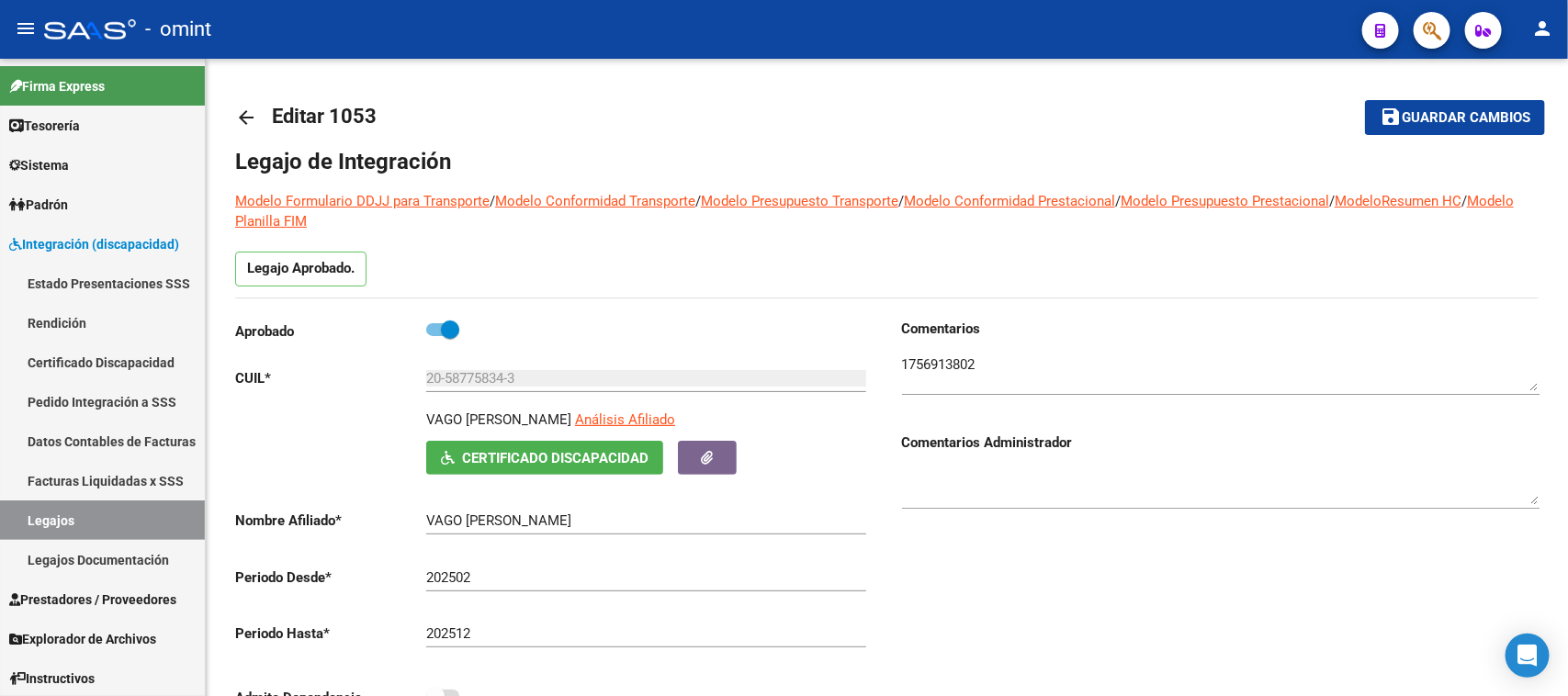
scroll to position [20, 0]
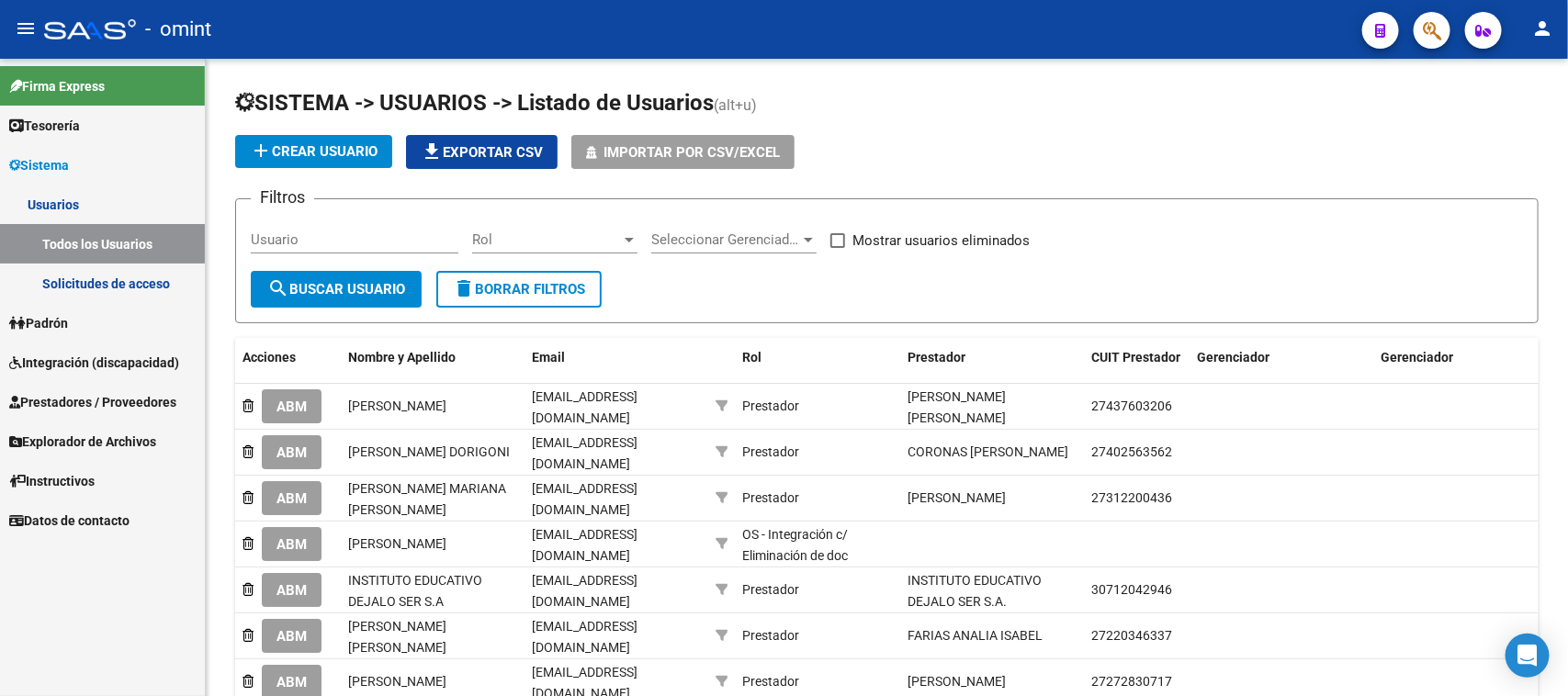
click at [117, 362] on span "Integración (discapacidad)" at bounding box center [94, 362] width 170 height 20
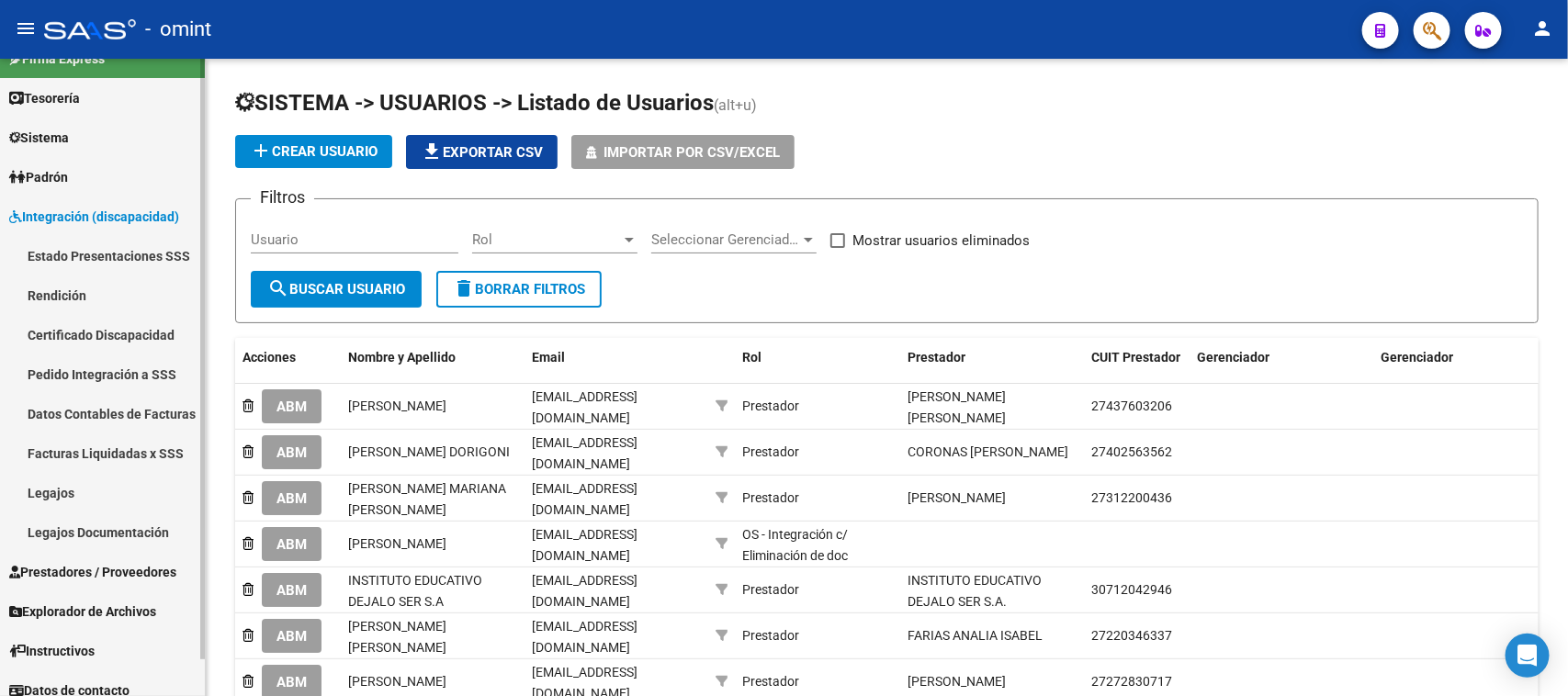
scroll to position [39, 0]
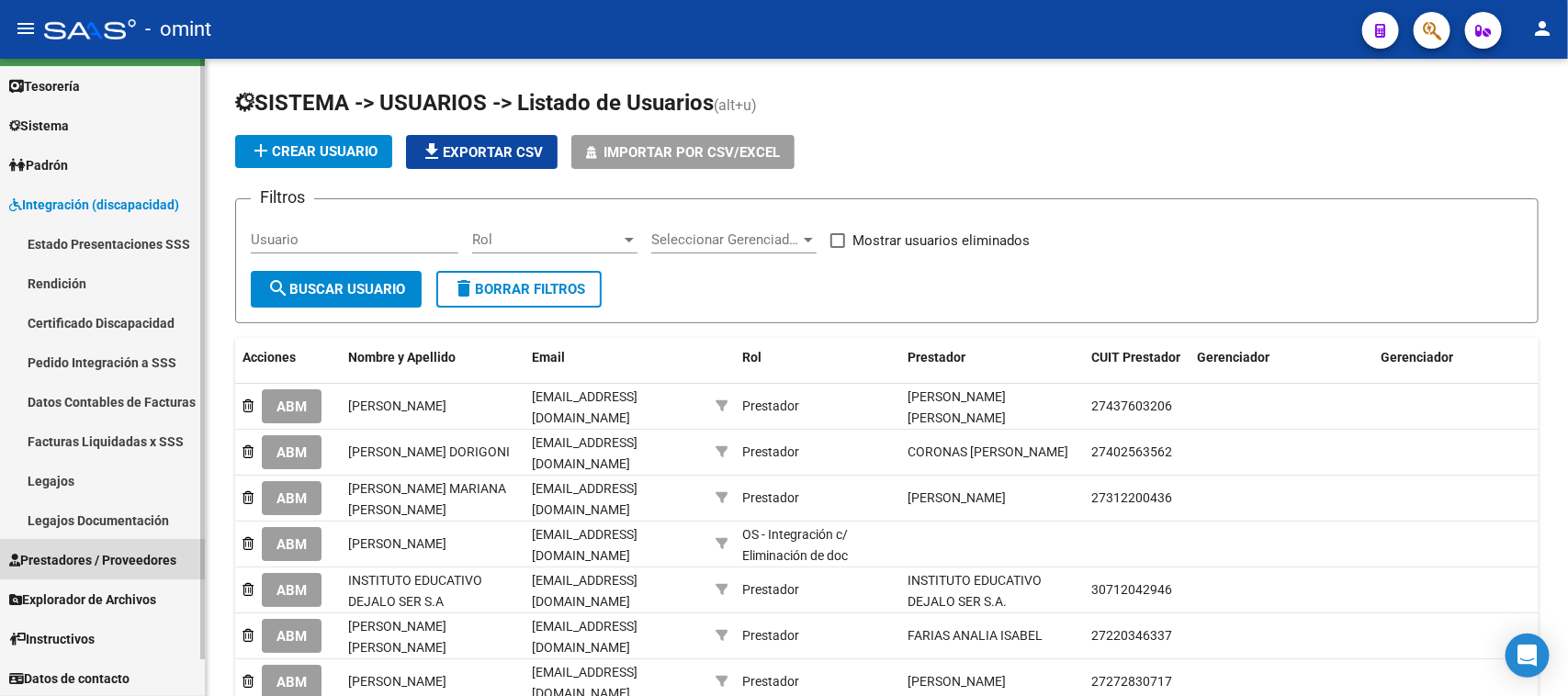
click at [108, 550] on span "Prestadores / Proveedores" at bounding box center [93, 560] width 167 height 20
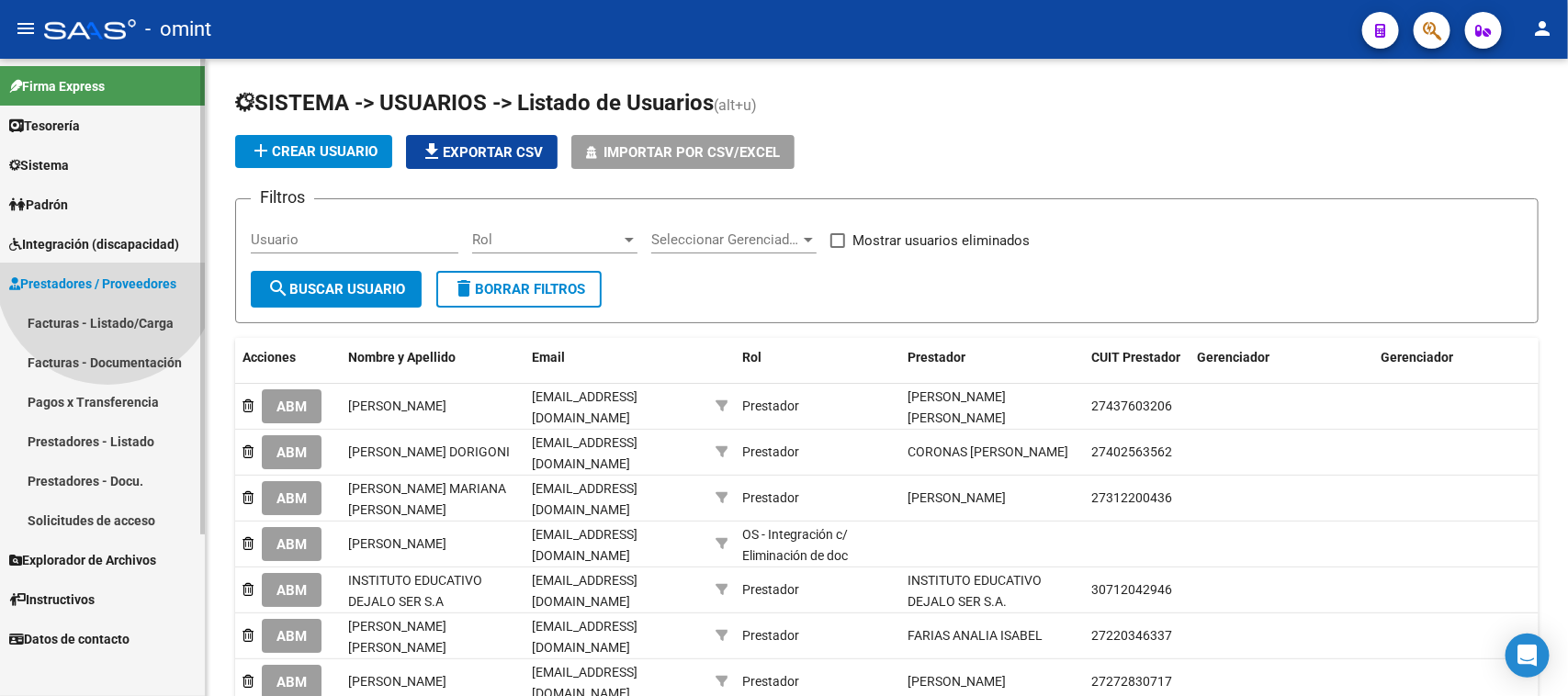
scroll to position [0, 0]
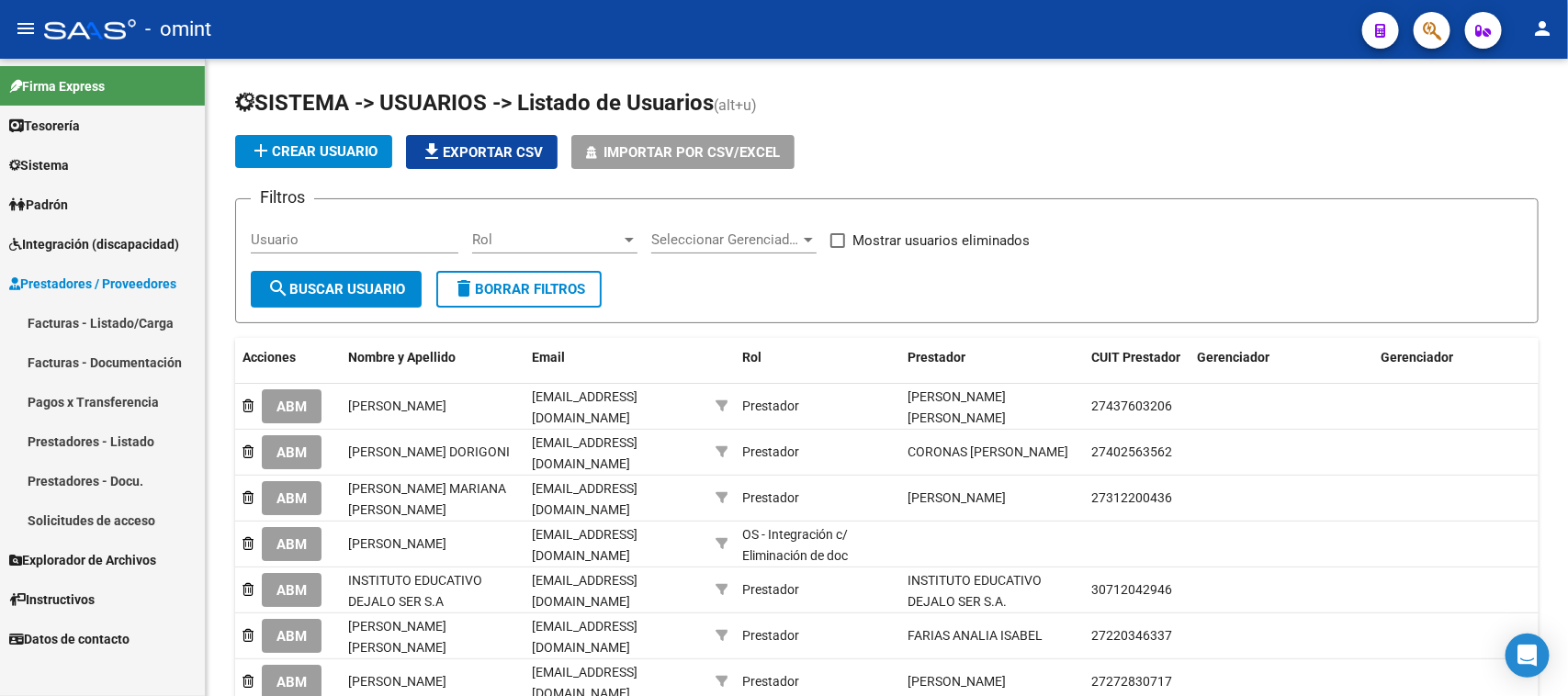
click at [138, 258] on link "Integración (discapacidad)" at bounding box center [102, 243] width 204 height 39
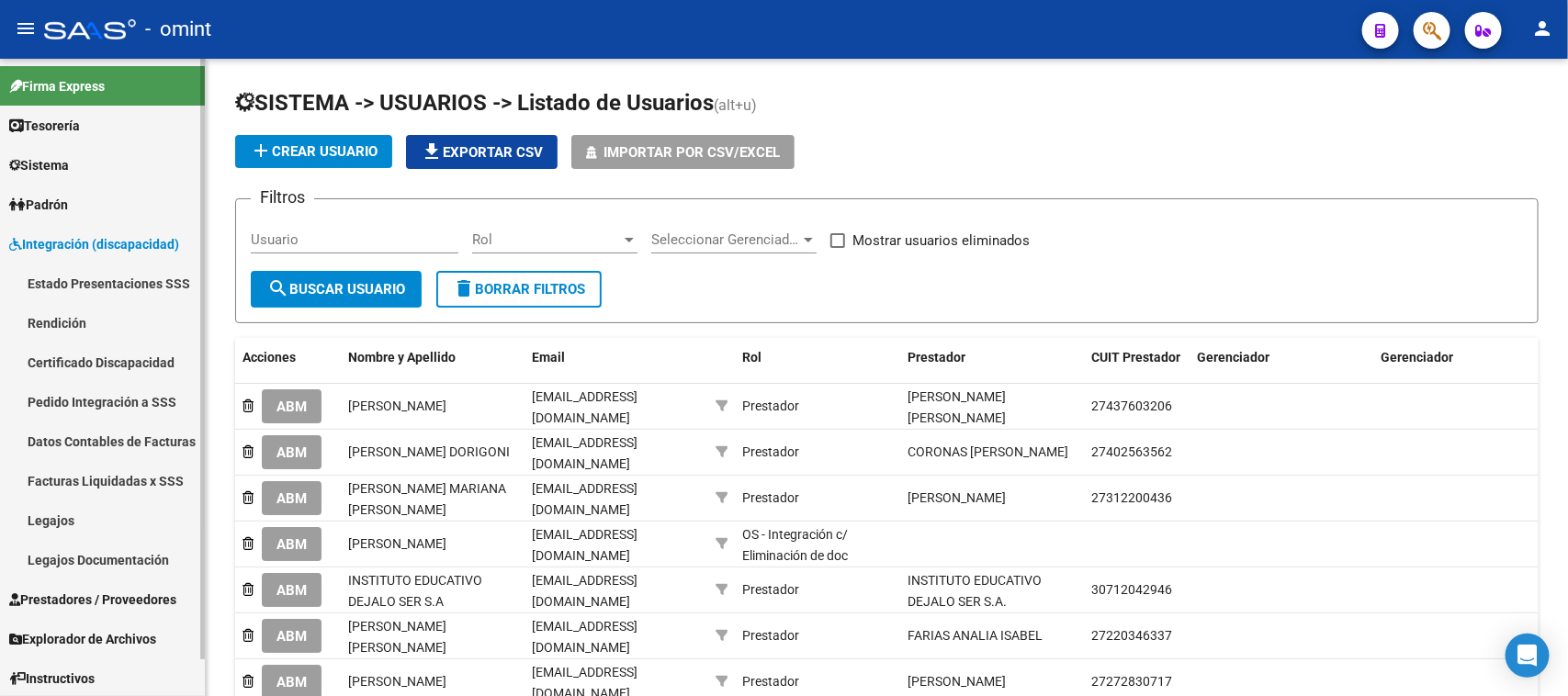
drag, startPoint x: 119, startPoint y: 468, endPoint x: 204, endPoint y: 414, distance: 100.7
click at [119, 469] on link "Facturas Liquidadas x SSS" at bounding box center [102, 480] width 204 height 39
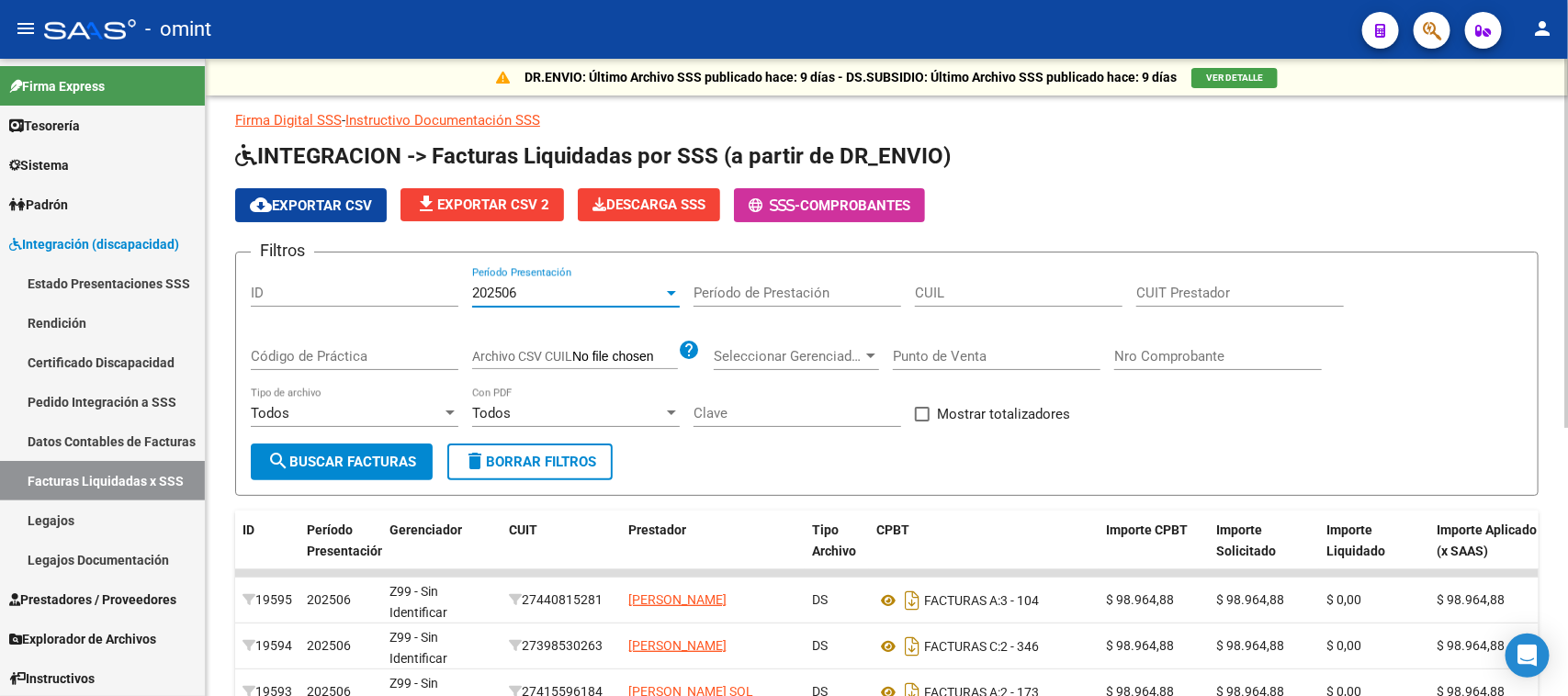
click at [588, 286] on div "202506" at bounding box center [568, 293] width 191 height 17
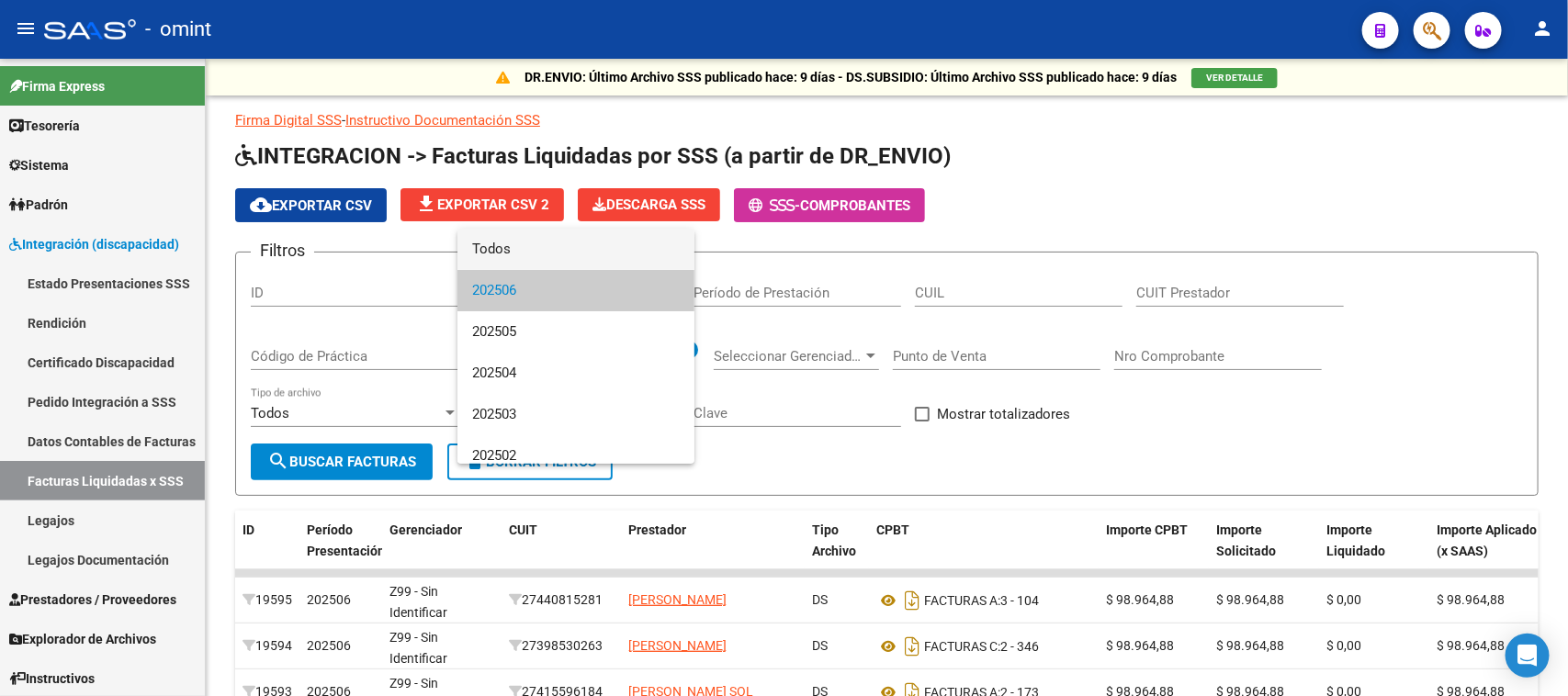
click at [573, 251] on span "Todos" at bounding box center [575, 249] width 207 height 41
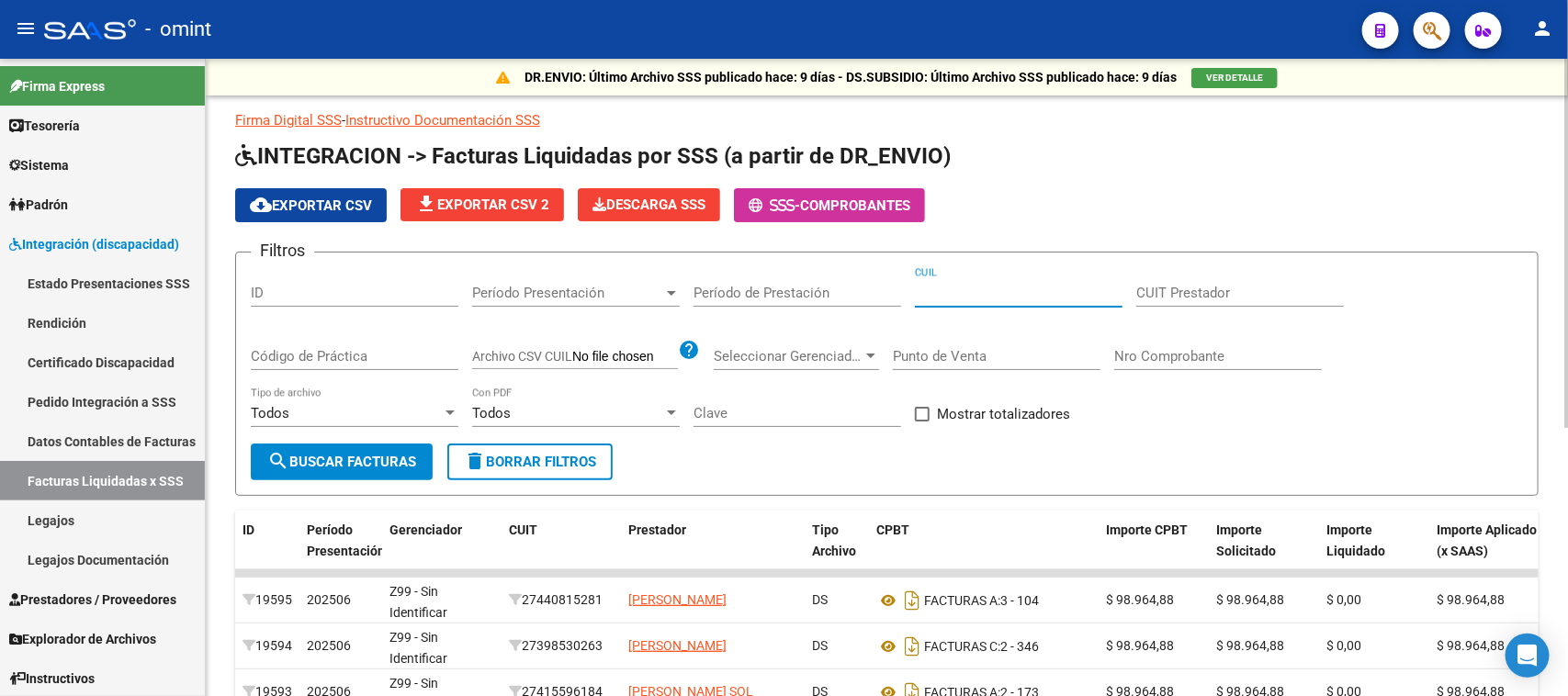
click at [947, 285] on input "CUIL" at bounding box center [1018, 293] width 207 height 17
paste input "27-54743835-9"
click at [391, 460] on span "search Buscar Facturas" at bounding box center [342, 462] width 149 height 17
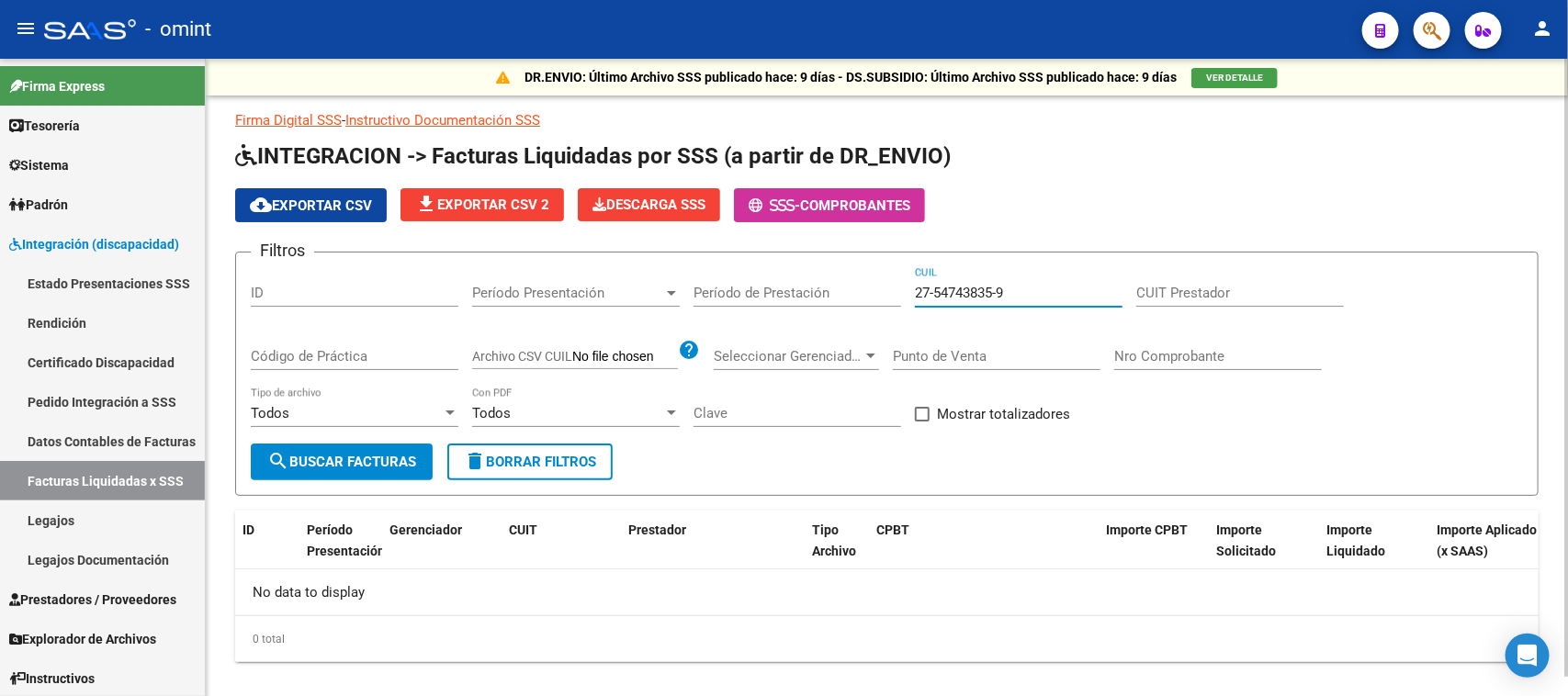
drag, startPoint x: 1015, startPoint y: 289, endPoint x: 639, endPoint y: 287, distance: 376.0
click at [640, 286] on div "Filtros ID Período Presentación Período Presentación Período de Prestación 27-5…" at bounding box center [887, 356] width 1272 height 177
paste input
type input "27-54743835-9"
click at [327, 445] on button "search Buscar Facturas" at bounding box center [342, 462] width 182 height 37
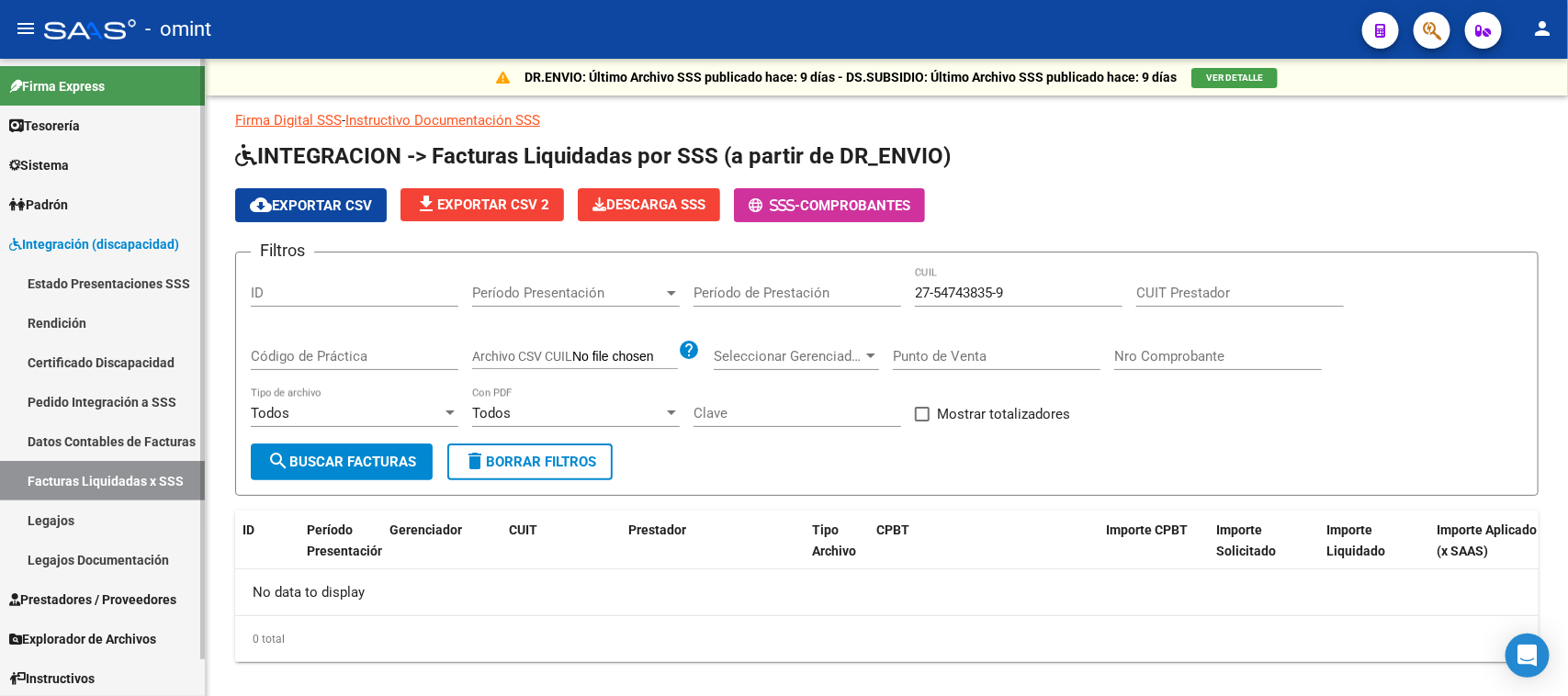
click at [134, 484] on link "Facturas Liquidadas x SSS" at bounding box center [102, 480] width 204 height 39
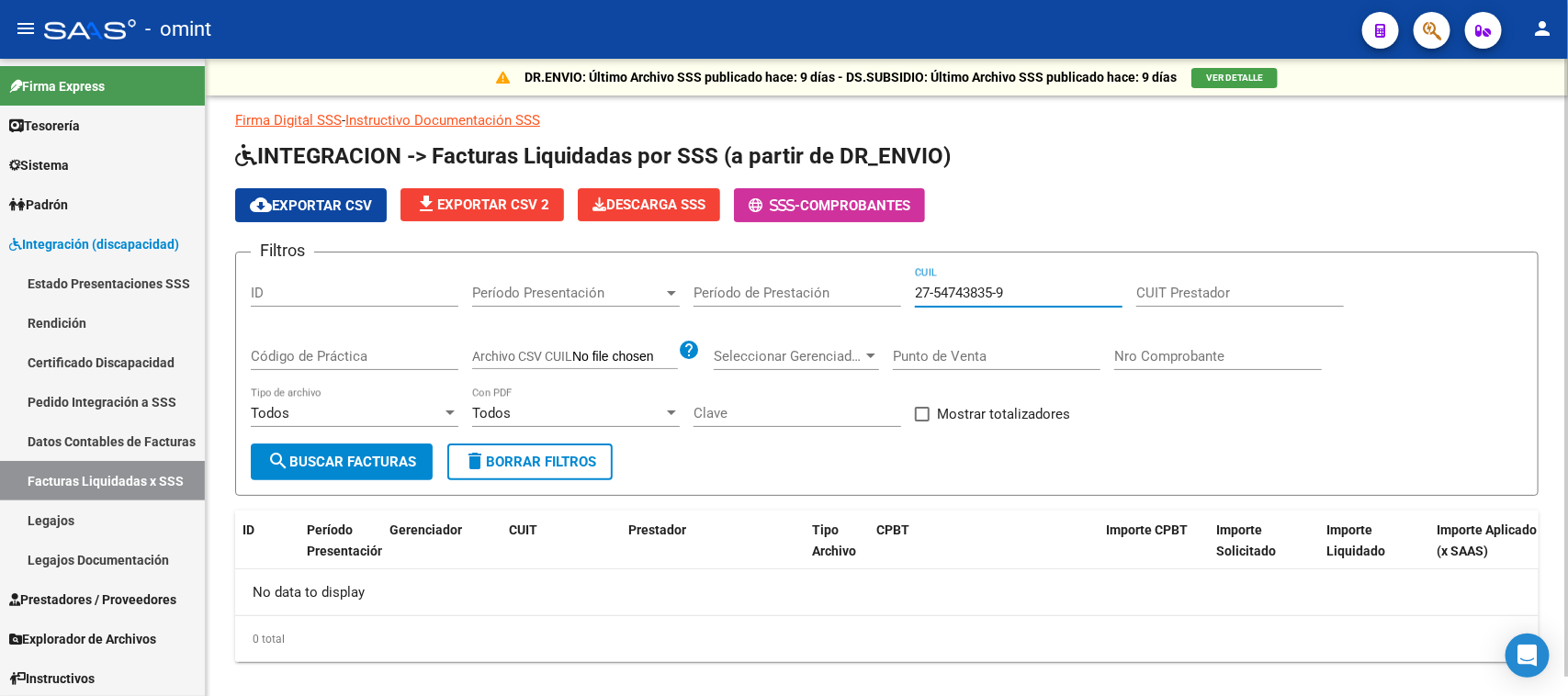
drag, startPoint x: 1013, startPoint y: 290, endPoint x: 779, endPoint y: 309, distance: 234.8
click at [779, 309] on div "Filtros ID Período Presentación Período Presentación Período de Prestación 27-5…" at bounding box center [887, 356] width 1272 height 177
paste input "27-12407050-9"
type input "27-12407050-9"
click at [289, 470] on button "search Buscar Facturas" at bounding box center [342, 462] width 182 height 37
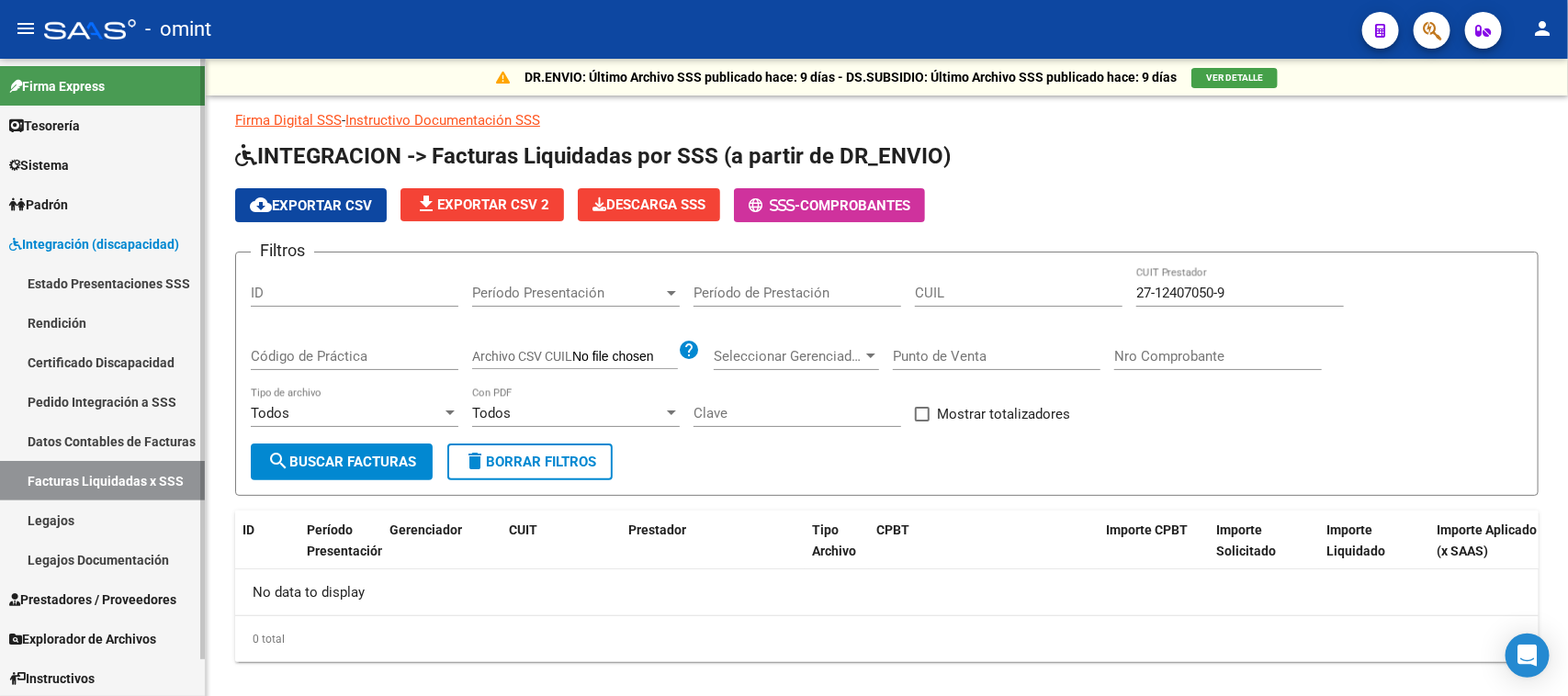
click at [145, 163] on link "Sistema" at bounding box center [102, 164] width 204 height 39
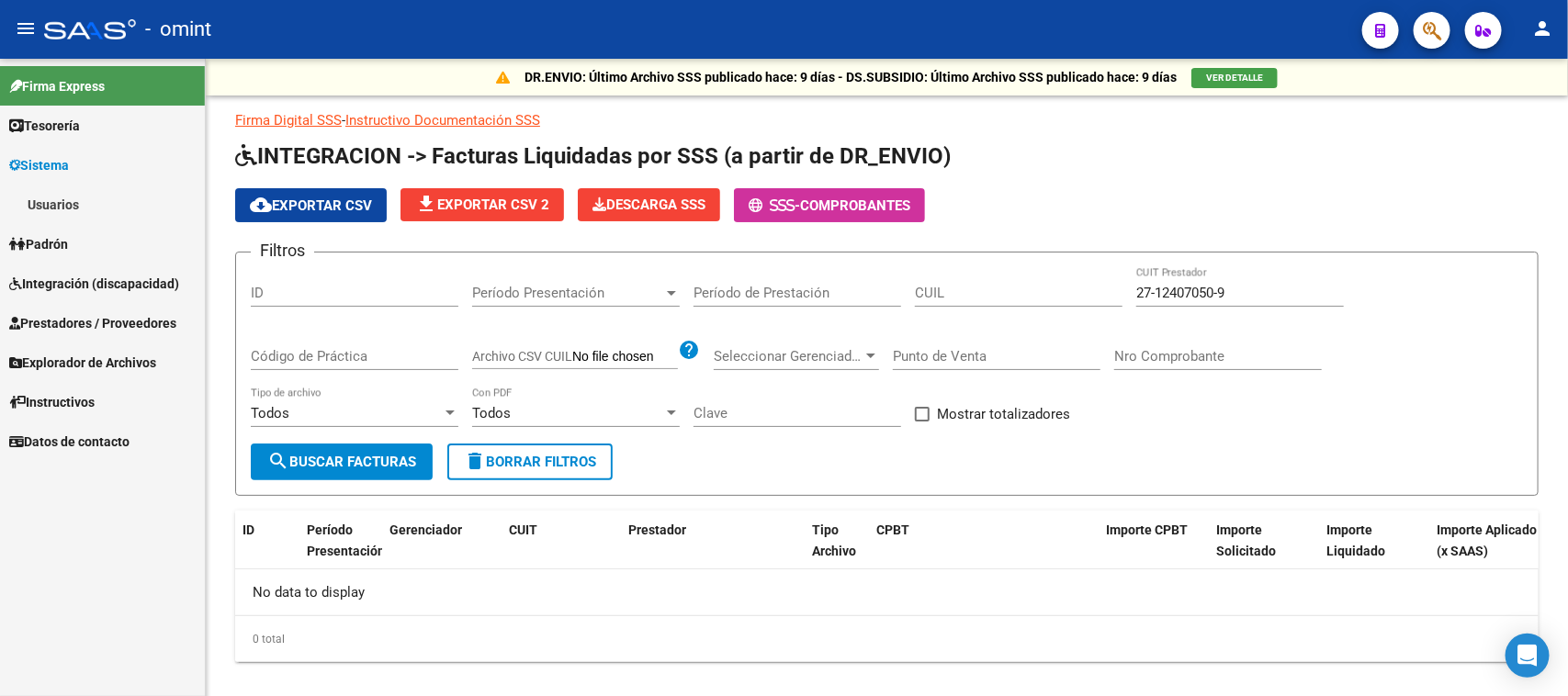
click at [143, 197] on link "Usuarios" at bounding box center [102, 204] width 204 height 39
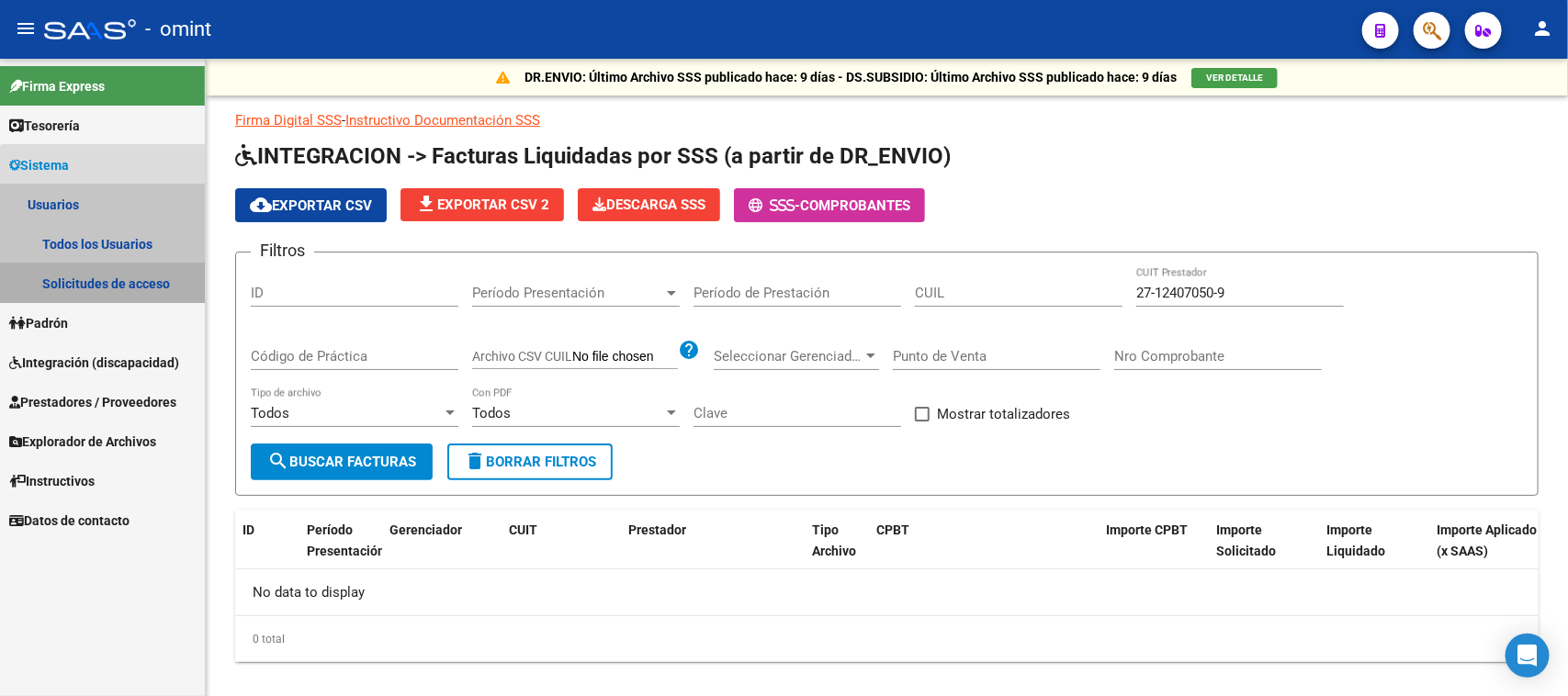
click at [133, 269] on link "Solicitudes de acceso" at bounding box center [102, 283] width 204 height 39
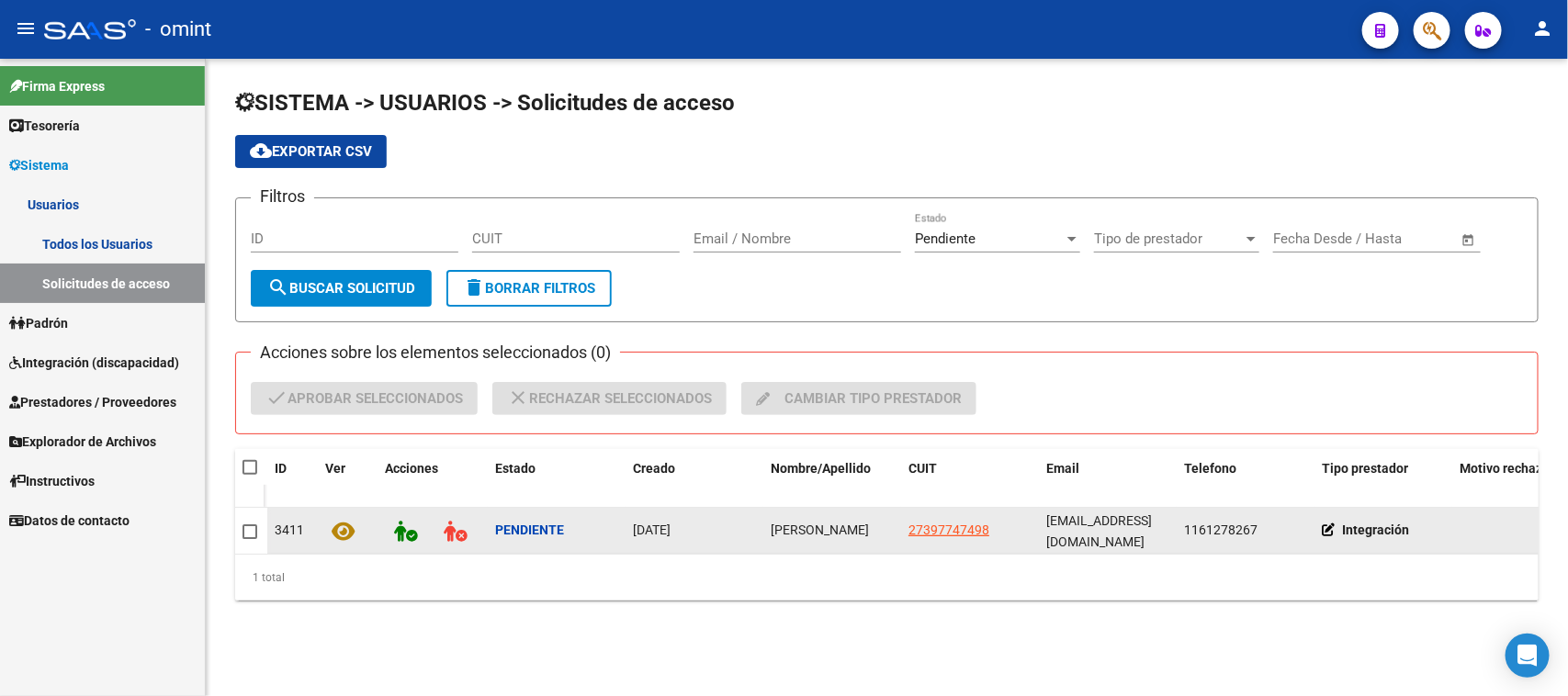
click at [799, 537] on span "Sofía ayelen castro varriano" at bounding box center [820, 530] width 99 height 15
copy span "Sofía ayelen castro varriano"
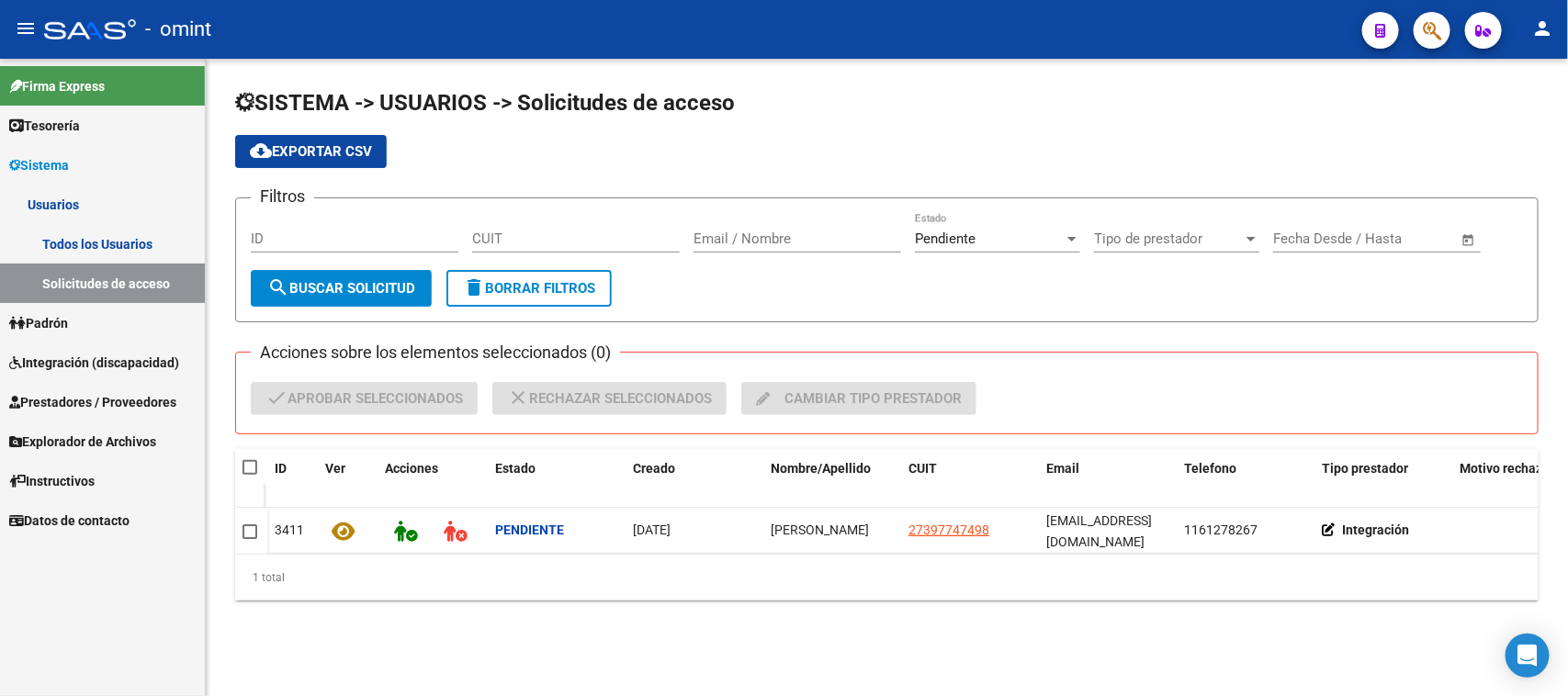
click at [240, 462] on datatable-header-cell at bounding box center [251, 467] width 33 height 37
click at [255, 466] on span at bounding box center [250, 467] width 15 height 15
click at [250, 475] on input "checkbox" at bounding box center [249, 475] width 1 height 1
checkbox input "true"
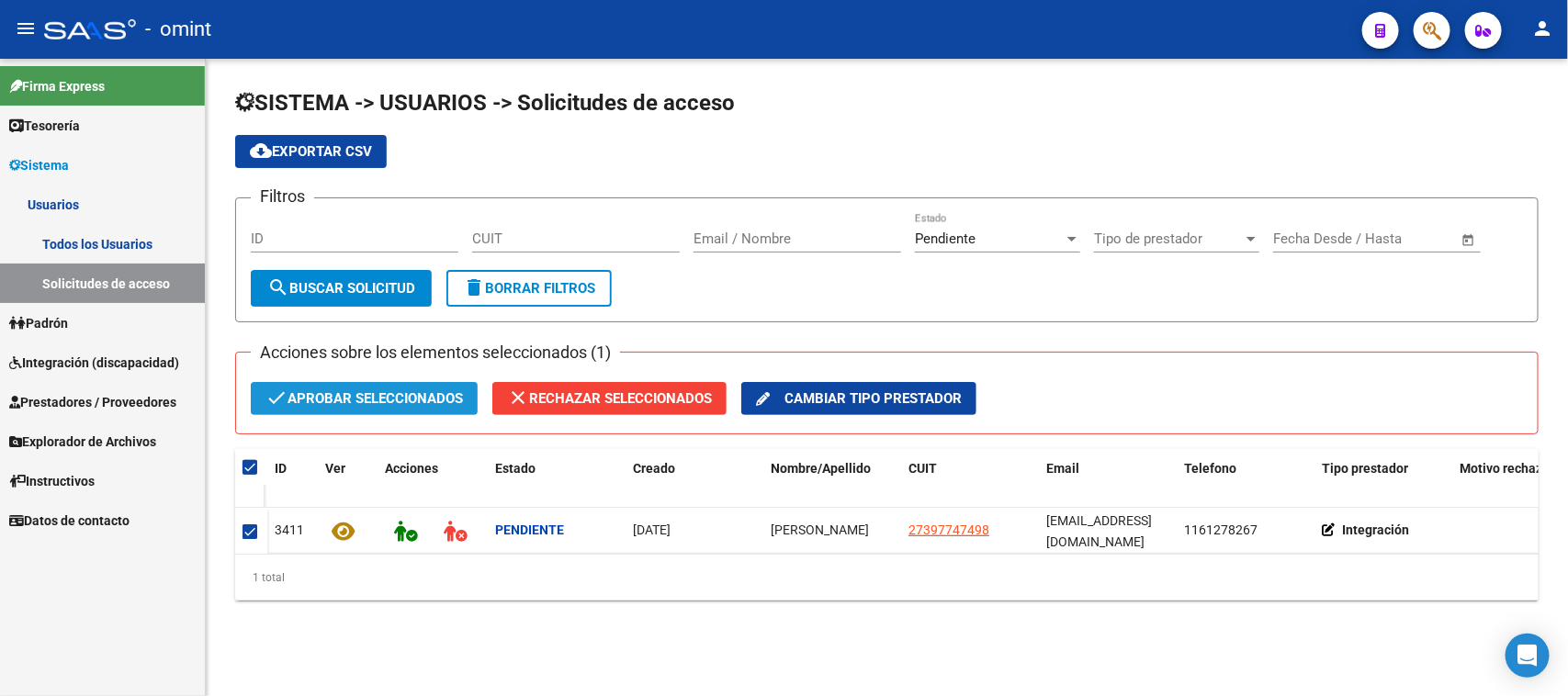
click at [300, 387] on span "check Aprobar seleccionados" at bounding box center [364, 399] width 197 height 33
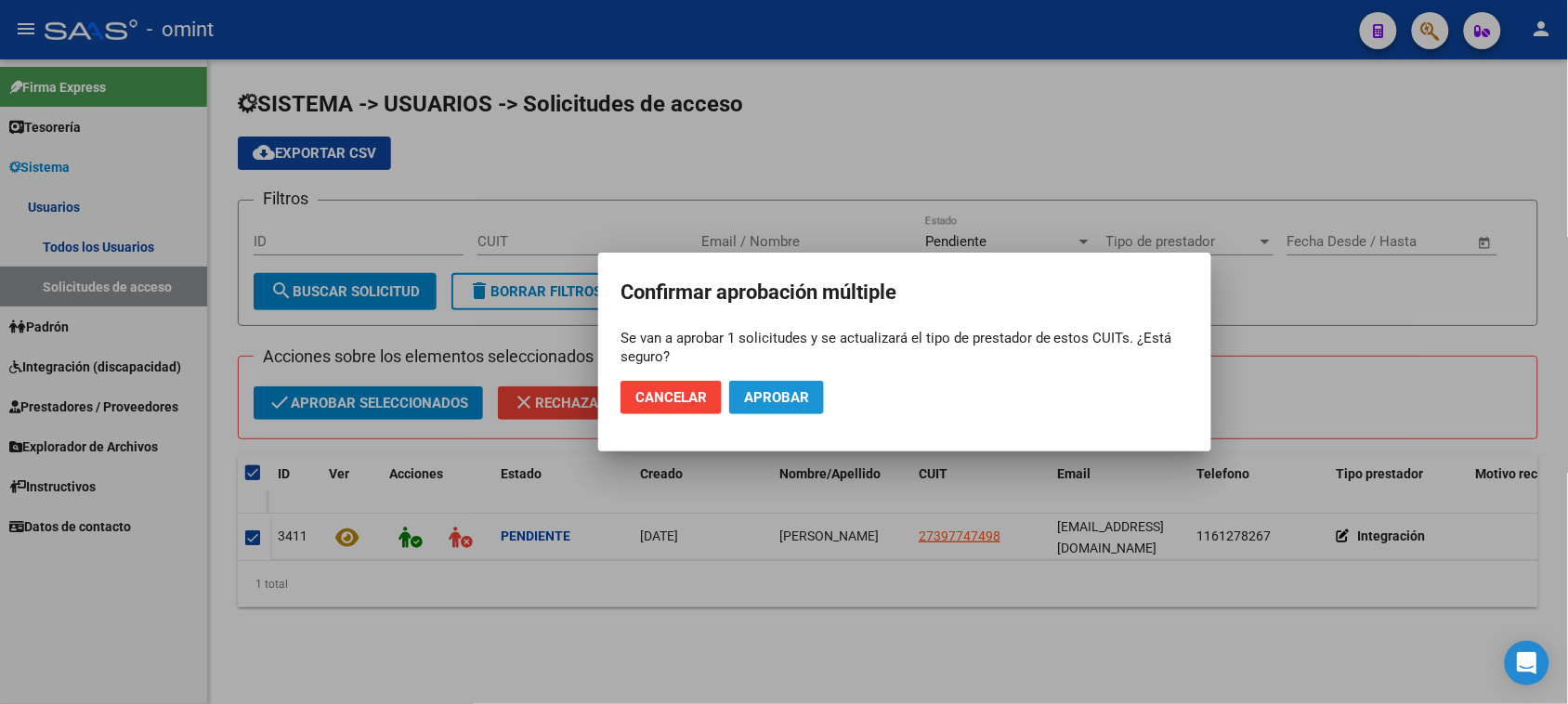
click at [768, 390] on span "Aprobar" at bounding box center [776, 398] width 65 height 17
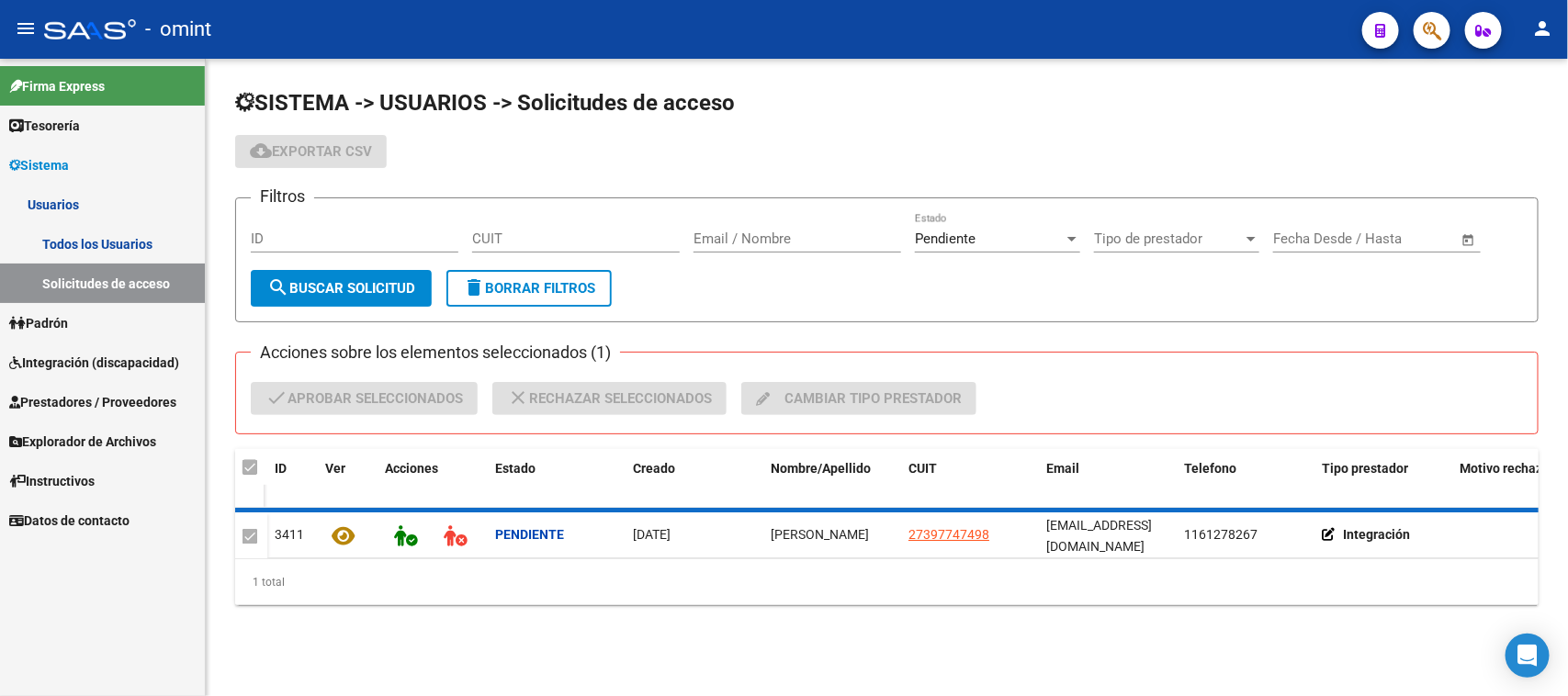
checkbox input "false"
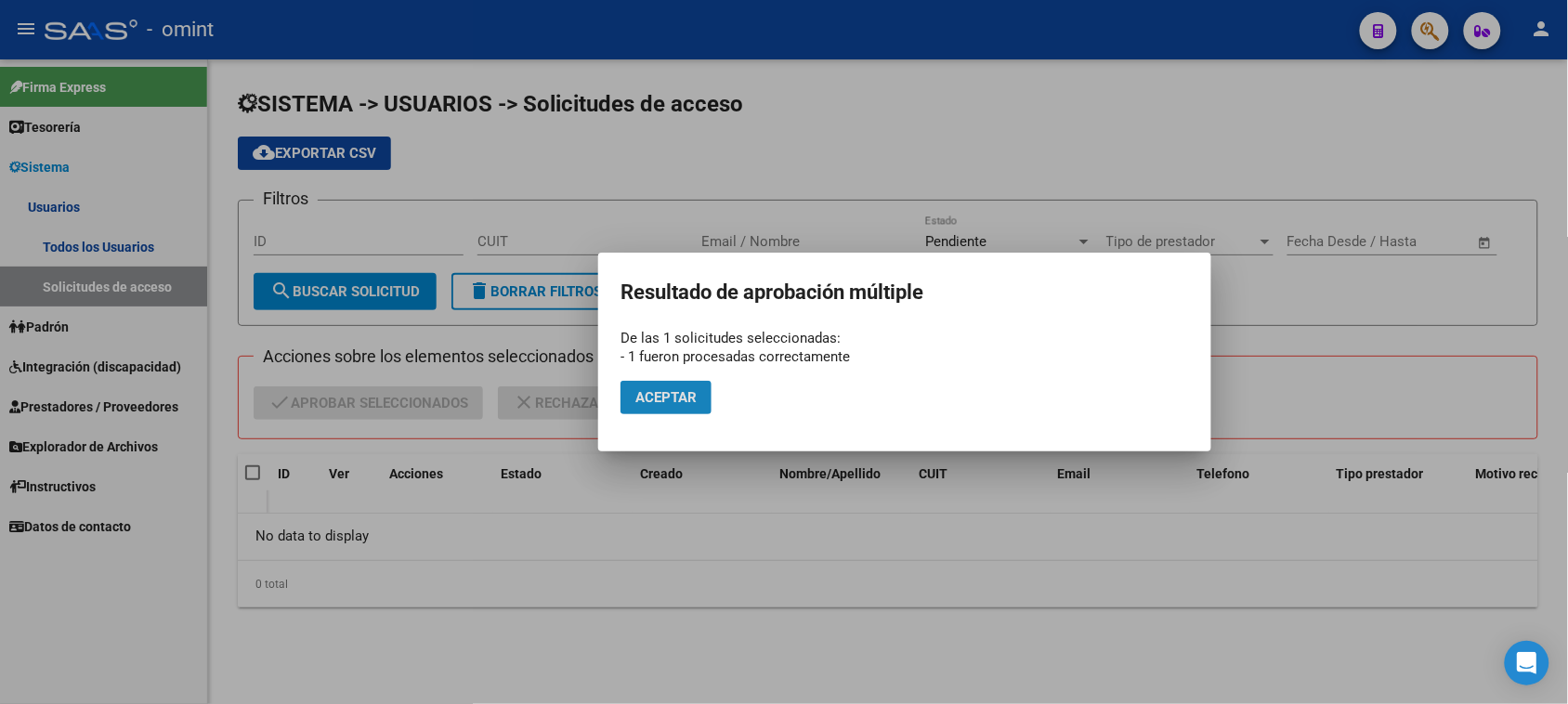
click at [671, 411] on button "Aceptar" at bounding box center [666, 398] width 91 height 34
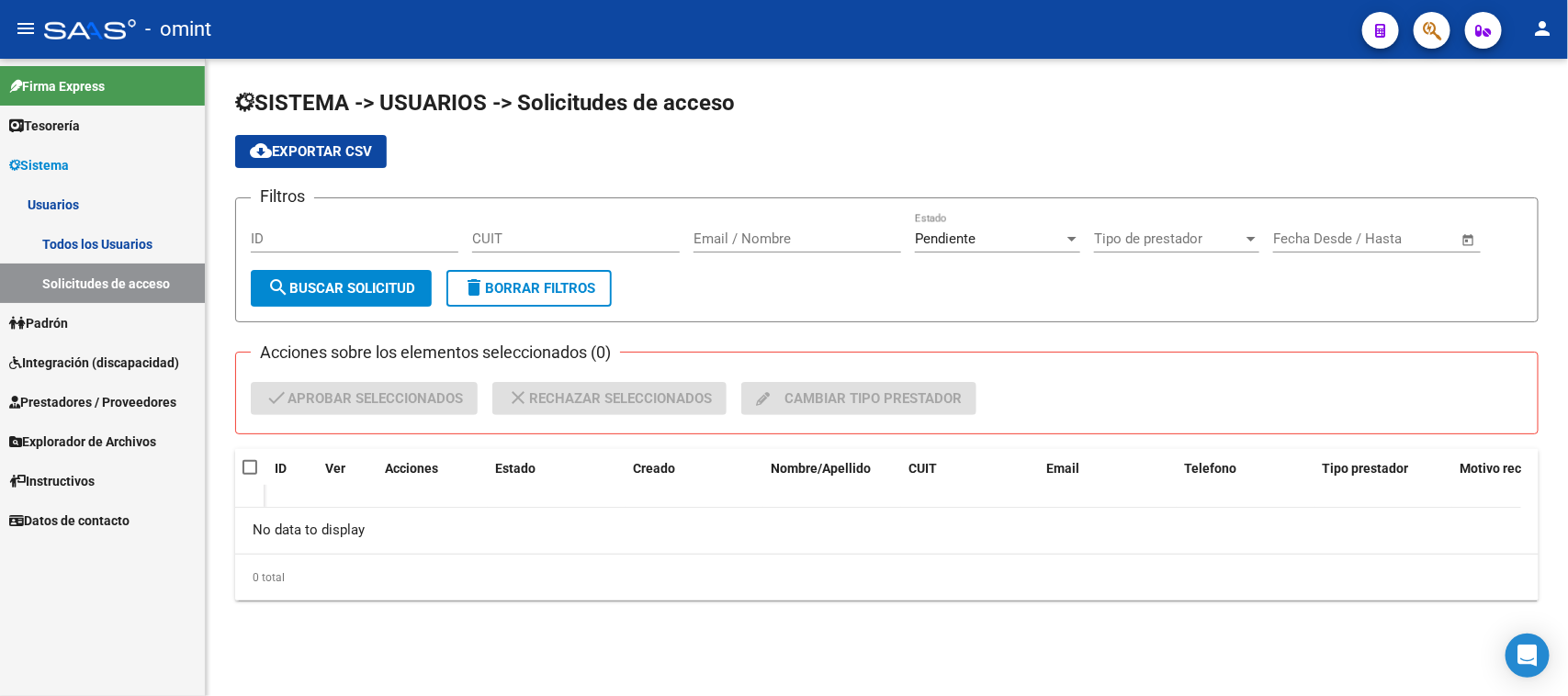
click at [136, 255] on link "Todos los Usuarios" at bounding box center [102, 243] width 204 height 39
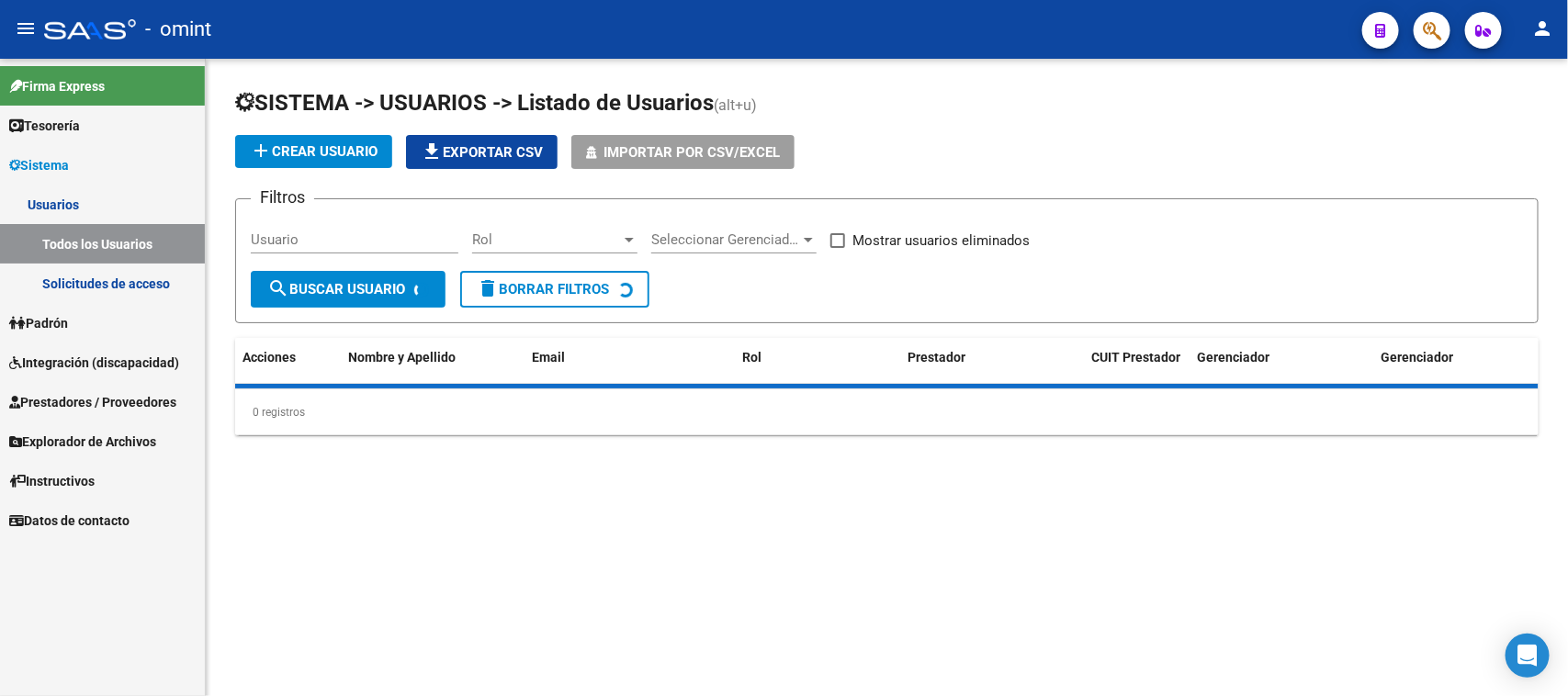
click at [336, 237] on input "Usuario" at bounding box center [354, 240] width 207 height 17
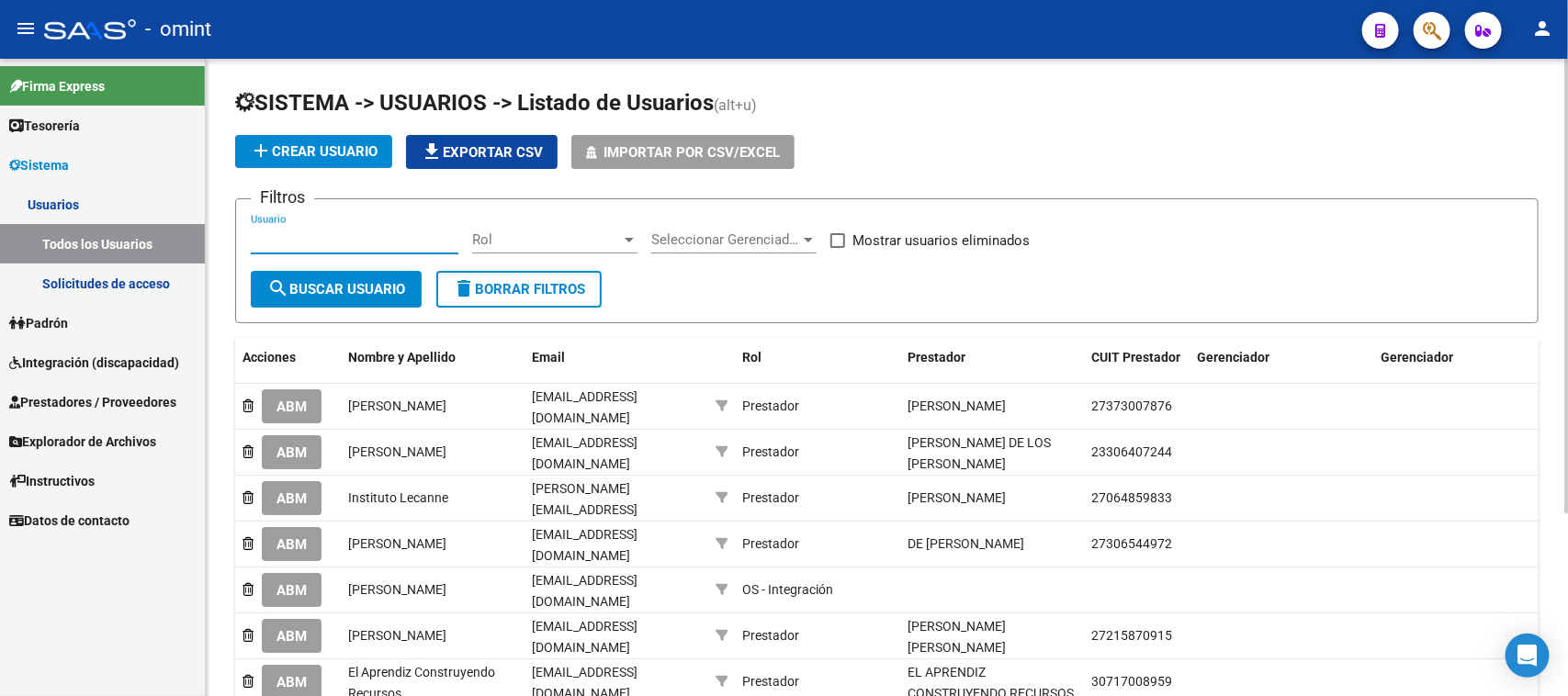
paste input "Sofía ayelen castro varriano"
type input "Sofía ayelen castro varriano"
click at [333, 285] on span "search Buscar Usuario" at bounding box center [336, 289] width 138 height 17
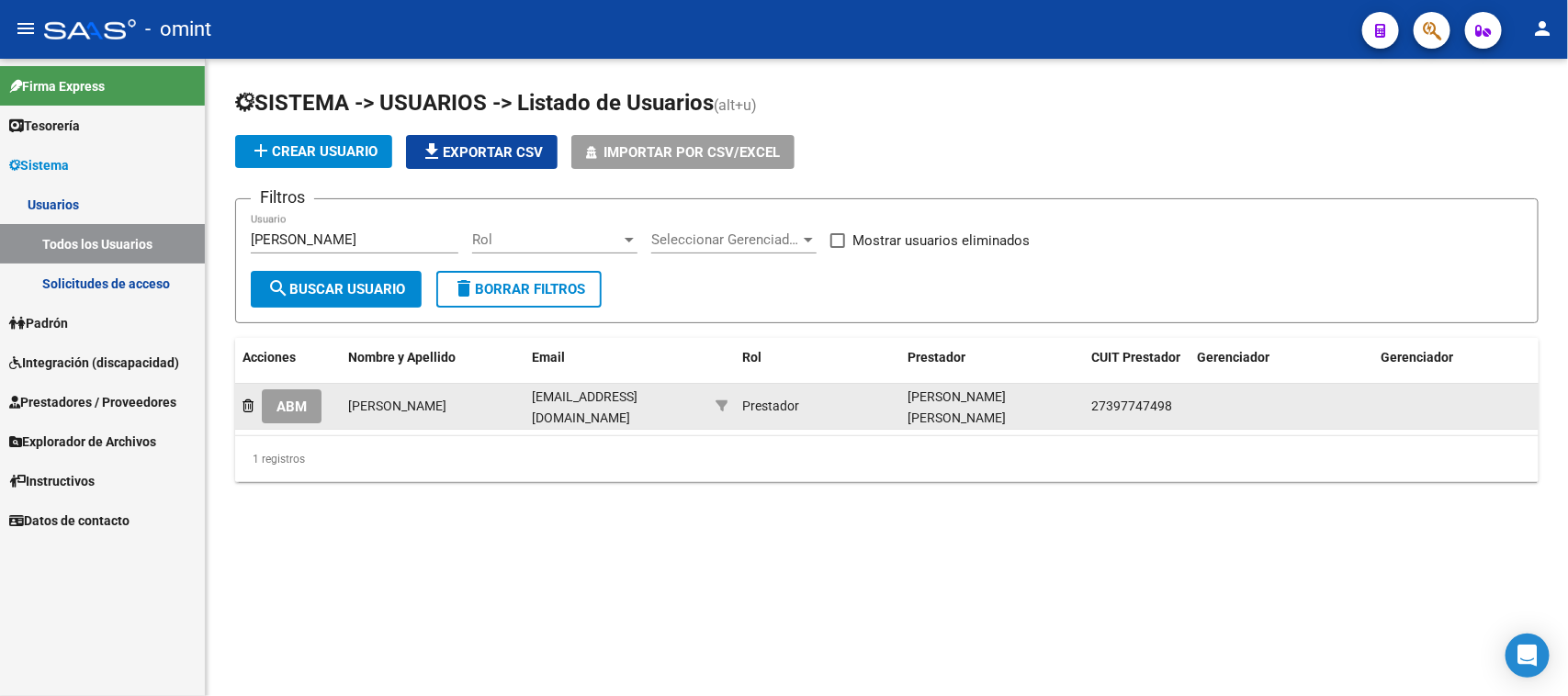
click at [306, 399] on span "ABM" at bounding box center [291, 407] width 31 height 17
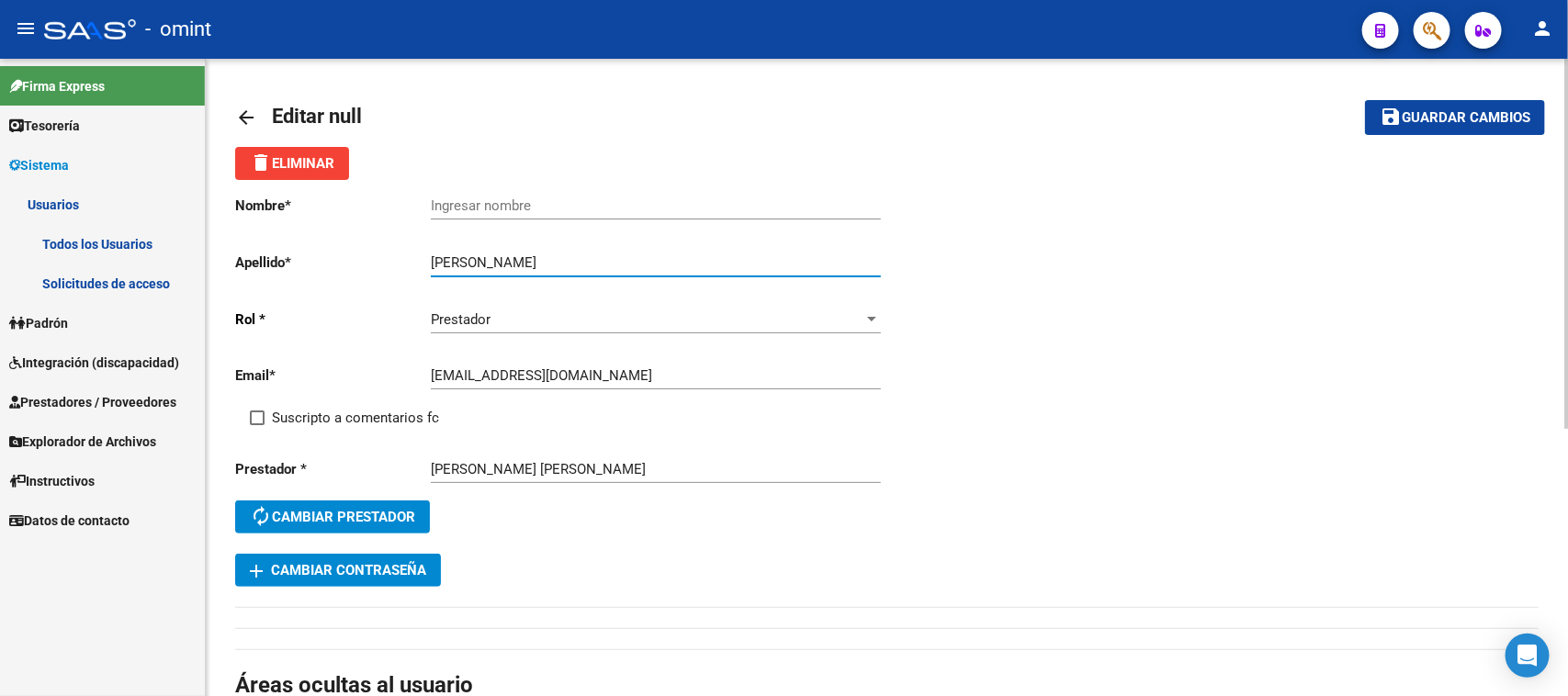
drag, startPoint x: 510, startPoint y: 260, endPoint x: 338, endPoint y: 272, distance: 172.4
click at [338, 272] on div "Nombre * Ingresar nombre Apellido * Sofía ayelen castro varriano Ingresar apell…" at bounding box center [561, 367] width 652 height 374
type input "castro varriano"
drag, startPoint x: 488, startPoint y: 220, endPoint x: 496, endPoint y: 209, distance: 13.6
click at [489, 220] on div "Ingresar nombre" at bounding box center [655, 208] width 450 height 57
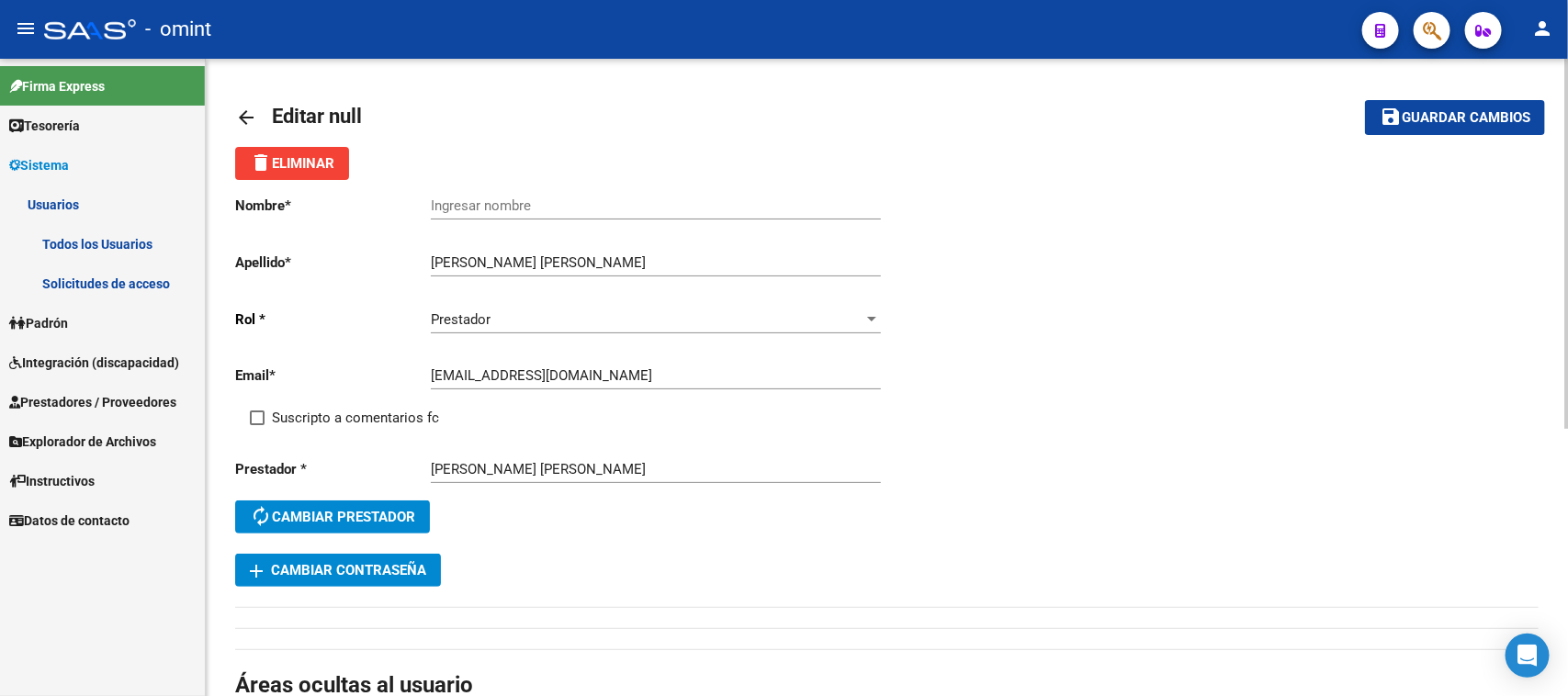
click at [497, 204] on input "Ingresar nombre" at bounding box center [655, 205] width 450 height 17
paste input "Sofía ayelen"
type input "Sofía ayelen"
click at [336, 420] on span "Suscripto a comentarios fc" at bounding box center [355, 418] width 167 height 22
click at [257, 425] on input "Suscripto a comentarios fc" at bounding box center [257, 425] width 1 height 1
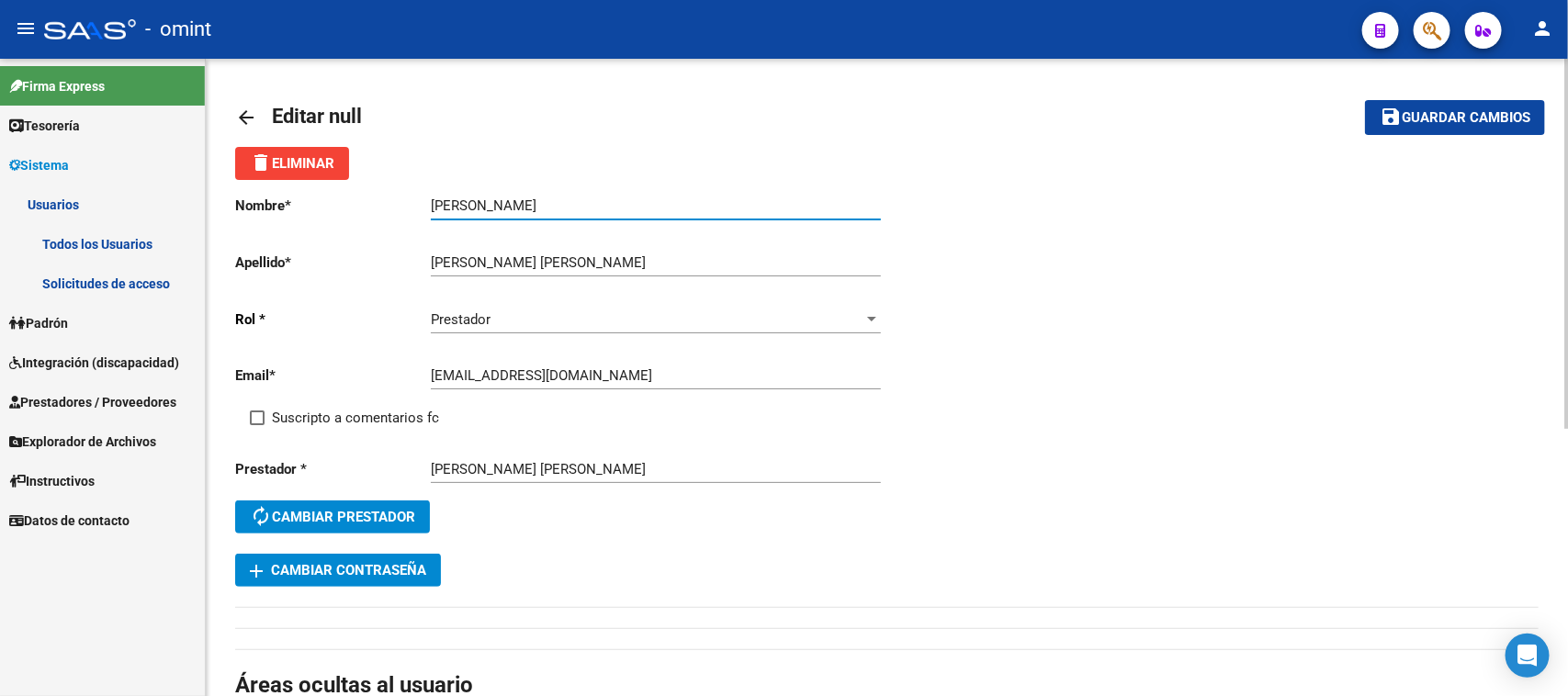
checkbox input "true"
drag, startPoint x: 1516, startPoint y: 152, endPoint x: 1521, endPoint y: 138, distance: 14.9
click at [1516, 151] on div "delete Eliminar" at bounding box center [887, 164] width 1303 height 33
click at [1497, 104] on button "save Guardar cambios" at bounding box center [1455, 117] width 180 height 34
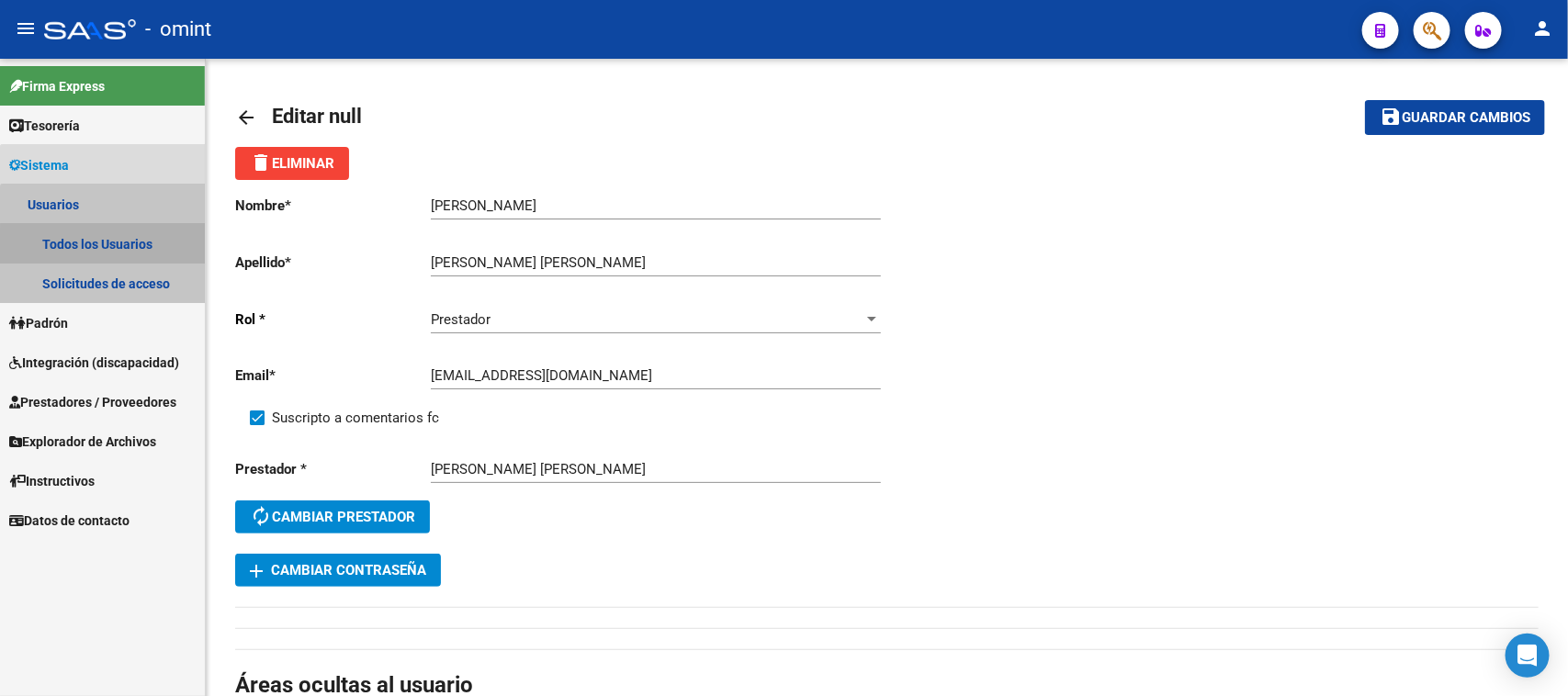
click at [117, 248] on link "Todos los Usuarios" at bounding box center [102, 243] width 204 height 39
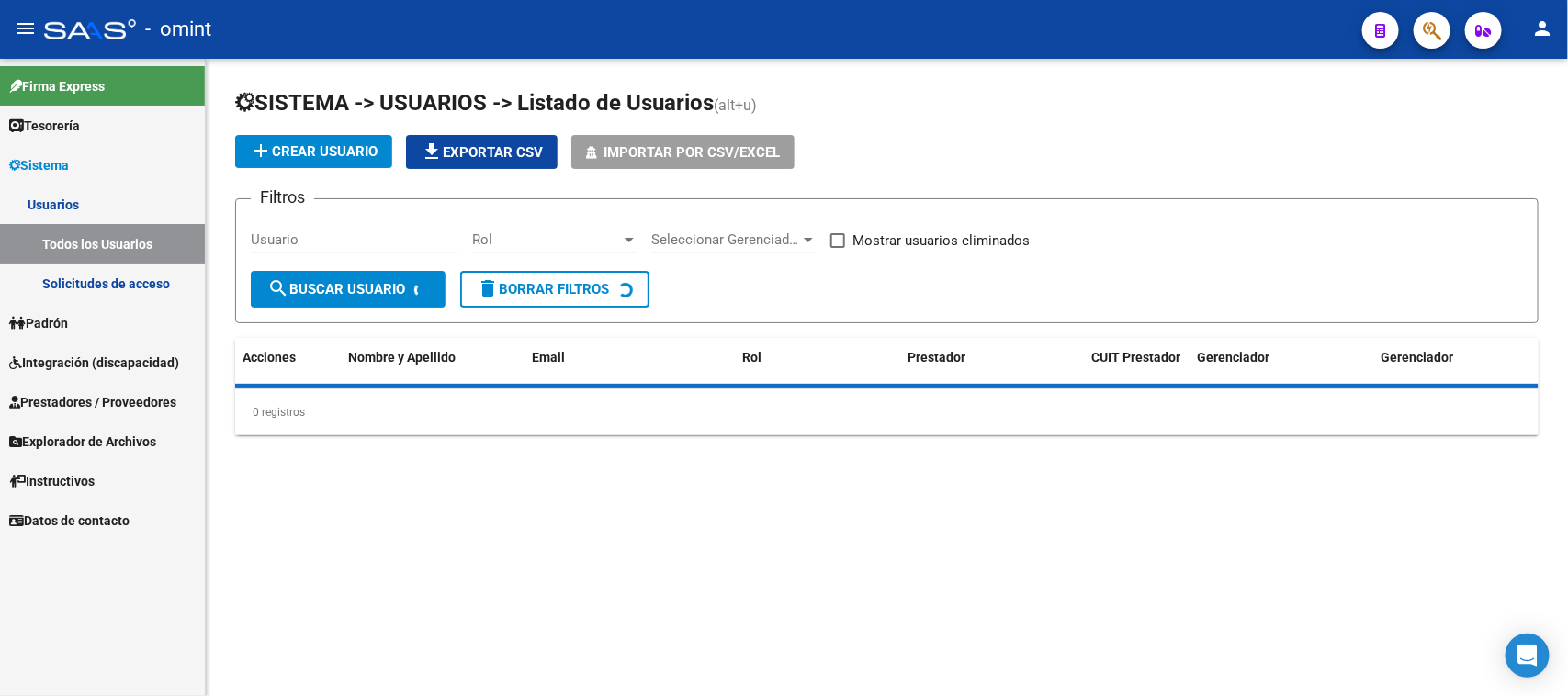
click at [362, 249] on div "Usuario" at bounding box center [354, 233] width 207 height 39
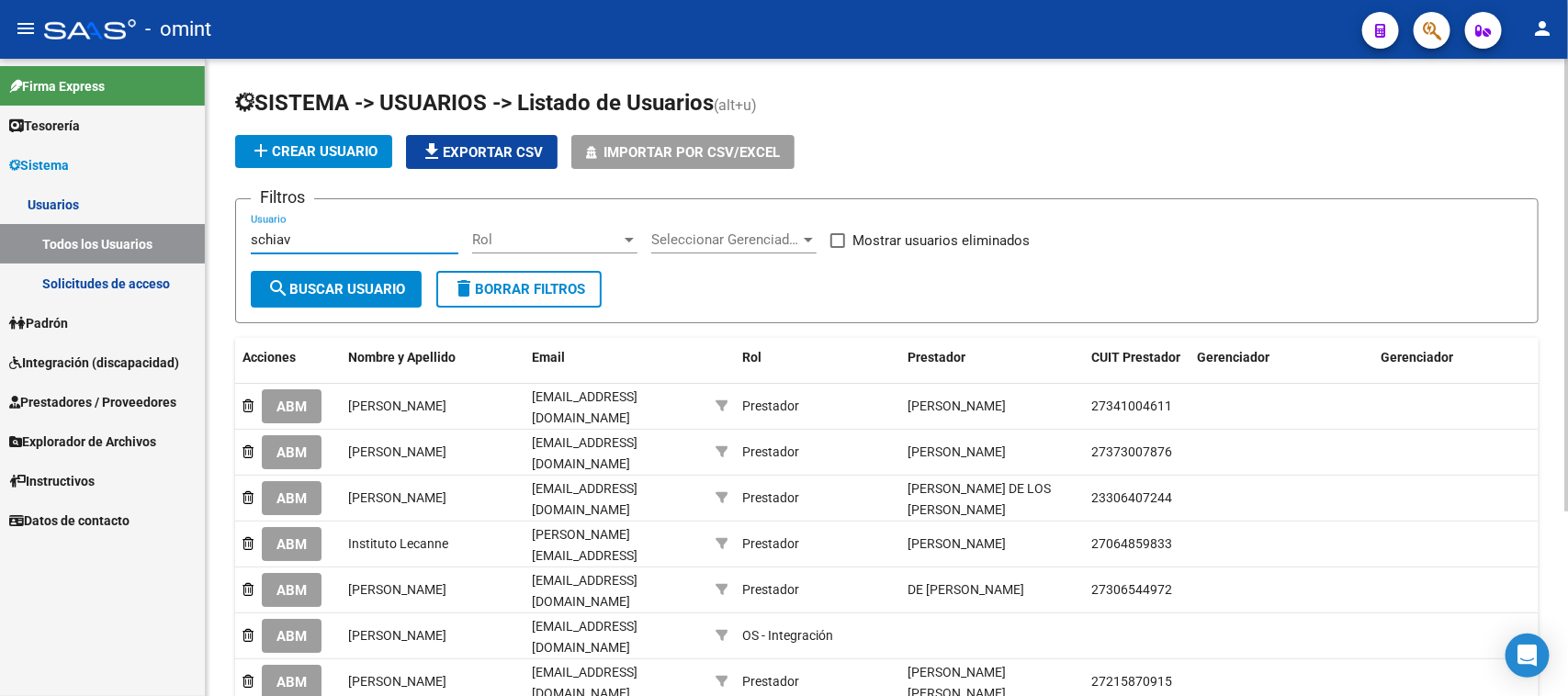
type input "schiav"
click at [397, 268] on div "schiav Usuario" at bounding box center [354, 242] width 207 height 57
click at [392, 281] on span "search Buscar Usuario" at bounding box center [336, 289] width 138 height 17
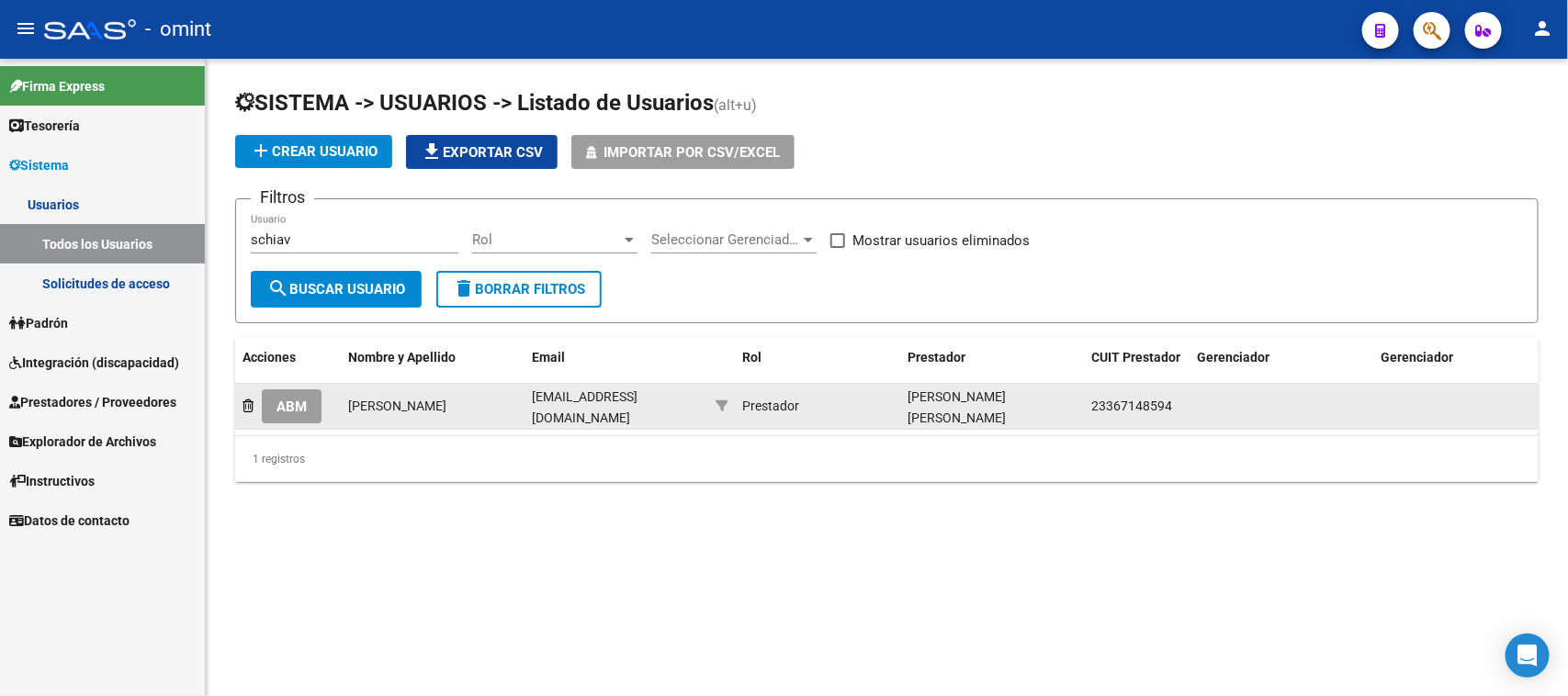
click at [1160, 399] on span "23367148594" at bounding box center [1131, 406] width 81 height 15
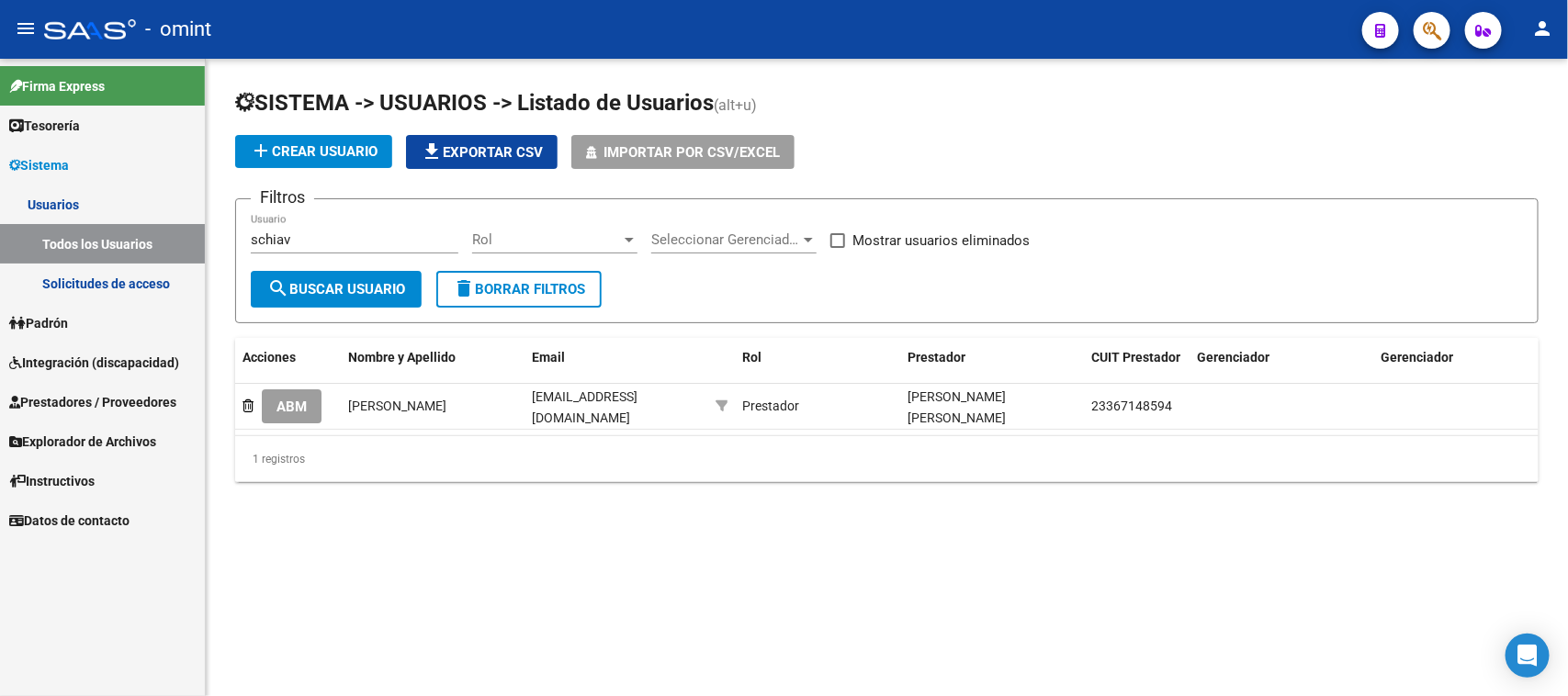
copy span "23367148594"
click at [158, 365] on span "Integración (discapacidad)" at bounding box center [94, 362] width 170 height 20
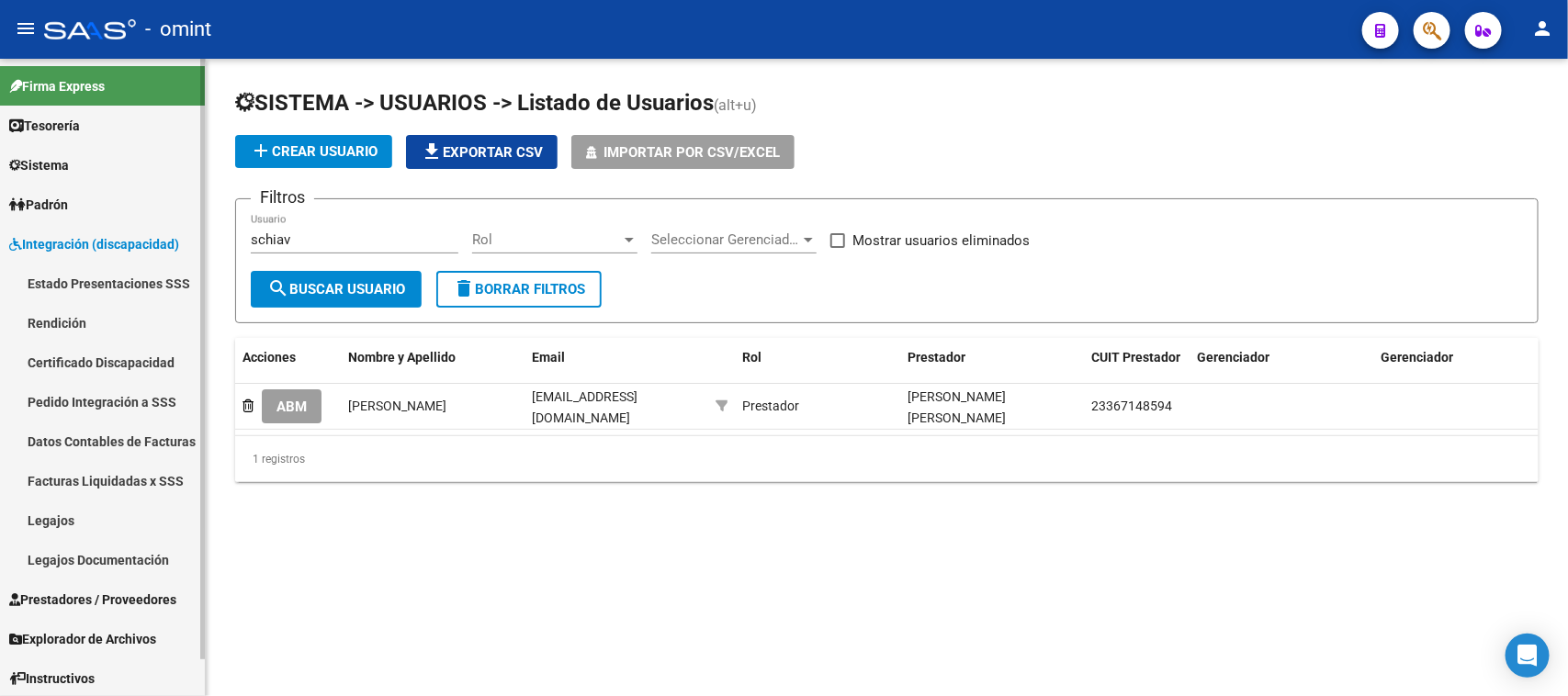
click at [117, 478] on link "Facturas Liquidadas x SSS" at bounding box center [102, 480] width 204 height 39
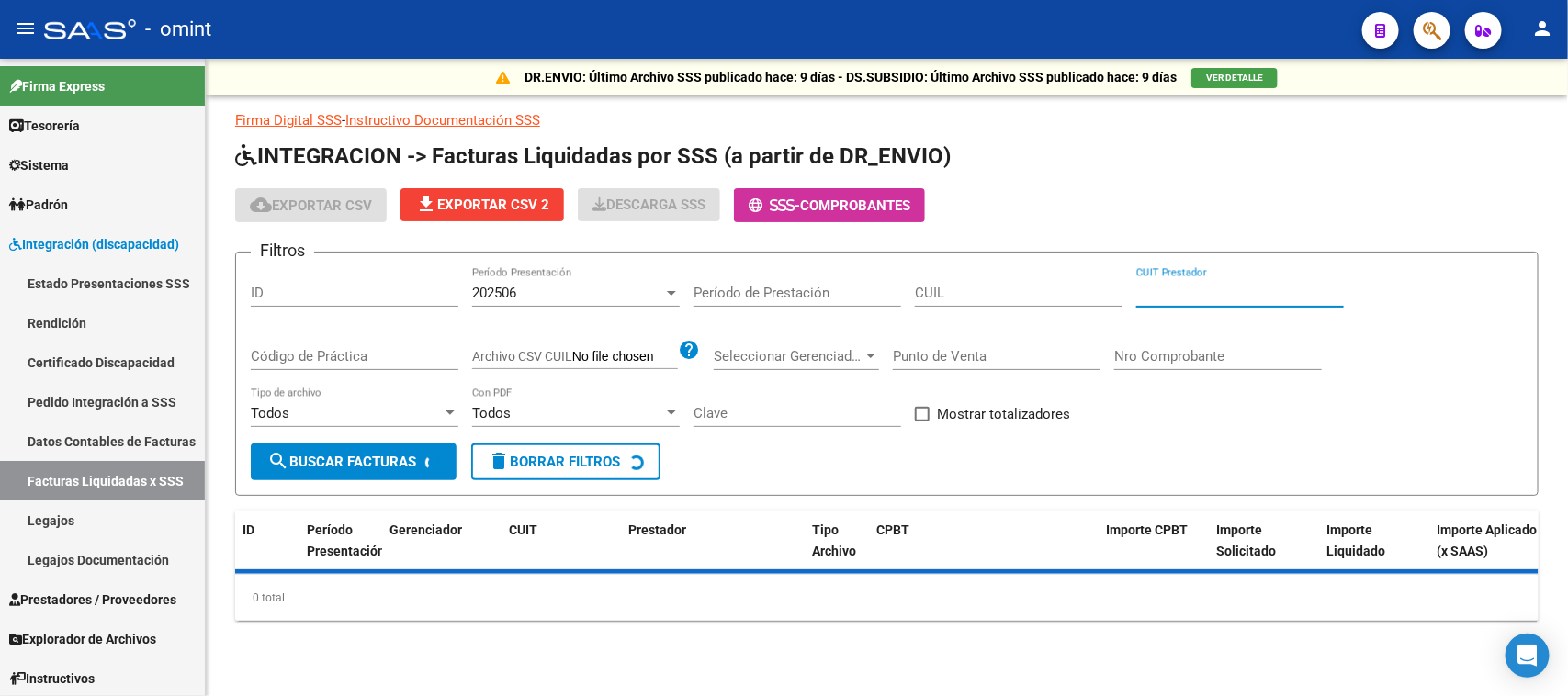
click at [1181, 289] on input "CUIT Prestador" at bounding box center [1239, 293] width 207 height 17
paste input "23-36714859-4"
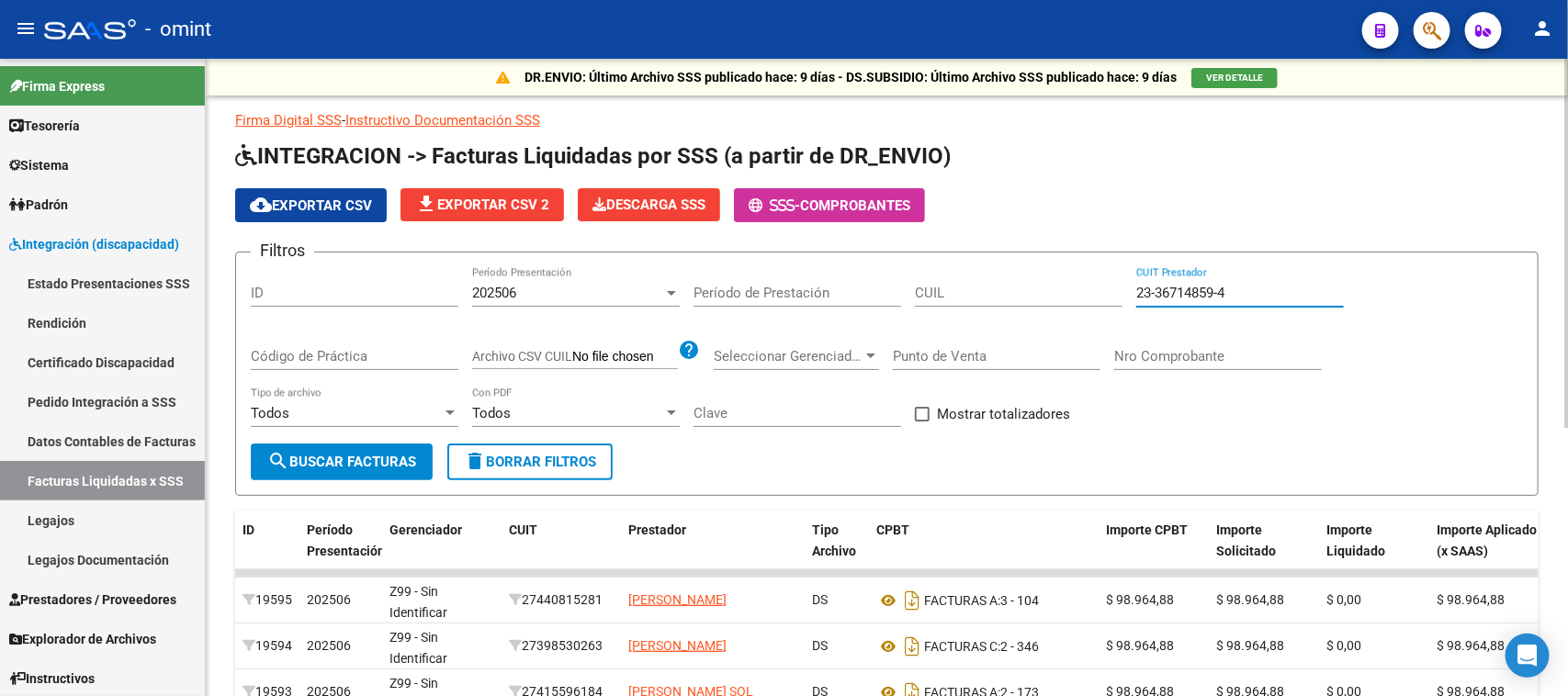
type input "23-36714859-4"
click at [615, 299] on div "202506 Período Presentación" at bounding box center [575, 287] width 207 height 39
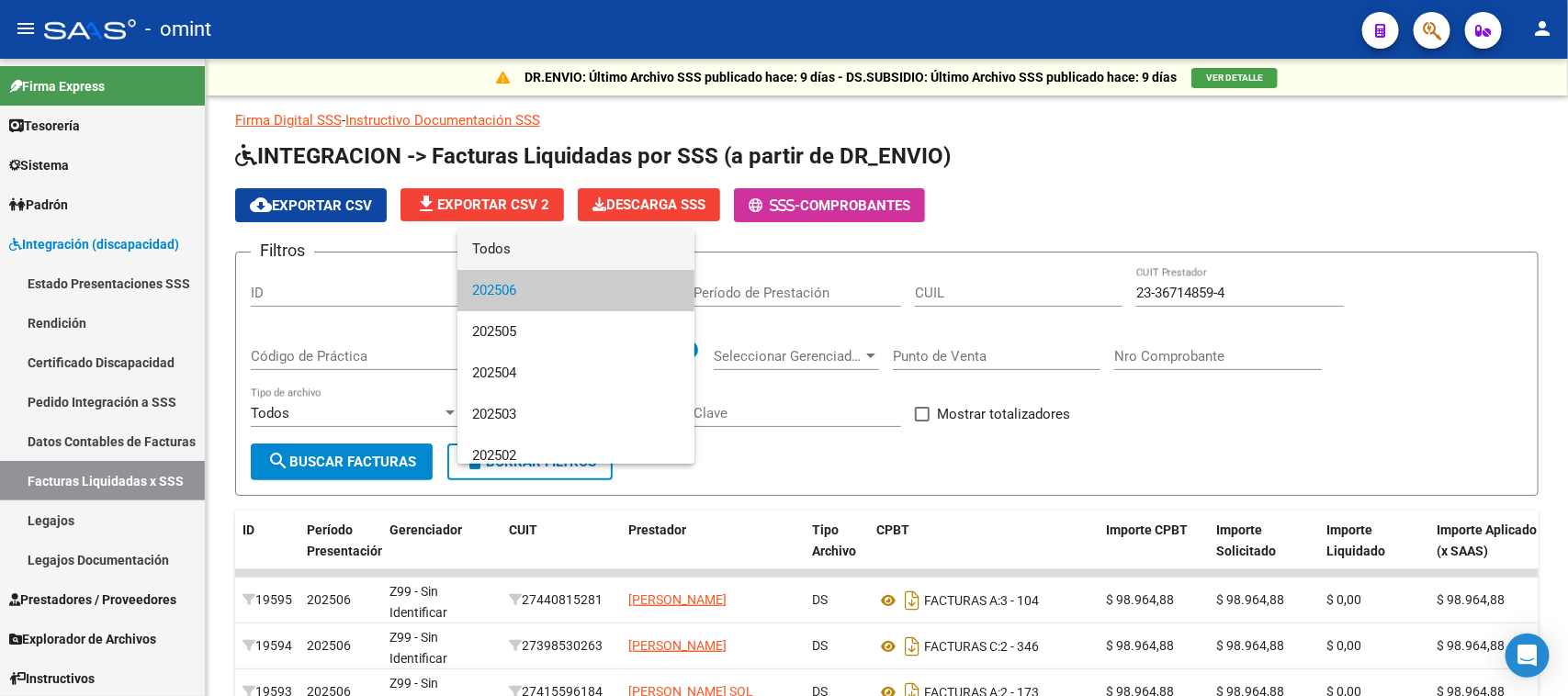
click at [613, 258] on span "Todos" at bounding box center [575, 249] width 207 height 41
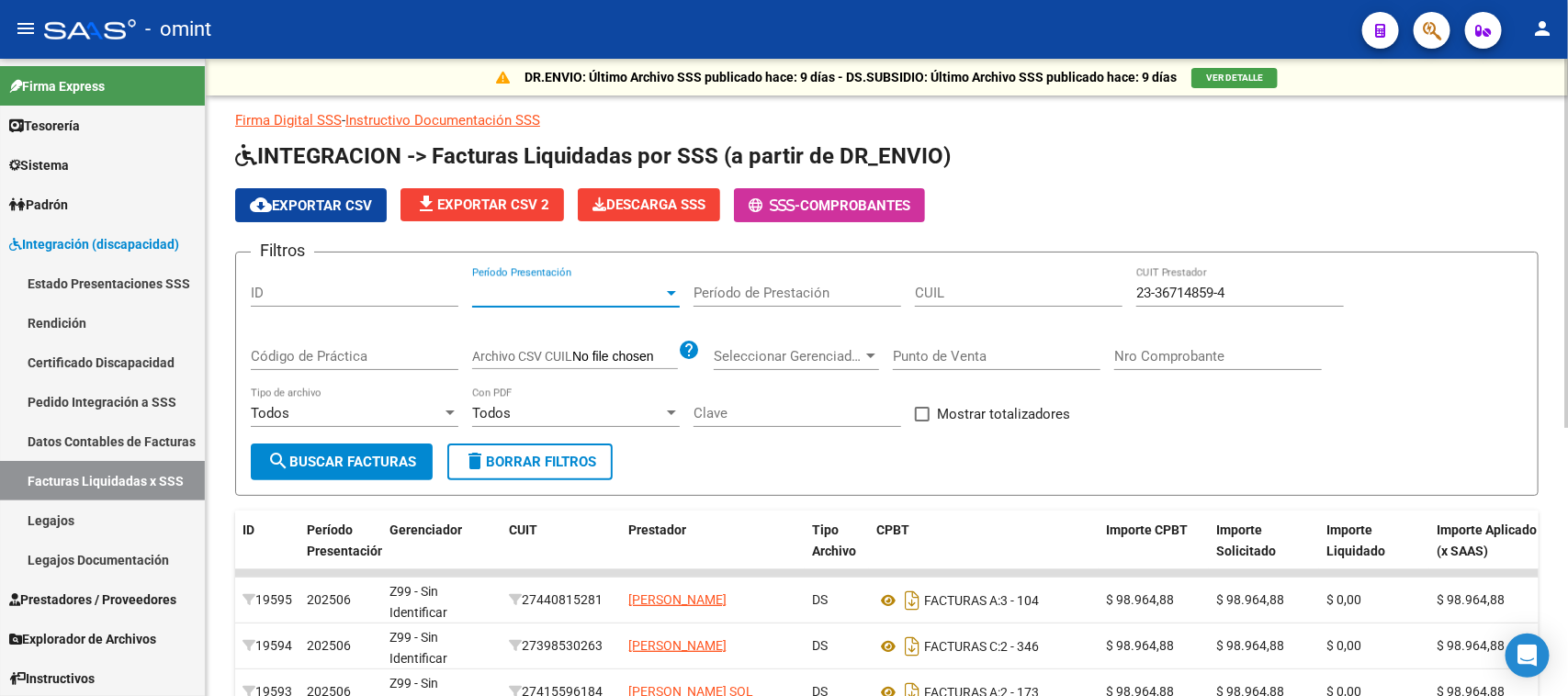
click at [319, 466] on span "search Buscar Facturas" at bounding box center [342, 462] width 149 height 17
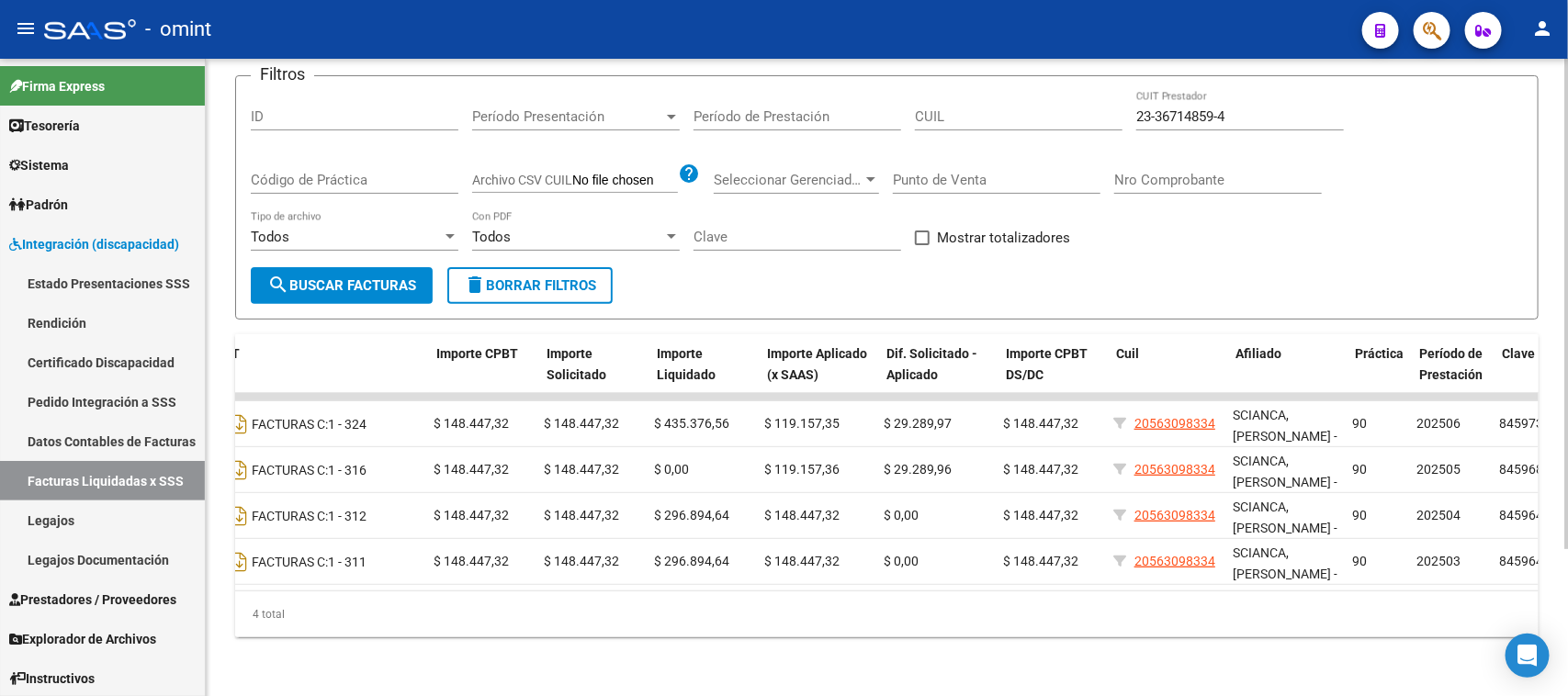
scroll to position [0, 542]
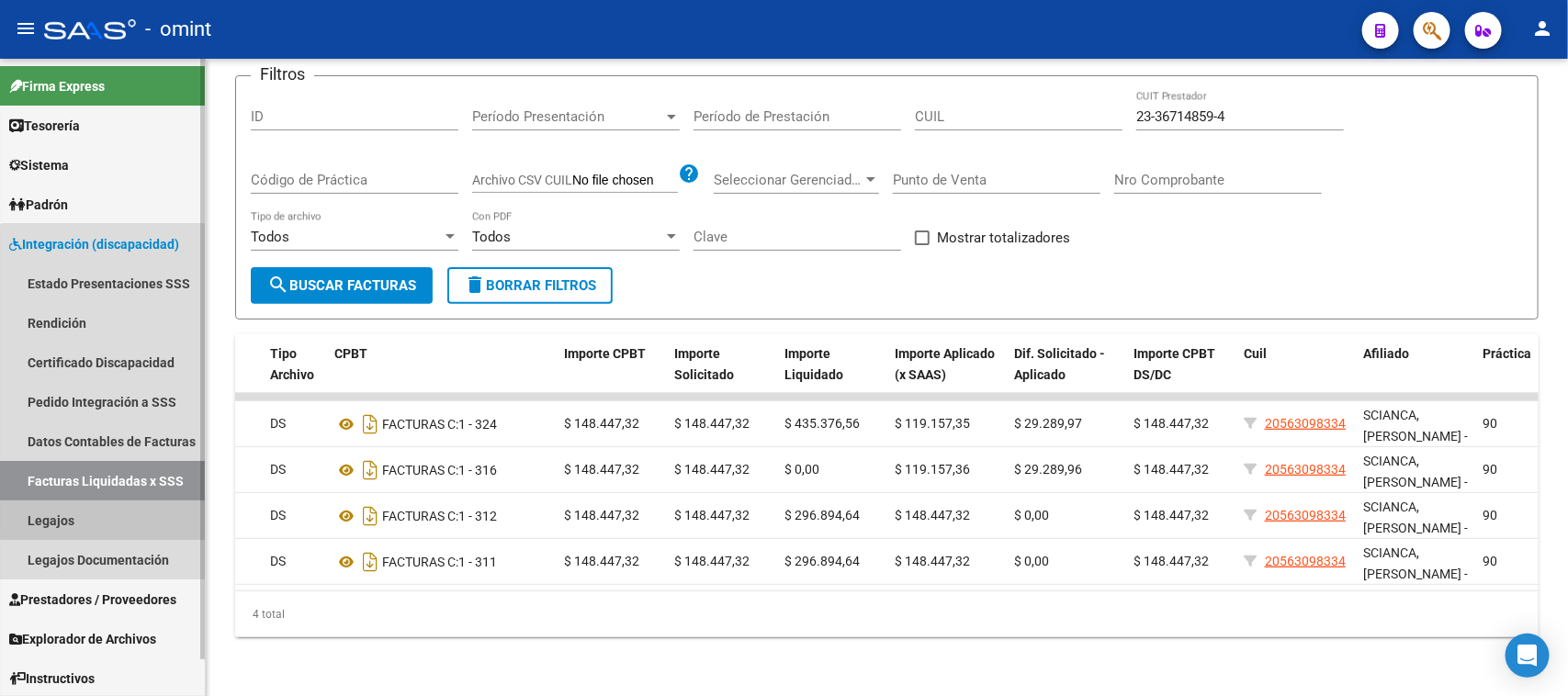
click at [130, 507] on link "Legajos" at bounding box center [102, 520] width 204 height 39
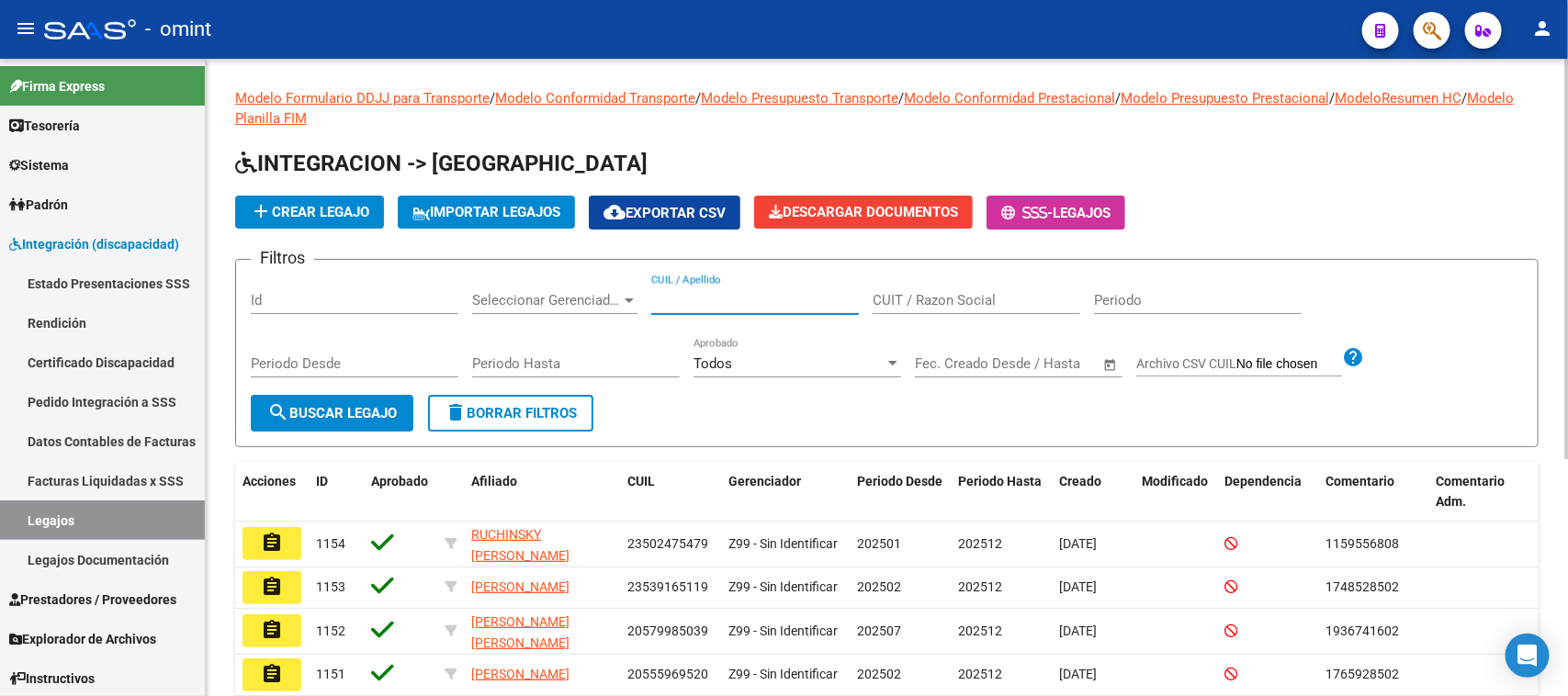
drag, startPoint x: 810, startPoint y: 292, endPoint x: 796, endPoint y: 298, distance: 15.2
click at [810, 292] on input "CUIL / Apellido" at bounding box center [755, 300] width 207 height 17
paste input "56345726"
type input "56345726"
click at [349, 424] on button "search Buscar Legajo" at bounding box center [332, 414] width 163 height 37
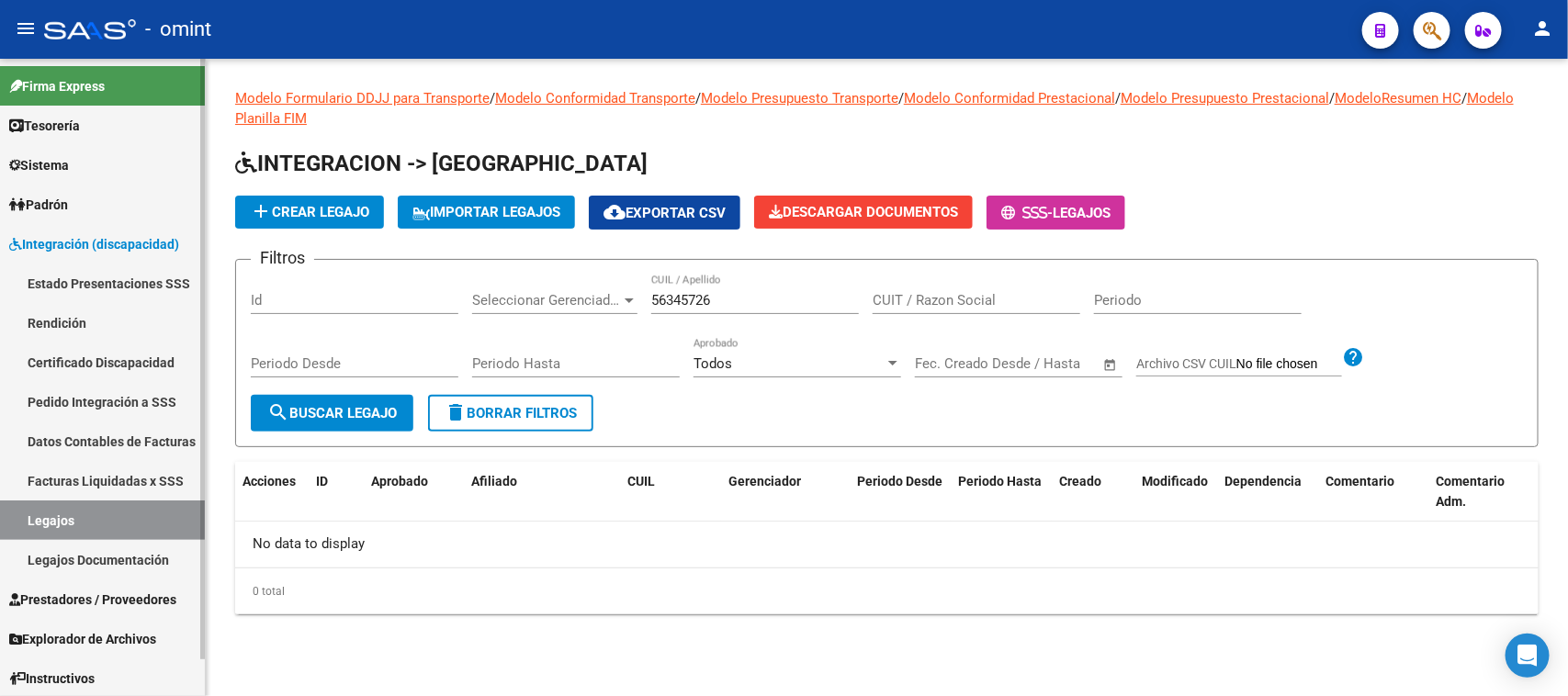
click at [117, 470] on link "Facturas Liquidadas x SSS" at bounding box center [102, 480] width 204 height 39
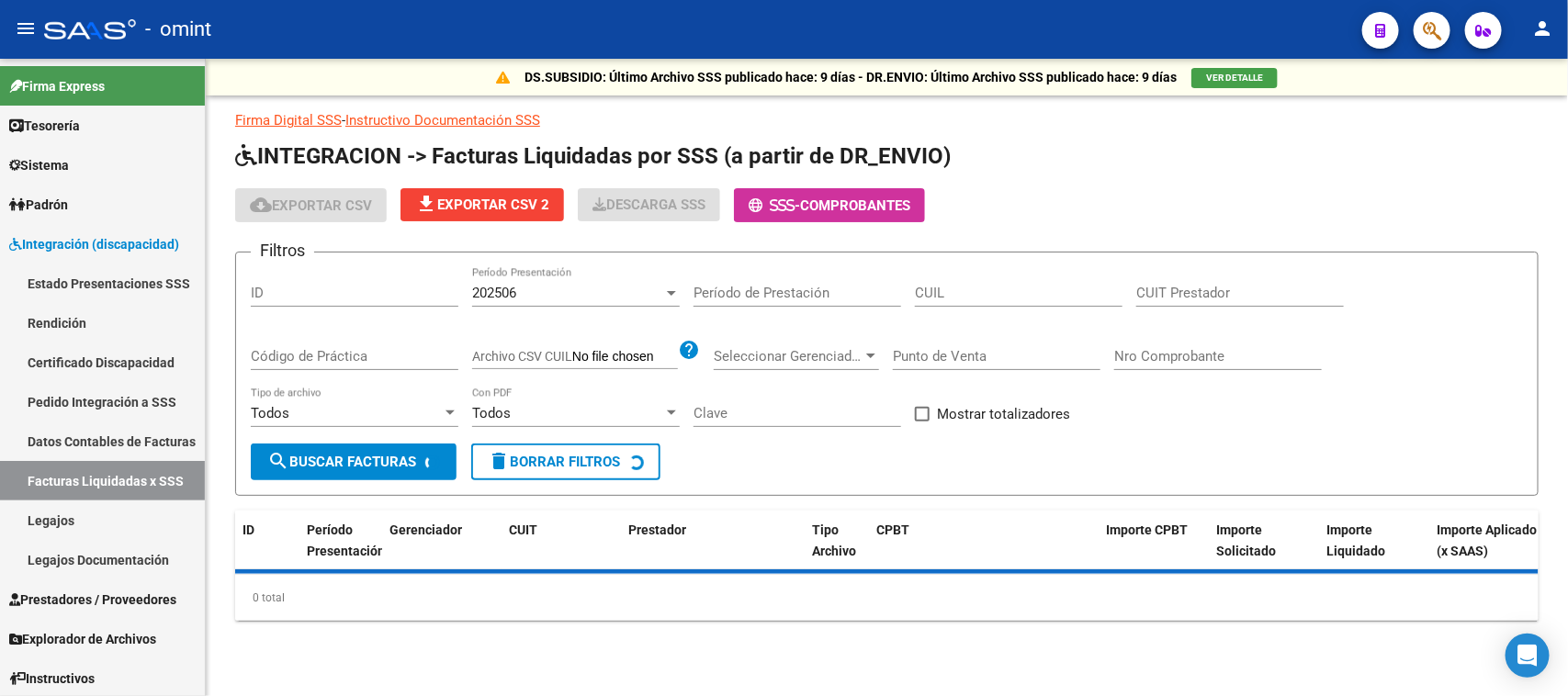
click at [556, 295] on div "202506" at bounding box center [568, 293] width 191 height 17
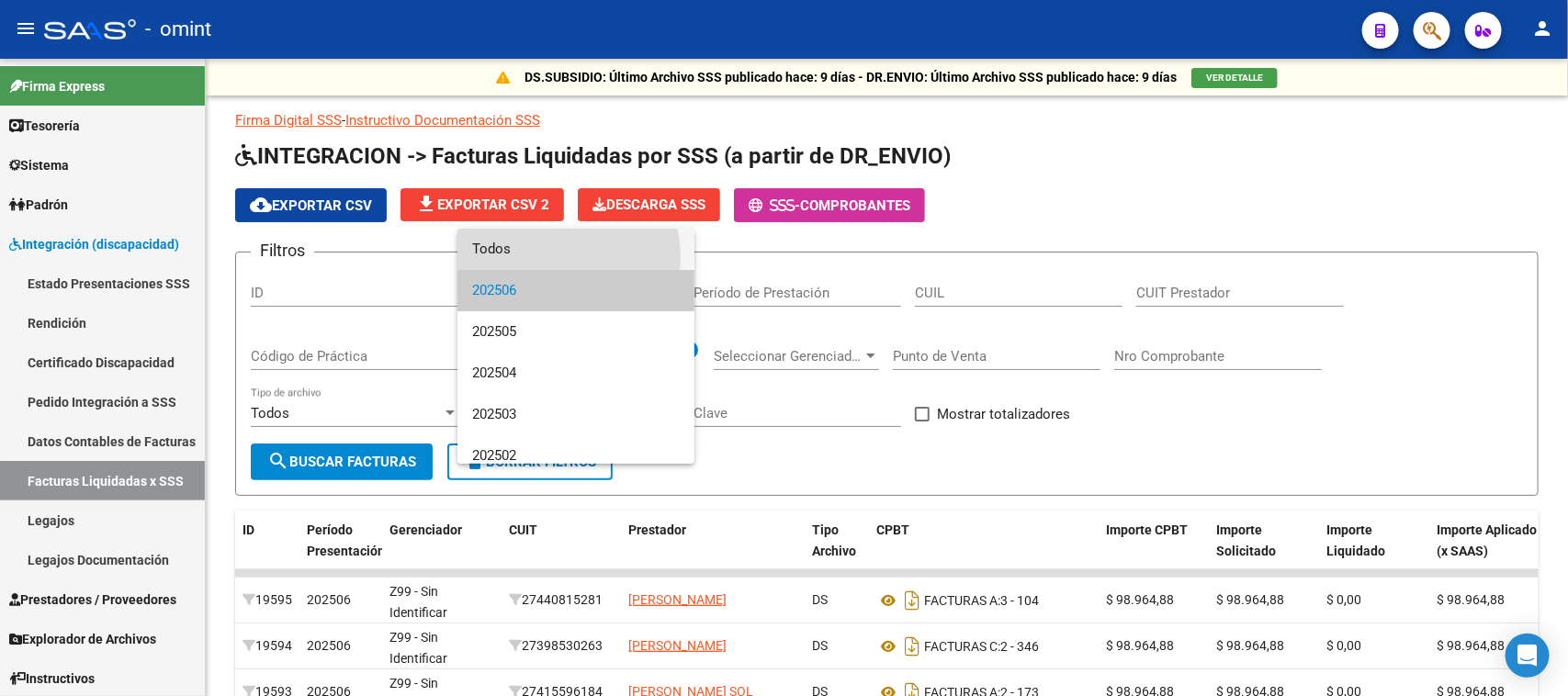
click at [554, 257] on span "Todos" at bounding box center [575, 249] width 207 height 41
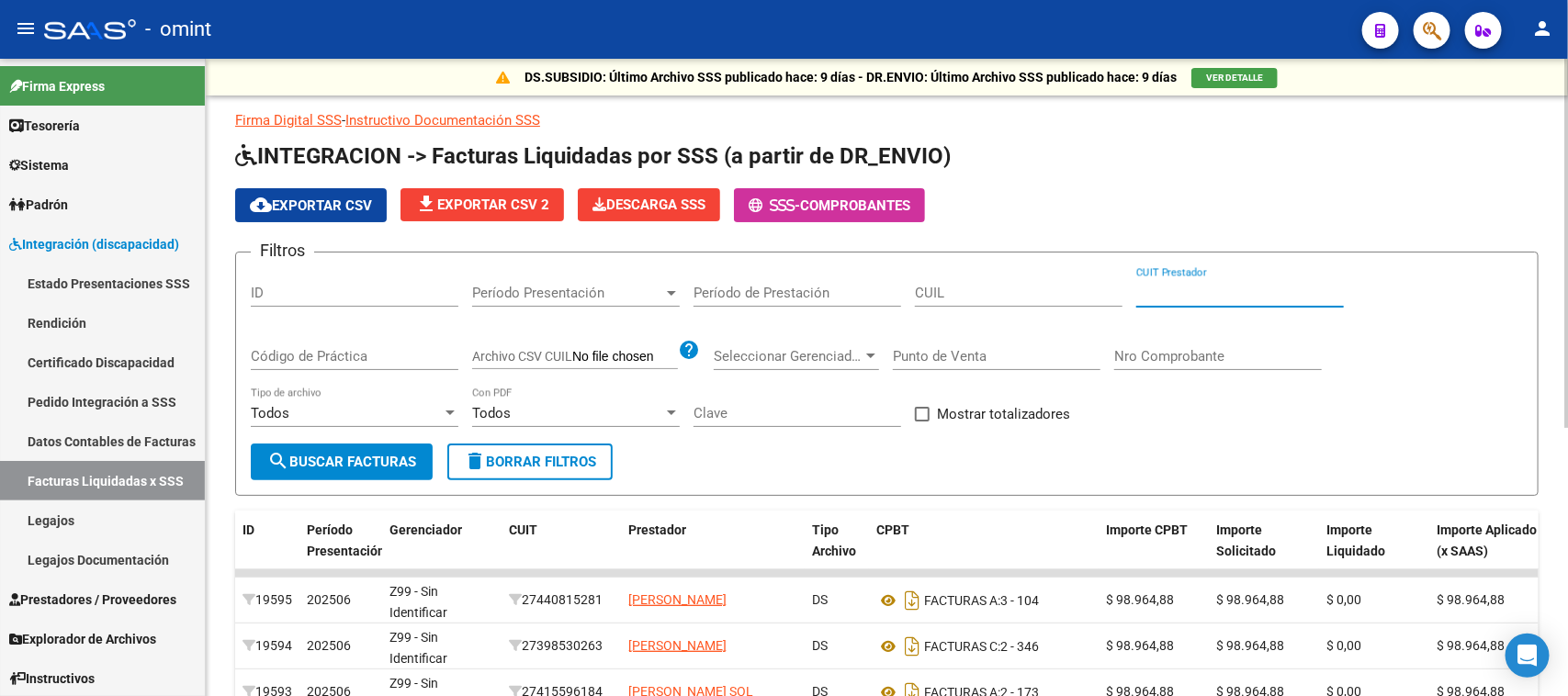
click at [1257, 284] on input "CUIT Prestador" at bounding box center [1239, 293] width 207 height 17
paste input "27-40752737-8"
click at [395, 459] on span "search Buscar Facturas" at bounding box center [342, 462] width 149 height 17
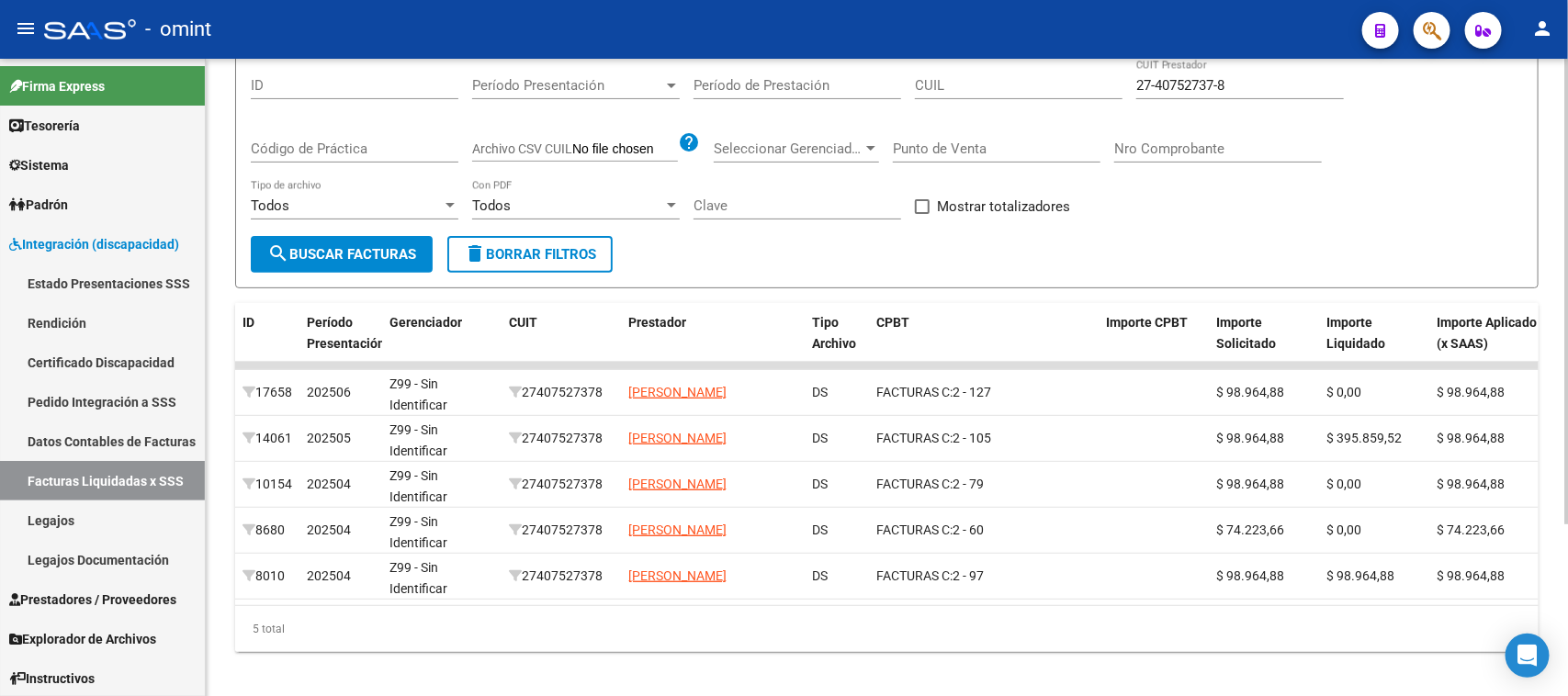
scroll to position [236, 0]
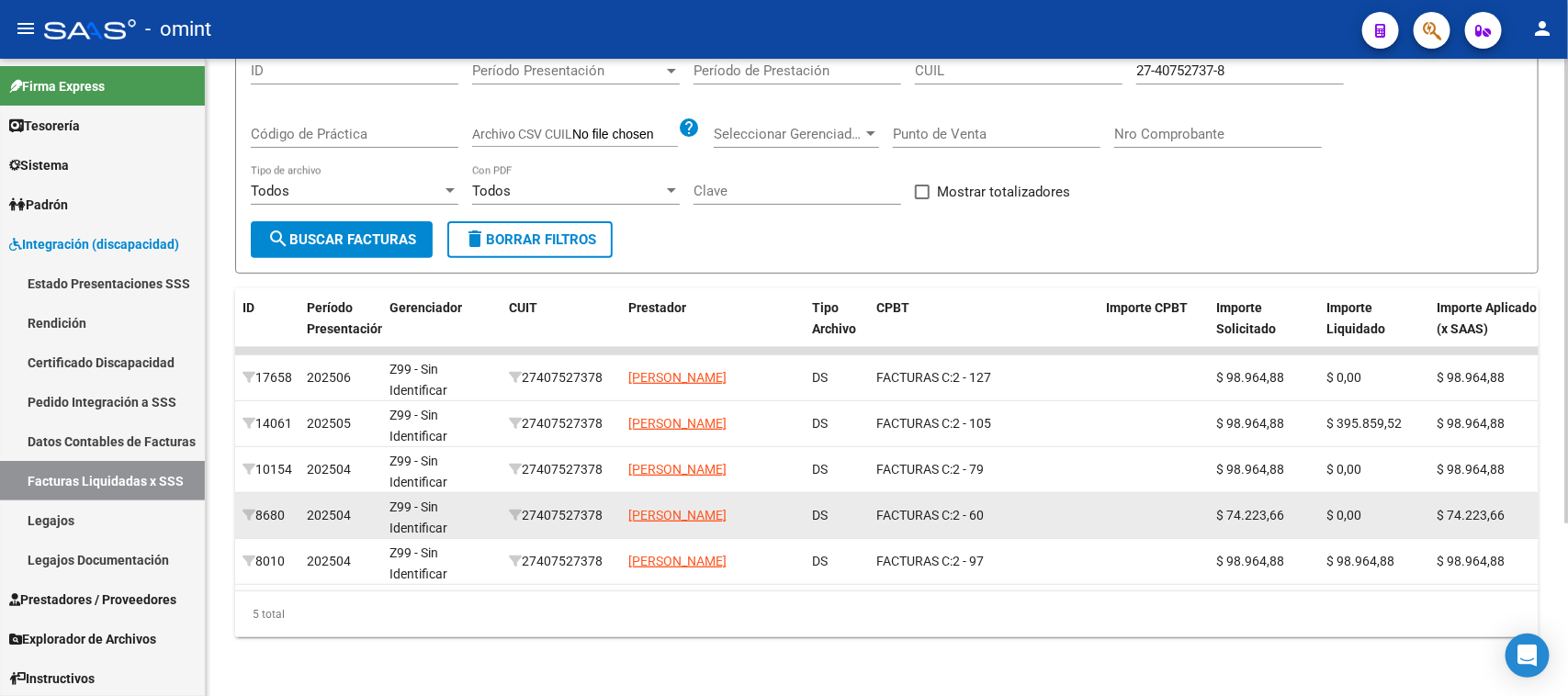
click at [573, 505] on div "27407527378" at bounding box center [560, 515] width 105 height 21
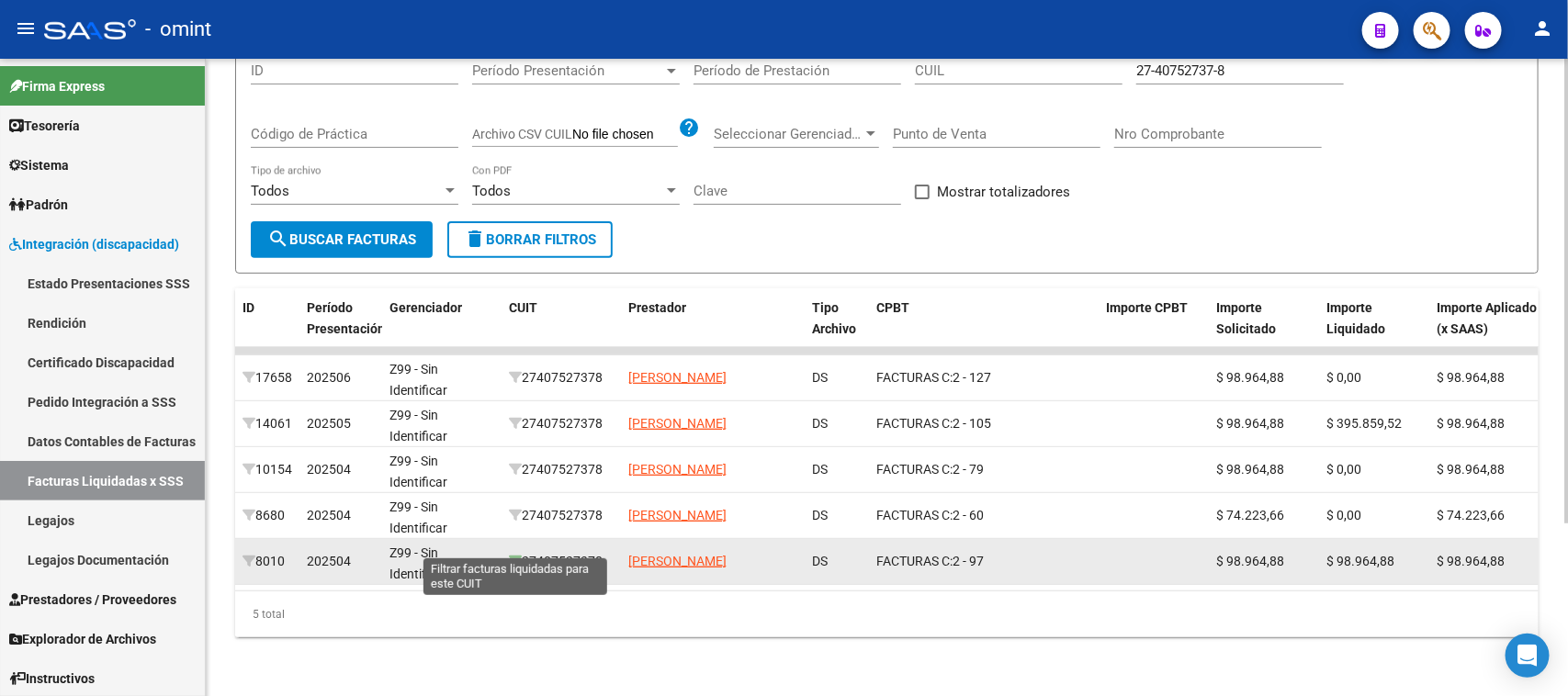
copy div "27407527378"
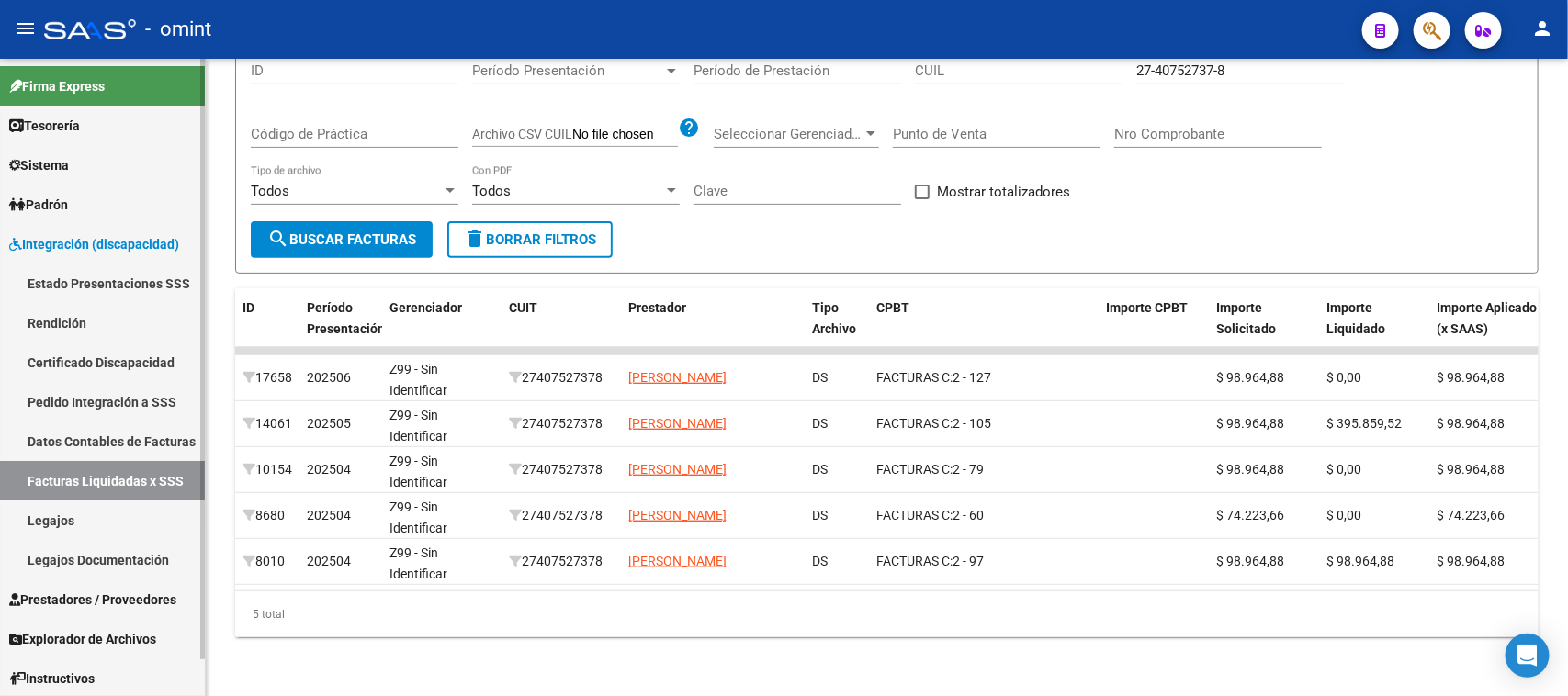
click at [142, 471] on link "Facturas Liquidadas x SSS" at bounding box center [102, 480] width 204 height 39
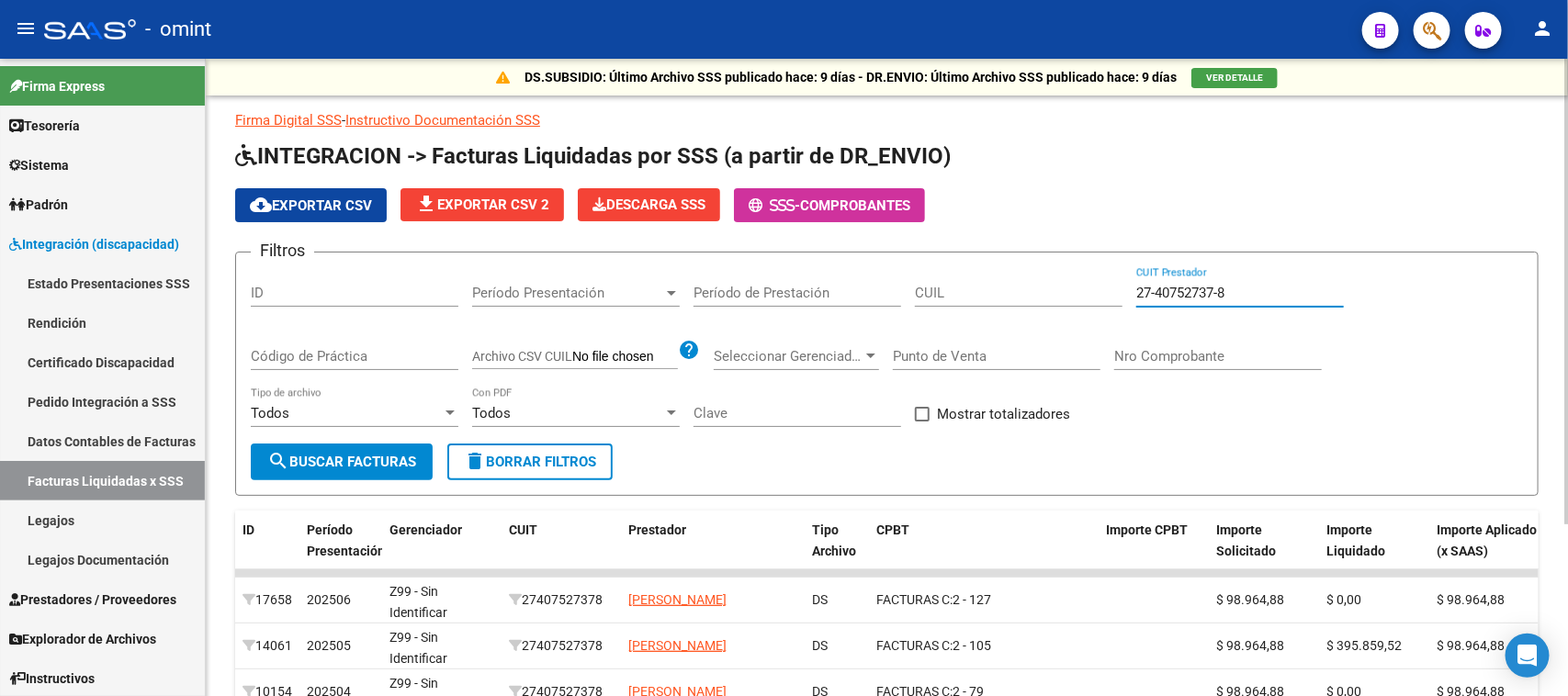
drag, startPoint x: 1245, startPoint y: 286, endPoint x: 685, endPoint y: 299, distance: 560.2
click at [685, 299] on div "Filtros ID Período Presentación Período Presentación Período de Prestación CUIL…" at bounding box center [887, 356] width 1272 height 177
paste input "0-22809293-3"
type input "20-22809293-3"
click at [378, 457] on span "search Buscar Facturas" at bounding box center [342, 462] width 149 height 17
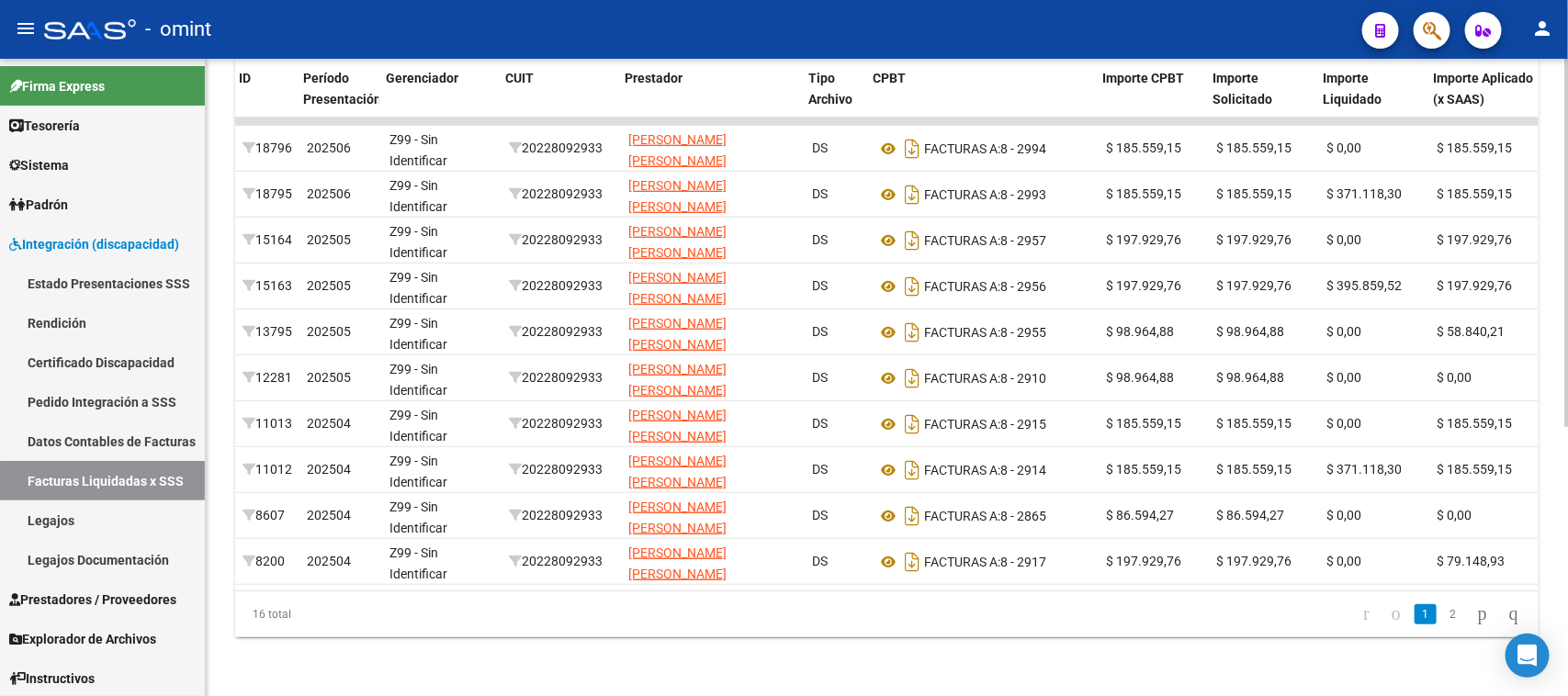
scroll to position [0, 763]
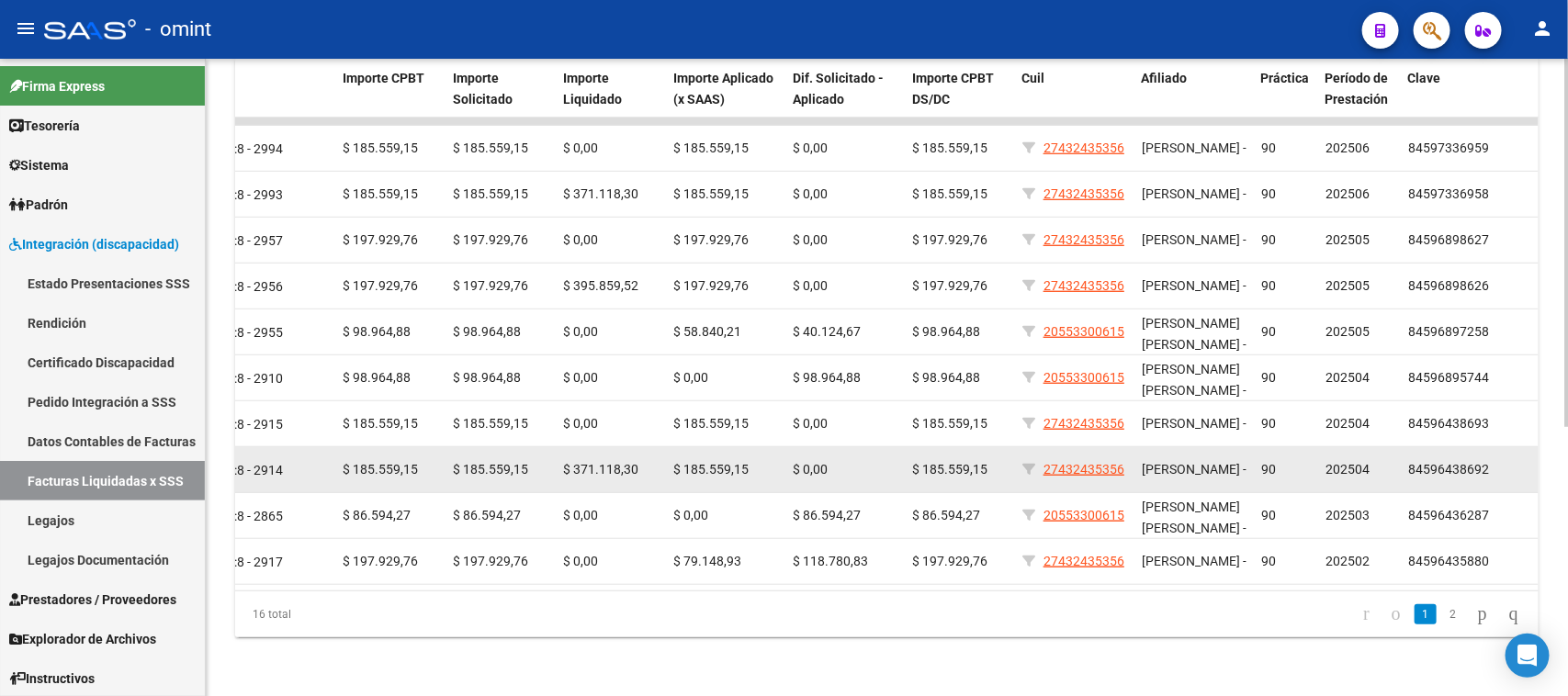
drag, startPoint x: 1123, startPoint y: 455, endPoint x: 1043, endPoint y: 460, distance: 80.2
click at [1043, 460] on div "27432435356" at bounding box center [1074, 469] width 105 height 21
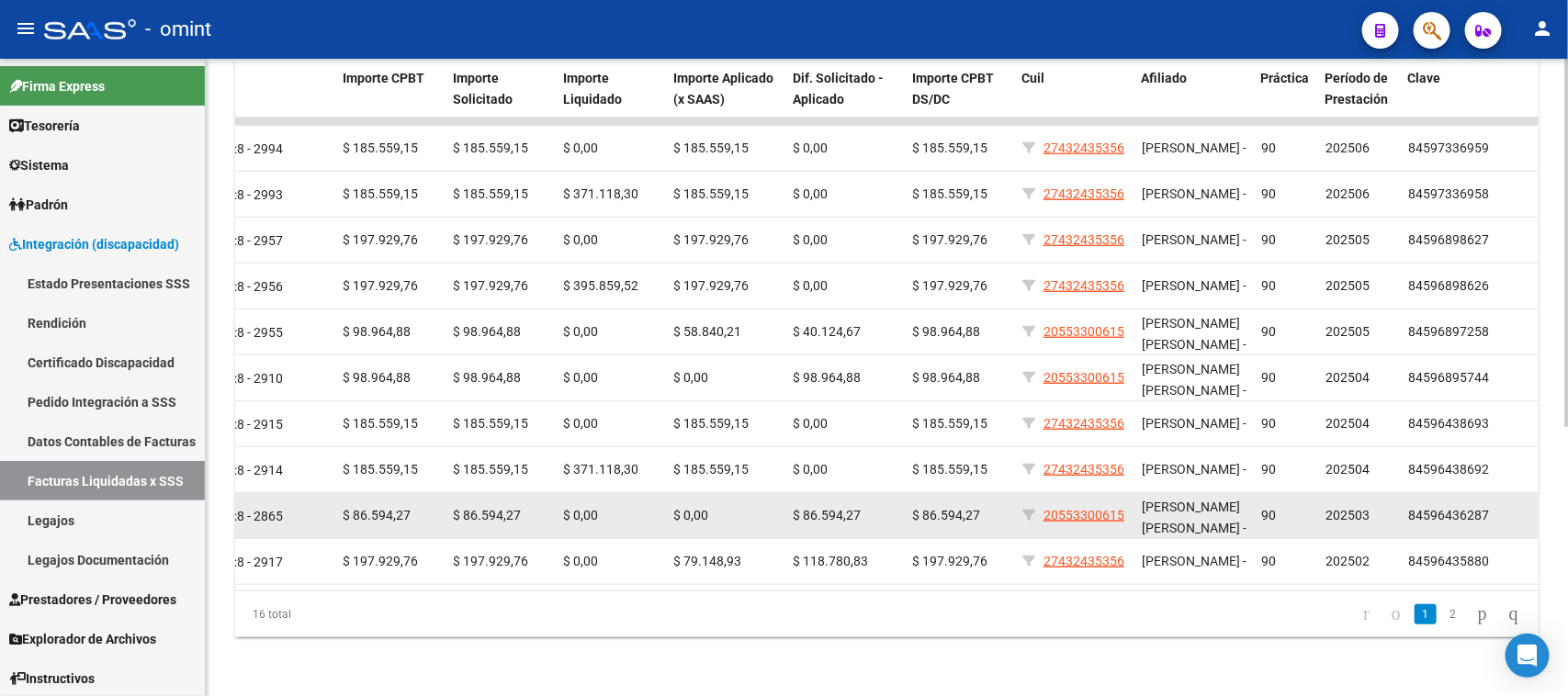
copy span "27432435356"
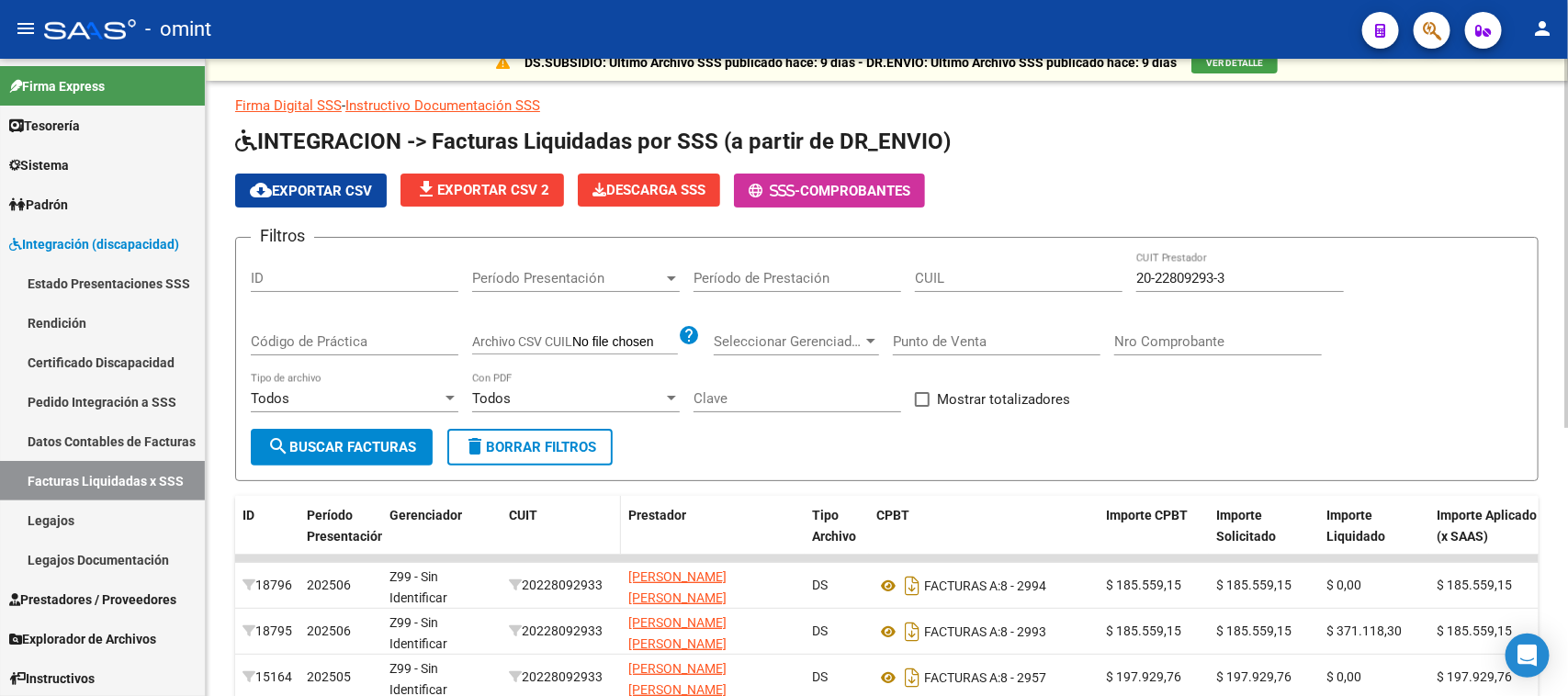
scroll to position [0, 0]
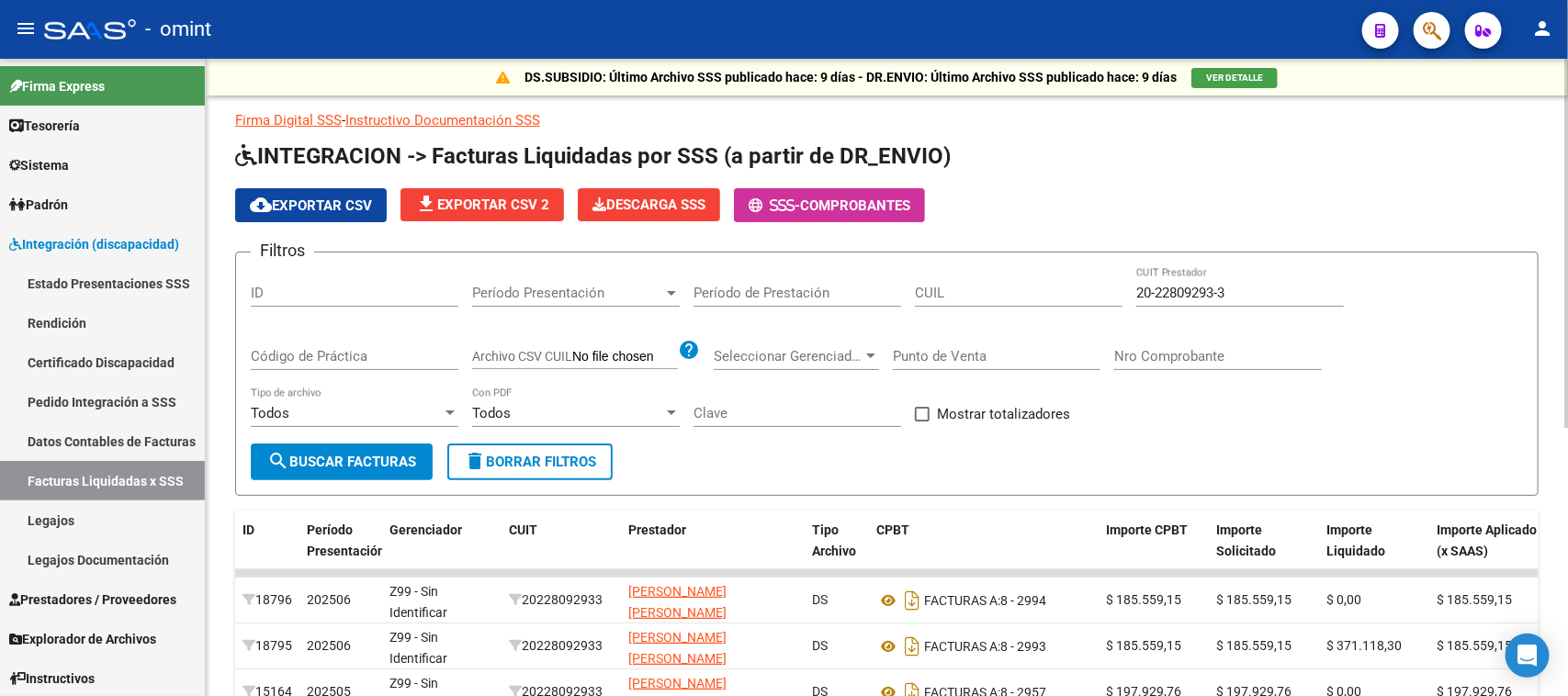
click at [952, 298] on input "CUIL" at bounding box center [1018, 293] width 207 height 17
paste input "27-43243535-6"
type input "27-43243535-6"
click at [397, 453] on span "search Buscar Facturas" at bounding box center [342, 462] width 149 height 17
drag, startPoint x: 323, startPoint y: 207, endPoint x: 599, endPoint y: 308, distance: 293.9
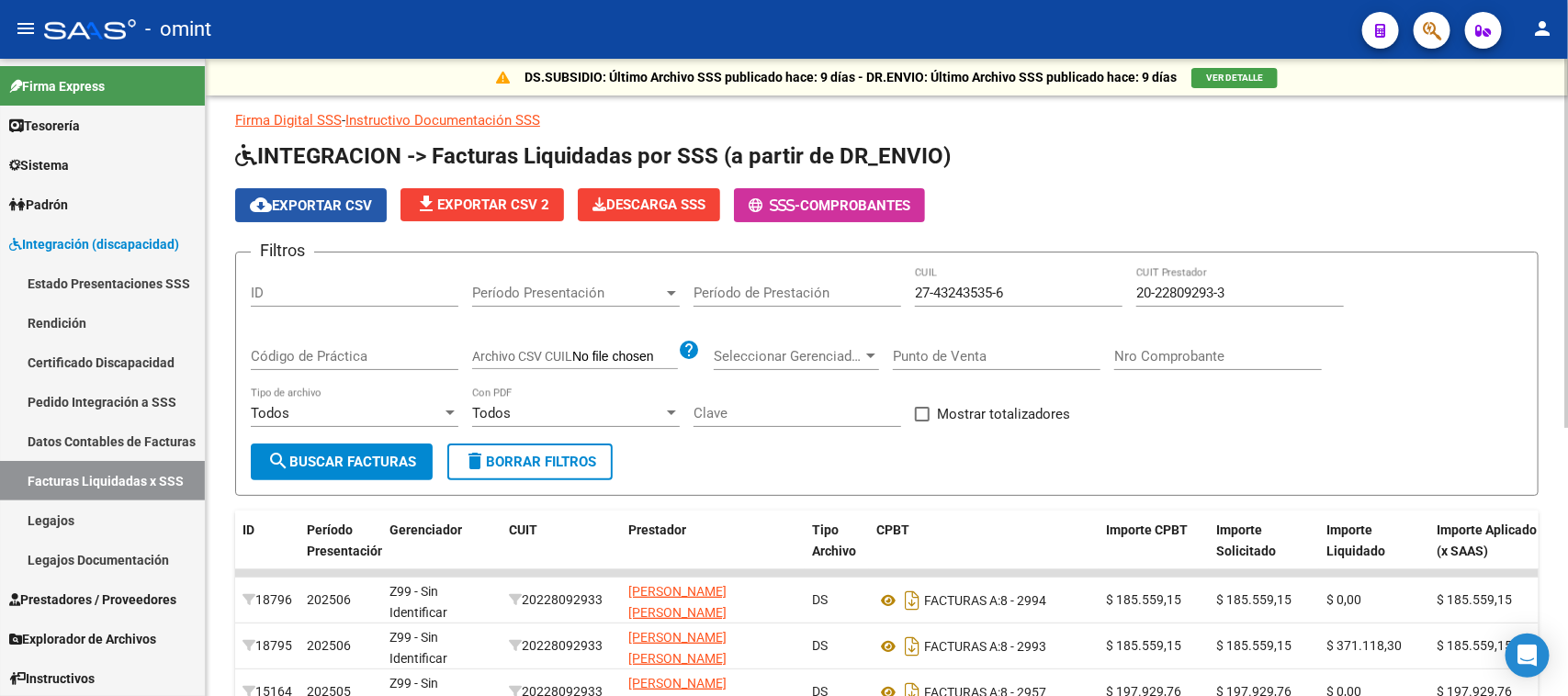
click at [323, 206] on span "cloud_download Exportar CSV" at bounding box center [310, 205] width 122 height 17
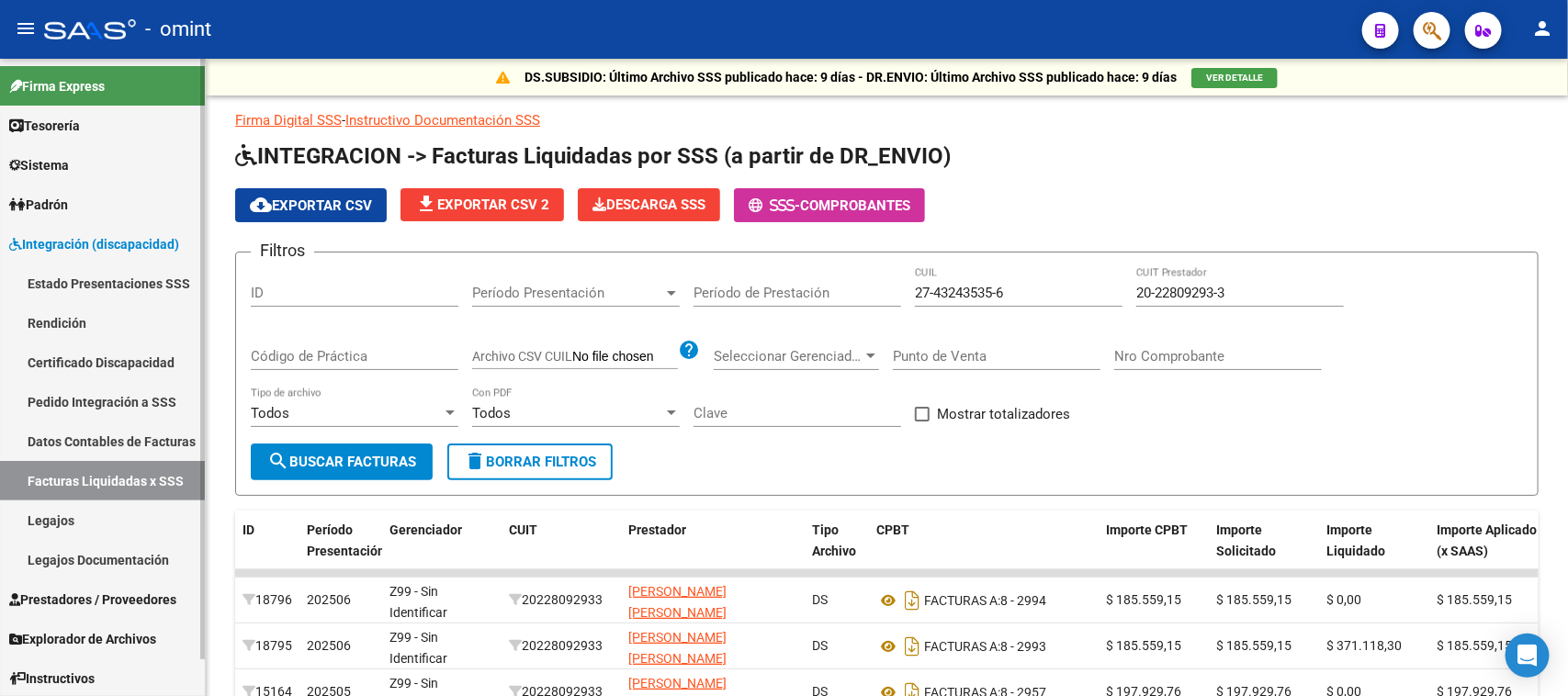
drag, startPoint x: 101, startPoint y: 516, endPoint x: 193, endPoint y: 502, distance: 93.1
click at [102, 514] on link "Legajos" at bounding box center [102, 520] width 204 height 39
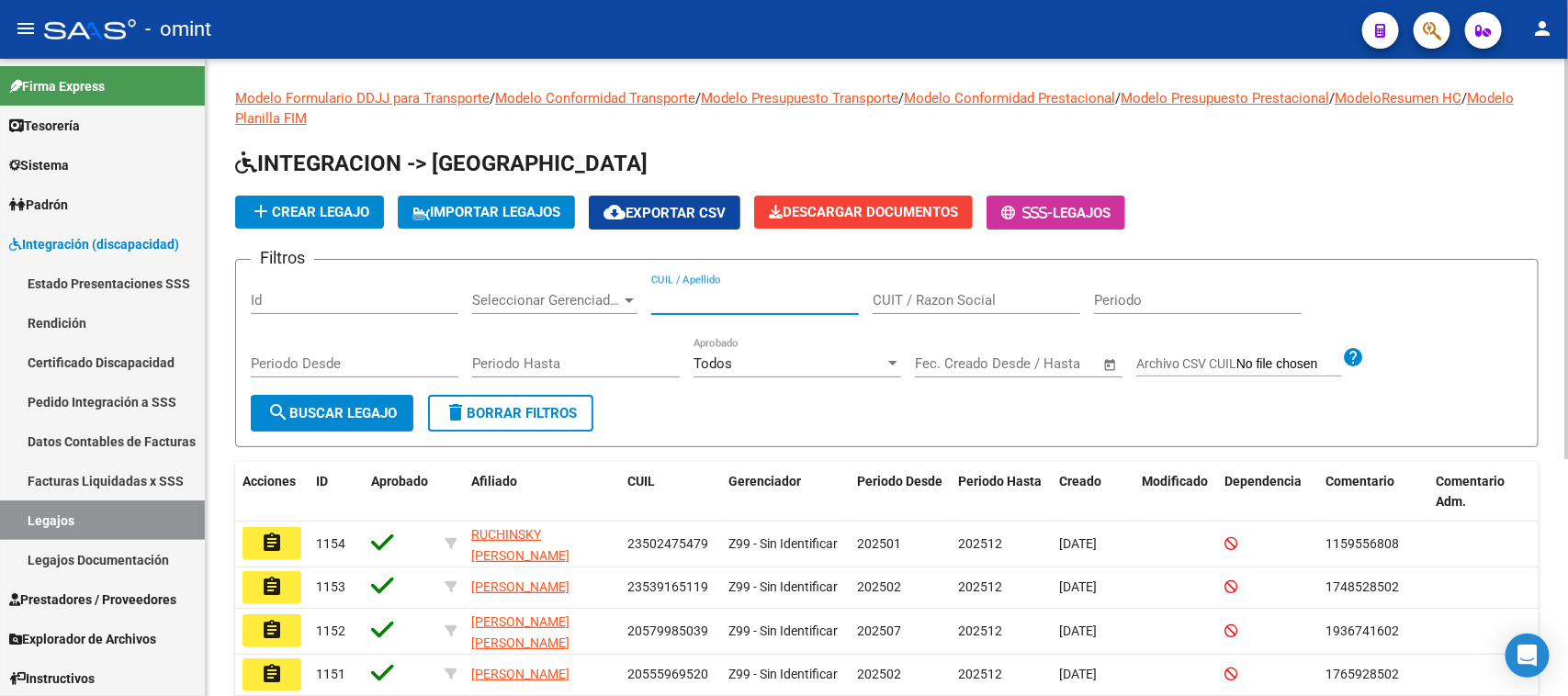
click at [792, 303] on input "CUIL / Apellido" at bounding box center [755, 300] width 207 height 17
type input "napolita"
click at [340, 377] on div "Periodo Desde" at bounding box center [354, 366] width 207 height 57
drag, startPoint x: 337, startPoint y: 383, endPoint x: 337, endPoint y: 397, distance: 14.0
click at [337, 384] on div "Periodo Desde" at bounding box center [354, 366] width 207 height 57
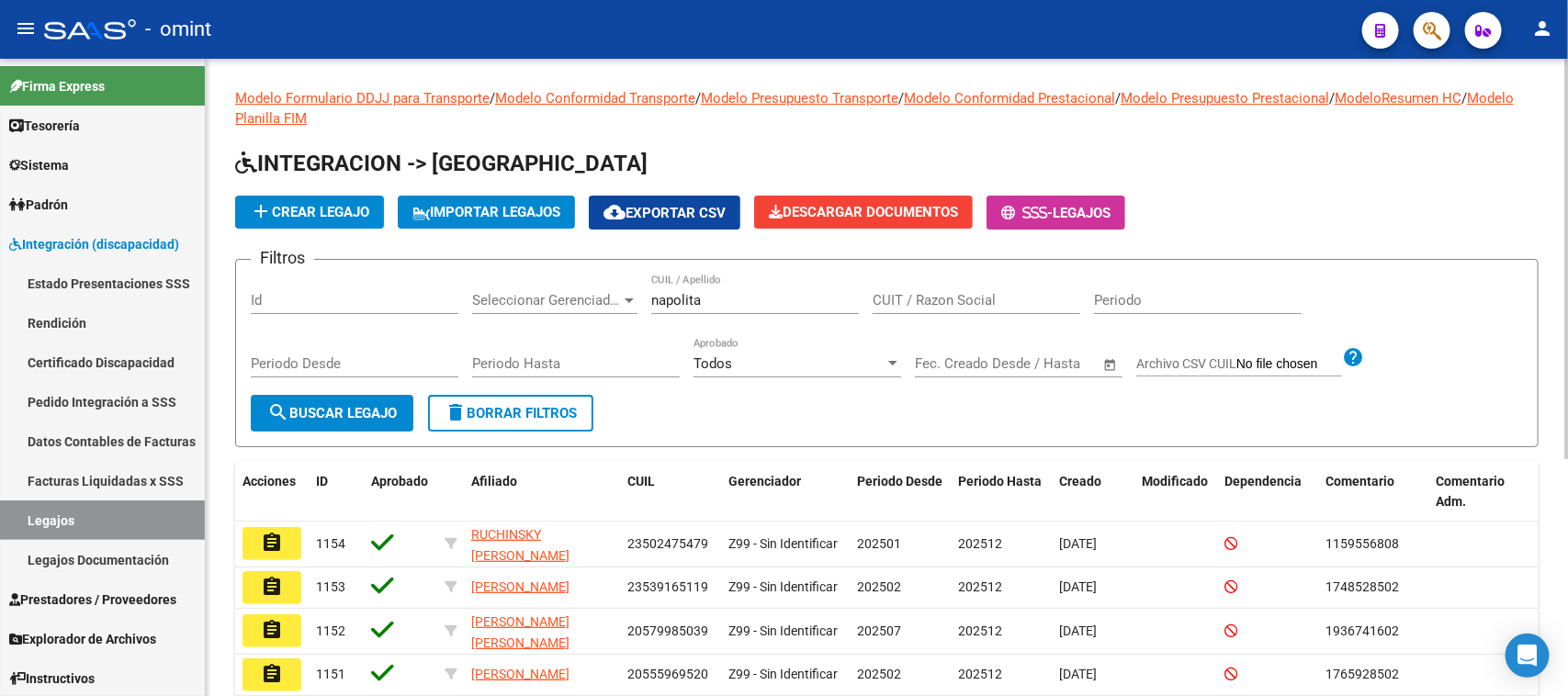
click at [337, 397] on button "search Buscar Legajo" at bounding box center [332, 414] width 163 height 37
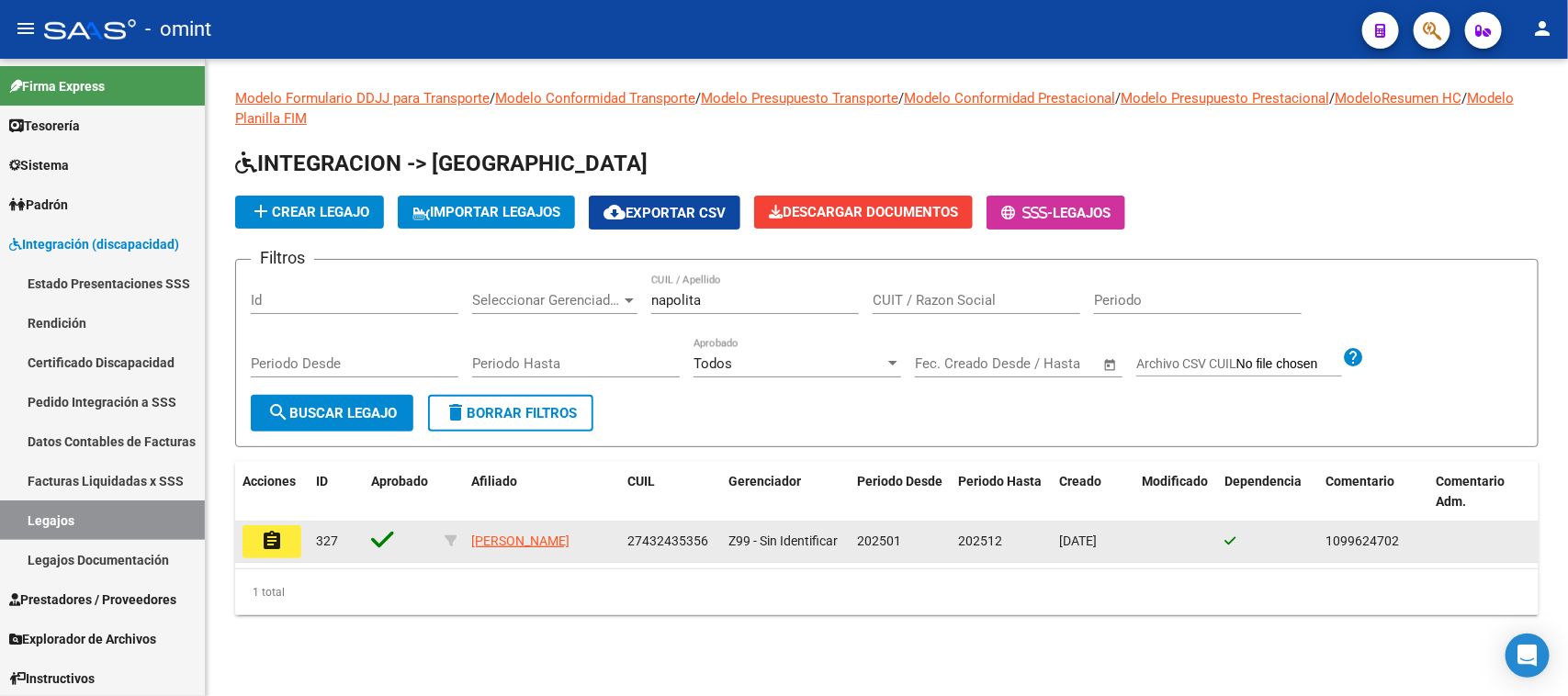
click at [267, 535] on mat-icon "assignment" at bounding box center [272, 541] width 22 height 22
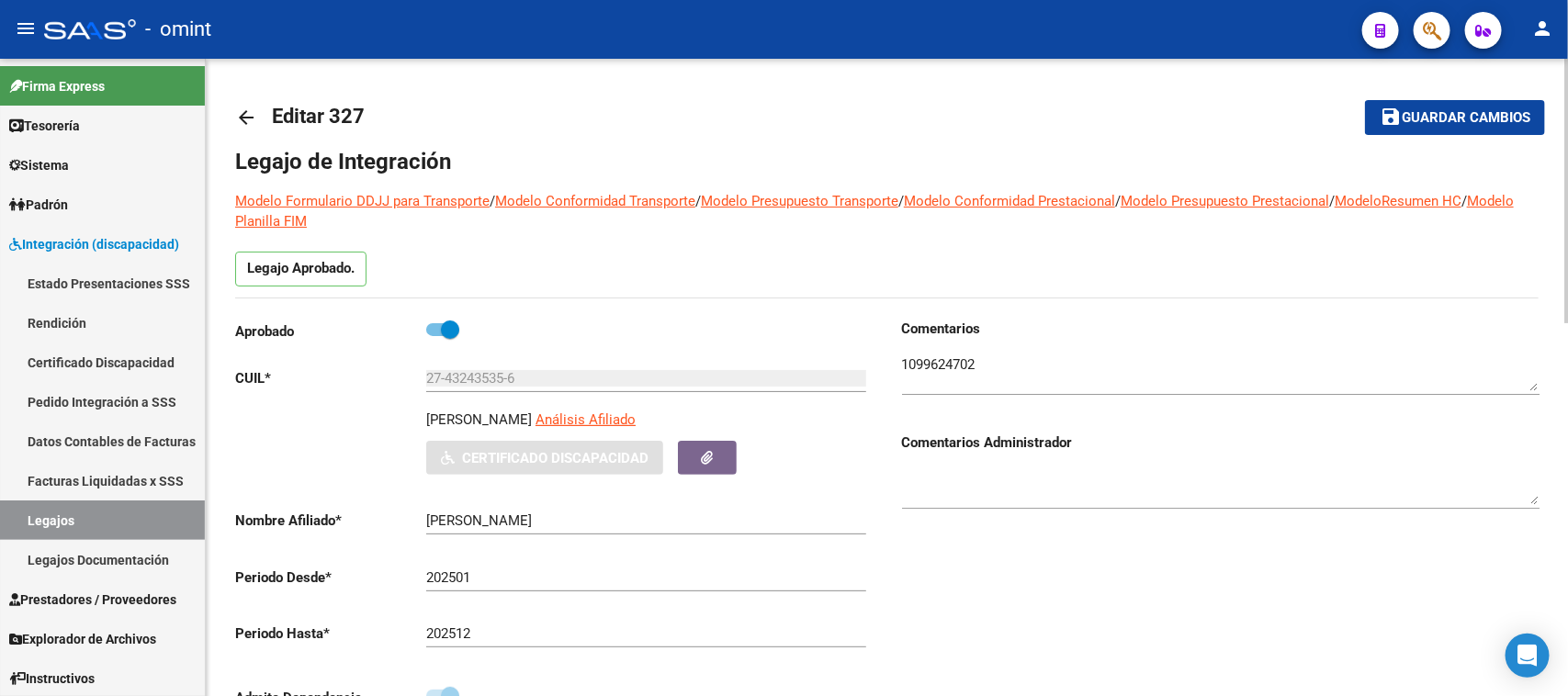
click at [955, 347] on div at bounding box center [1220, 367] width 638 height 56
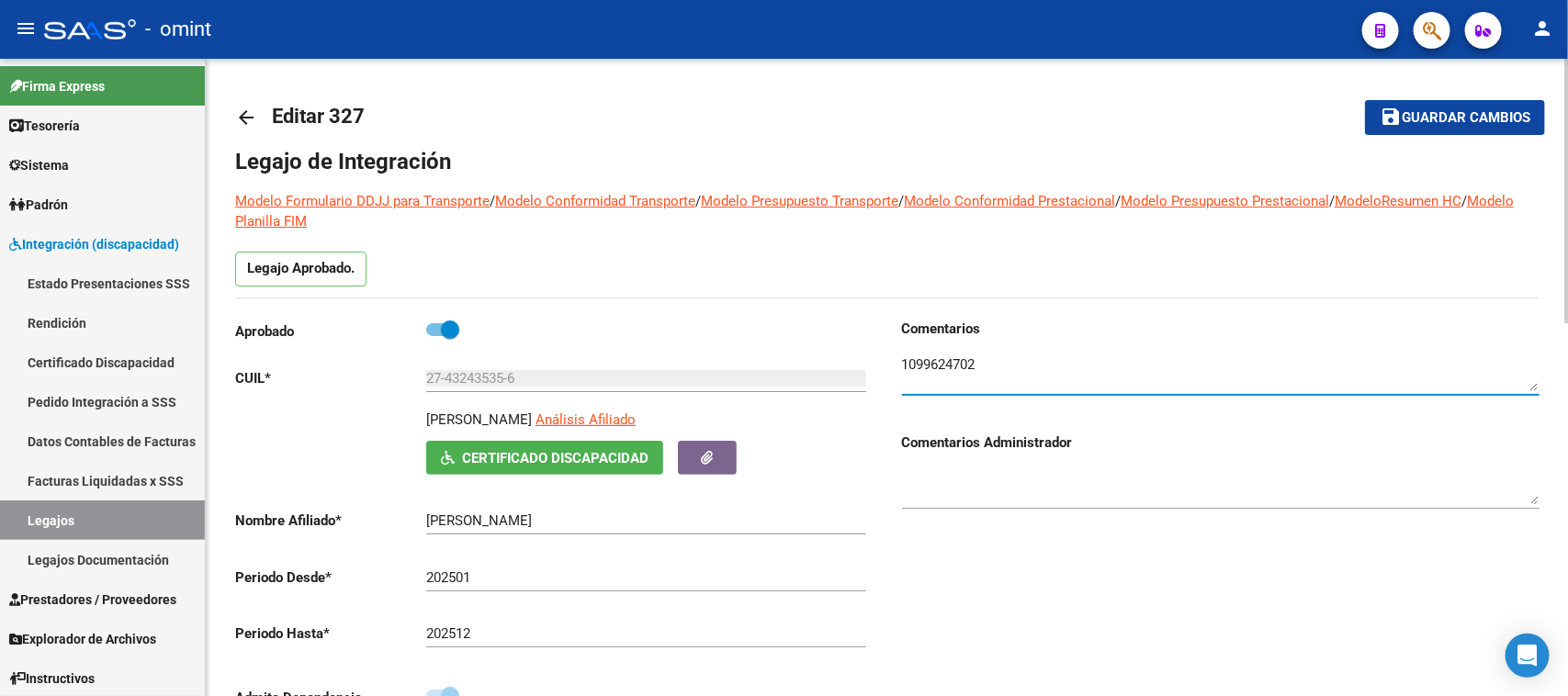
click at [947, 361] on textarea at bounding box center [1220, 373] width 638 height 37
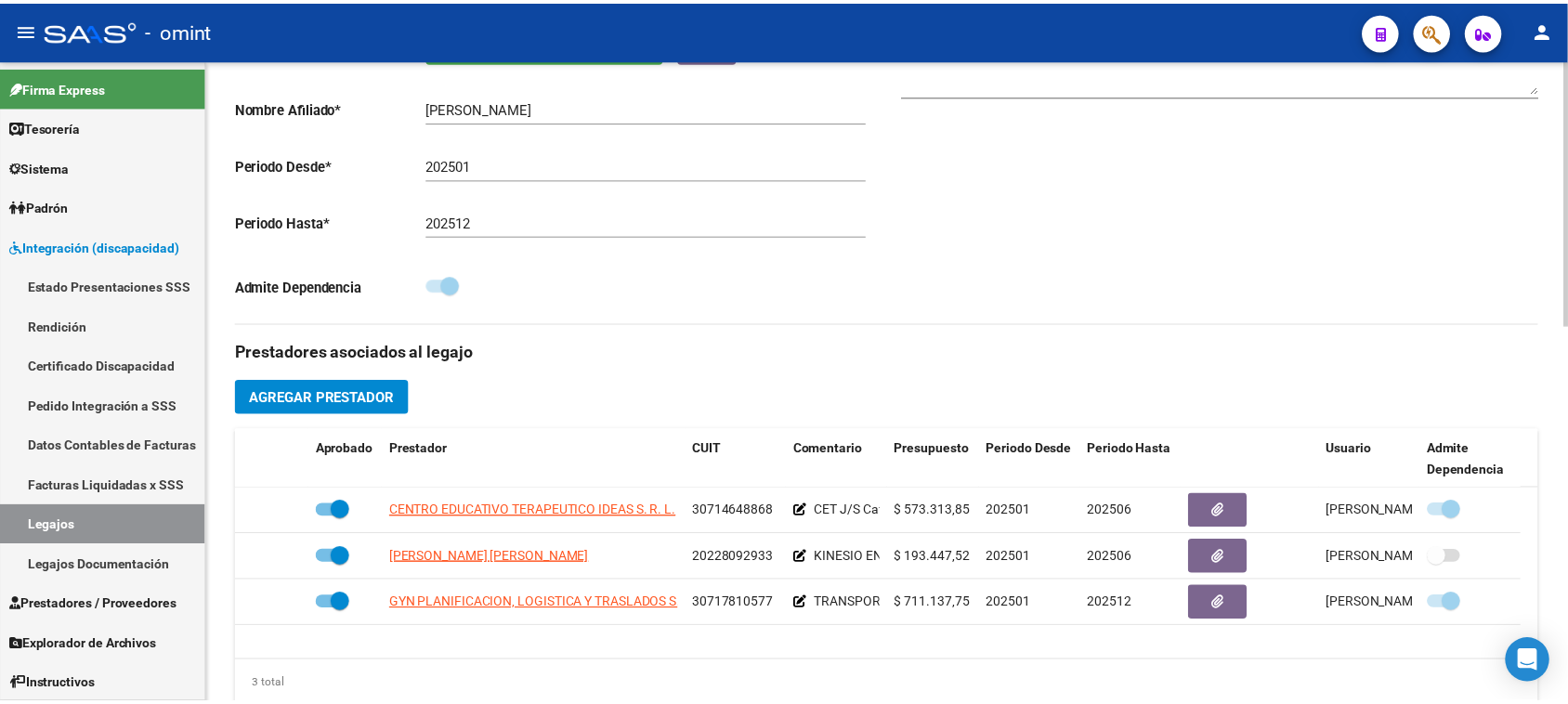
scroll to position [581, 0]
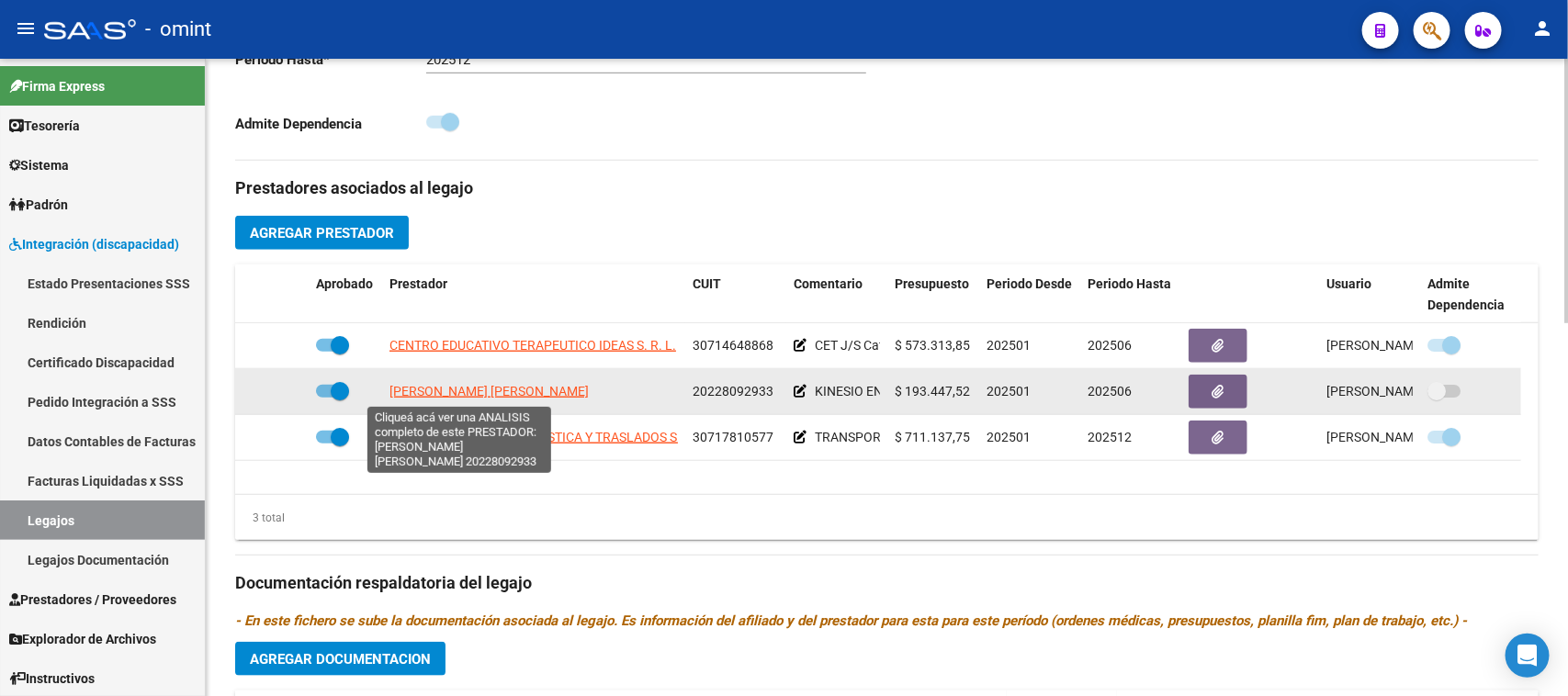
click at [501, 384] on span "GRZIC JAVIER ANTONIO" at bounding box center [489, 391] width 199 height 15
type textarea "20228092933"
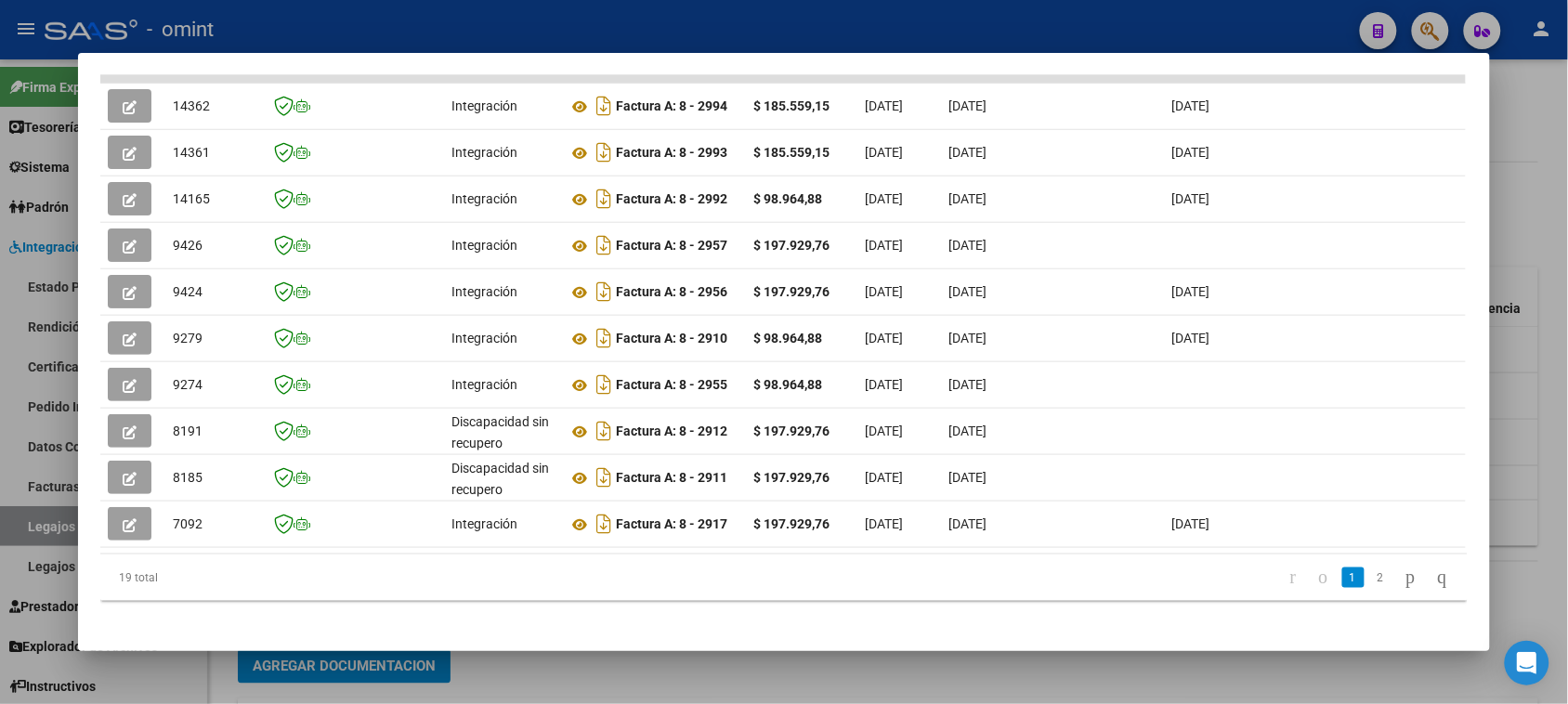
scroll to position [488, 0]
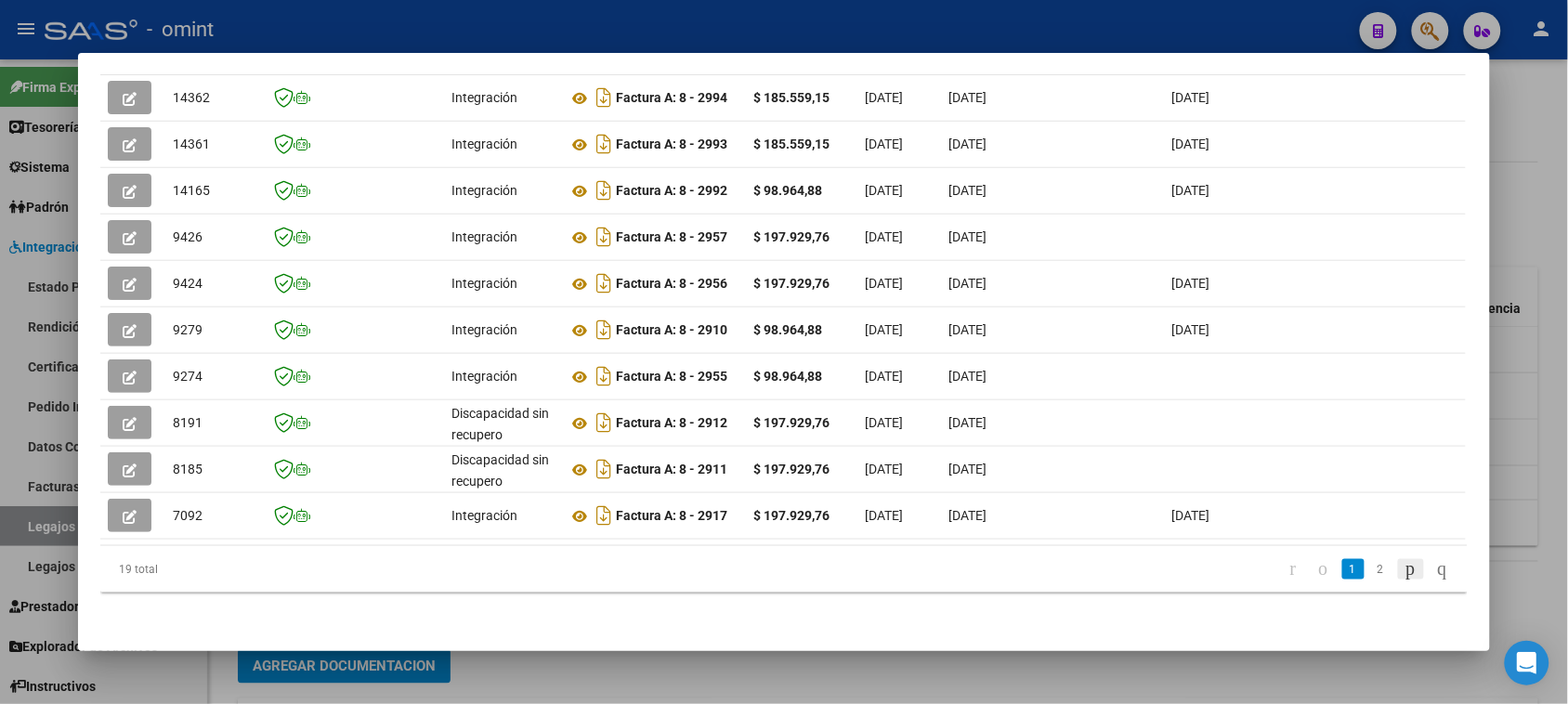
click at [1403, 570] on link "go to next page" at bounding box center [1411, 570] width 26 height 21
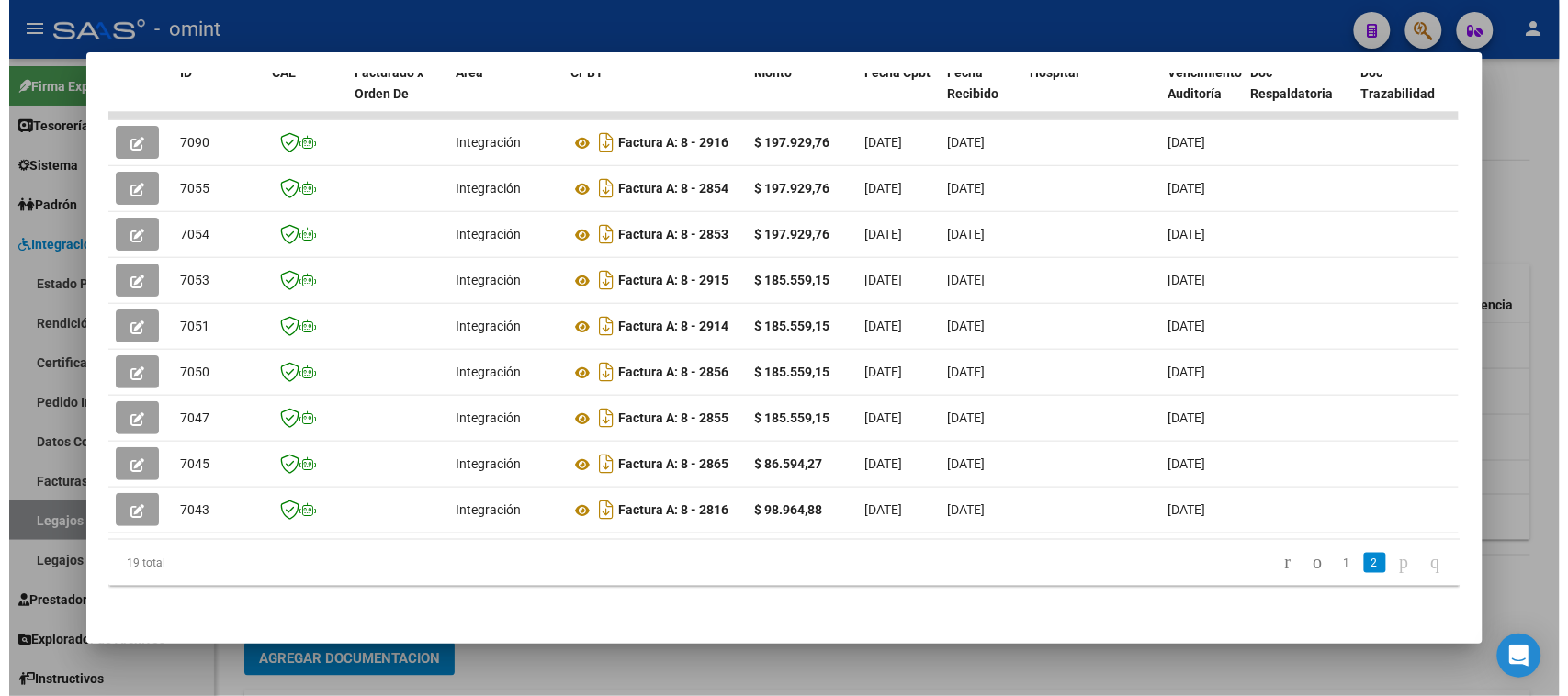
scroll to position [0, 2617]
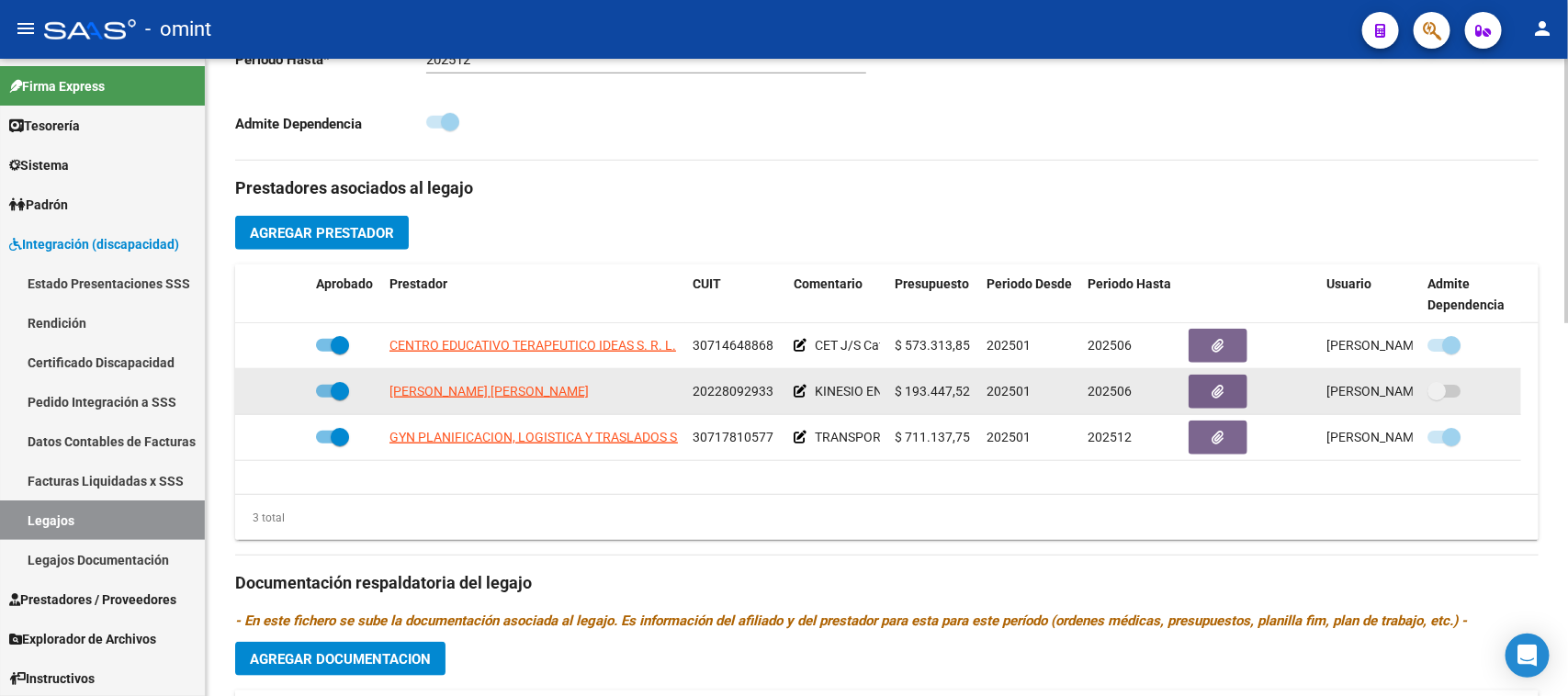
click at [731, 390] on span "20228092933" at bounding box center [732, 391] width 81 height 15
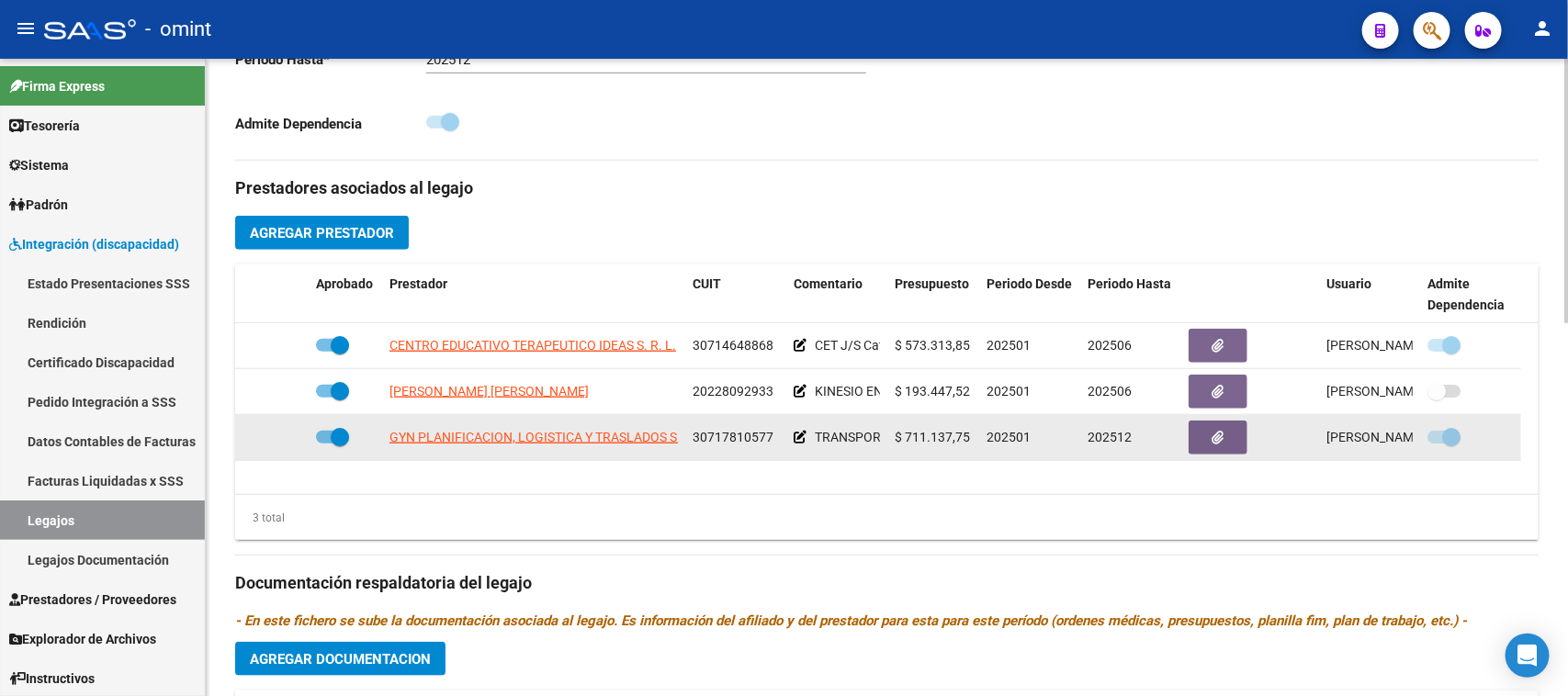
copy span "20228092933"
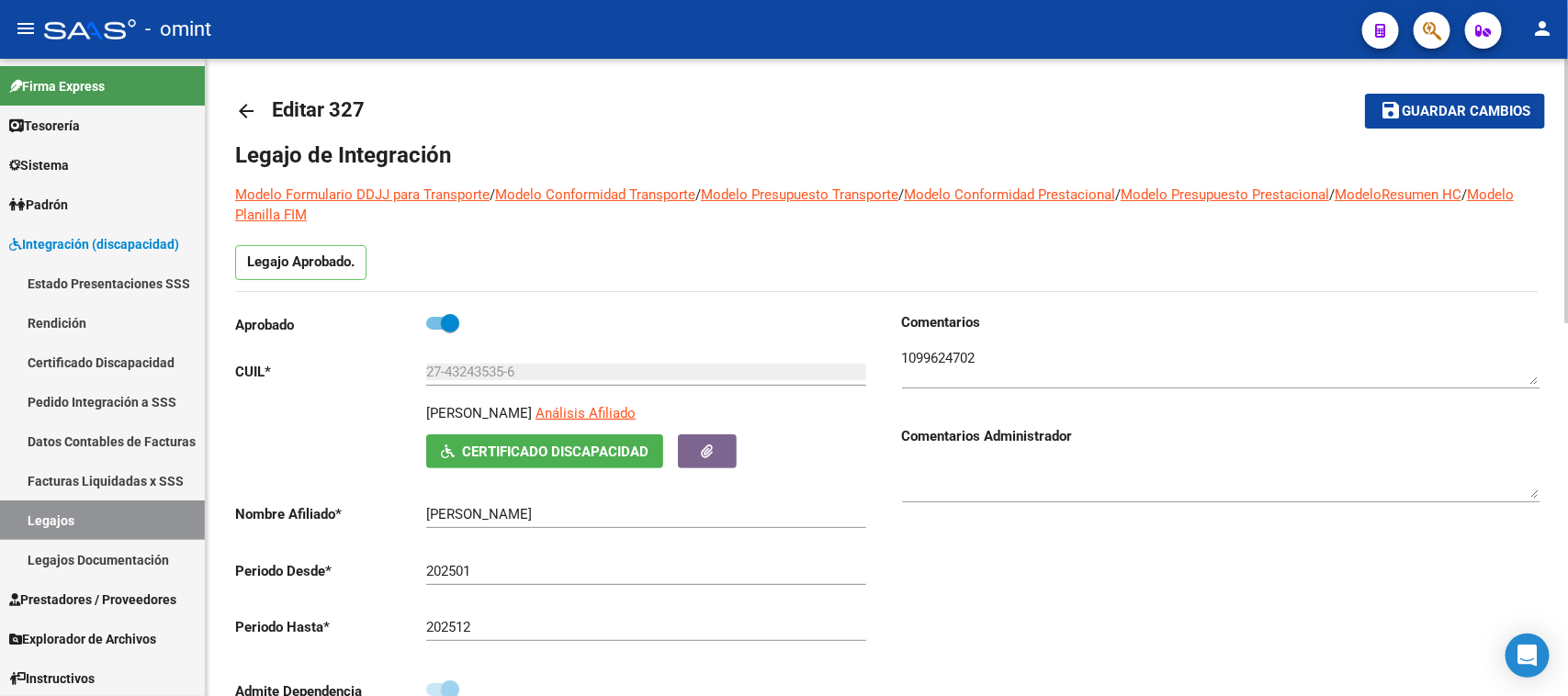
scroll to position [0, 0]
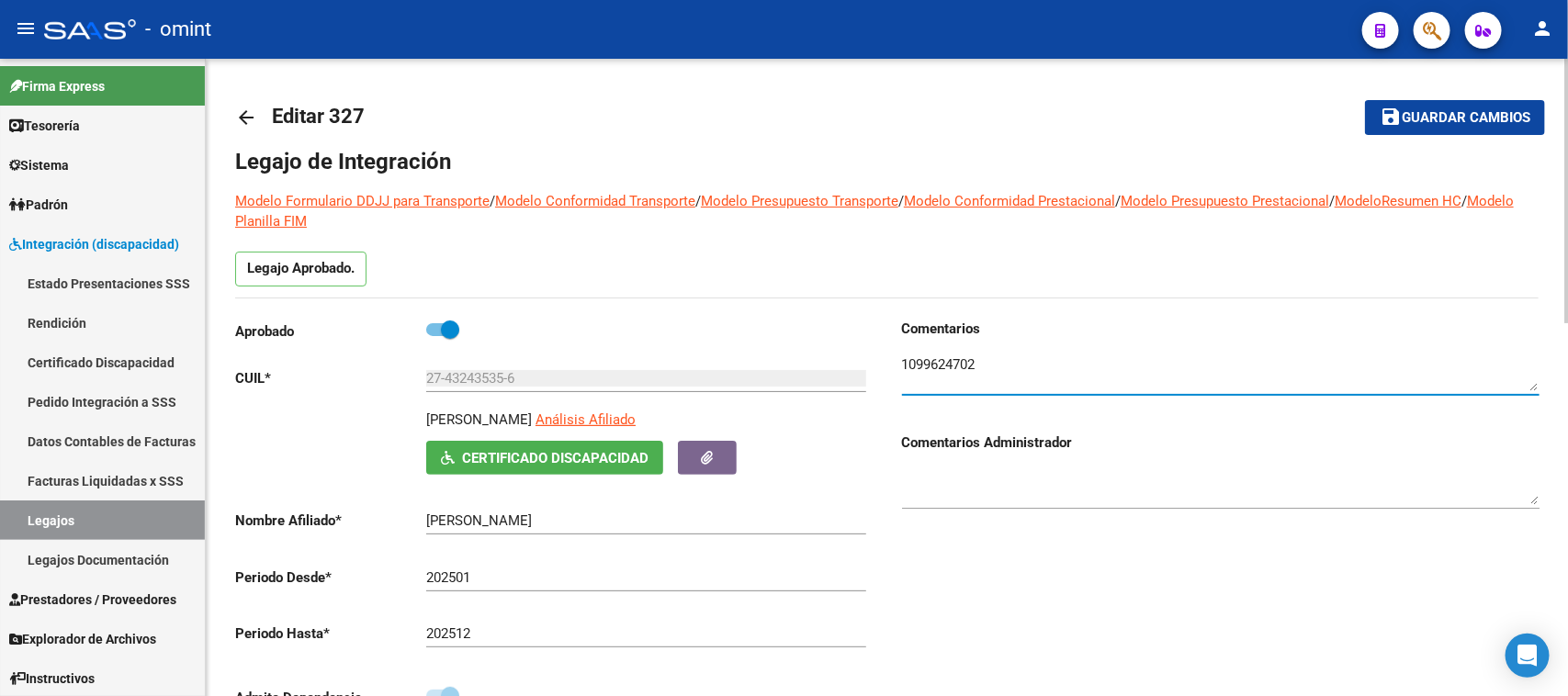
click at [944, 365] on textarea at bounding box center [1220, 373] width 638 height 37
click at [143, 514] on link "Legajos" at bounding box center [102, 520] width 204 height 39
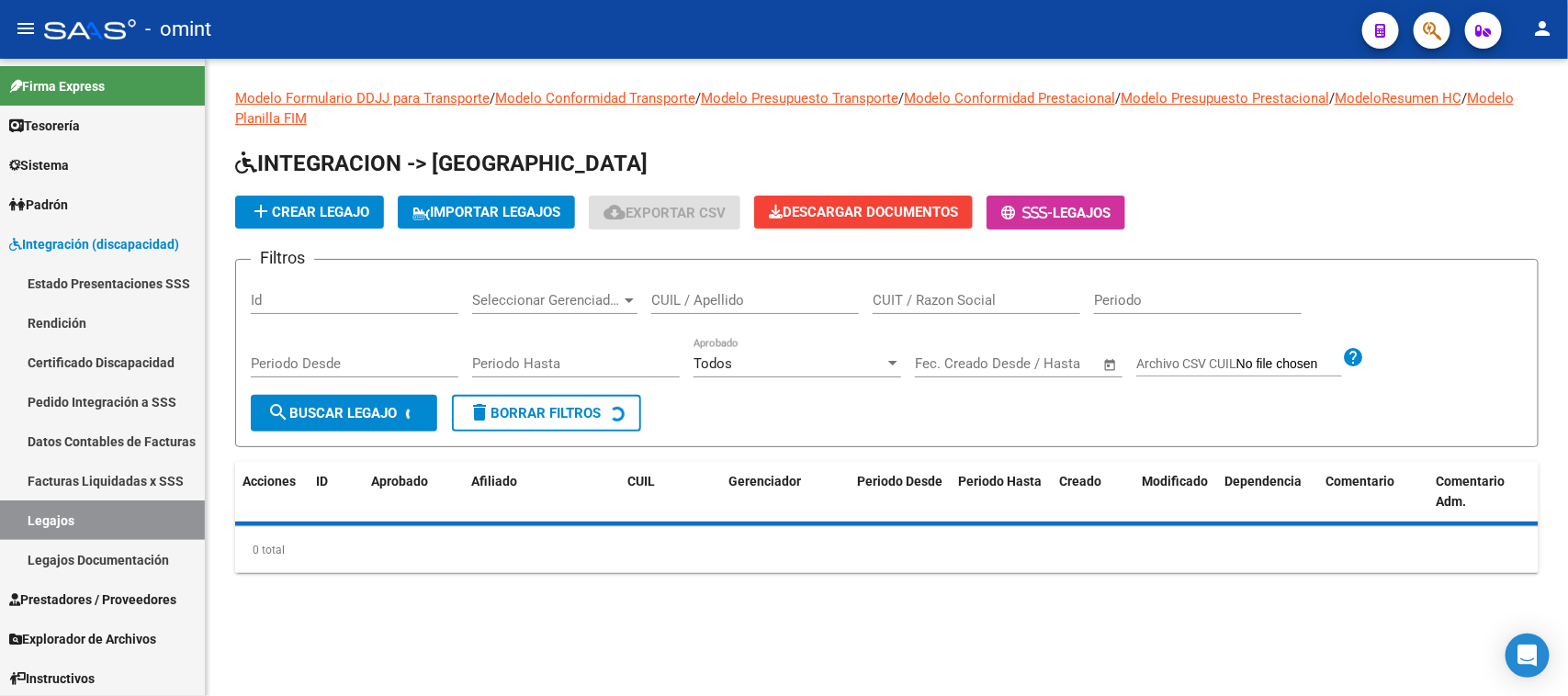
click at [728, 305] on input "CUIL / Apellido" at bounding box center [755, 300] width 207 height 17
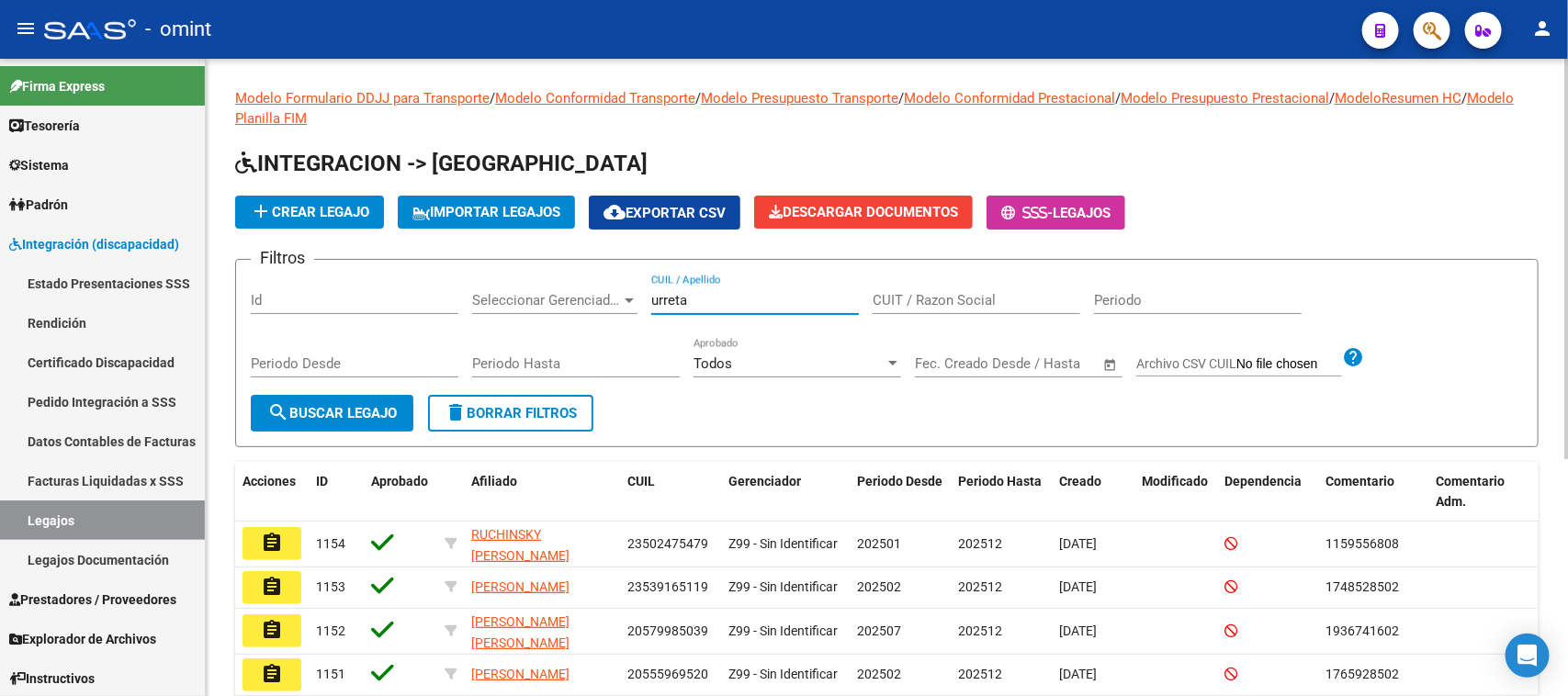
type input "urreta"
click at [361, 428] on form "Filtros Id Seleccionar Gerenciador Seleccionar Gerenciador urreta CUIL / Apelli…" at bounding box center [887, 353] width 1303 height 189
click at [361, 421] on button "search Buscar Legajo" at bounding box center [332, 414] width 163 height 37
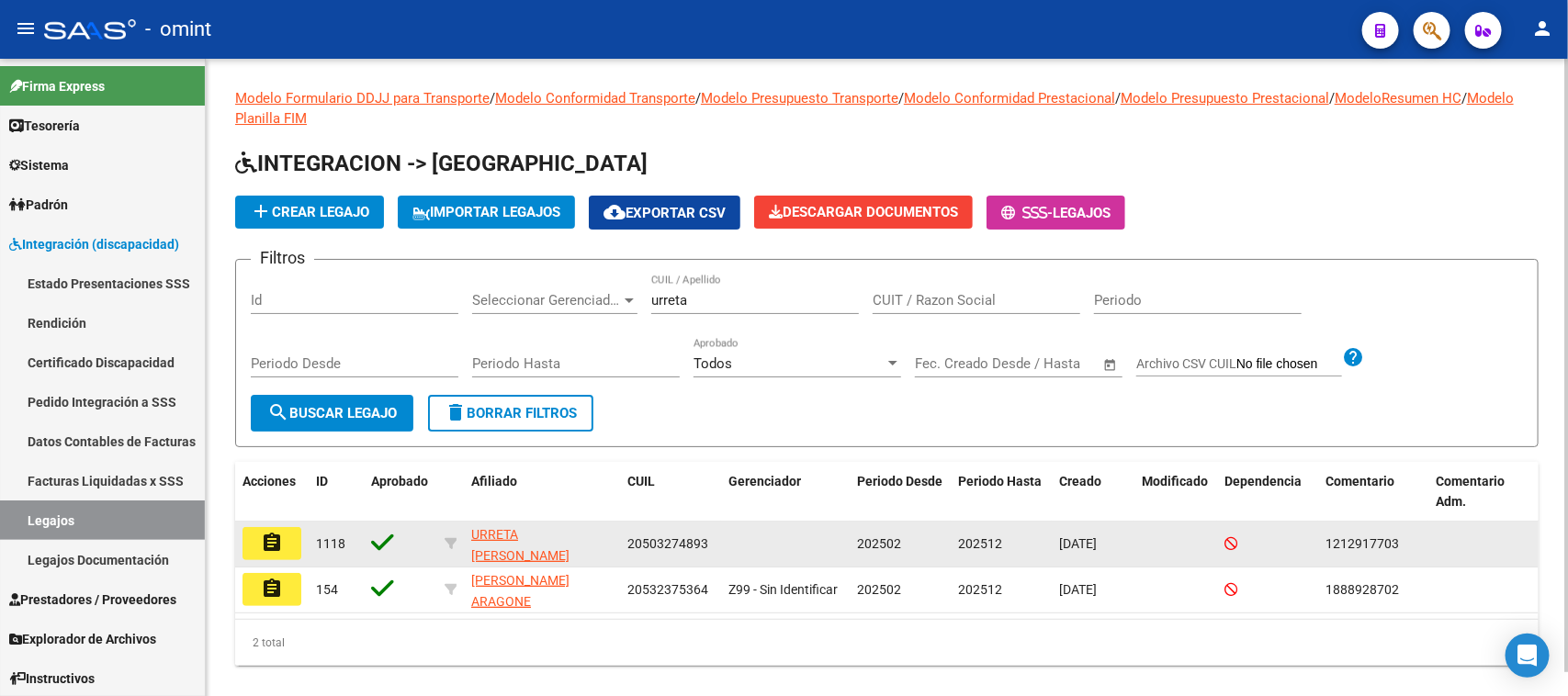
click at [270, 552] on button "assignment" at bounding box center [271, 544] width 59 height 33
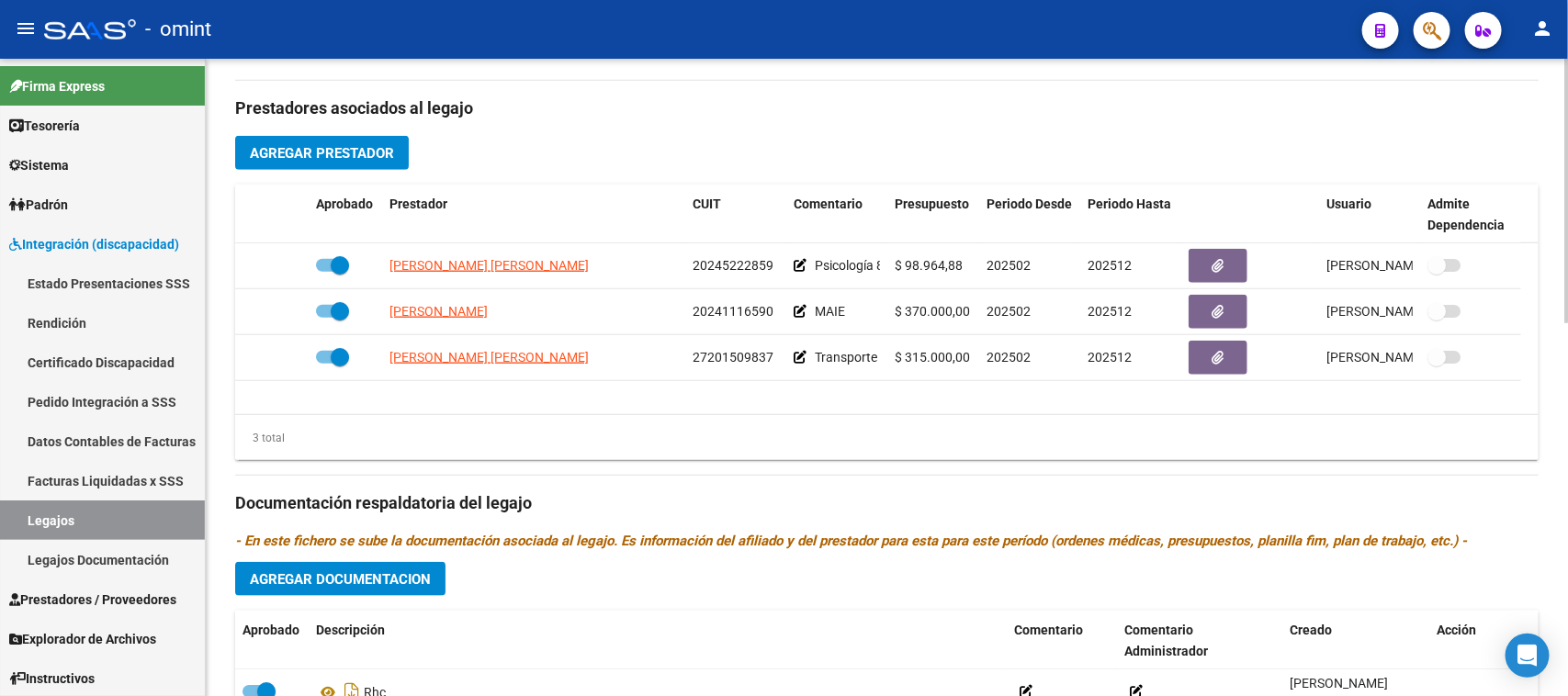
scroll to position [689, 0]
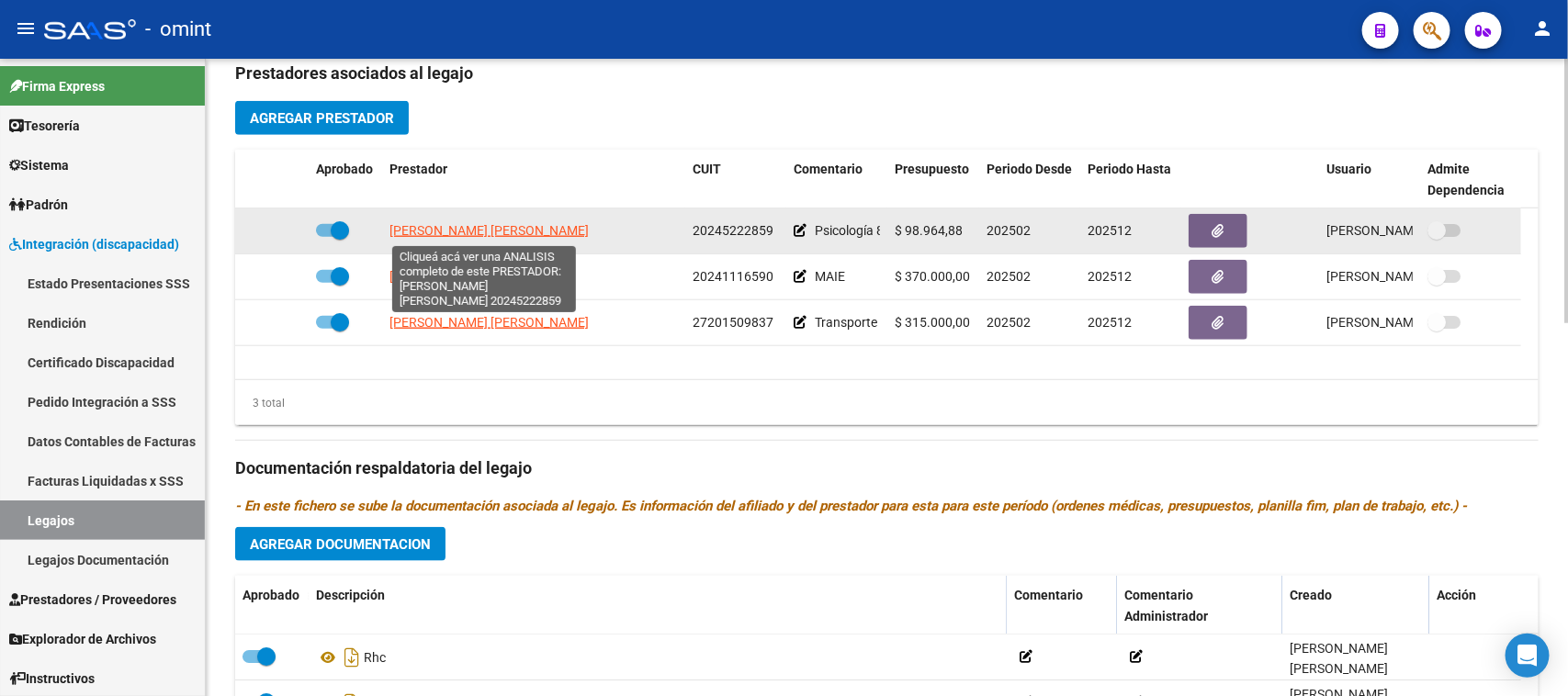
click at [530, 236] on span "BERTOTTI GUILLERMO HORACIO" at bounding box center [489, 230] width 199 height 15
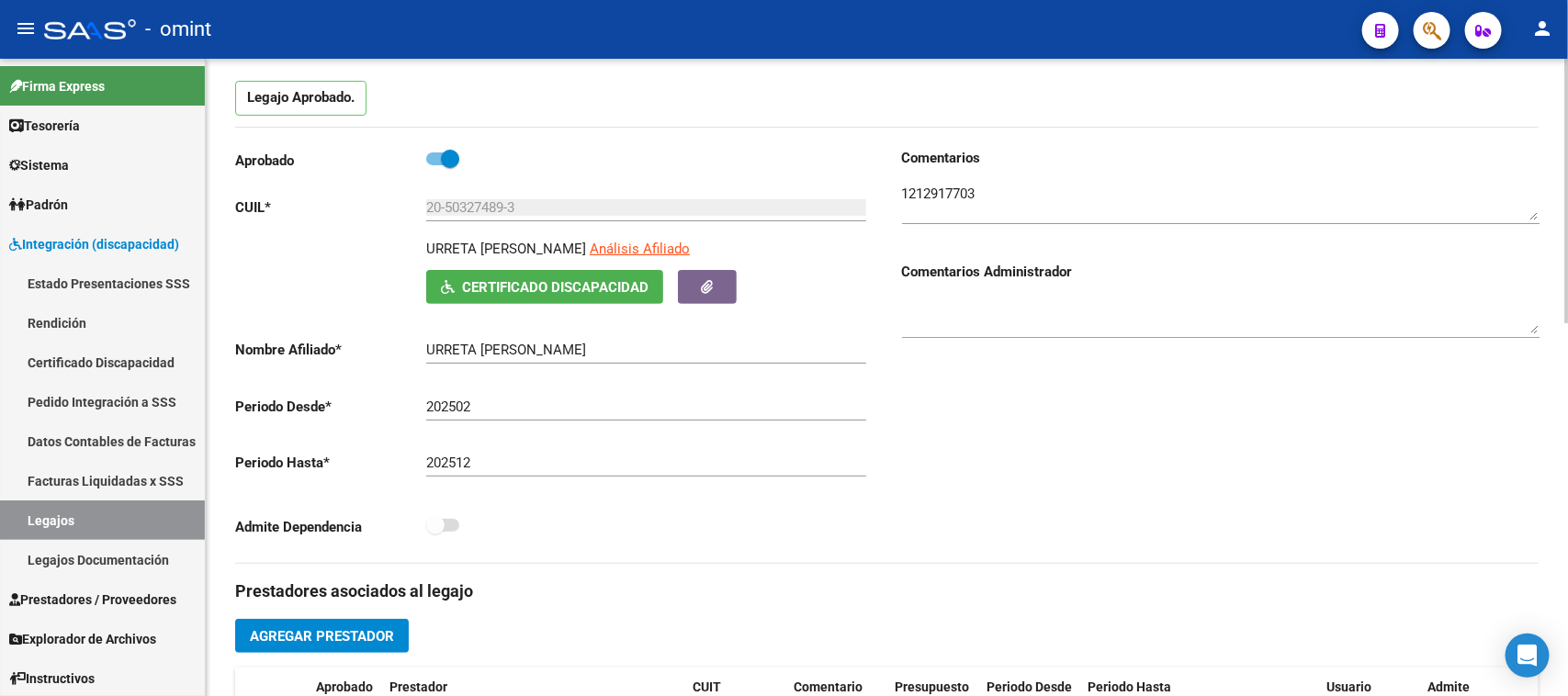
scroll to position [0, 0]
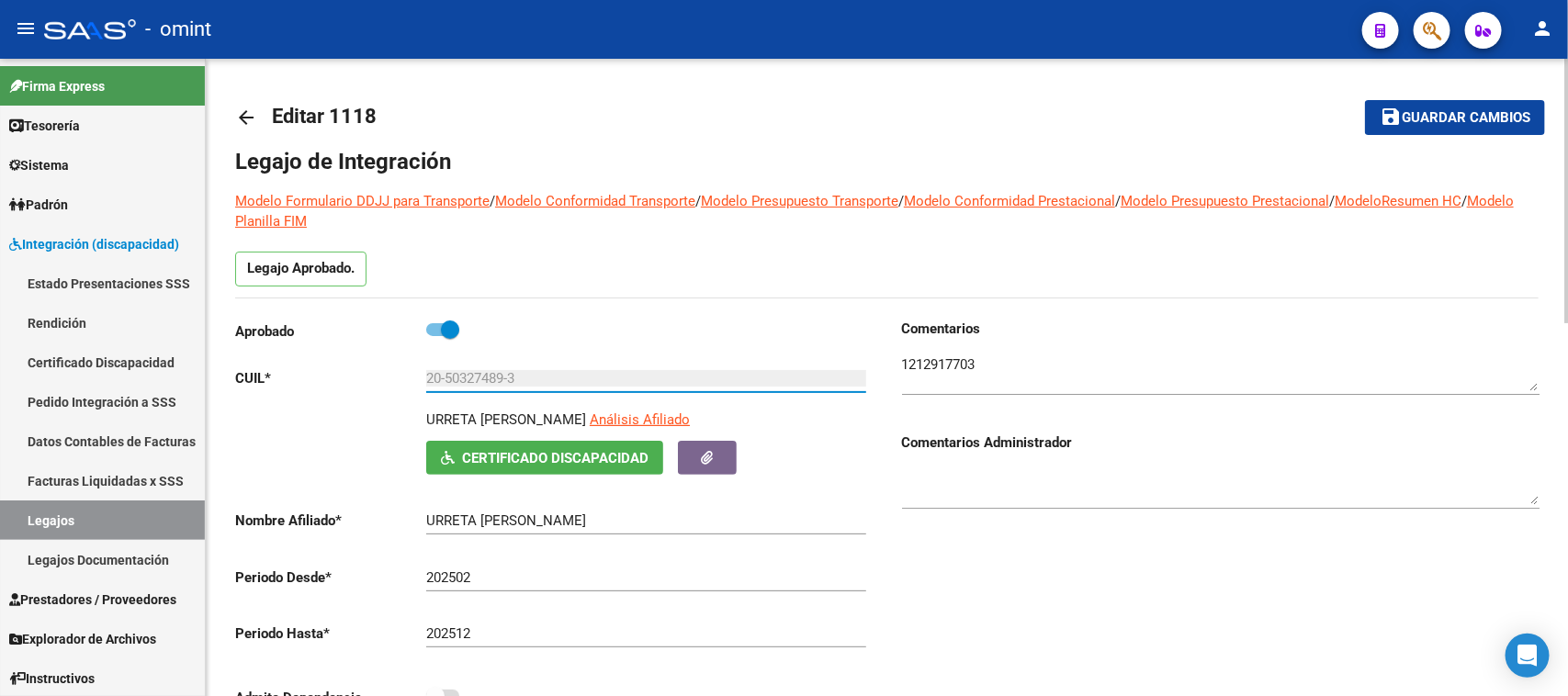
drag, startPoint x: 551, startPoint y: 370, endPoint x: 315, endPoint y: 373, distance: 236.0
click at [315, 373] on app-form-text-field "CUIL * 20-50327489-3 Ingresar CUIL" at bounding box center [550, 378] width 631 height 17
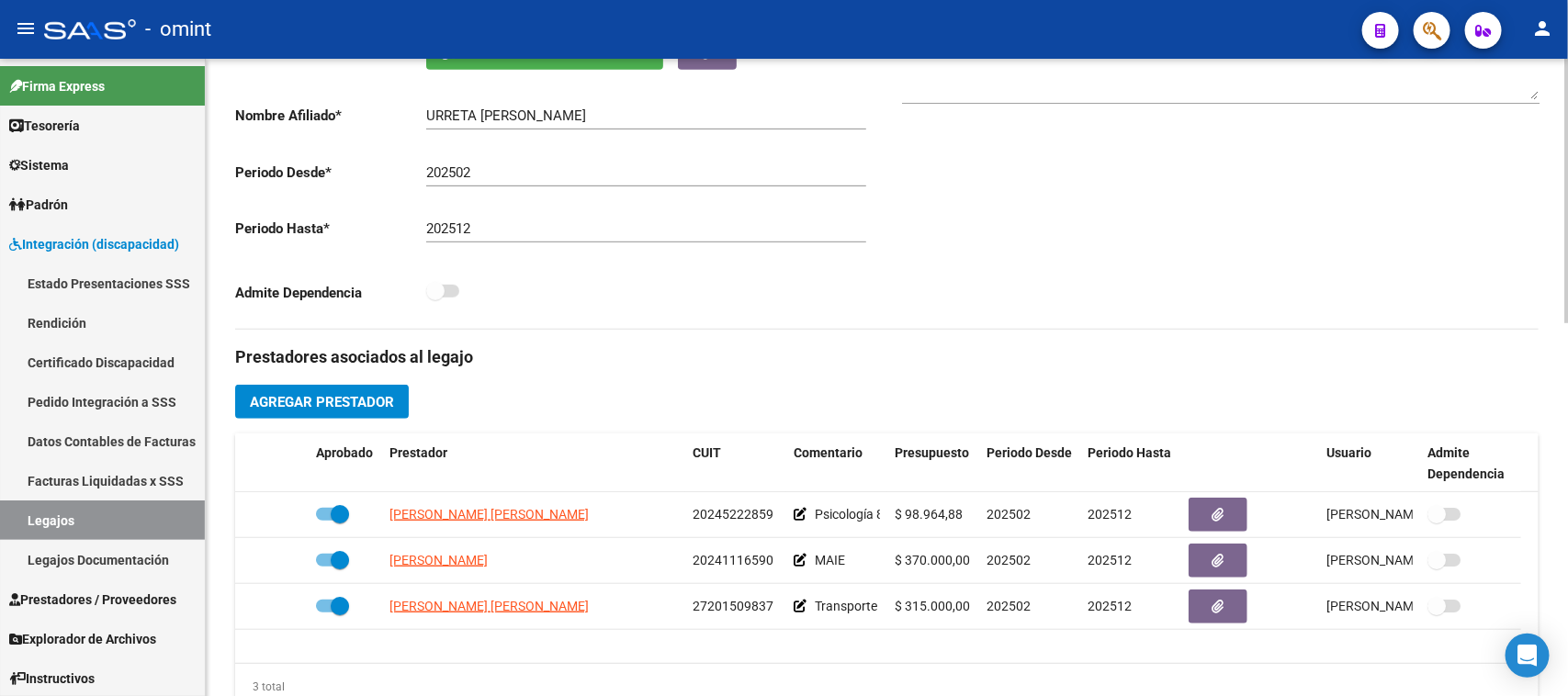
scroll to position [459, 0]
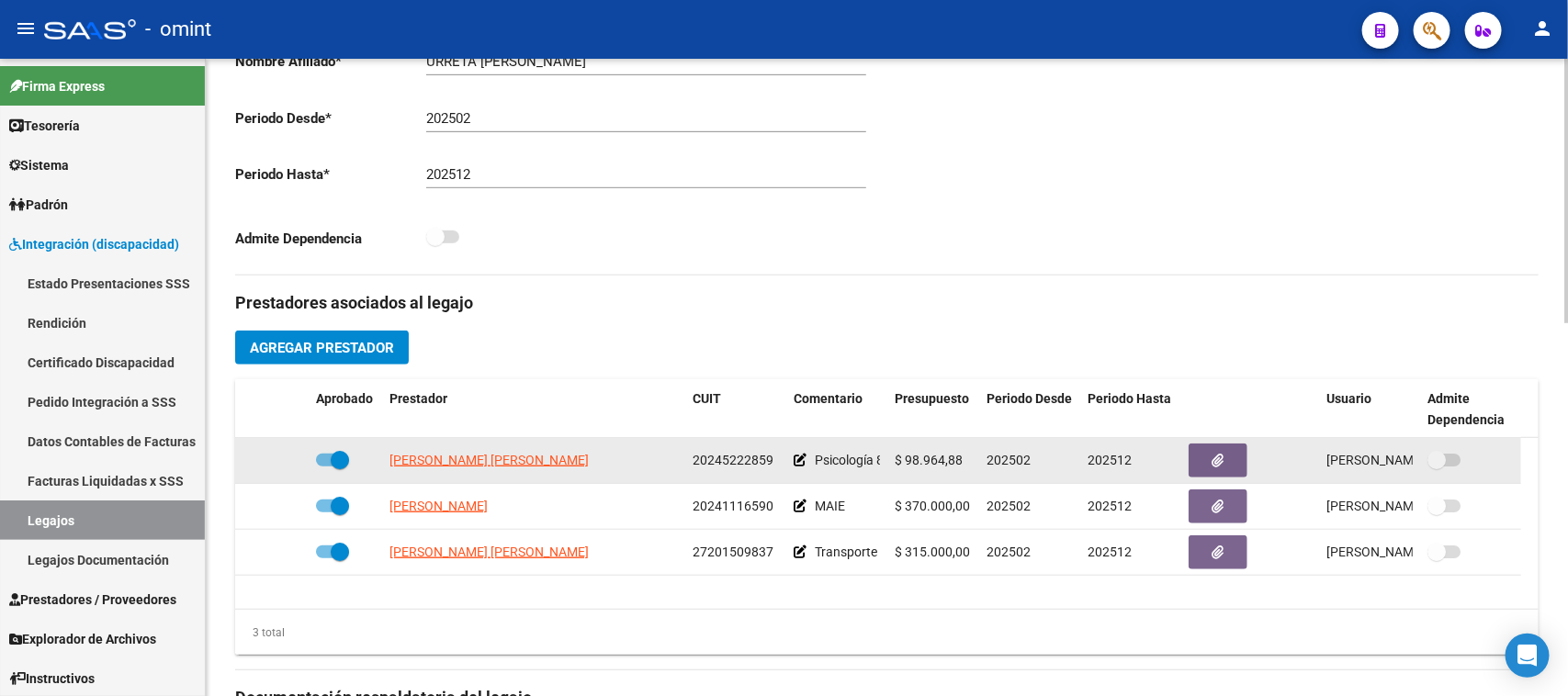
drag, startPoint x: 387, startPoint y: 474, endPoint x: 865, endPoint y: 473, distance: 478.0
click at [879, 474] on div "BERTOTTI GUILLERMO HORACIO 20245222859 Psicología 8 x mes $ 98.964,88 202502 20…" at bounding box center [877, 460] width 1285 height 46
copy div "BERTOTTI GUILLERMO HORACIO 20245222859 Psicología"
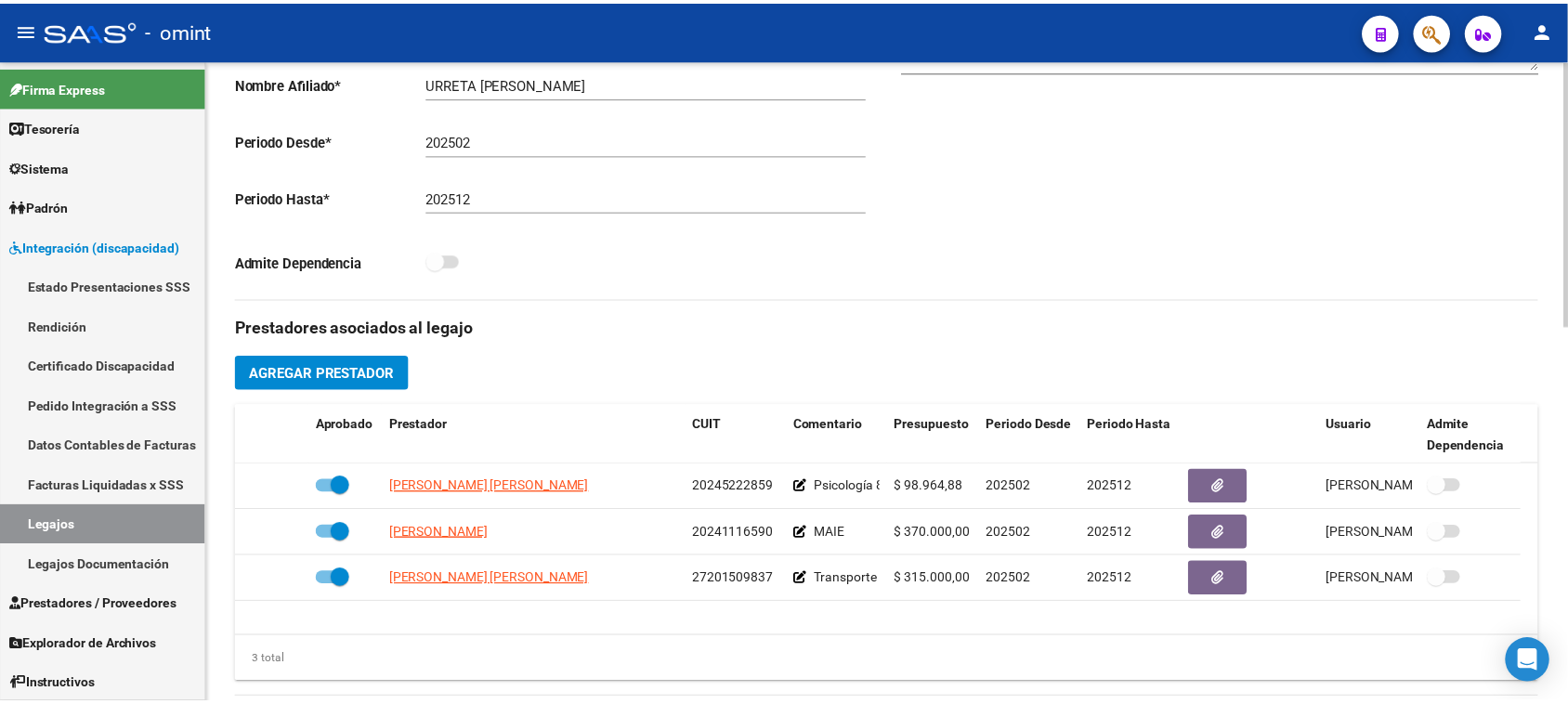
scroll to position [232, 0]
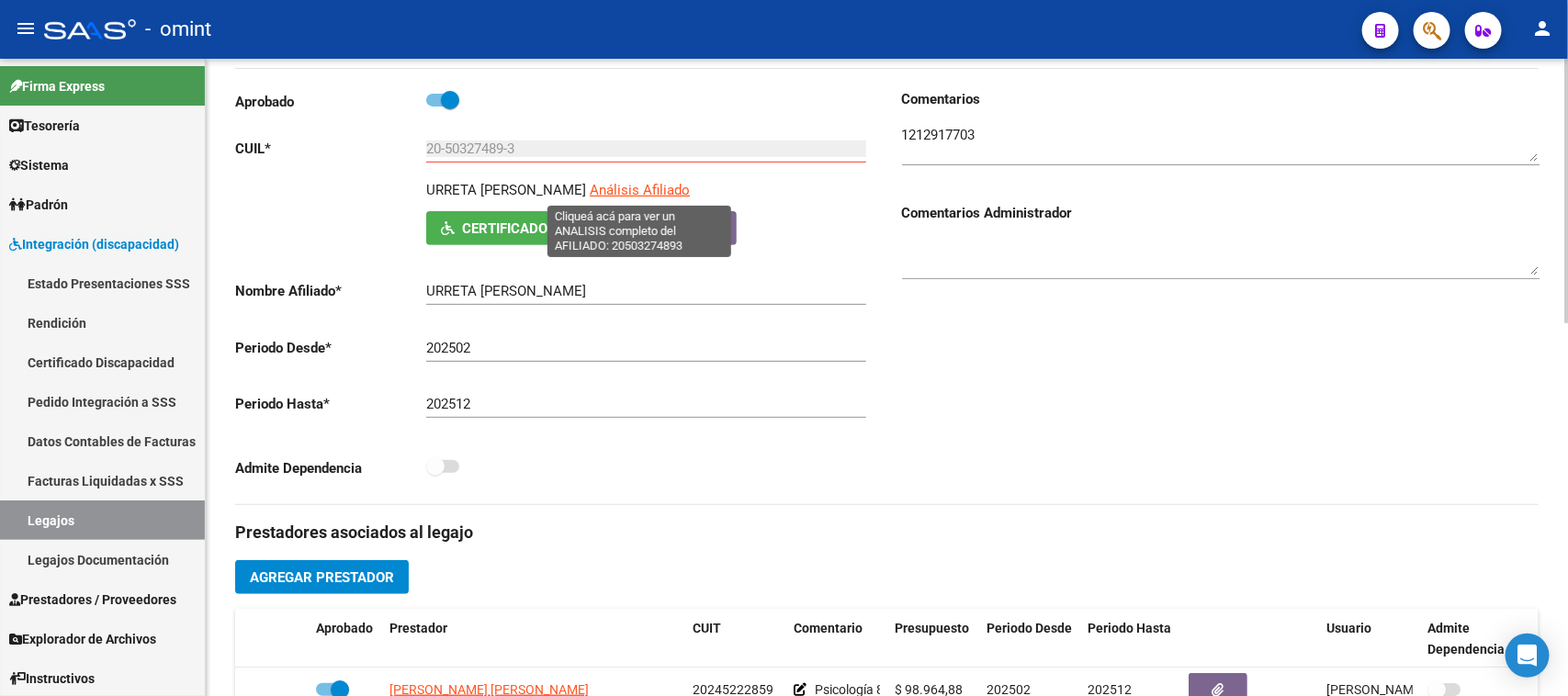
click at [613, 197] on span "Análisis Afiliado" at bounding box center [639, 190] width 100 height 17
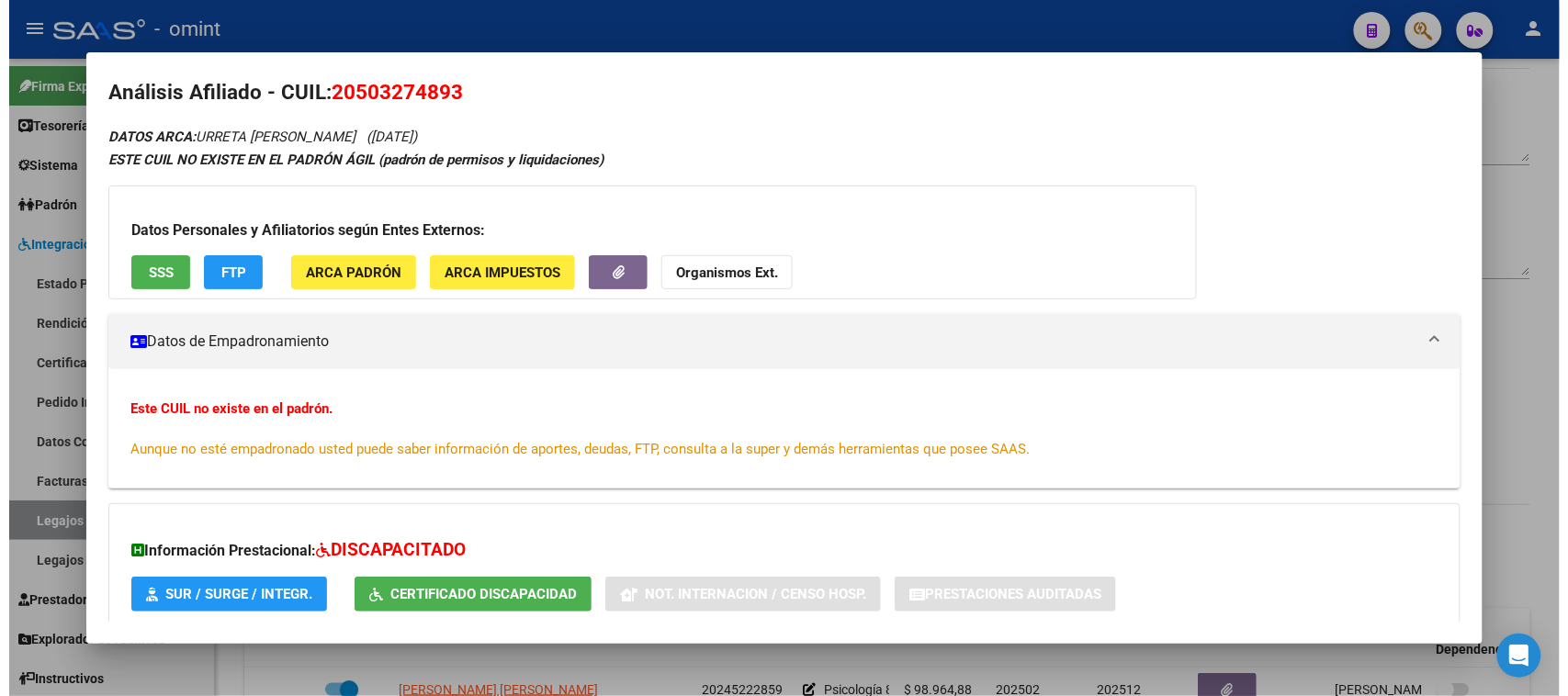
scroll to position [0, 0]
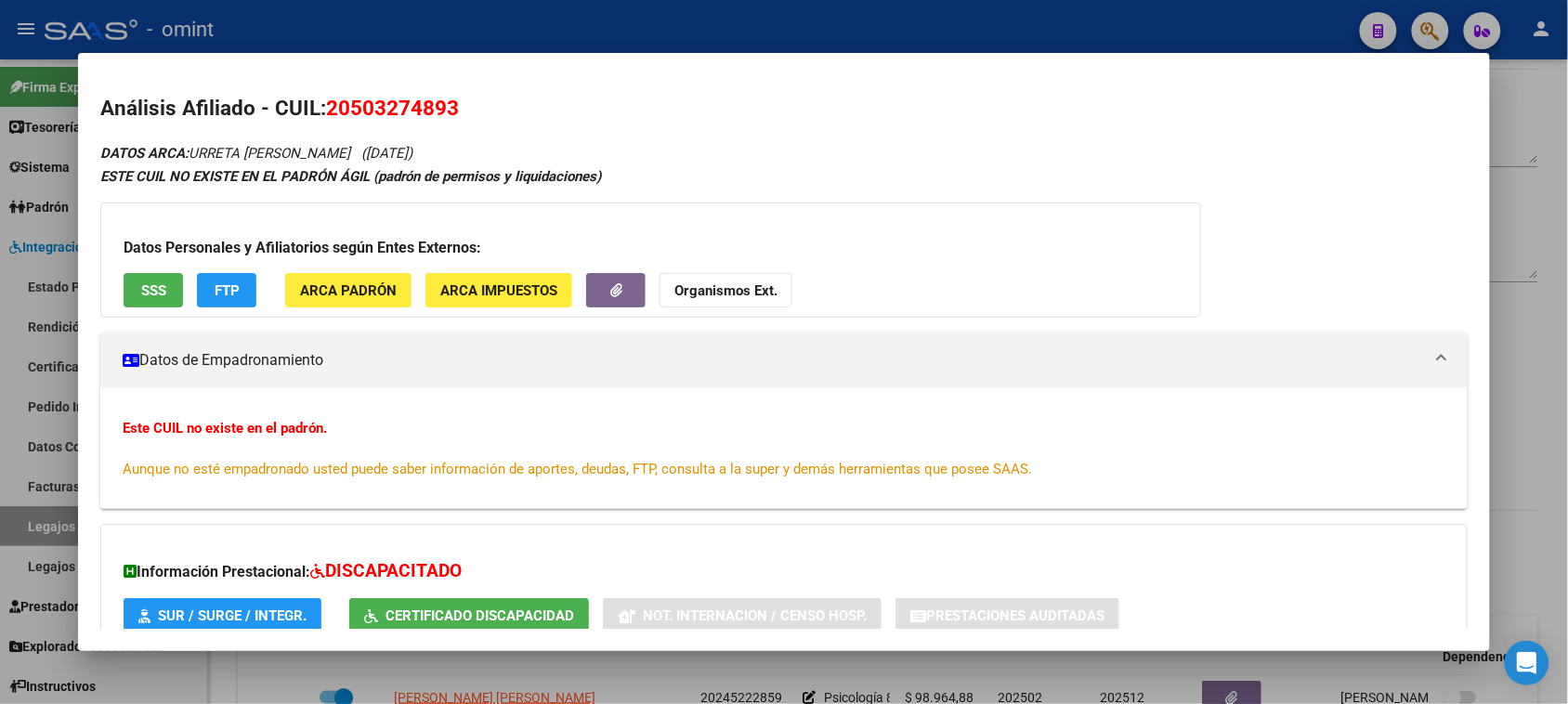
click at [359, 109] on span "20503274893" at bounding box center [392, 108] width 133 height 24
copy span "20503274893"
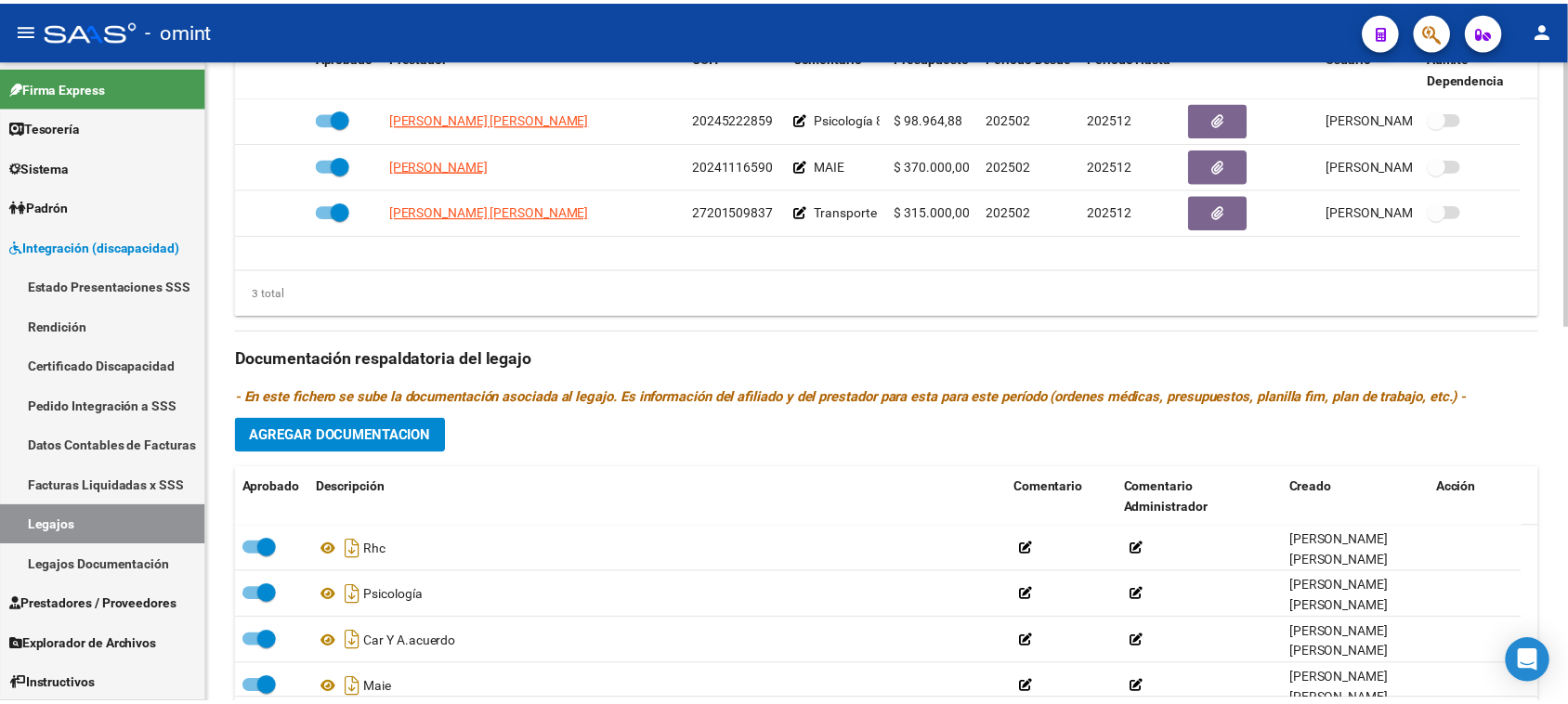
scroll to position [813, 0]
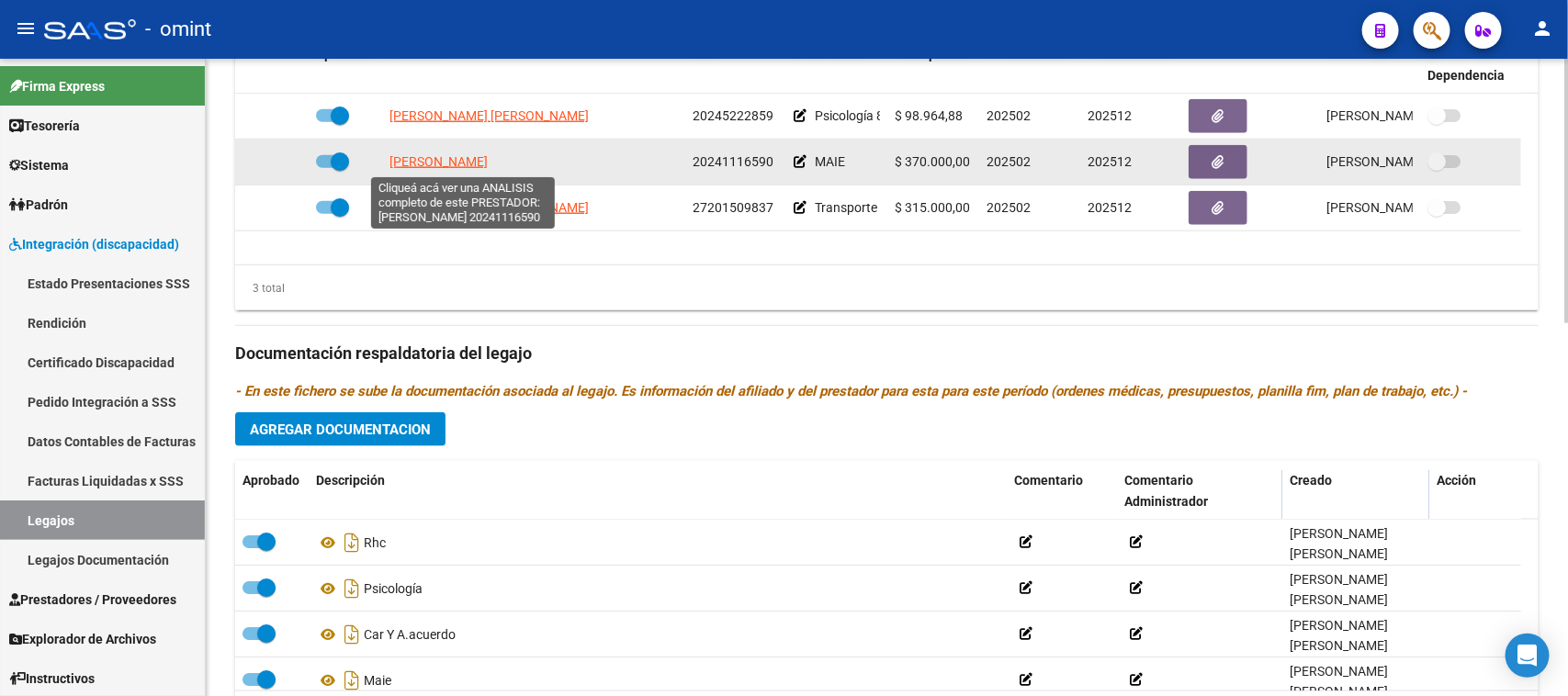
click at [471, 163] on span "BORETTO MAURO CESAR" at bounding box center [439, 162] width 99 height 15
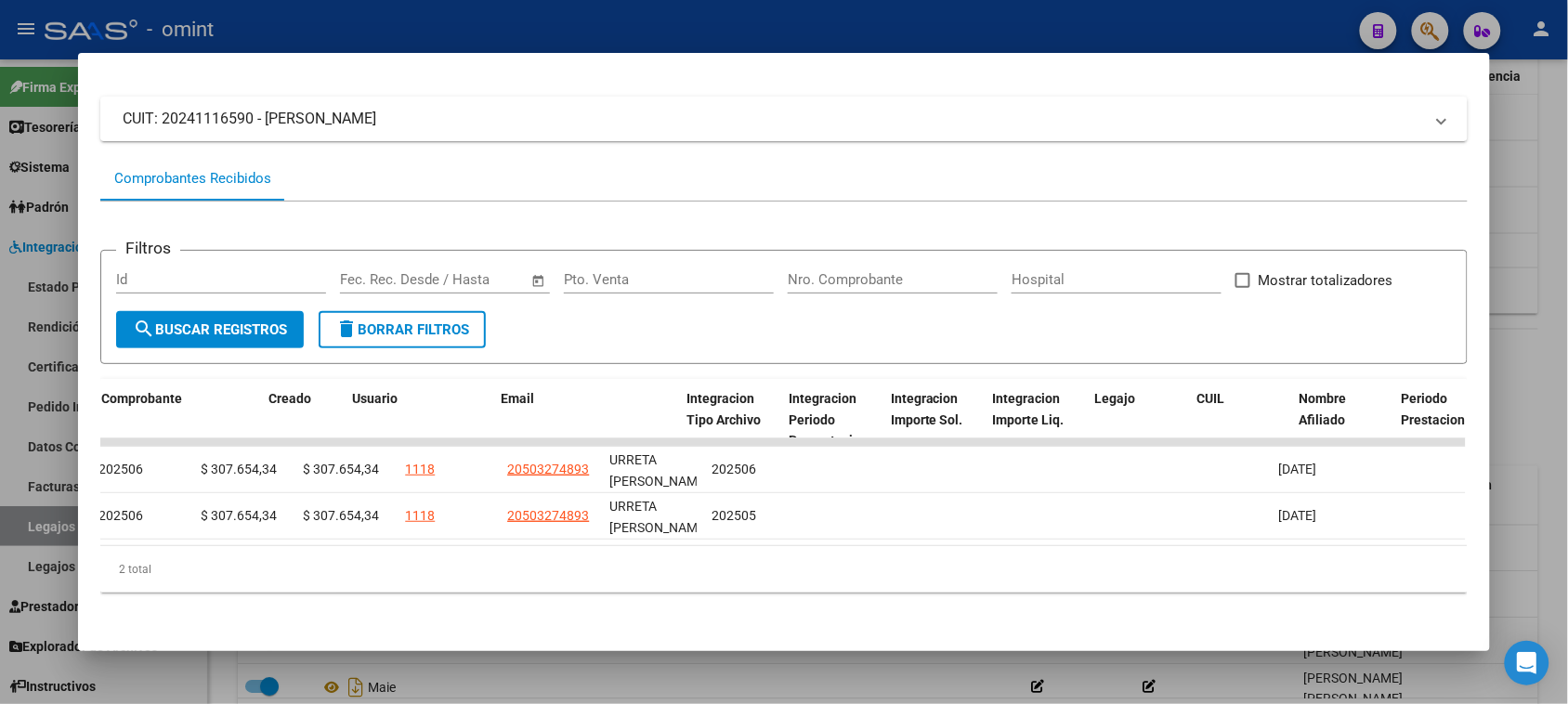
scroll to position [0, 0]
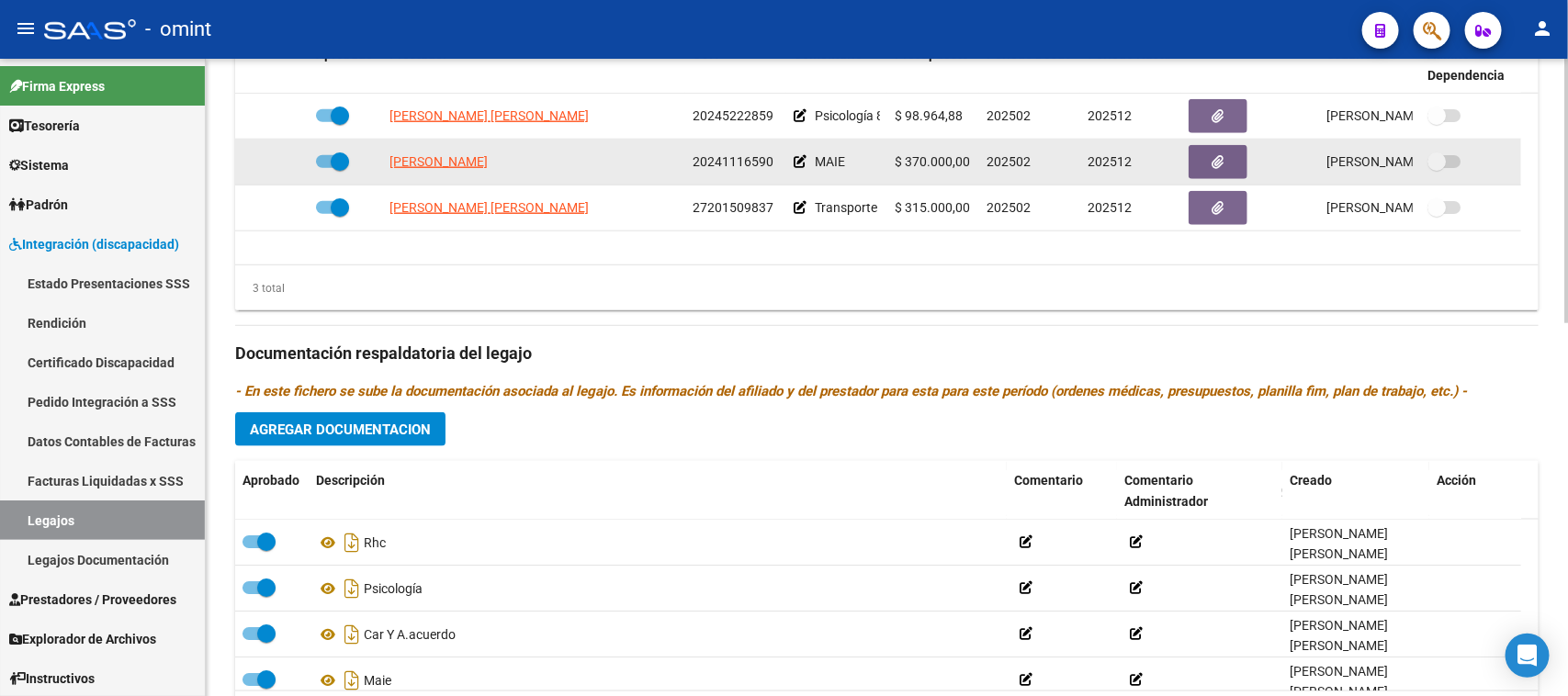
drag, startPoint x: 386, startPoint y: 172, endPoint x: 856, endPoint y: 173, distance: 470.0
click at [856, 173] on div "BORETTO MAURO CESAR 20241116590 MAIE $ 370.000,00 202502 202512 Jeremías Heredi…" at bounding box center [877, 162] width 1285 height 46
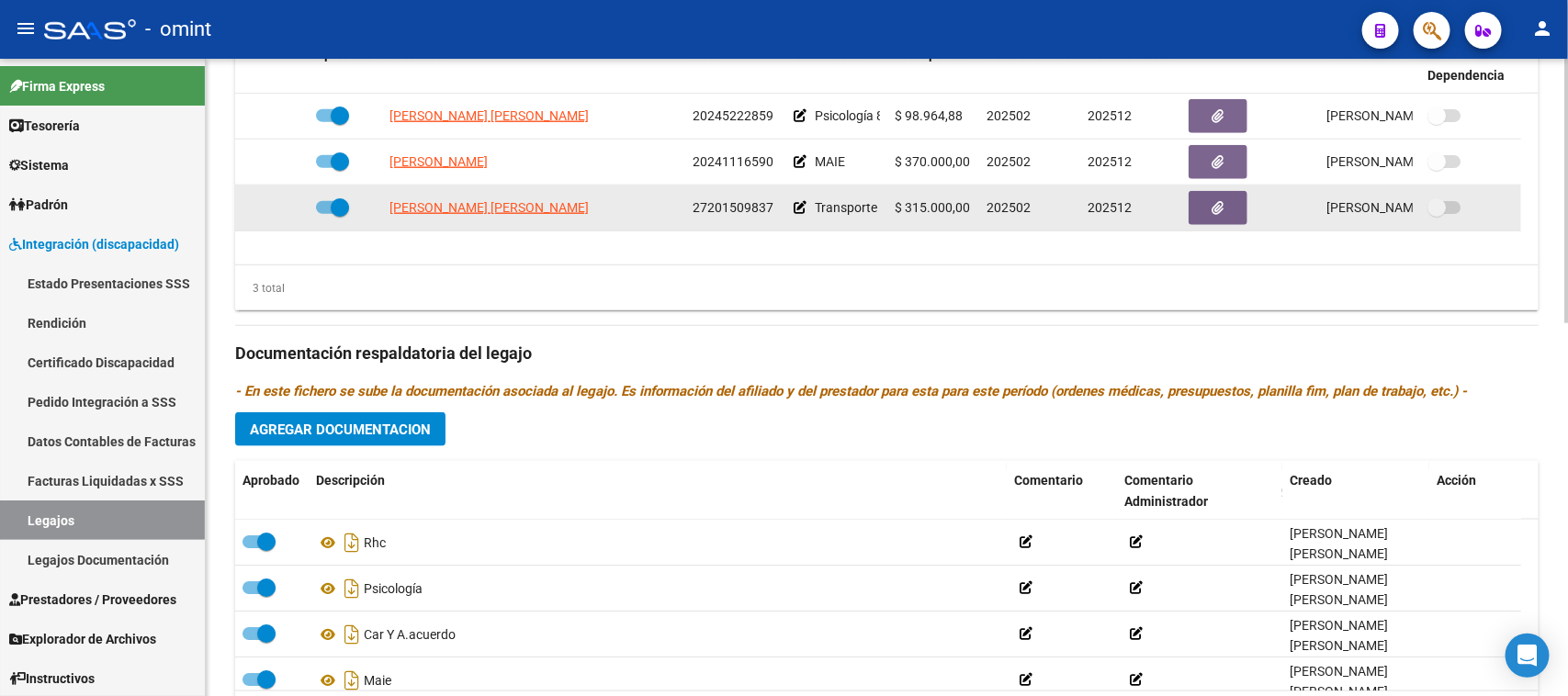
copy div "BORETTO MAURO CESAR 20241116590 MAIE"
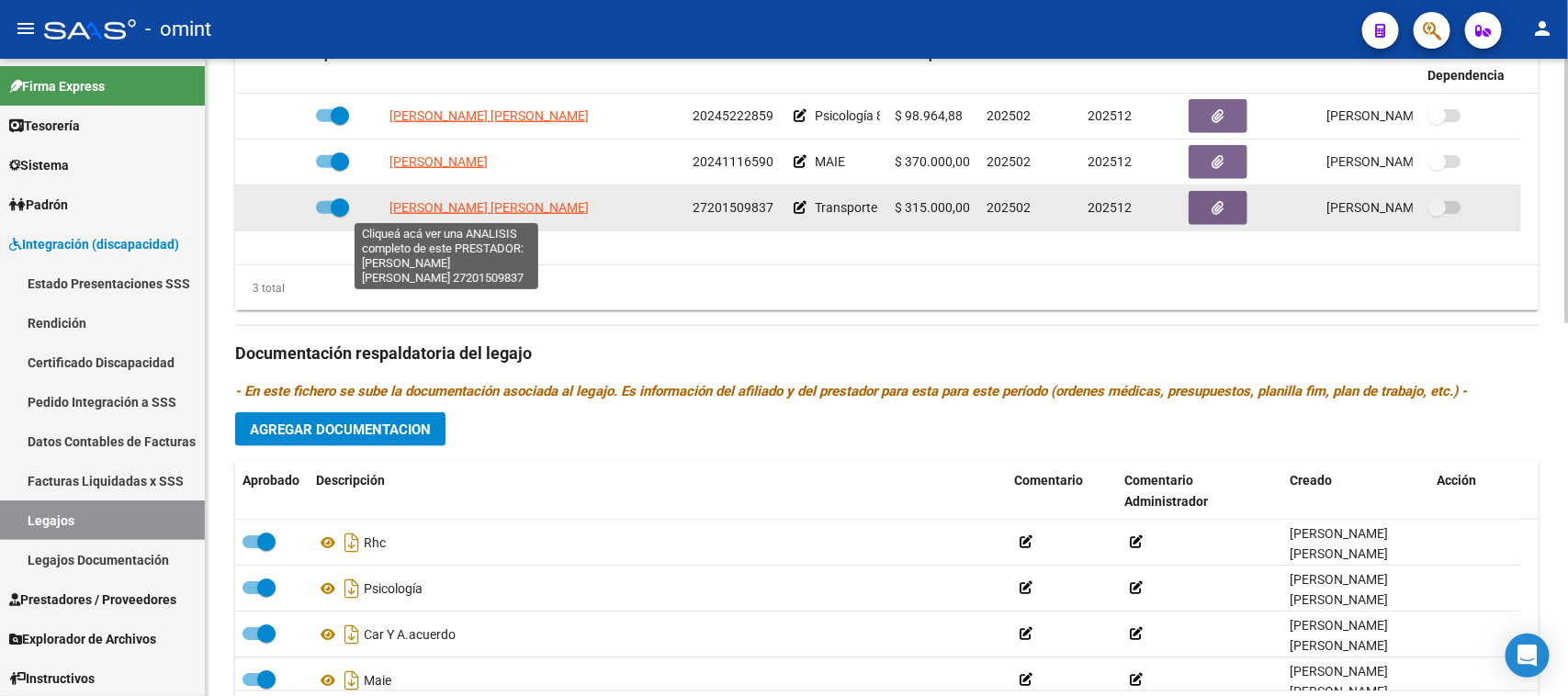
click at [492, 204] on span "DIAZ CLAUDIA INES" at bounding box center [489, 207] width 199 height 15
type textarea "27201509837"
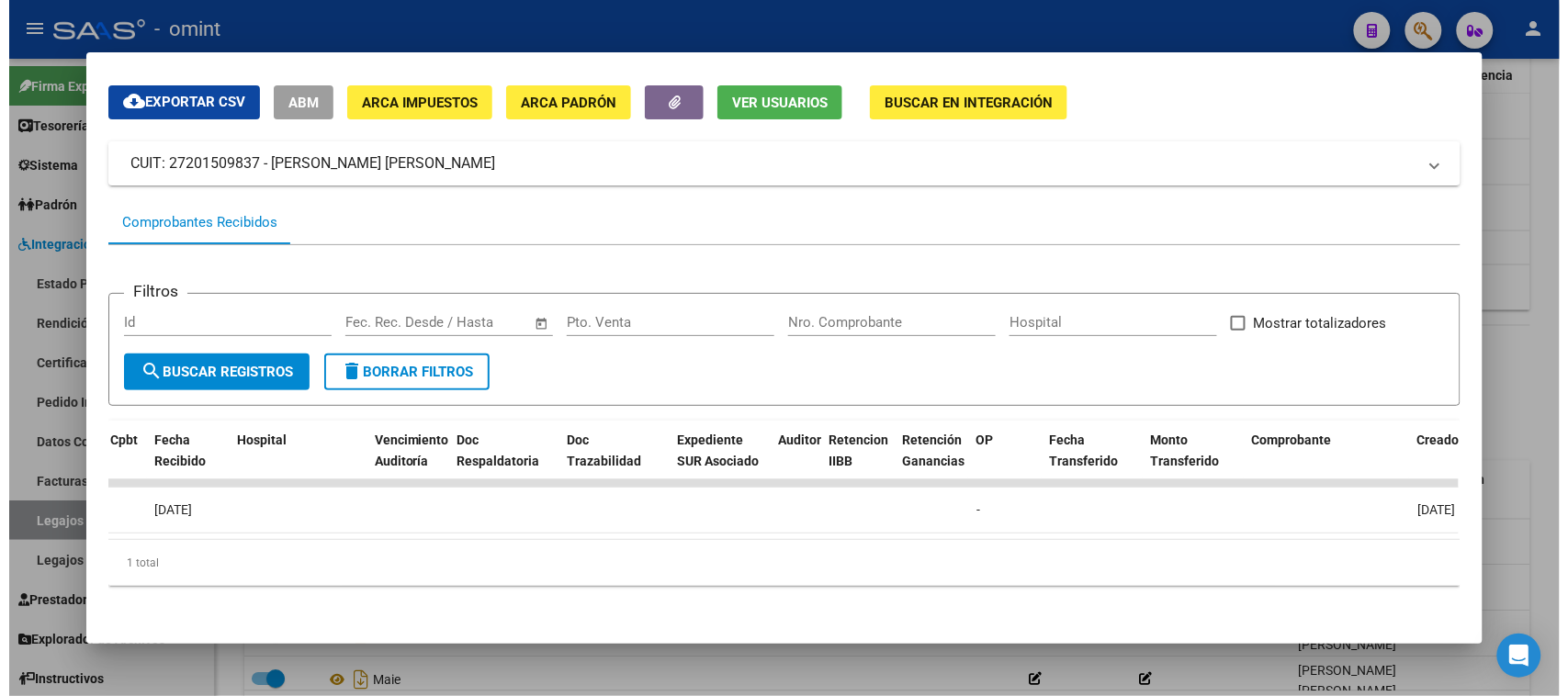
scroll to position [0, 121]
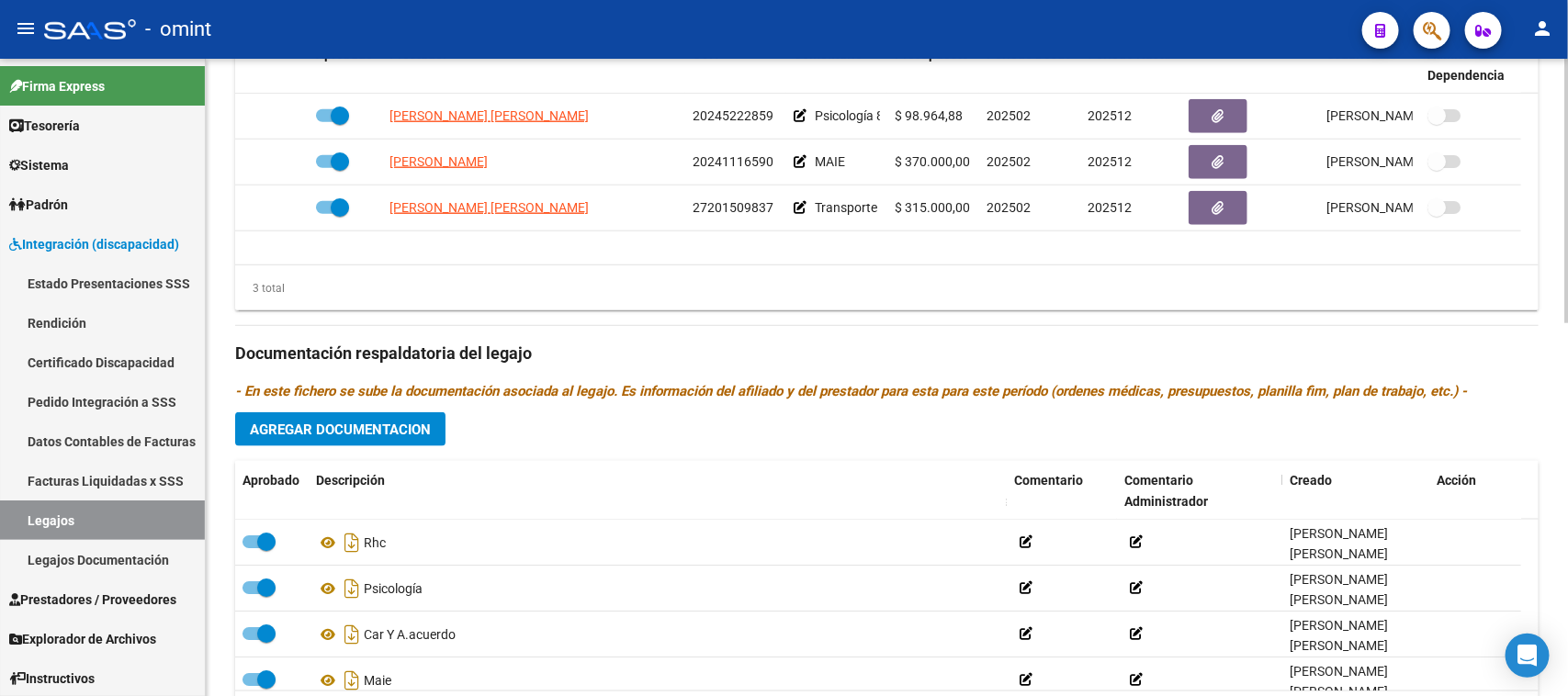
drag, startPoint x: 389, startPoint y: 222, endPoint x: 671, endPoint y: 231, distance: 282.1
click at [671, 231] on datatable-selection "BERTOTTI GUILLERMO HORACIO 20245222859 Psicología 8 x mes $ 98.964,88 202502 20…" at bounding box center [887, 227] width 1303 height 17
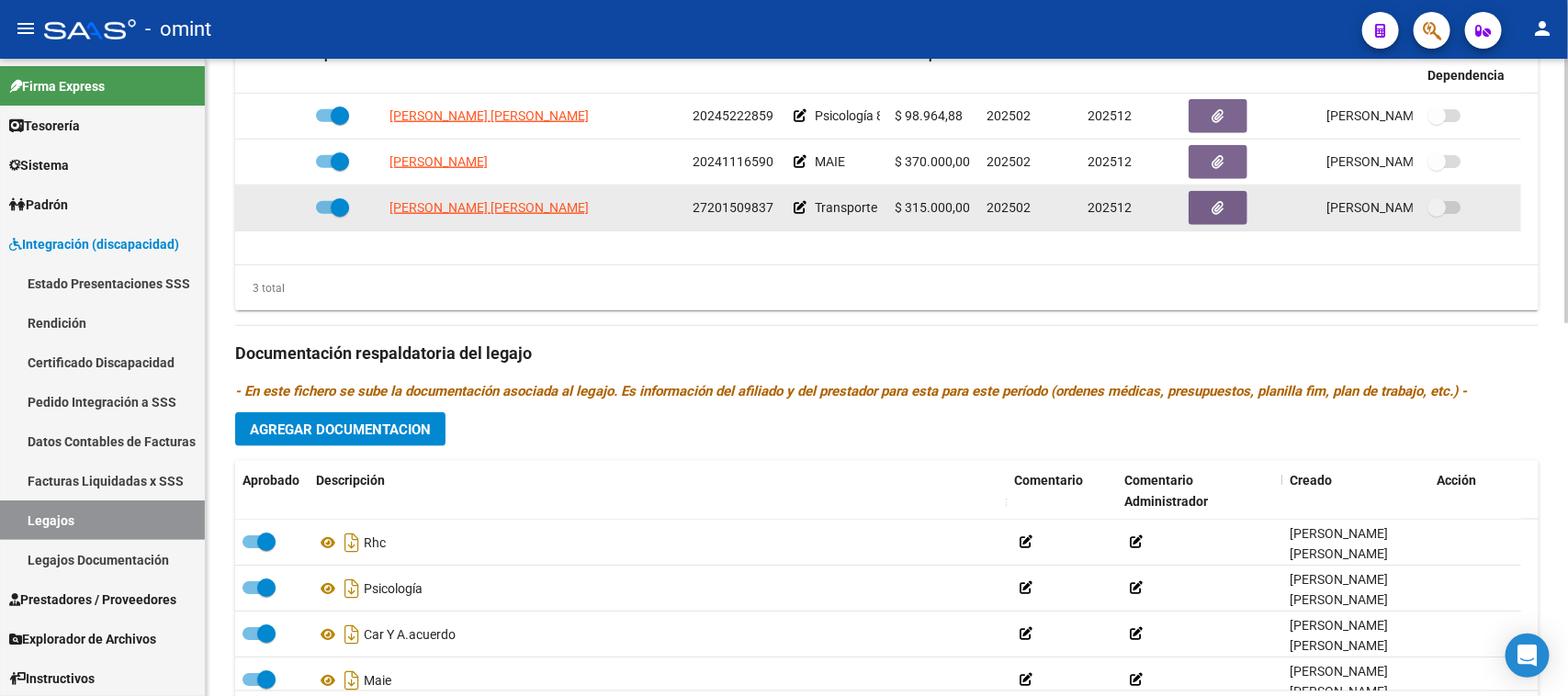
click at [419, 230] on div "DIAZ CLAUDIA INES 27201509837 Transporte 630 Km mensuales $ 315.000,00 202502 2…" at bounding box center [877, 208] width 1285 height 46
drag, startPoint x: 382, startPoint y: 222, endPoint x: 891, endPoint y: 223, distance: 509.0
click at [891, 223] on div "DIAZ CLAUDIA INES 27201509837 Transporte 630 Km mensuales $ 315.000,00 202502 2…" at bounding box center [877, 208] width 1285 height 46
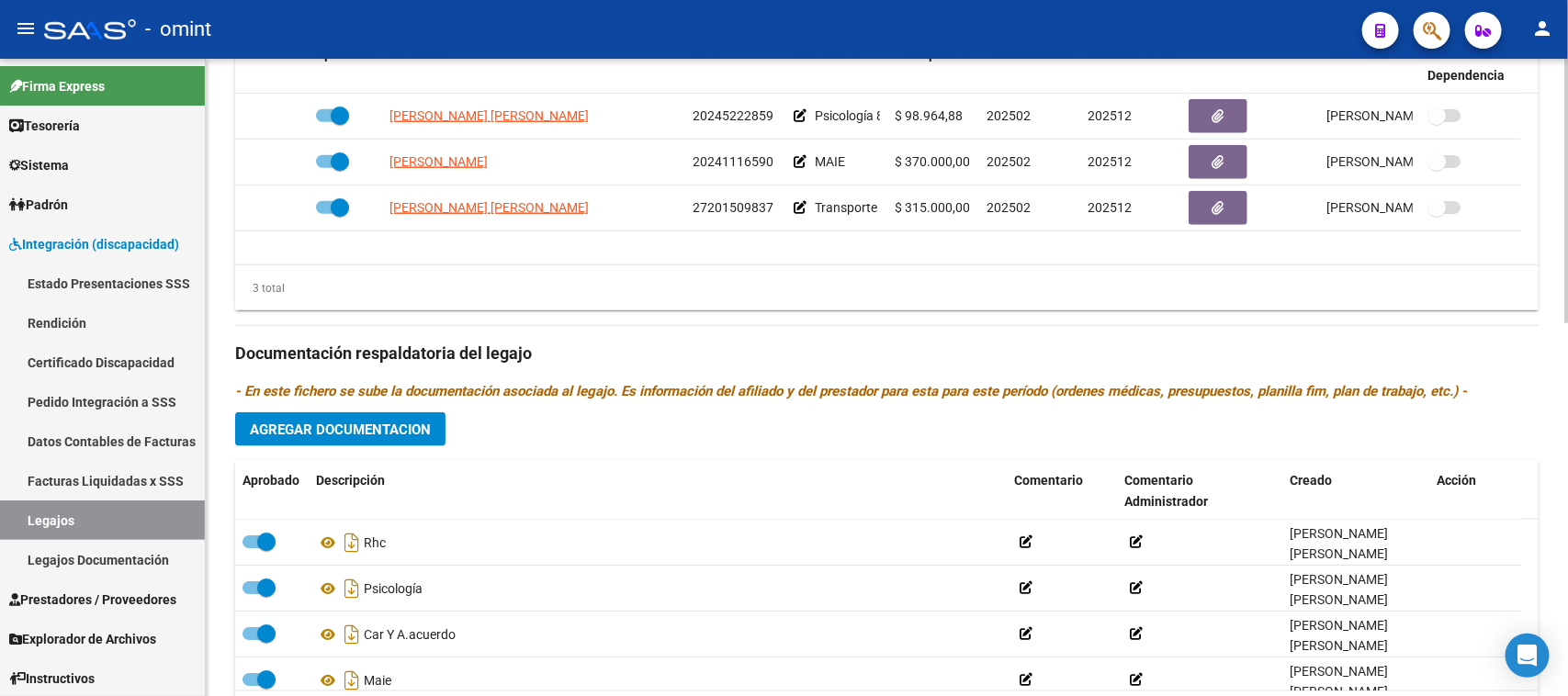
scroll to position [689, 0]
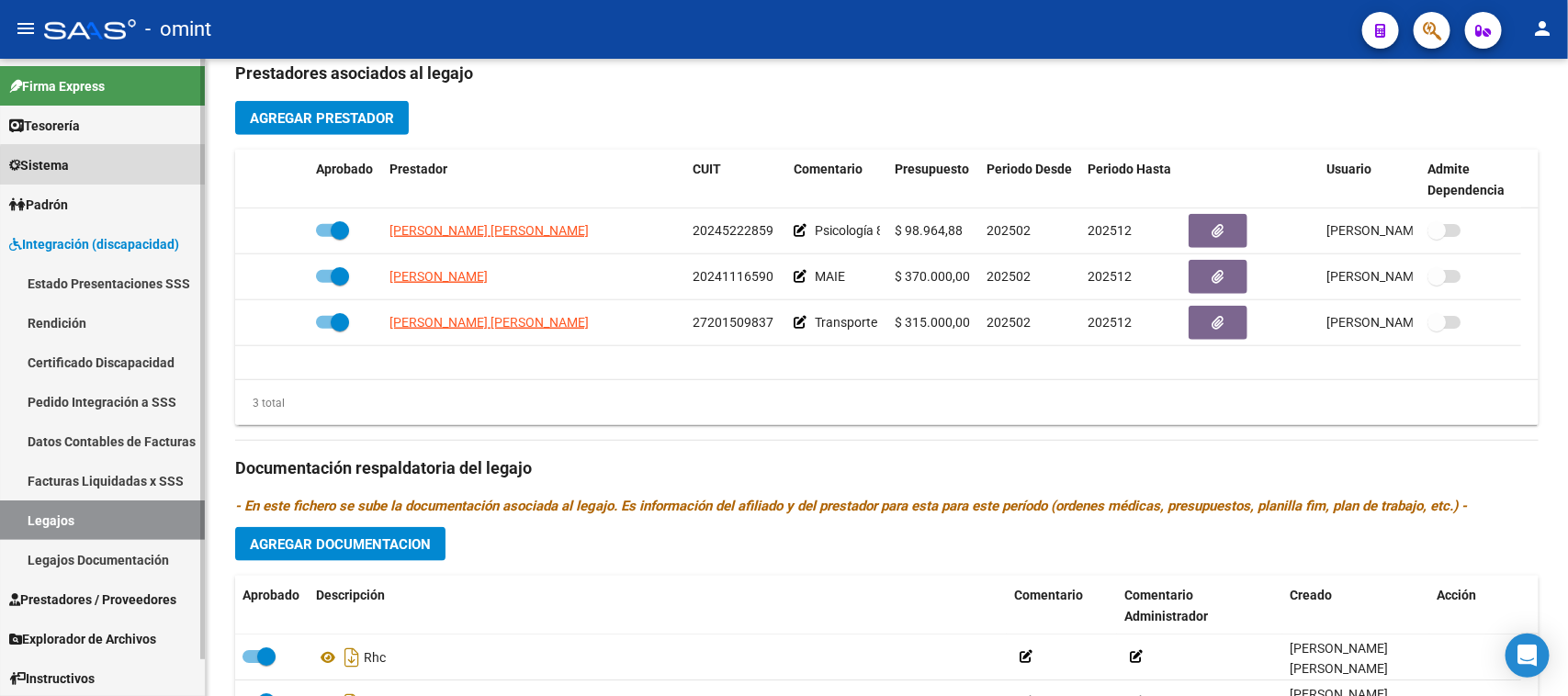
click at [117, 167] on link "Sistema" at bounding box center [102, 164] width 204 height 39
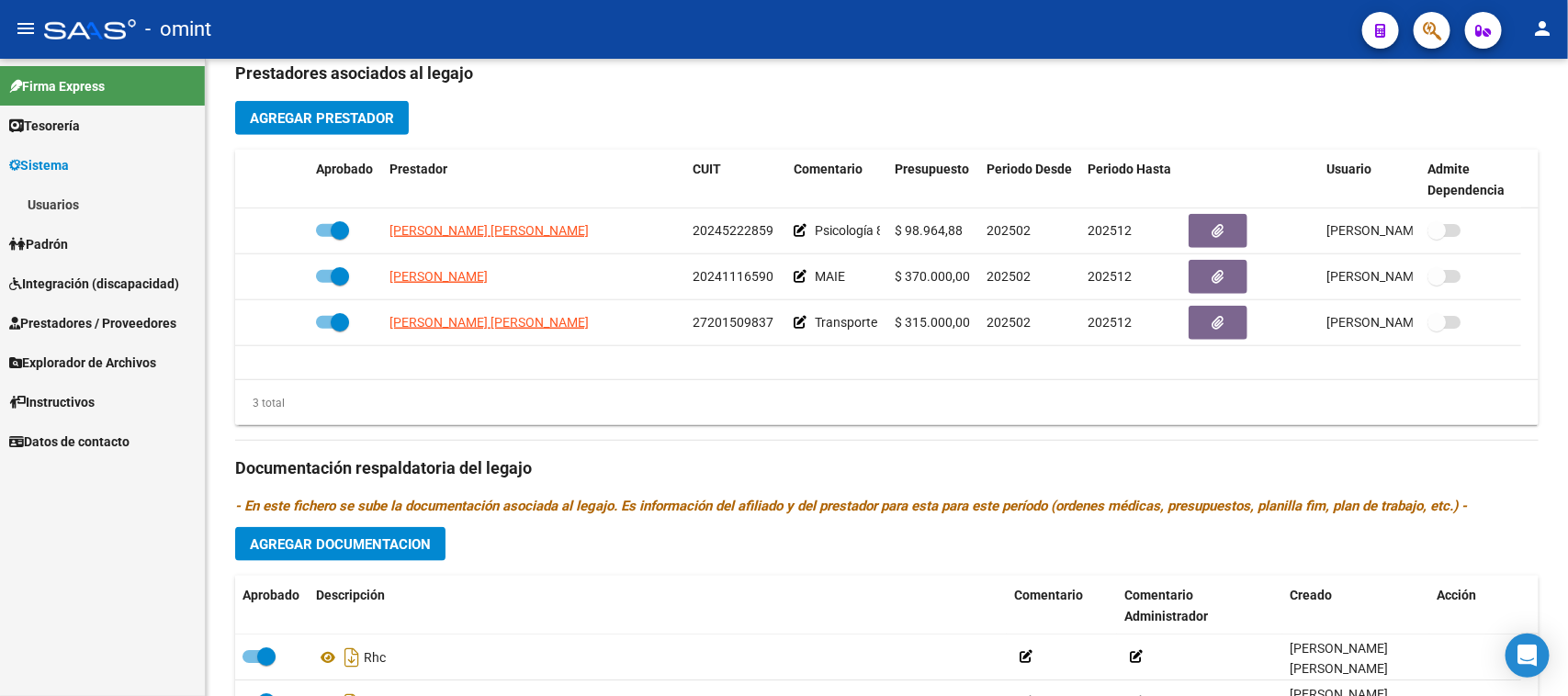
click at [108, 213] on link "Usuarios" at bounding box center [102, 204] width 204 height 39
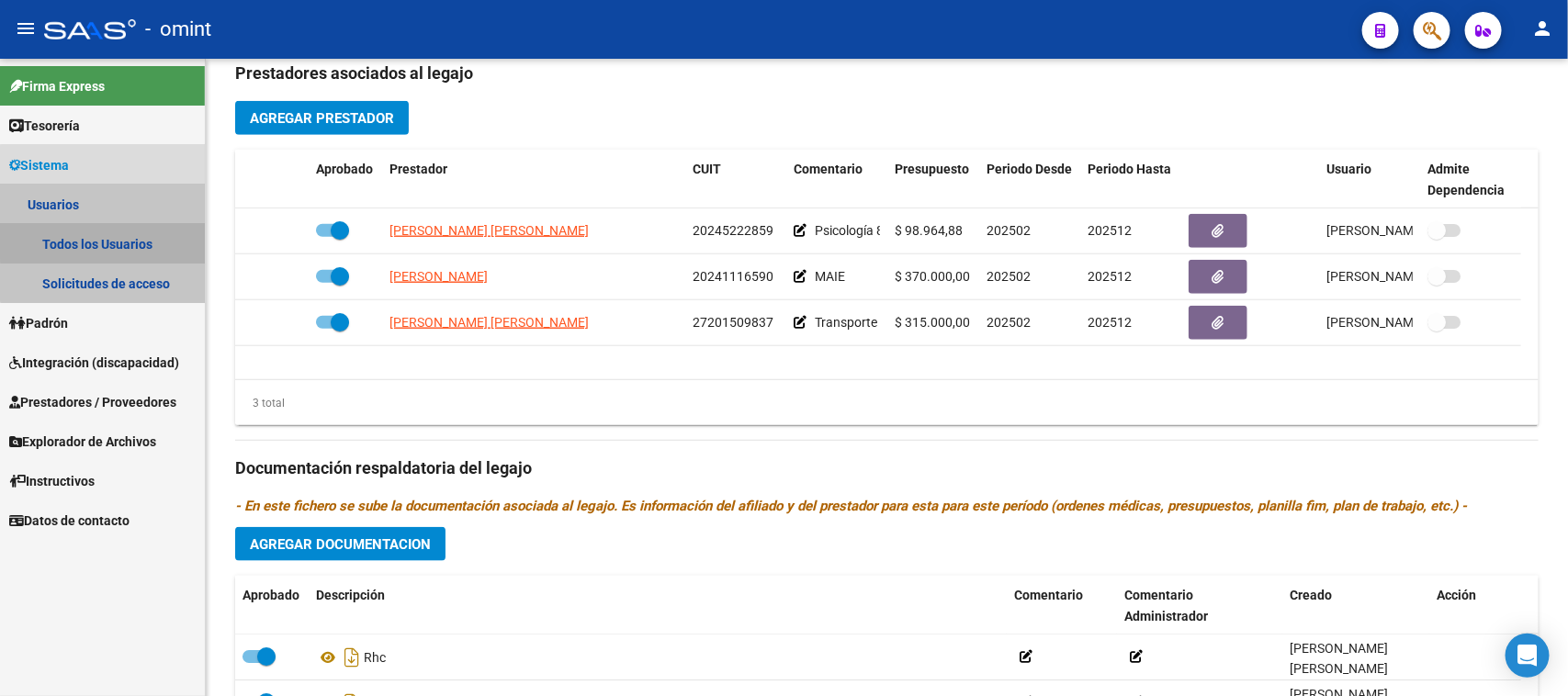
click at [108, 235] on link "Todos los Usuarios" at bounding box center [102, 243] width 204 height 39
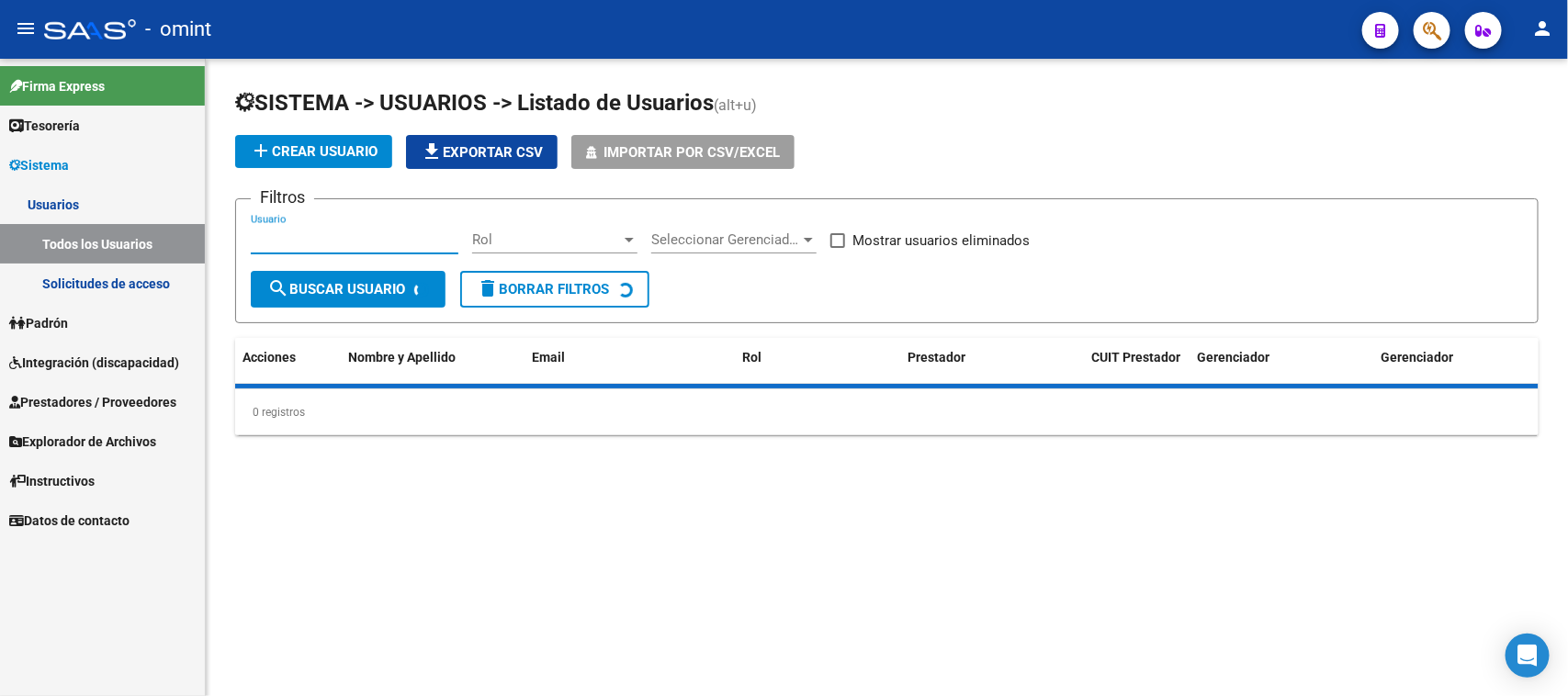
click at [398, 237] on input "Usuario" at bounding box center [354, 240] width 207 height 17
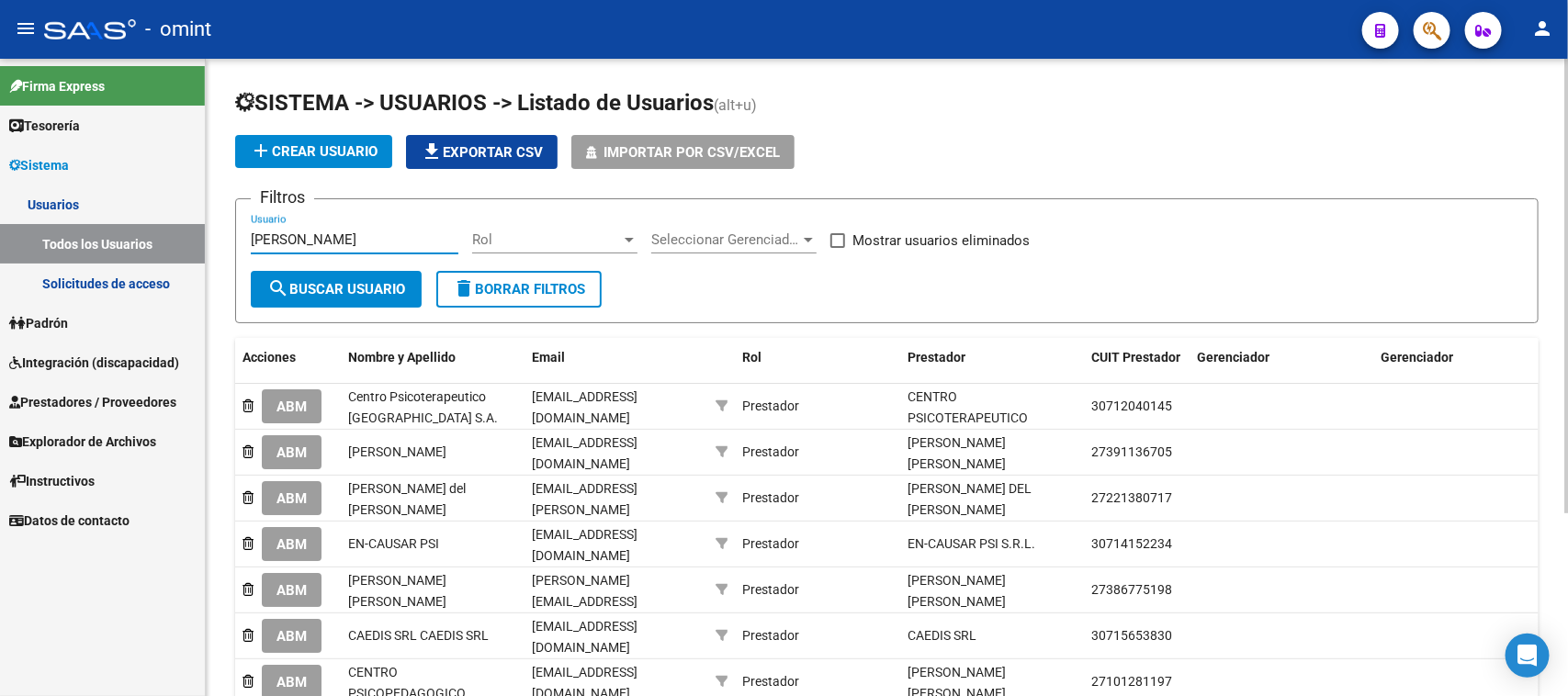
type input "francone"
click at [375, 295] on button "search Buscar Usuario" at bounding box center [336, 289] width 171 height 37
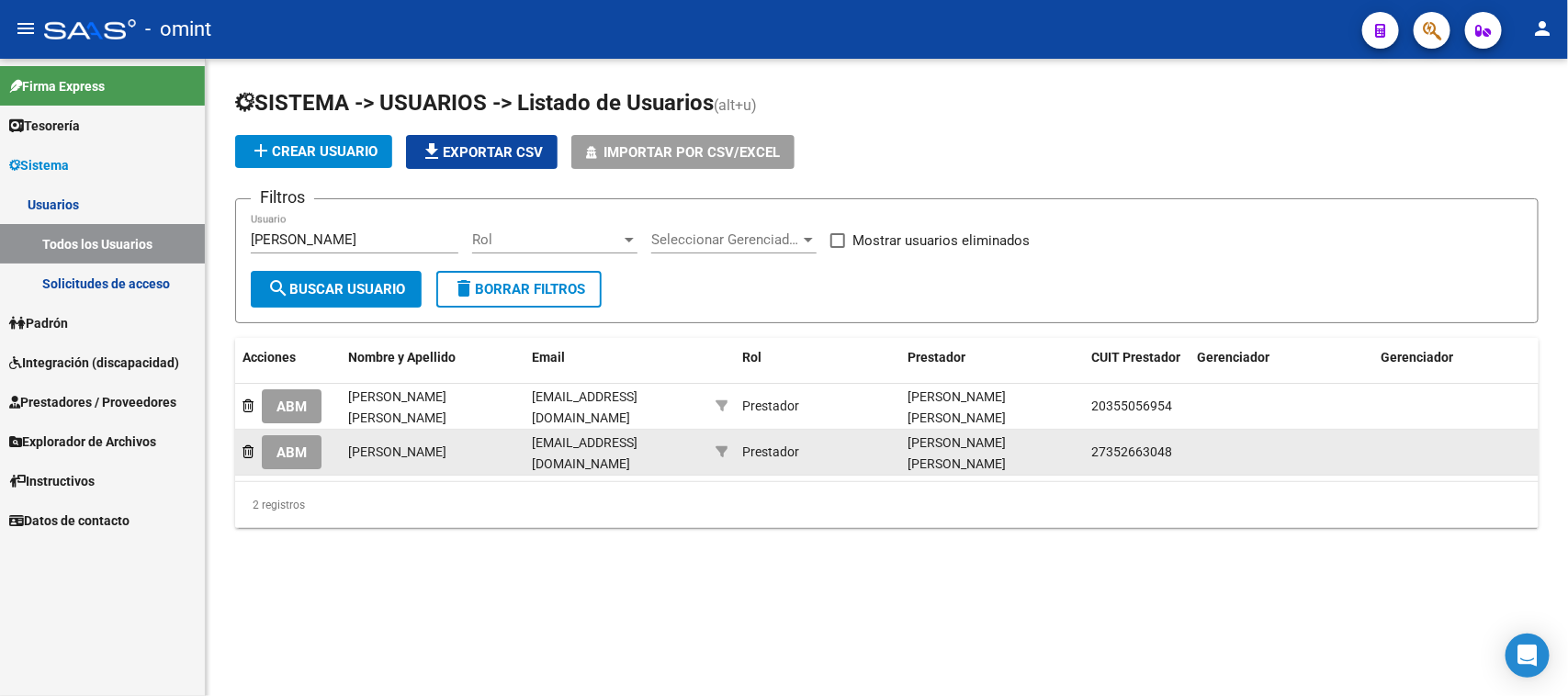
click at [1129, 444] on span "27352663048" at bounding box center [1131, 452] width 81 height 15
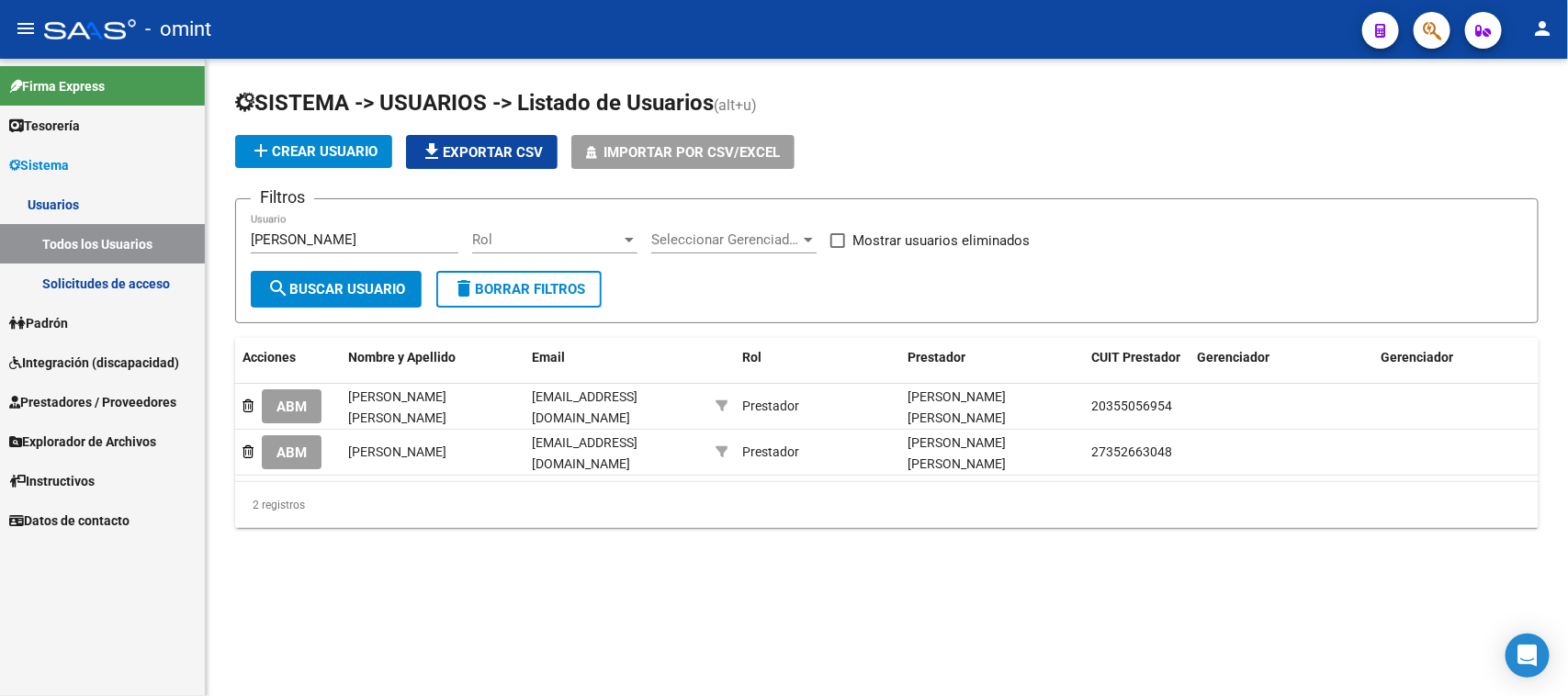
click at [83, 348] on link "Integración (discapacidad)" at bounding box center [102, 362] width 204 height 39
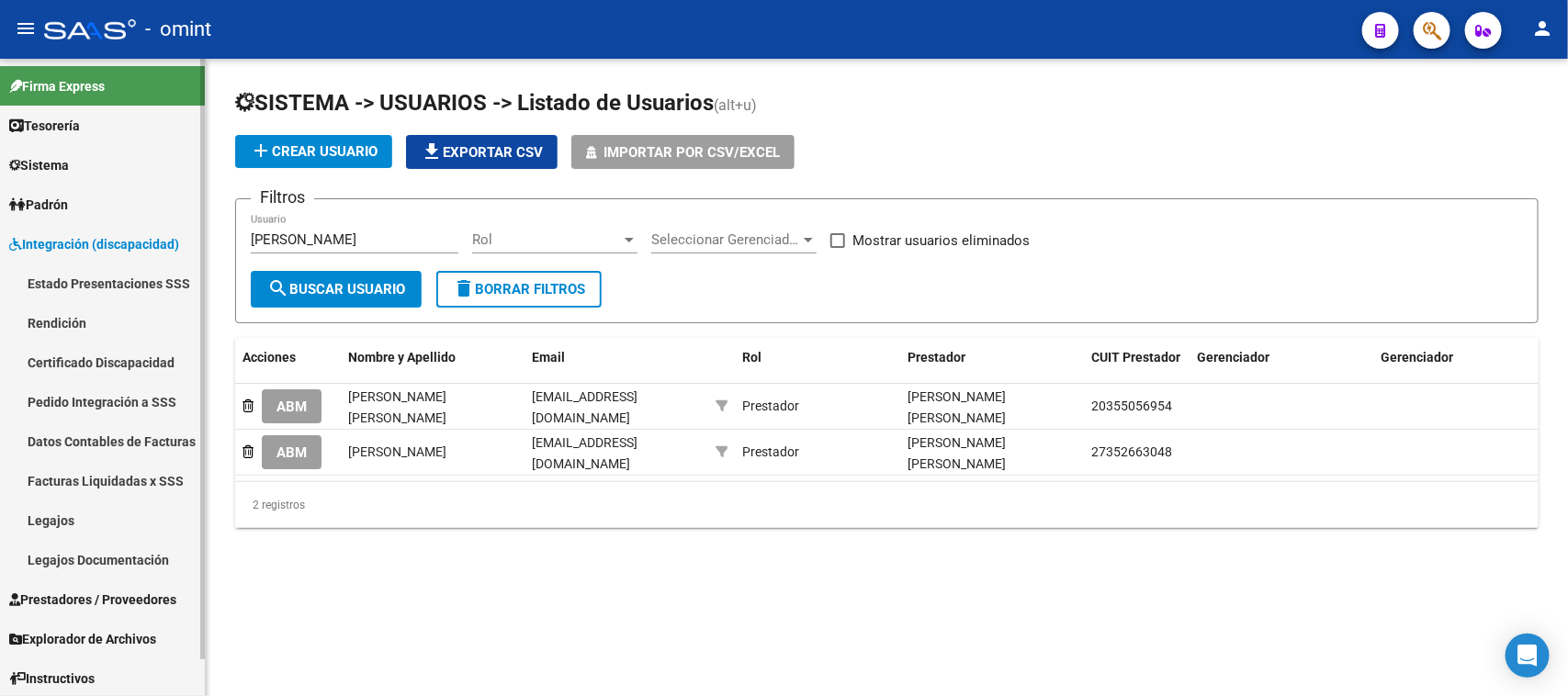
click at [79, 506] on link "Legajos" at bounding box center [102, 520] width 204 height 39
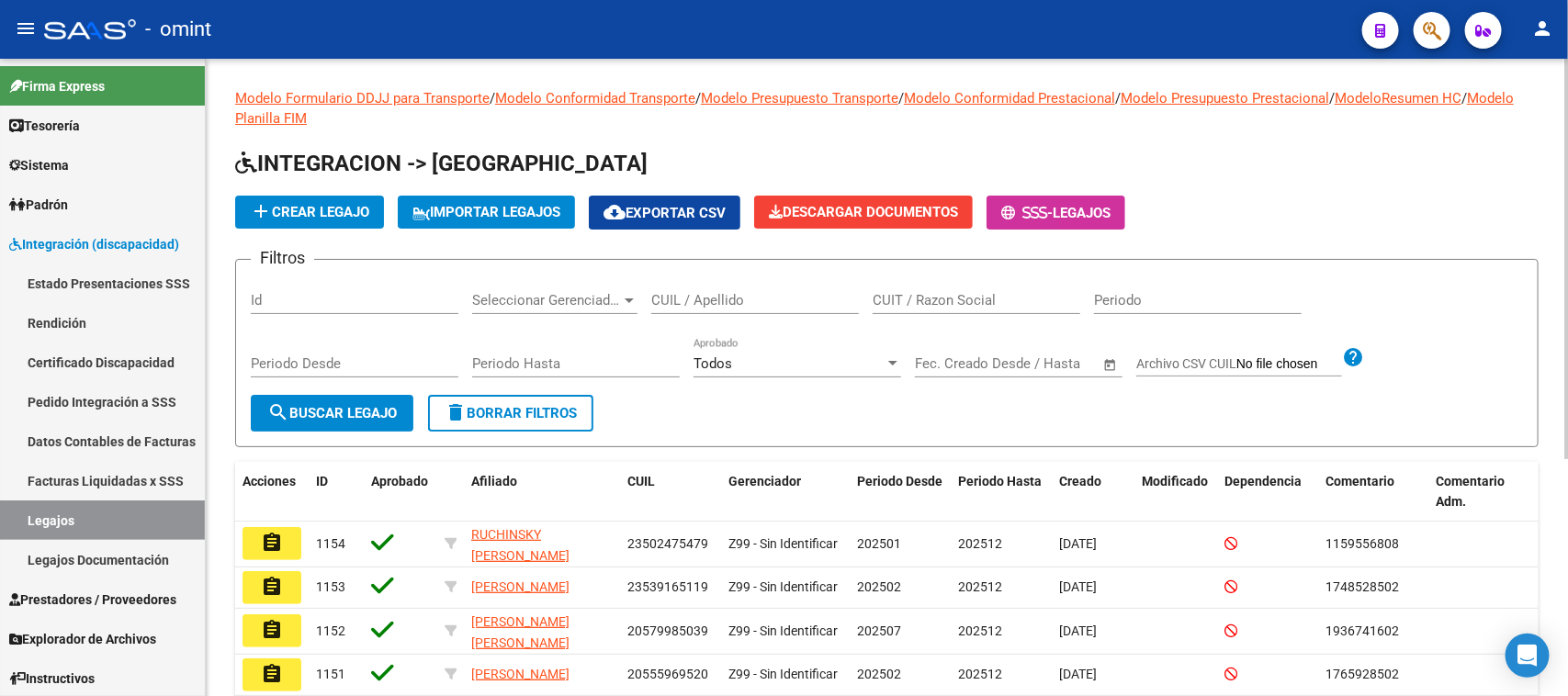
click at [1031, 294] on input "CUIT / Razon Social" at bounding box center [976, 300] width 207 height 17
paste input "27352663048"
type input "27352663048"
click at [355, 427] on button "search Buscar Legajo" at bounding box center [332, 414] width 163 height 37
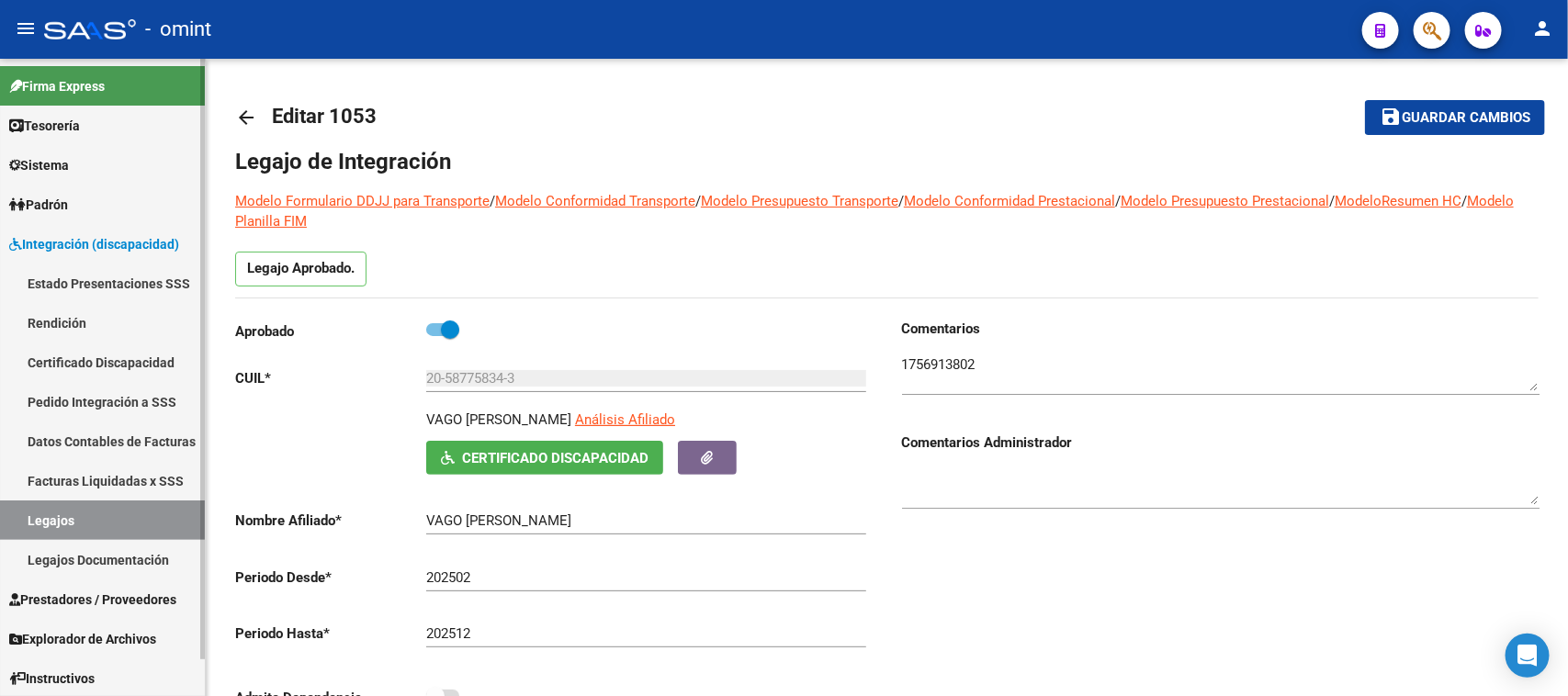
scroll to position [20, 0]
click at [92, 470] on link "Facturas Liquidadas x SSS" at bounding box center [102, 480] width 204 height 39
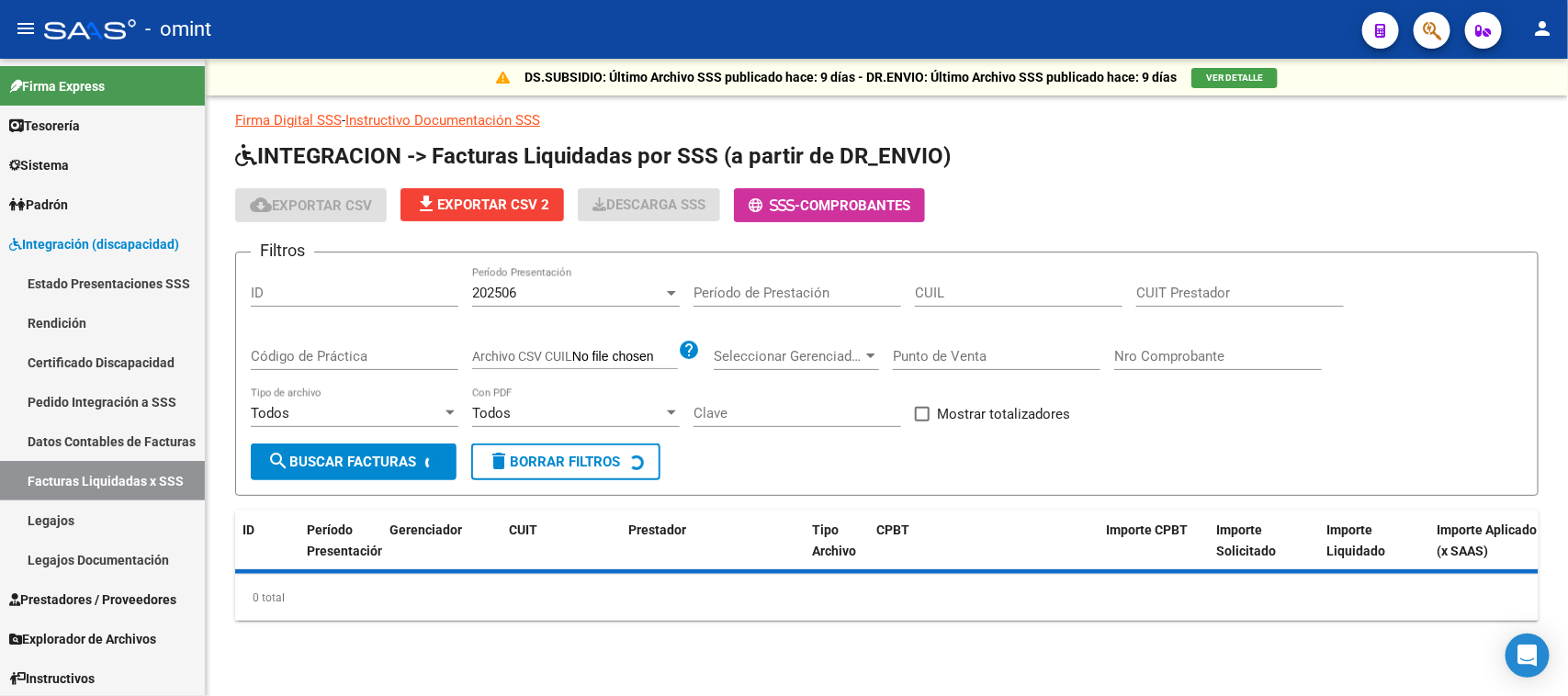
click at [1182, 308] on div "CUIT Prestador" at bounding box center [1239, 295] width 207 height 57
click at [1166, 291] on input "CUIT Prestador" at bounding box center [1239, 293] width 207 height 17
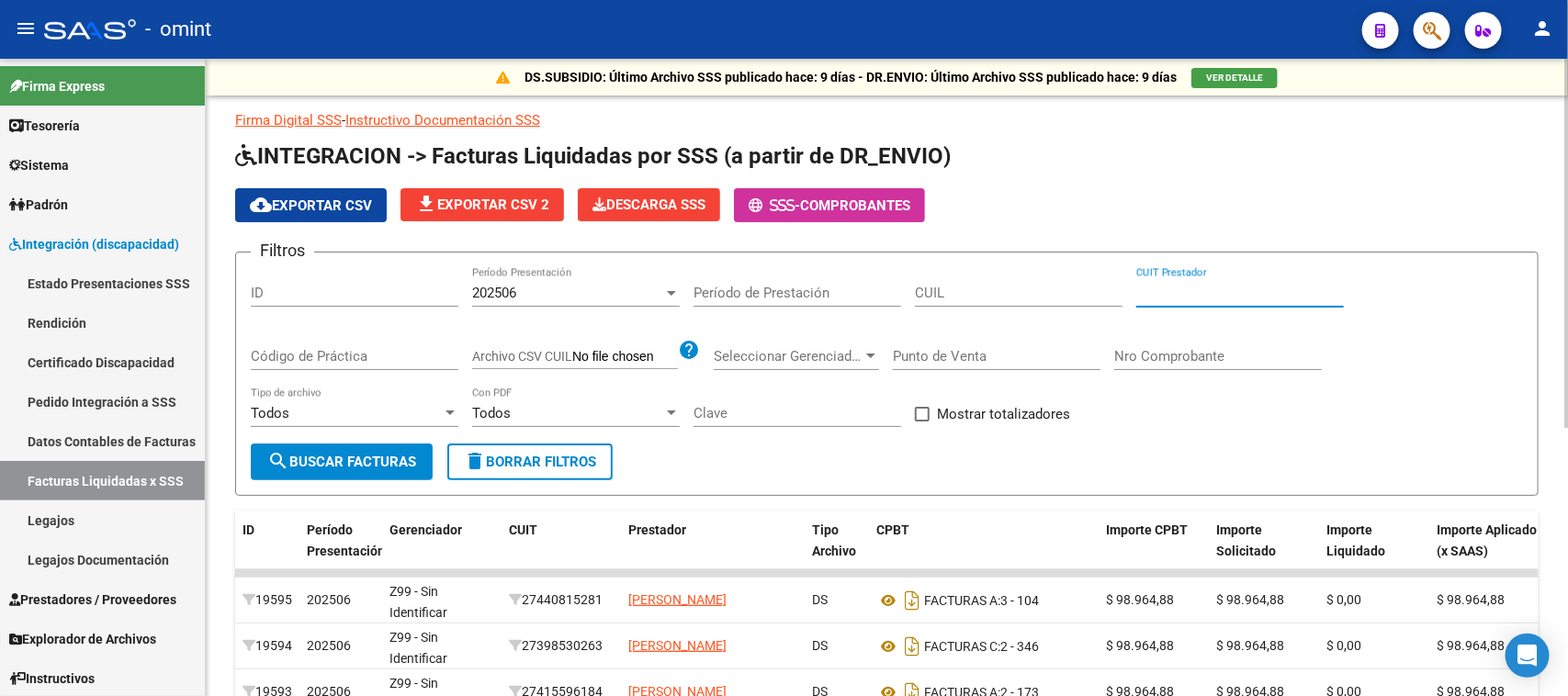
paste input "20-22809293-3"
type input "20-22809293-3"
click at [585, 309] on div "202506 Período Presentación" at bounding box center [575, 295] width 207 height 57
click at [583, 284] on div "202506" at bounding box center [568, 293] width 191 height 17
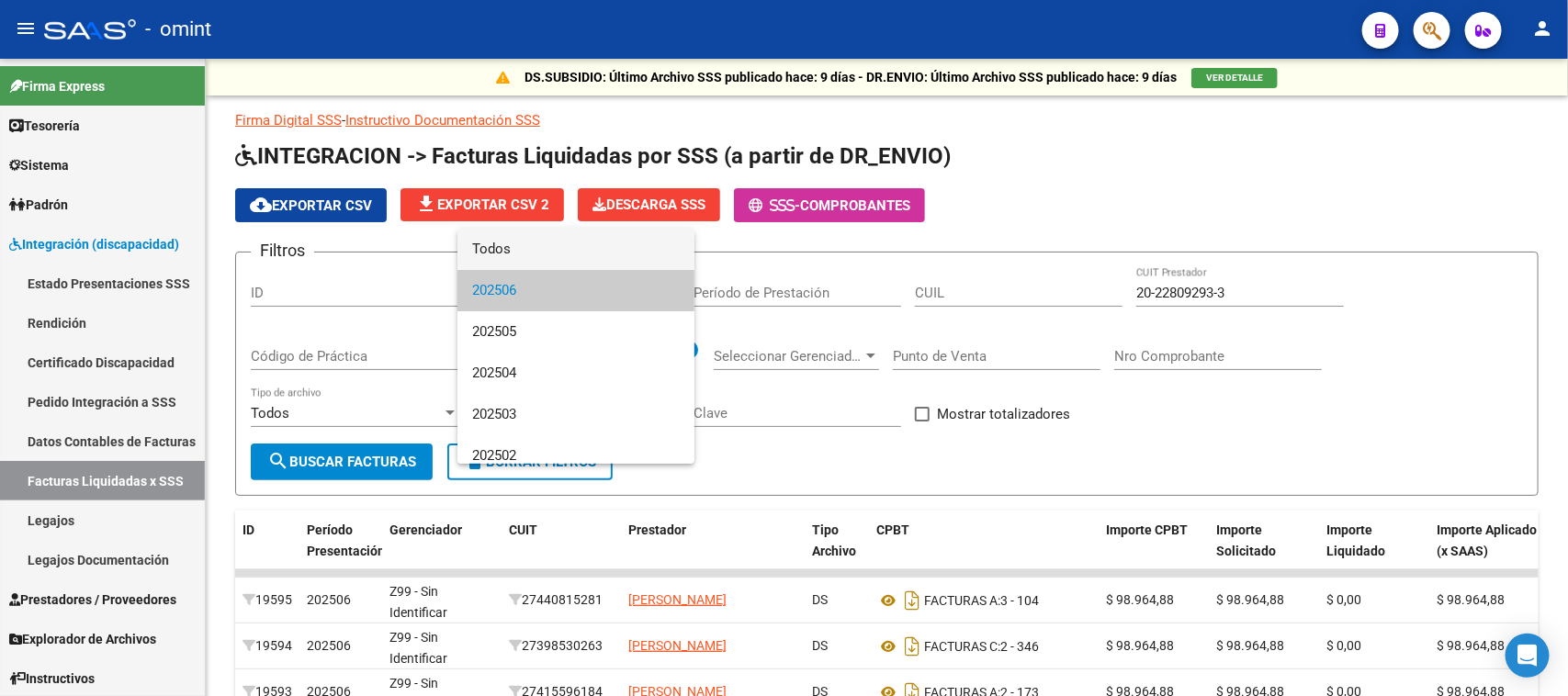
click at [576, 254] on span "Todos" at bounding box center [575, 249] width 207 height 41
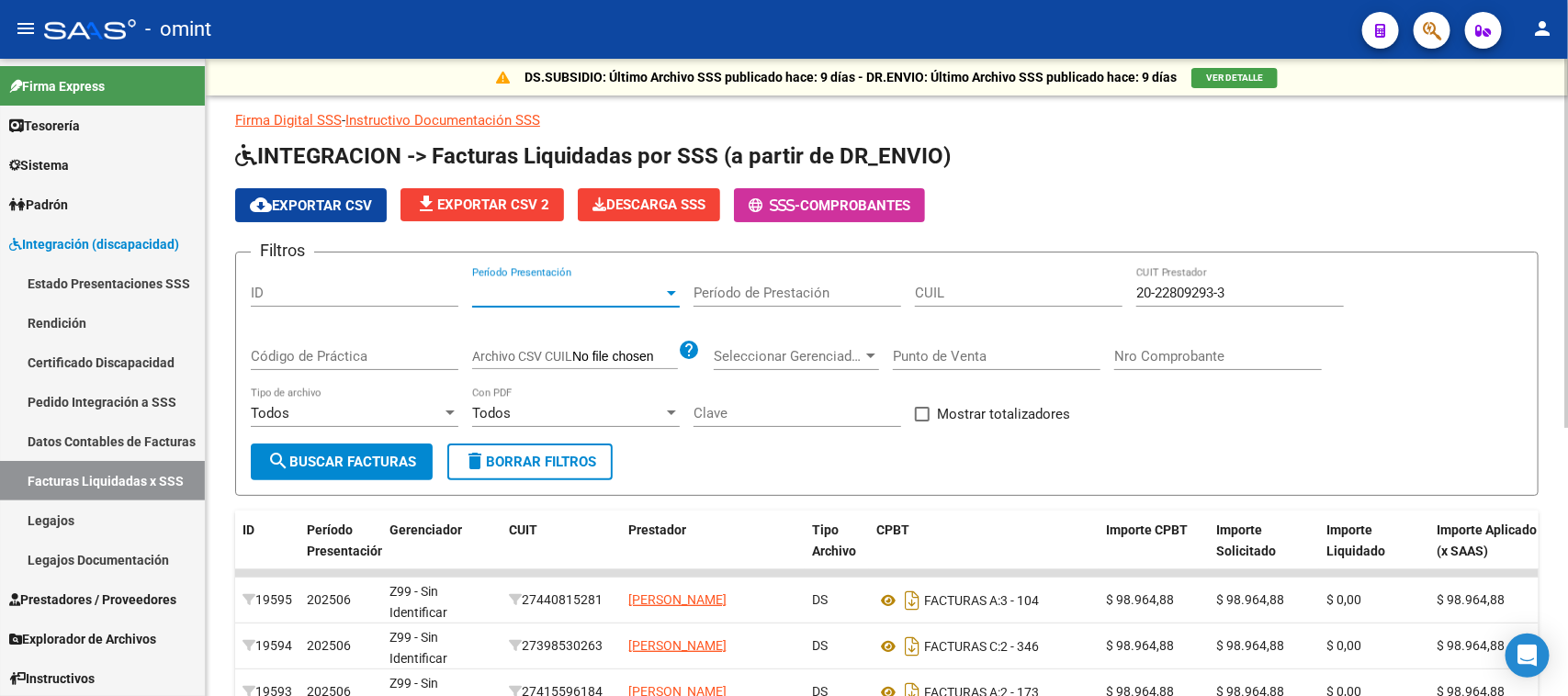
drag, startPoint x: 364, startPoint y: 453, endPoint x: 392, endPoint y: 457, distance: 28.3
click at [364, 454] on span "search Buscar Facturas" at bounding box center [342, 462] width 149 height 17
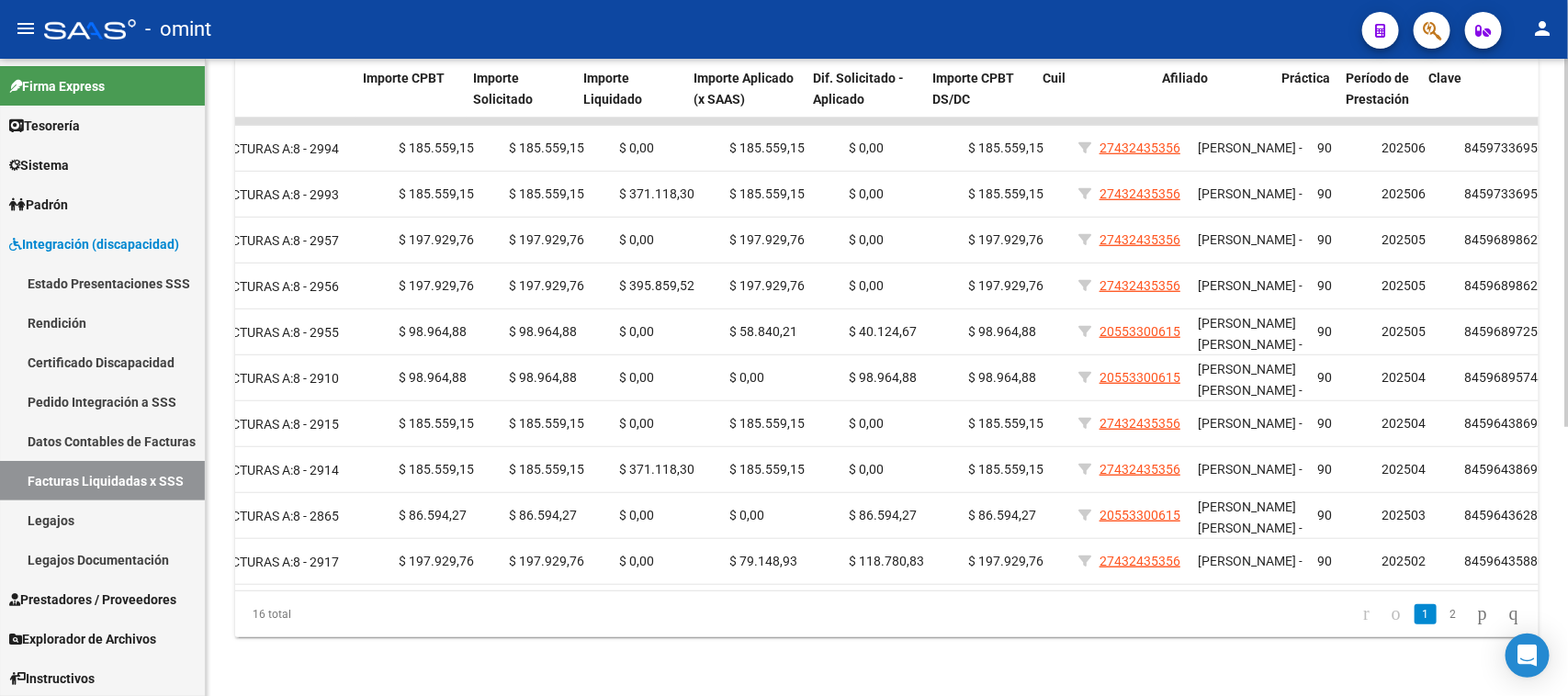
scroll to position [0, 763]
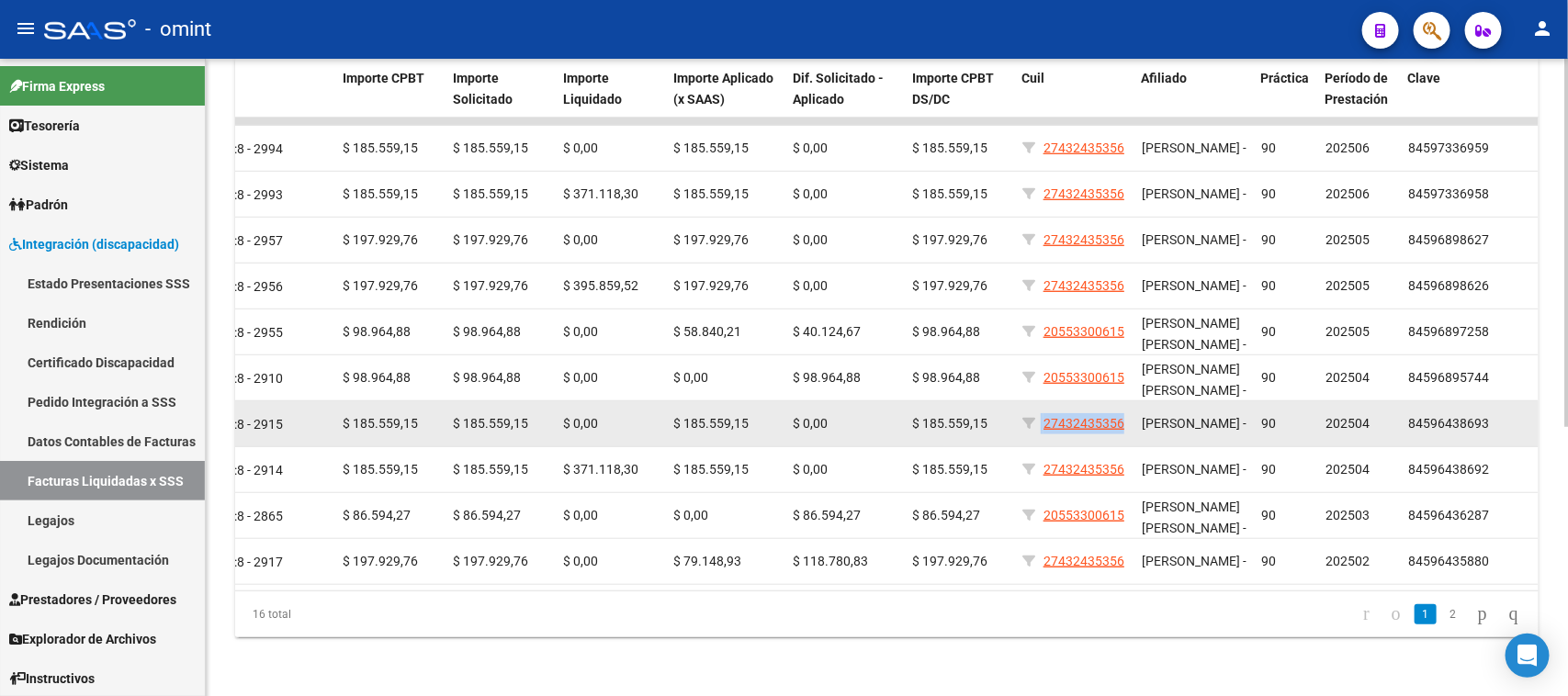
drag, startPoint x: 1127, startPoint y: 420, endPoint x: 1040, endPoint y: 419, distance: 87.0
click at [1040, 419] on datatable-body-cell "27432435356" at bounding box center [1074, 424] width 119 height 45
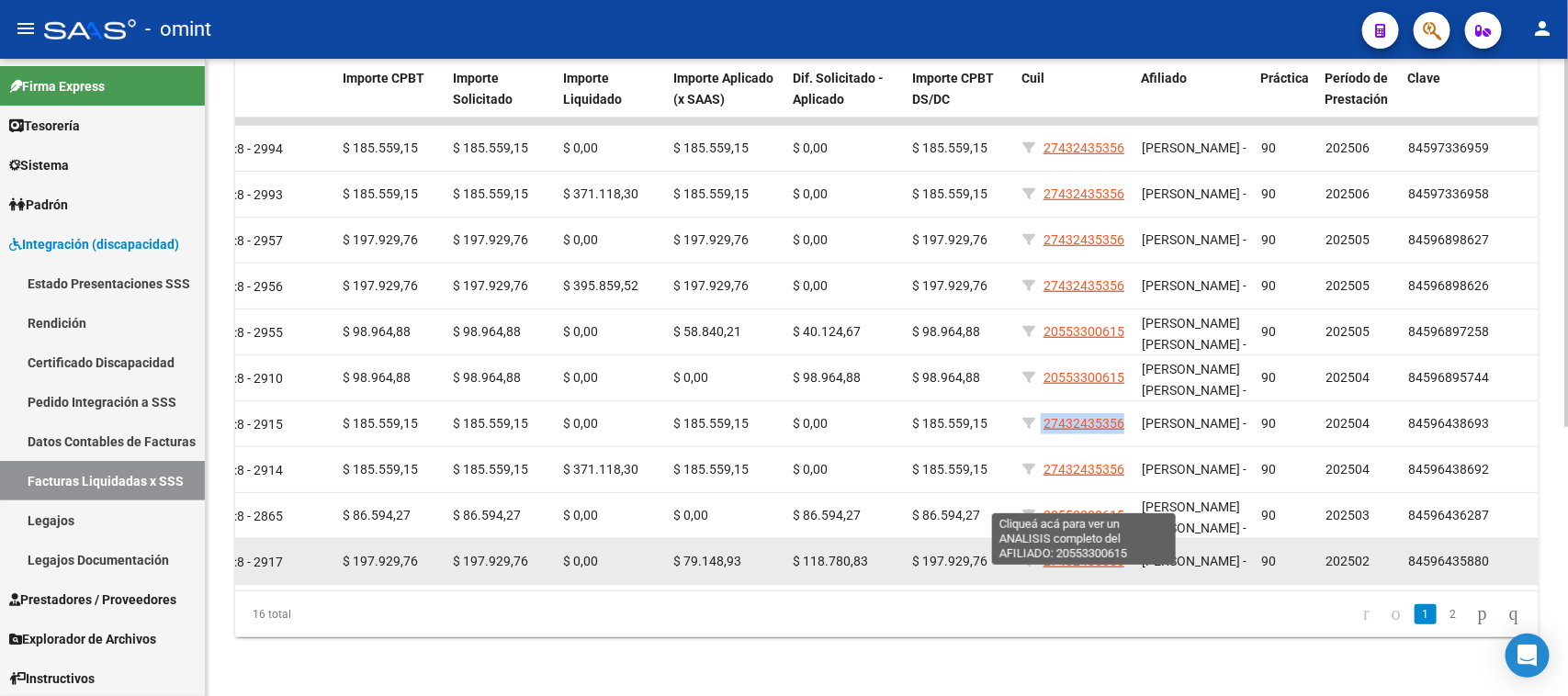
copy div "27432435356"
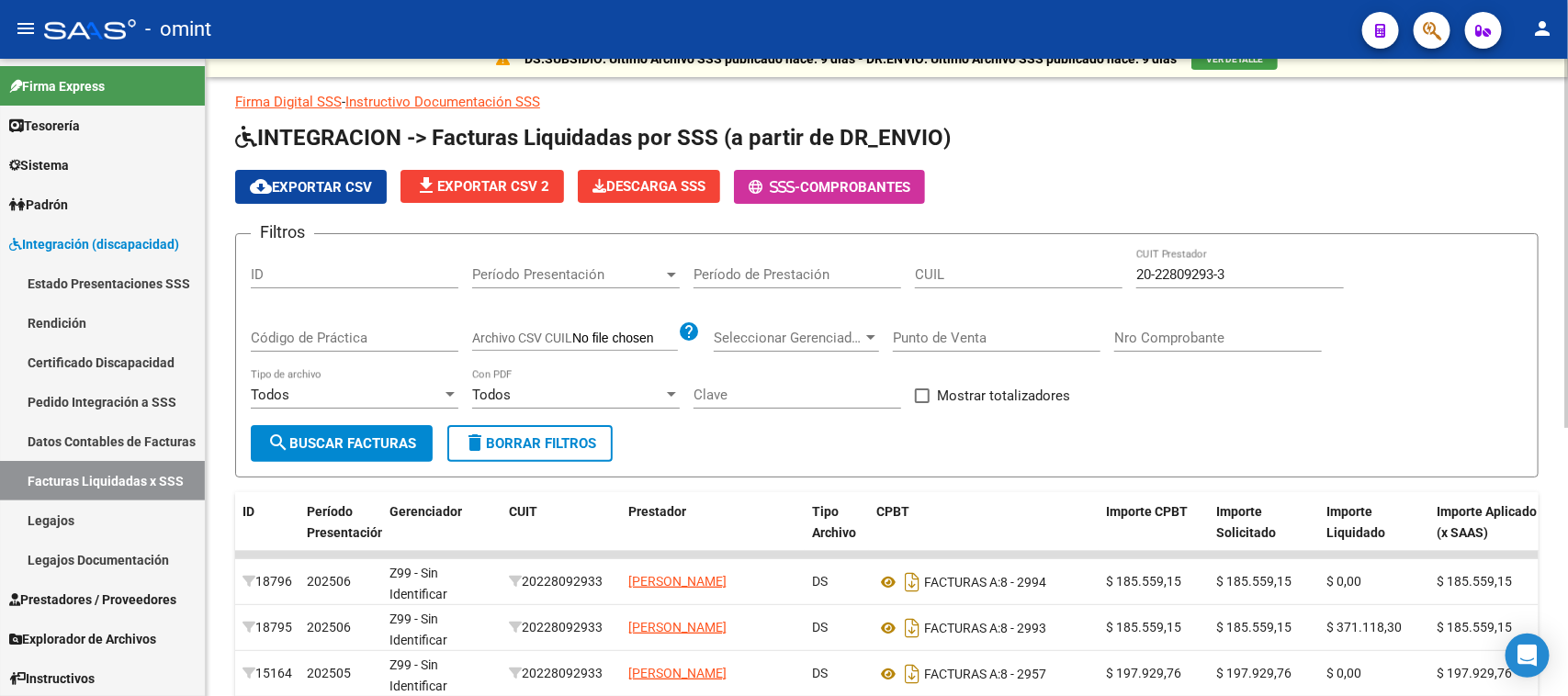
scroll to position [0, 0]
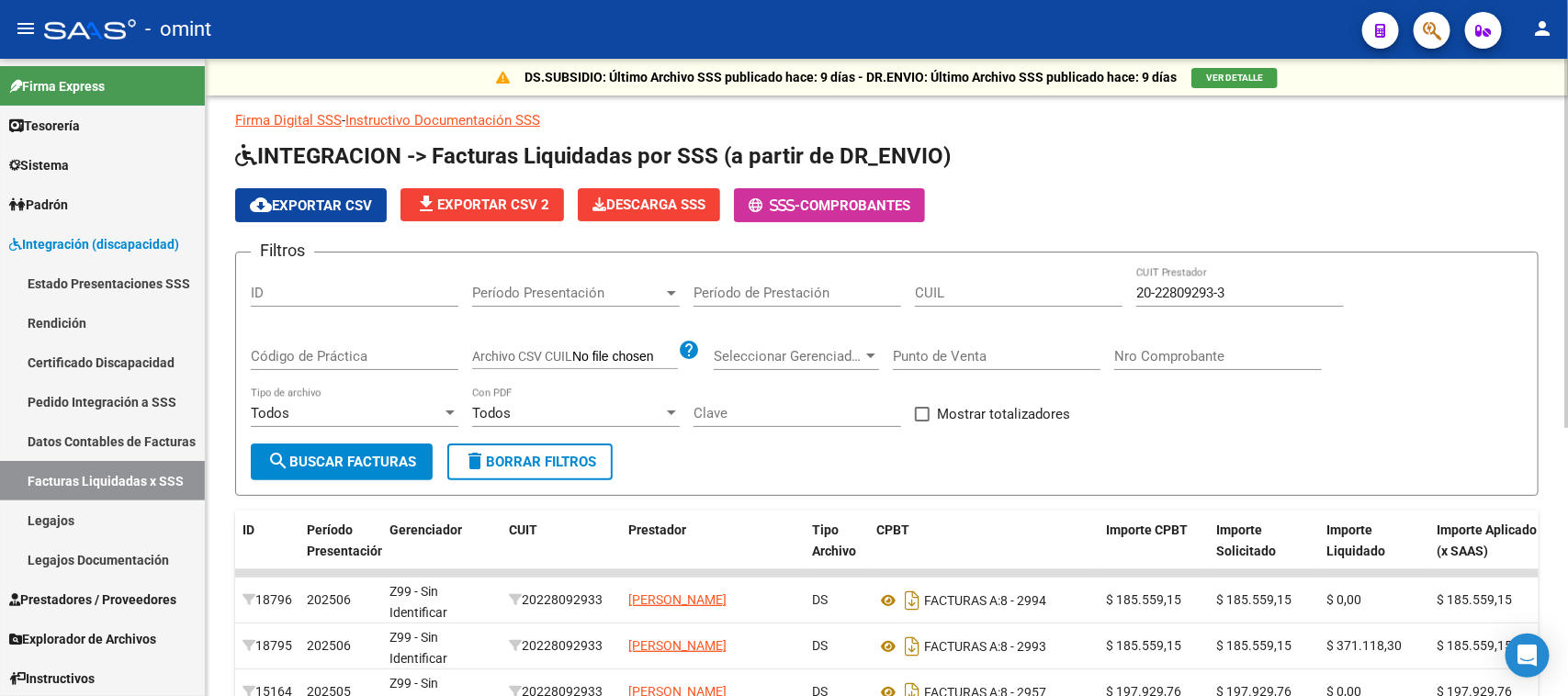
click at [1001, 306] on div "CUIL" at bounding box center [1018, 295] width 207 height 57
click at [1034, 290] on input "CUIL" at bounding box center [1018, 293] width 207 height 17
paste input "27-43243535-6"
type input "27-43243535-6"
click at [347, 453] on span "search Buscar Facturas" at bounding box center [342, 462] width 149 height 17
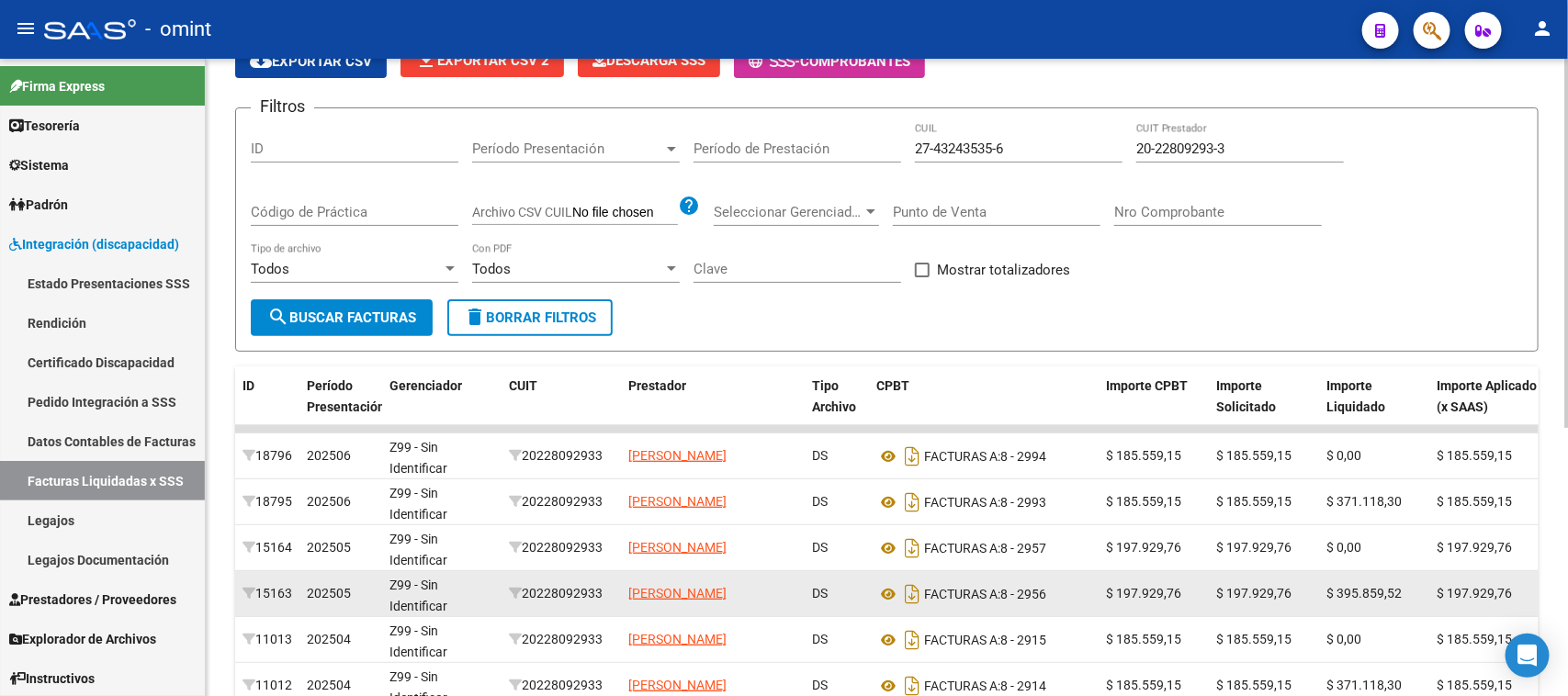
scroll to position [115, 0]
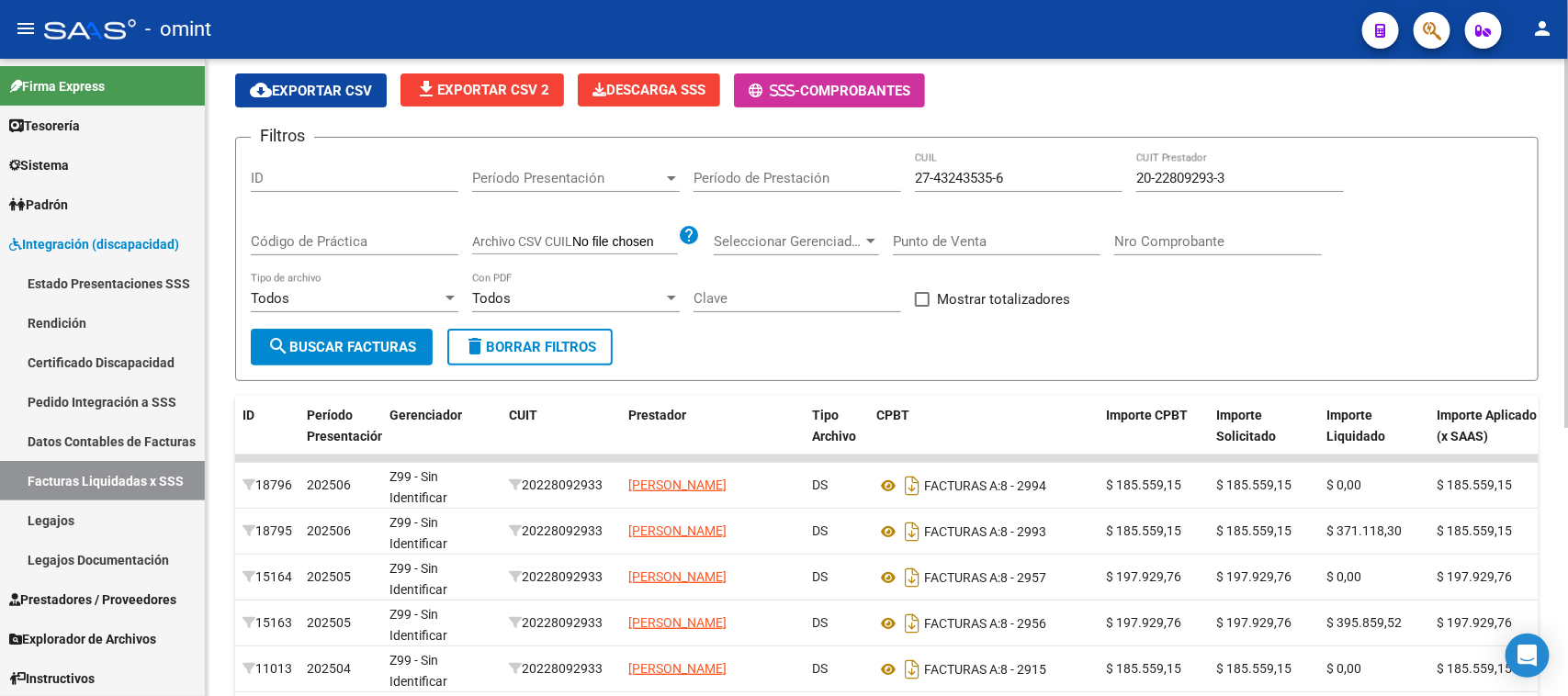
click at [784, 177] on input "Período de Prestación" at bounding box center [797, 178] width 207 height 17
type input "202502"
click at [340, 355] on button "search Buscar Facturas" at bounding box center [342, 348] width 182 height 37
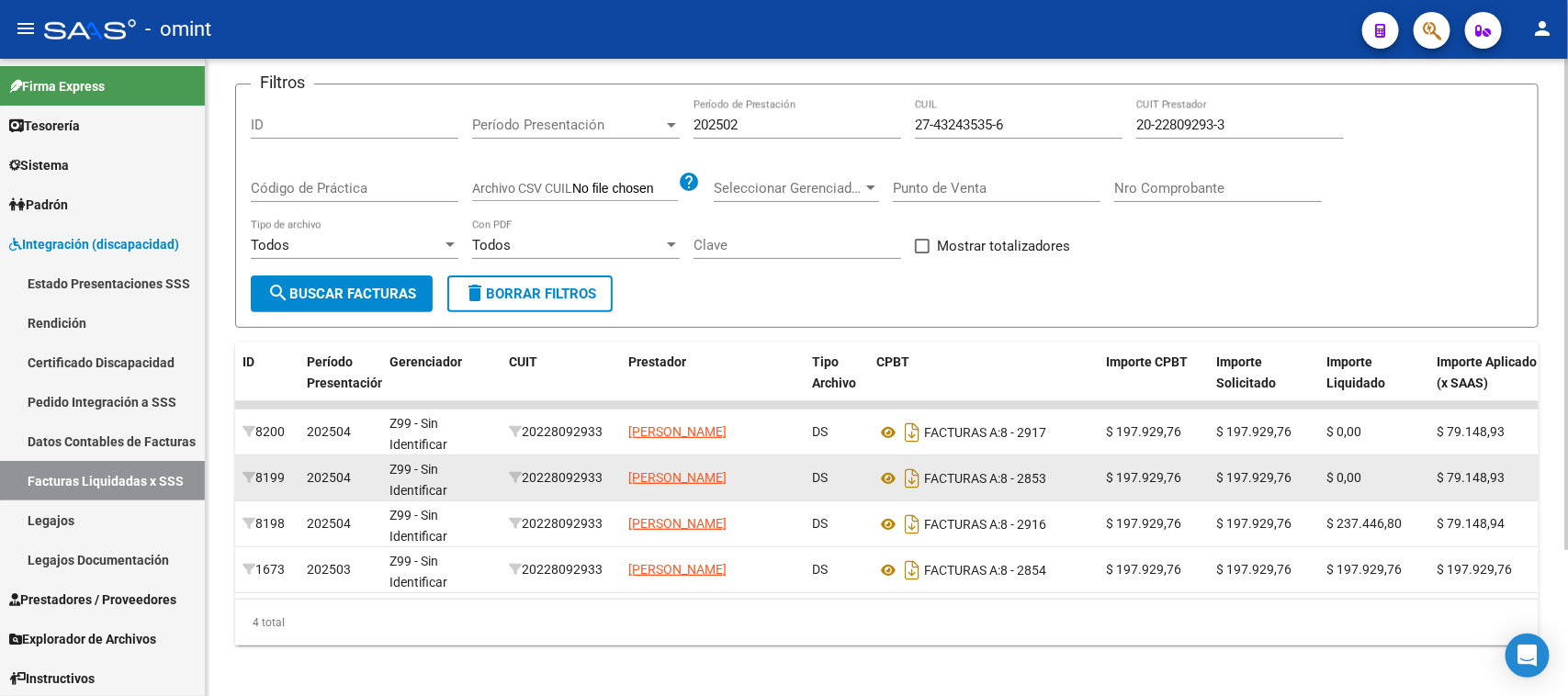
scroll to position [190, 0]
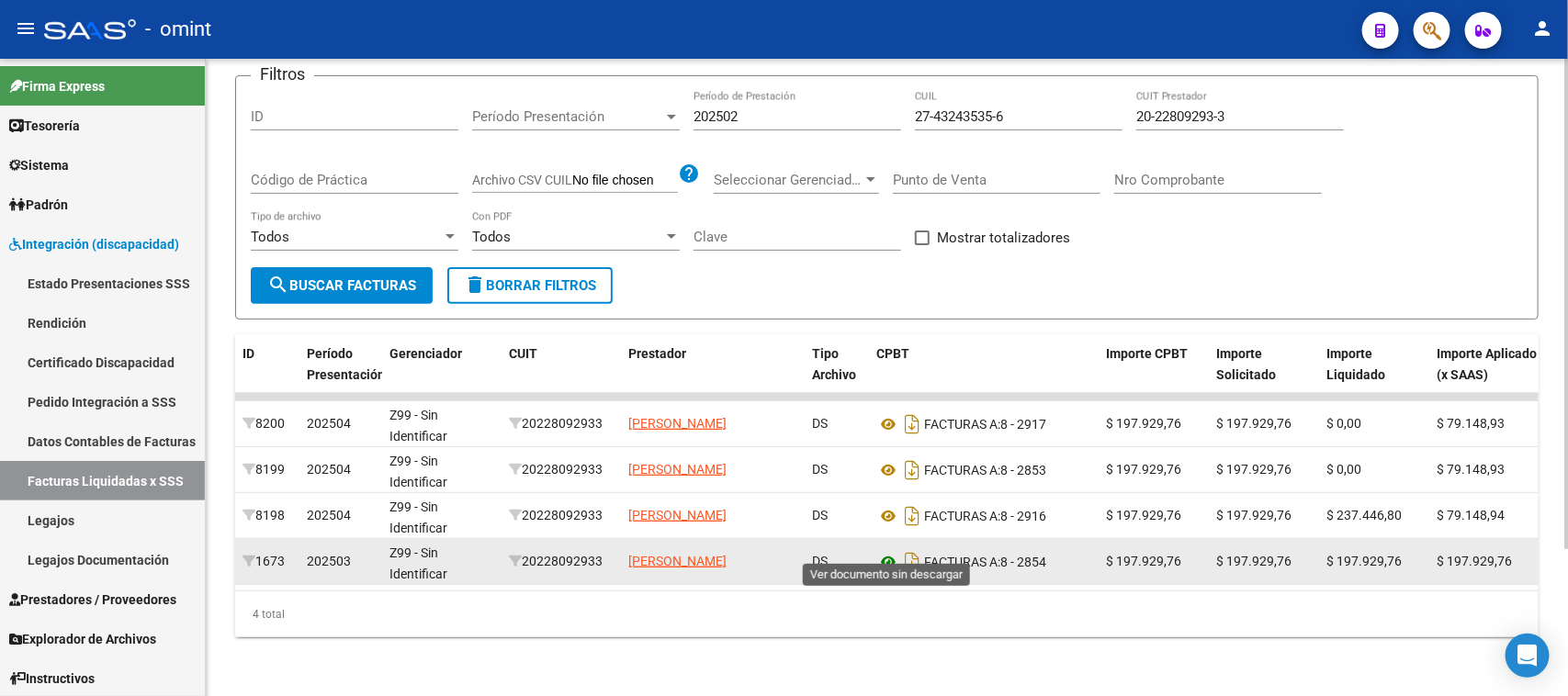
click at [877, 551] on icon at bounding box center [889, 562] width 24 height 22
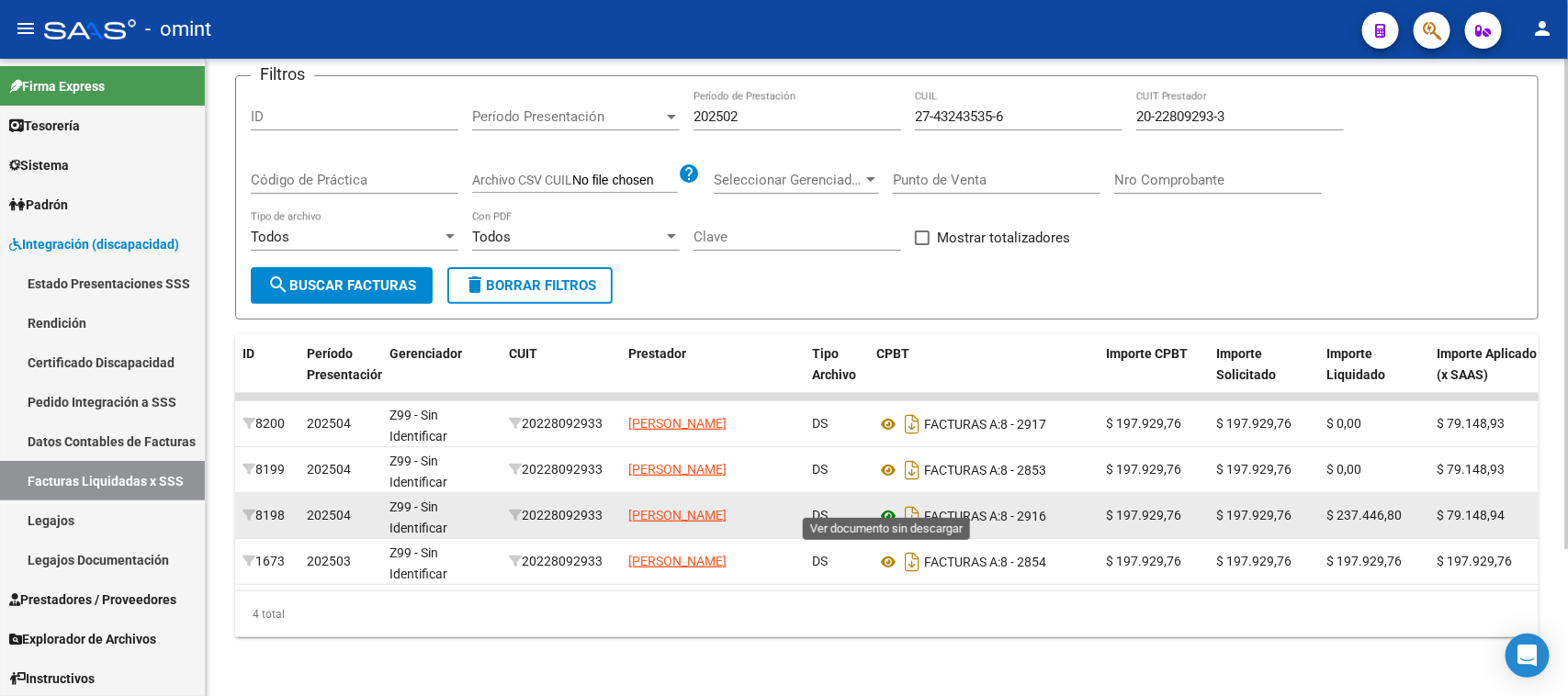
click at [884, 505] on icon at bounding box center [889, 516] width 24 height 22
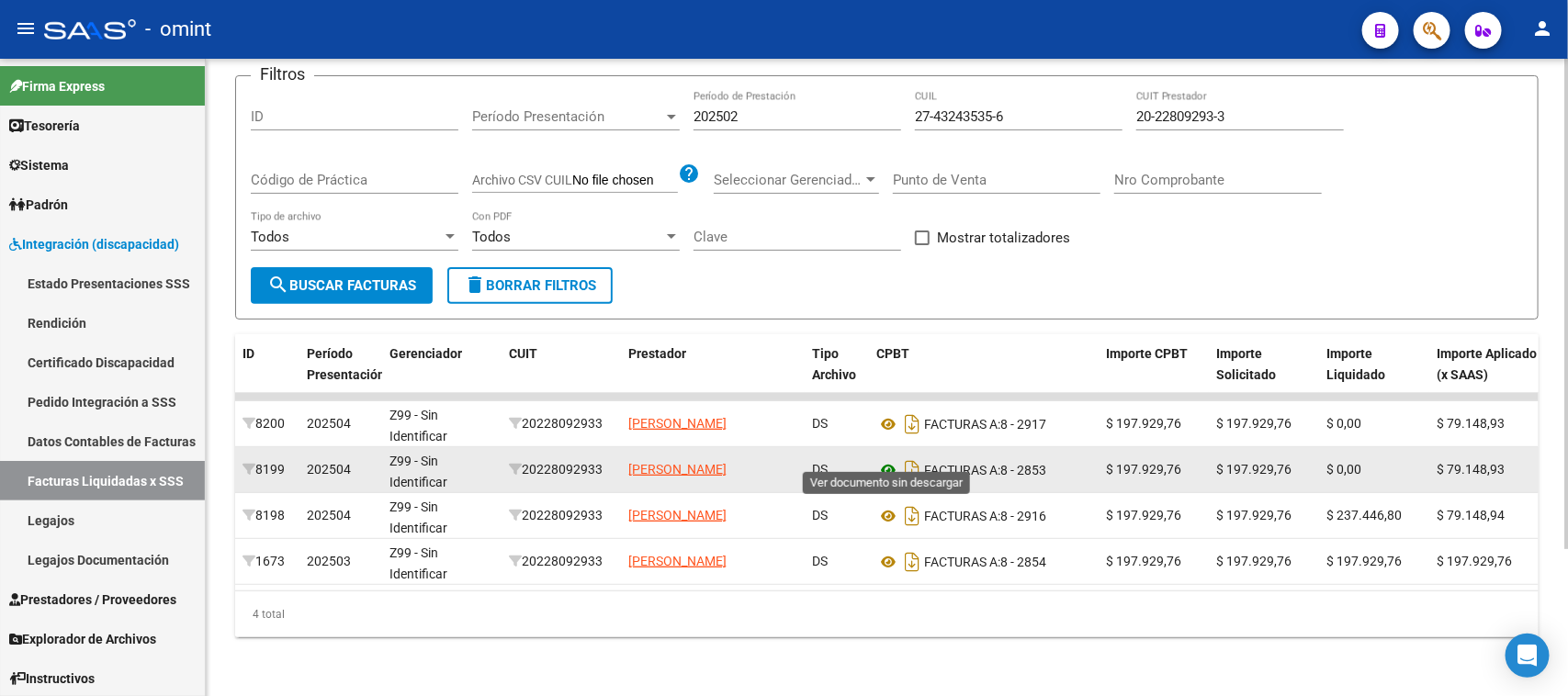
click at [879, 459] on icon at bounding box center [889, 470] width 24 height 22
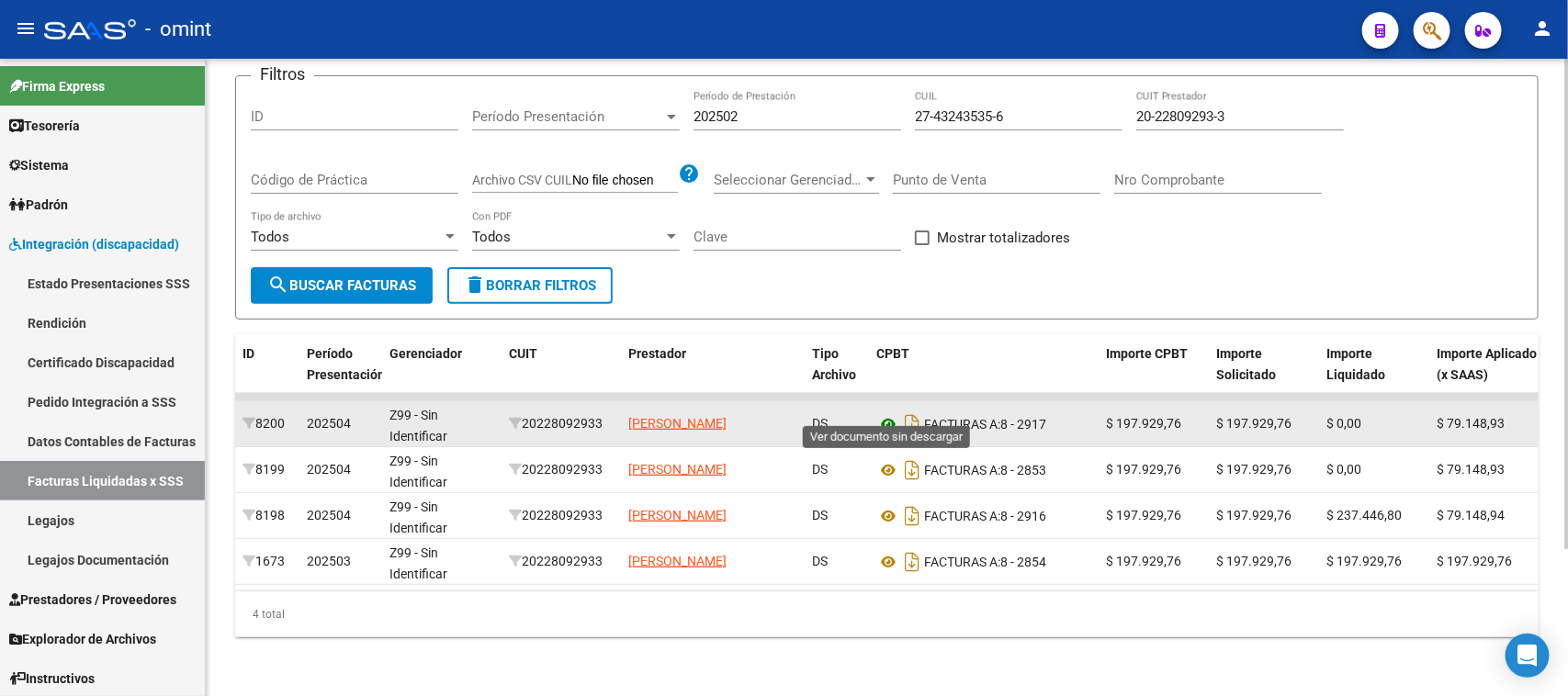
click at [882, 414] on icon at bounding box center [889, 425] width 24 height 22
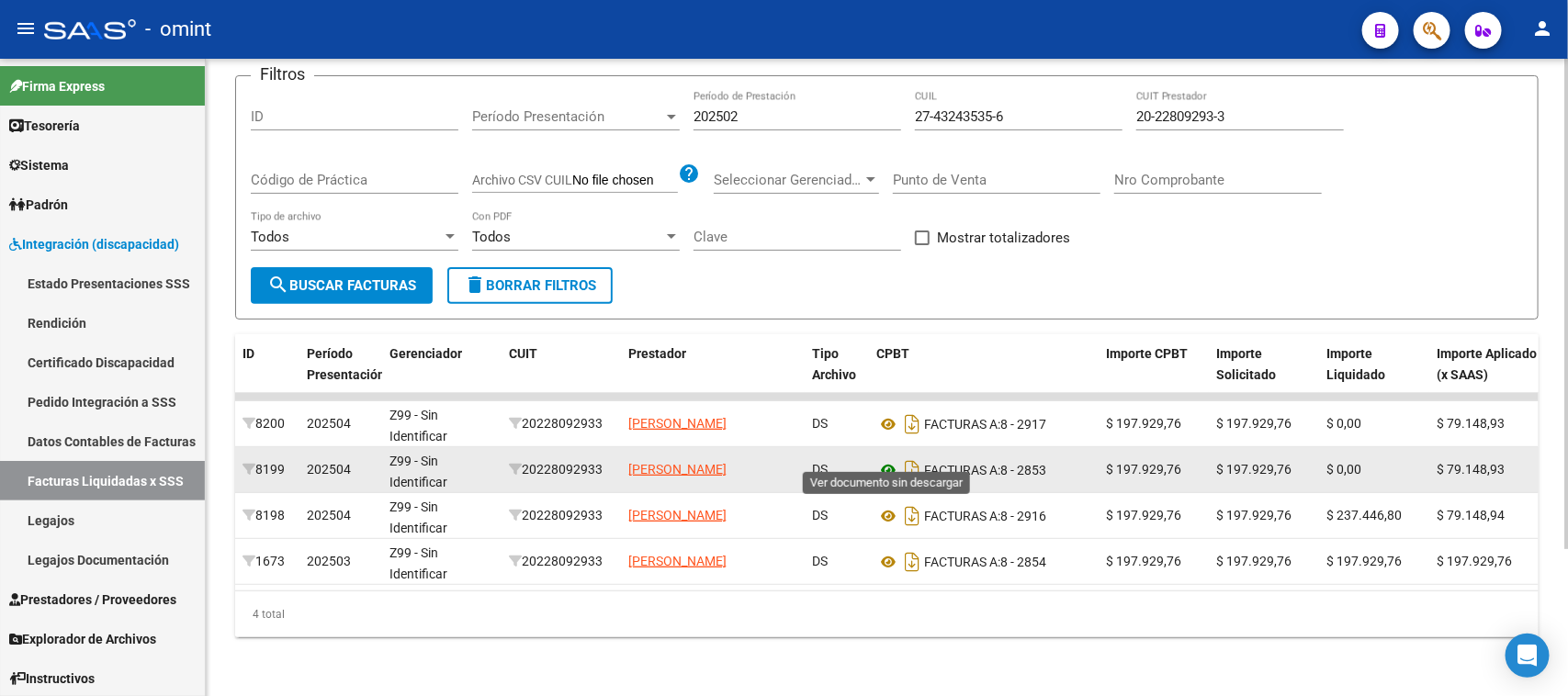
click at [884, 459] on icon at bounding box center [889, 470] width 24 height 22
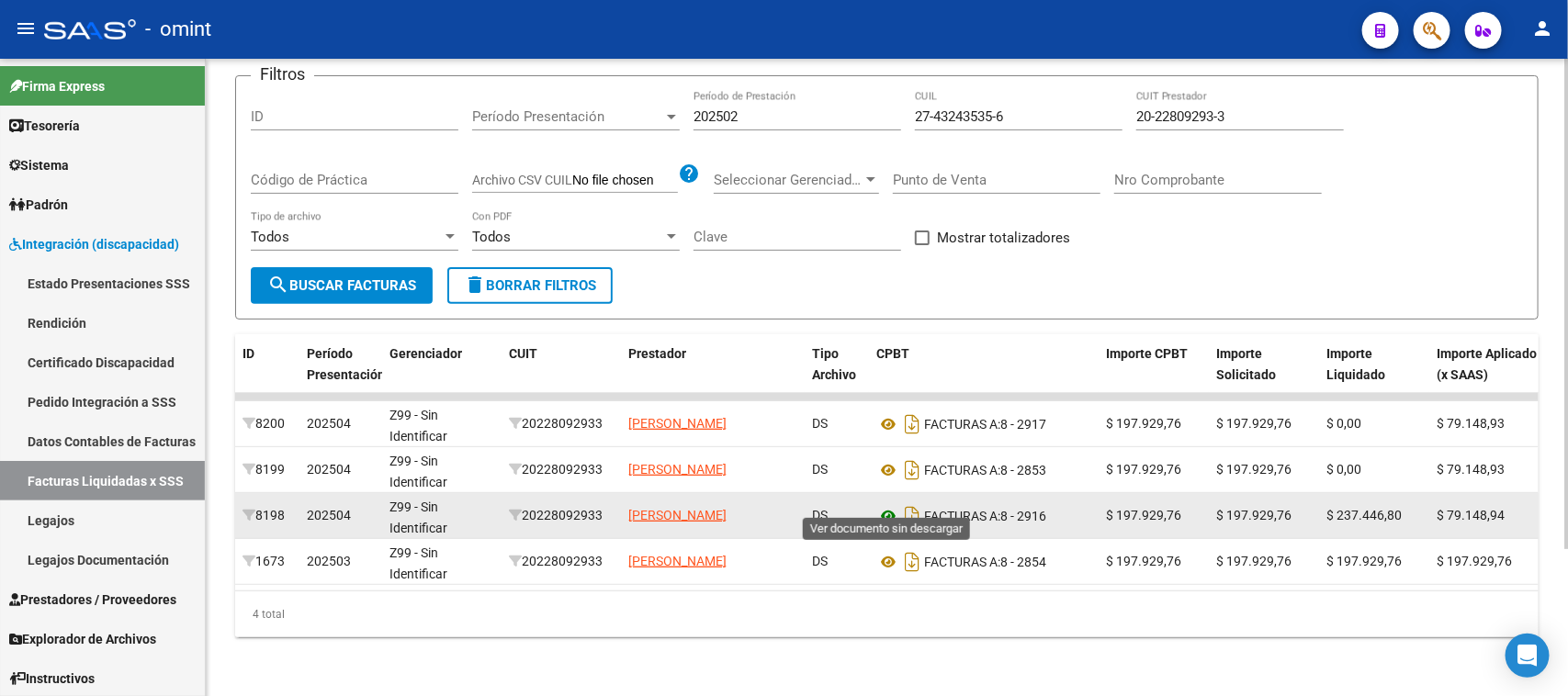
click at [885, 505] on icon at bounding box center [889, 516] width 24 height 22
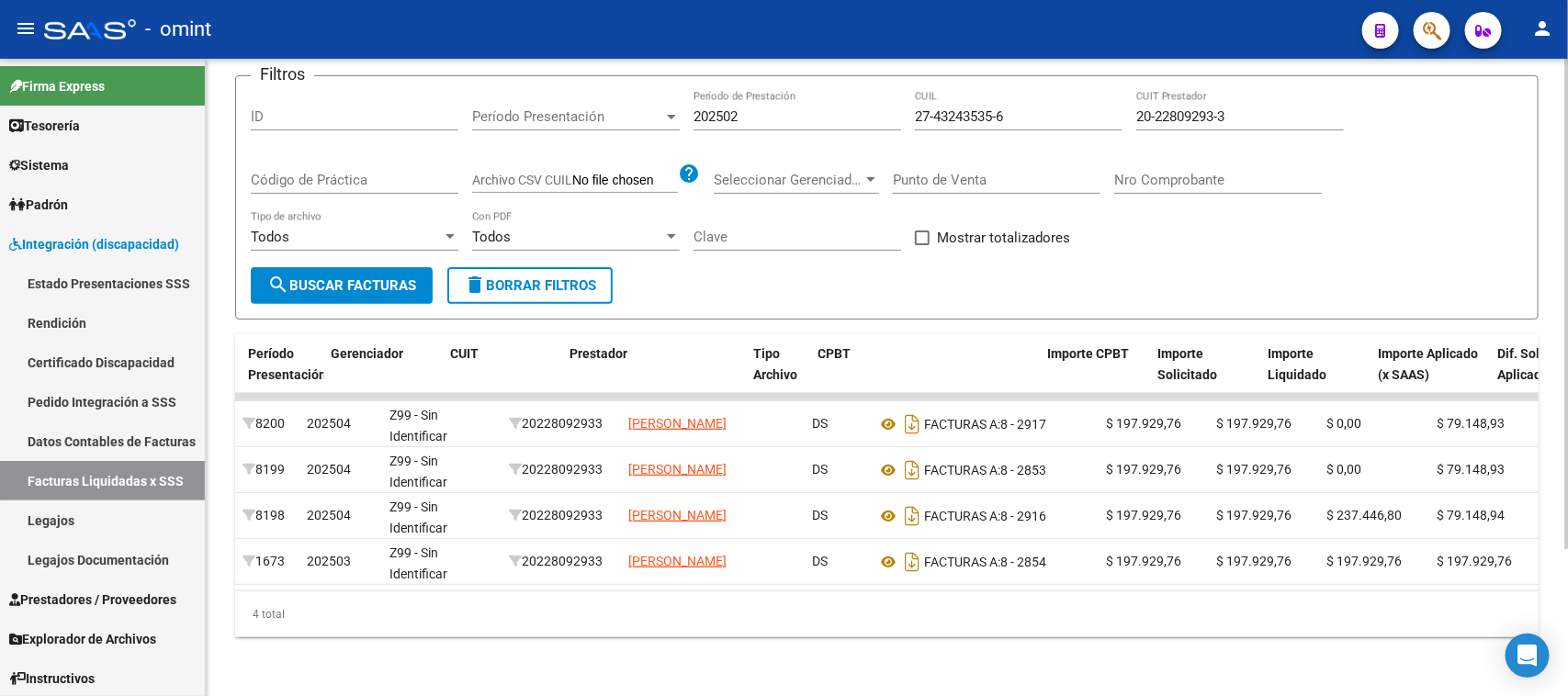
scroll to position [0, 763]
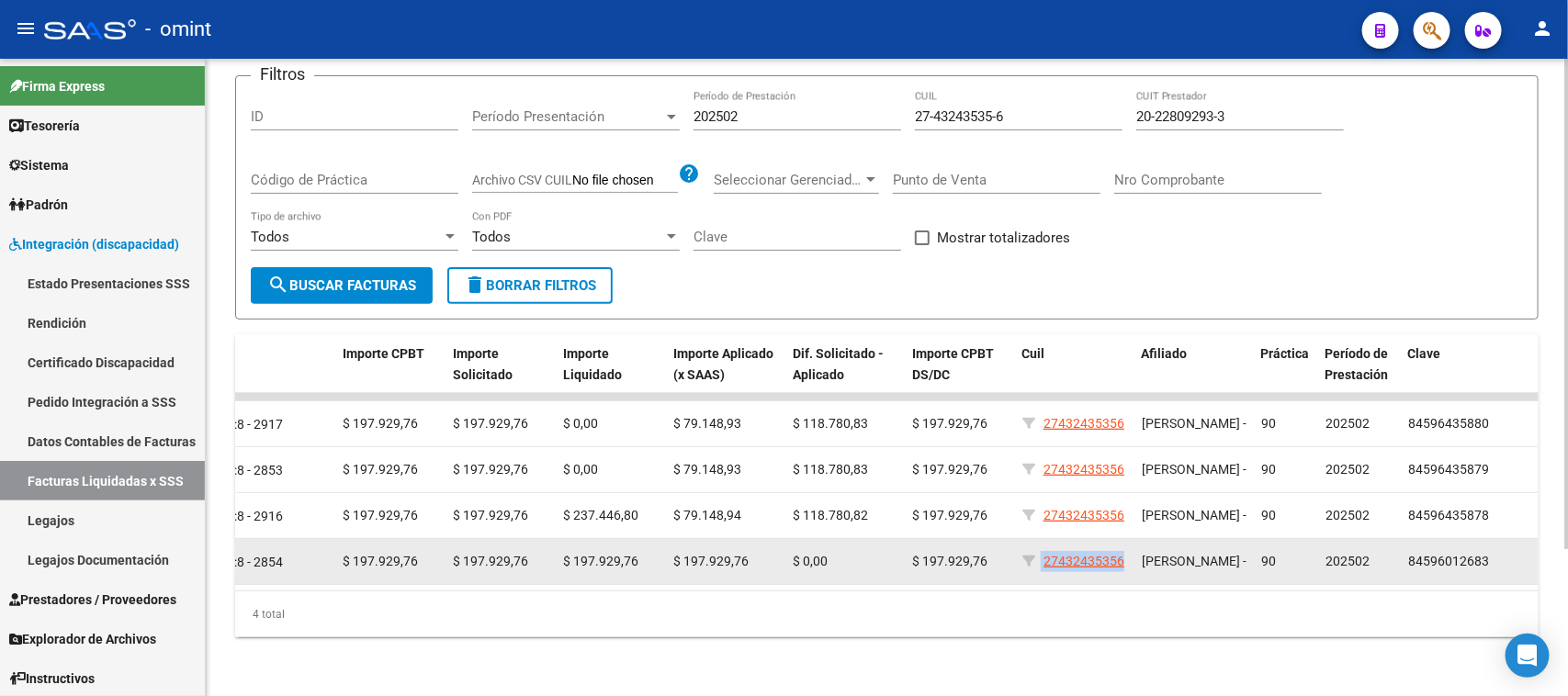
drag, startPoint x: 1121, startPoint y: 556, endPoint x: 1040, endPoint y: 558, distance: 81.0
click at [1040, 558] on datatable-body-cell "27432435356" at bounding box center [1074, 561] width 119 height 45
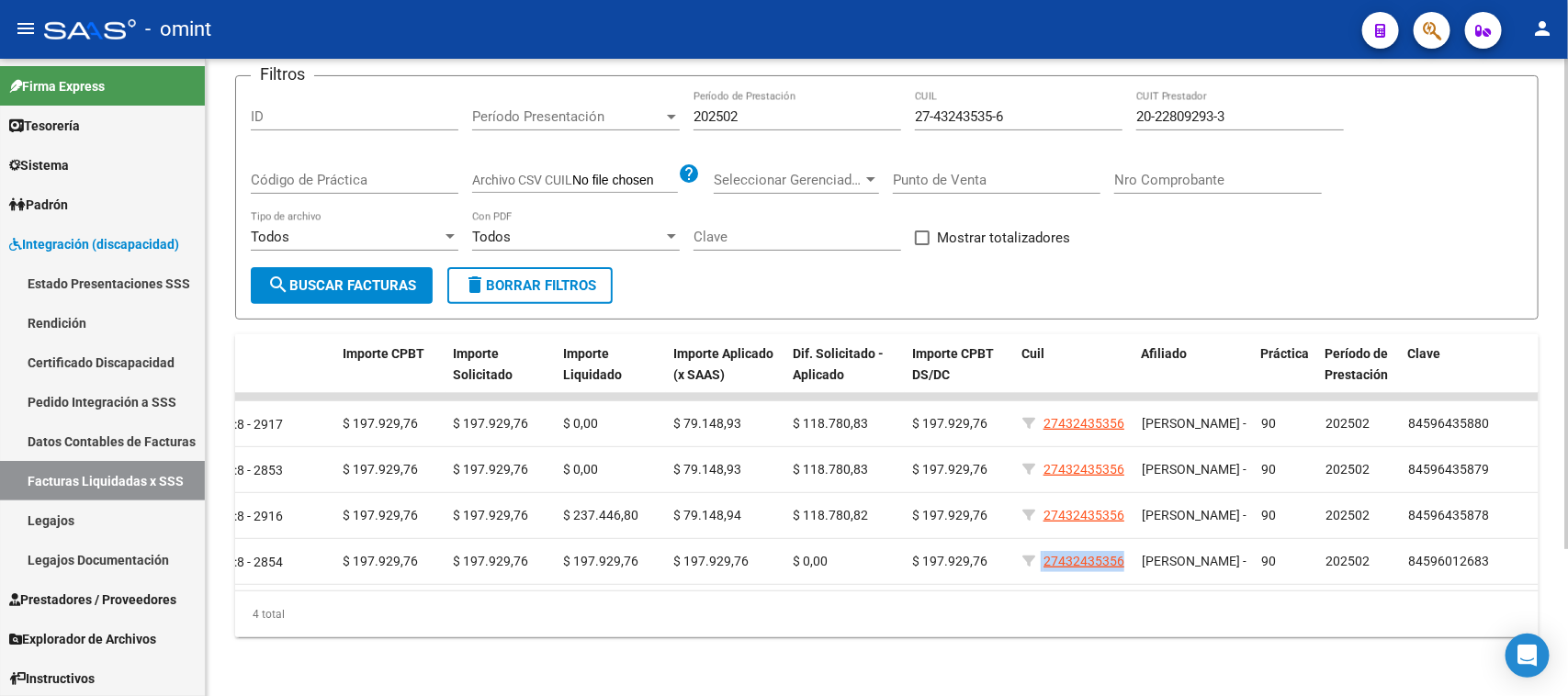
copy div "27432435356"
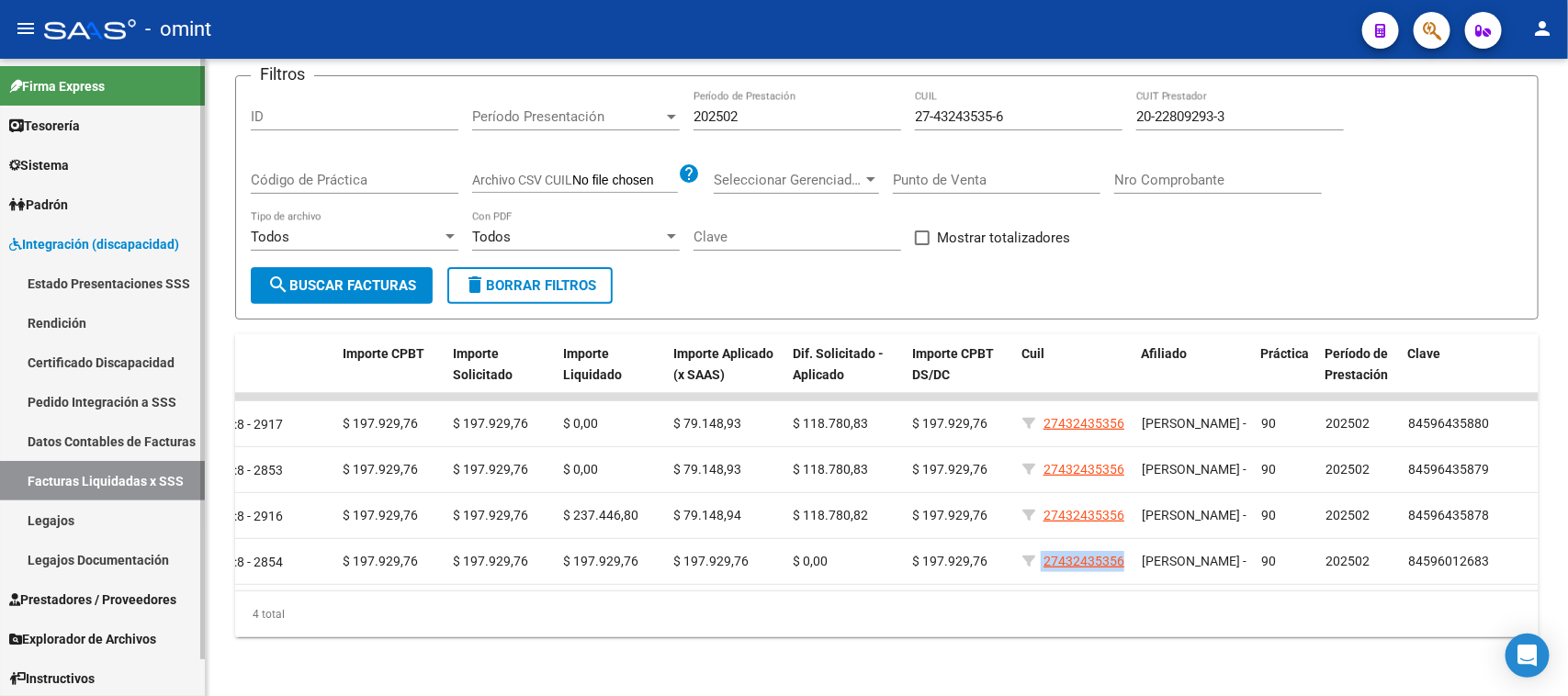
click at [115, 483] on link "Facturas Liquidadas x SSS" at bounding box center [102, 480] width 204 height 39
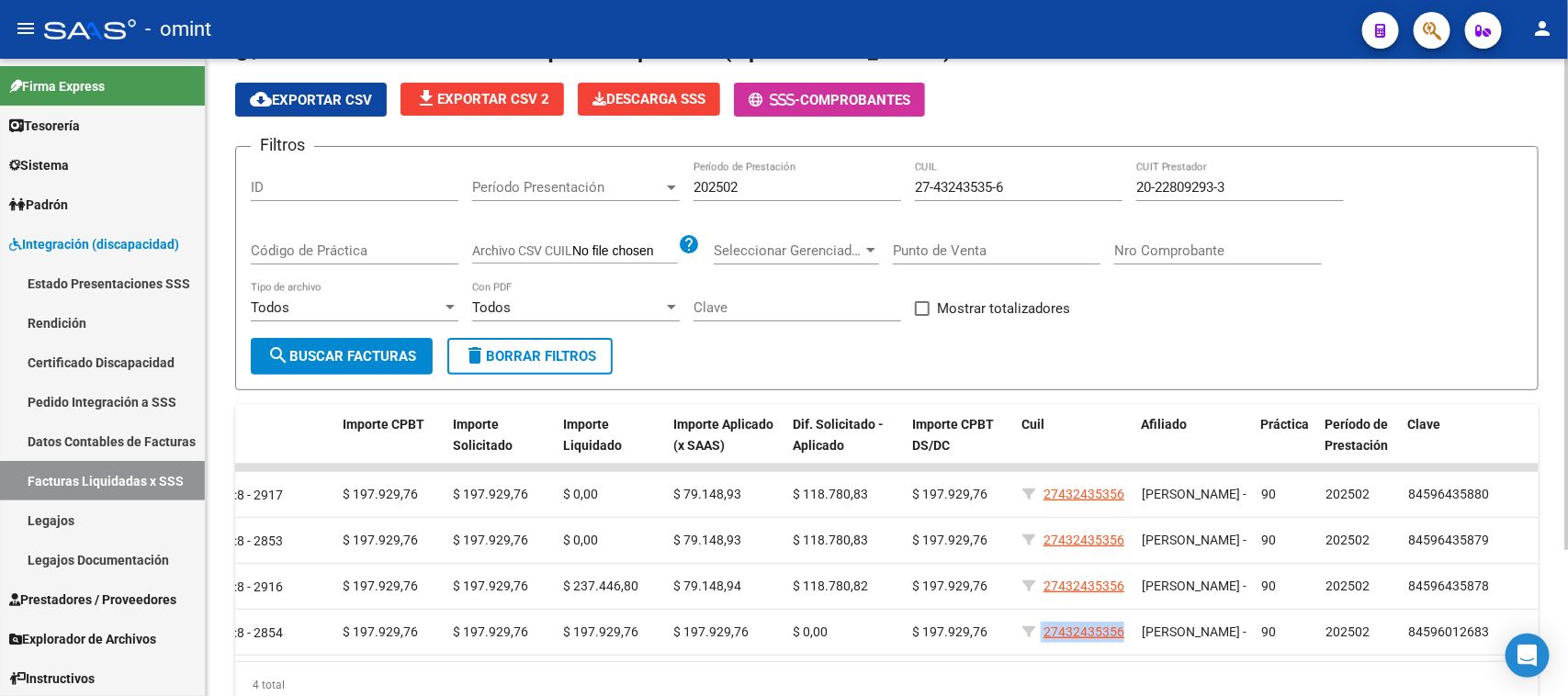
scroll to position [0, 0]
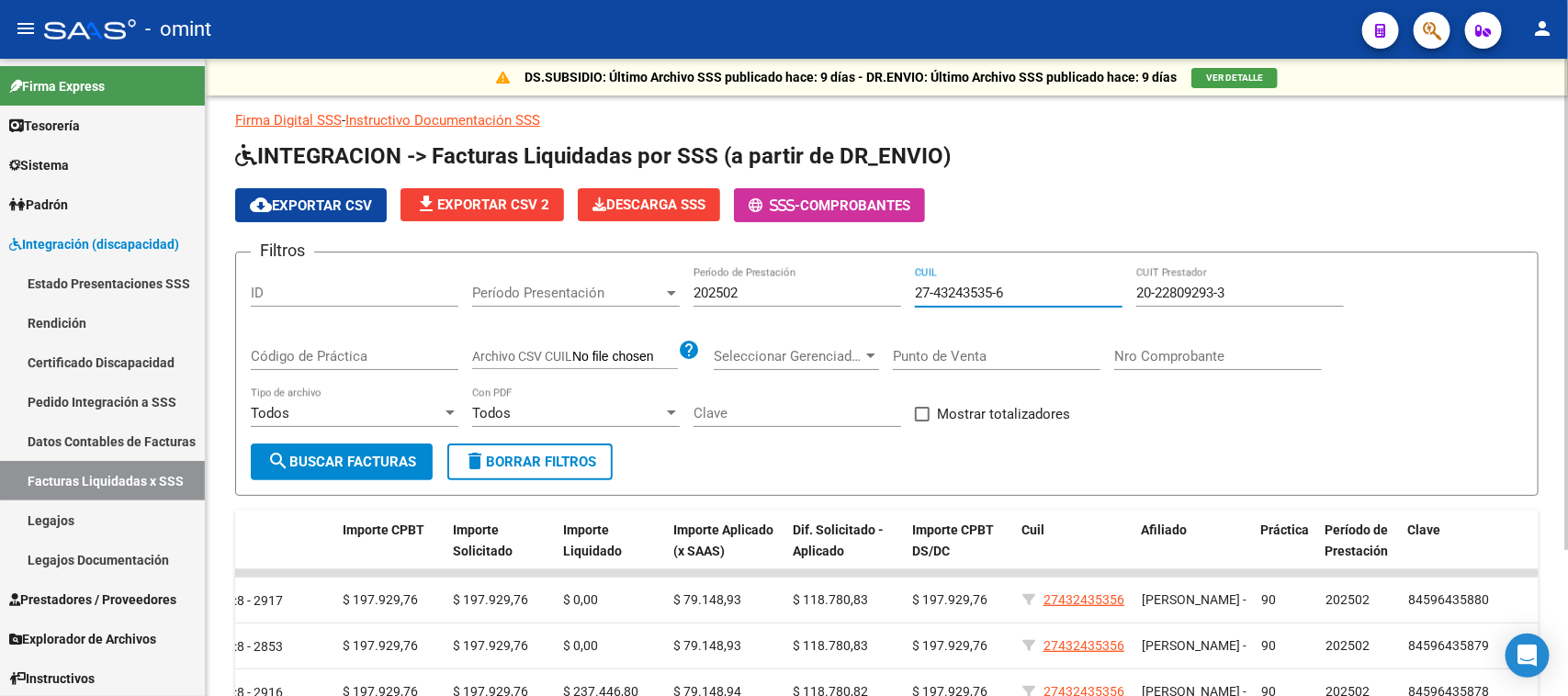
drag, startPoint x: 1032, startPoint y: 289, endPoint x: 553, endPoint y: 294, distance: 479.0
click at [553, 294] on div "Filtros ID Período Presentación Período Presentación 202502 Período de Prestaci…" at bounding box center [887, 356] width 1272 height 177
paste input "0-50327489-3"
type input "20-50327489-3"
click at [739, 313] on div "202502 Período de Prestación" at bounding box center [797, 295] width 207 height 57
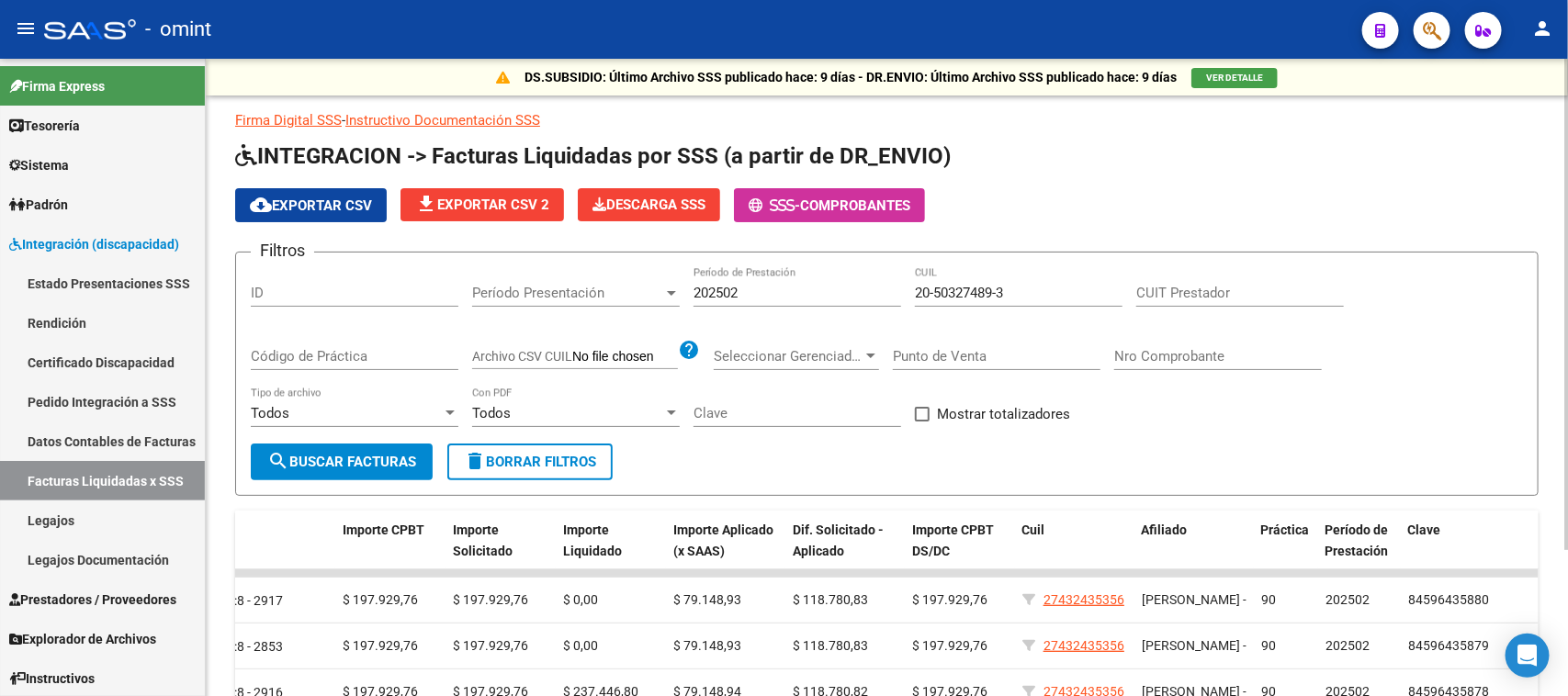
click at [749, 285] on input "202502" at bounding box center [797, 293] width 207 height 17
drag, startPoint x: 749, startPoint y: 285, endPoint x: 594, endPoint y: 285, distance: 155.0
click at [594, 285] on div "Filtros ID Período Presentación Período Presentación 202502 Período de Prestaci…" at bounding box center [887, 356] width 1272 height 177
click at [382, 465] on span "search Buscar Facturas" at bounding box center [342, 462] width 149 height 17
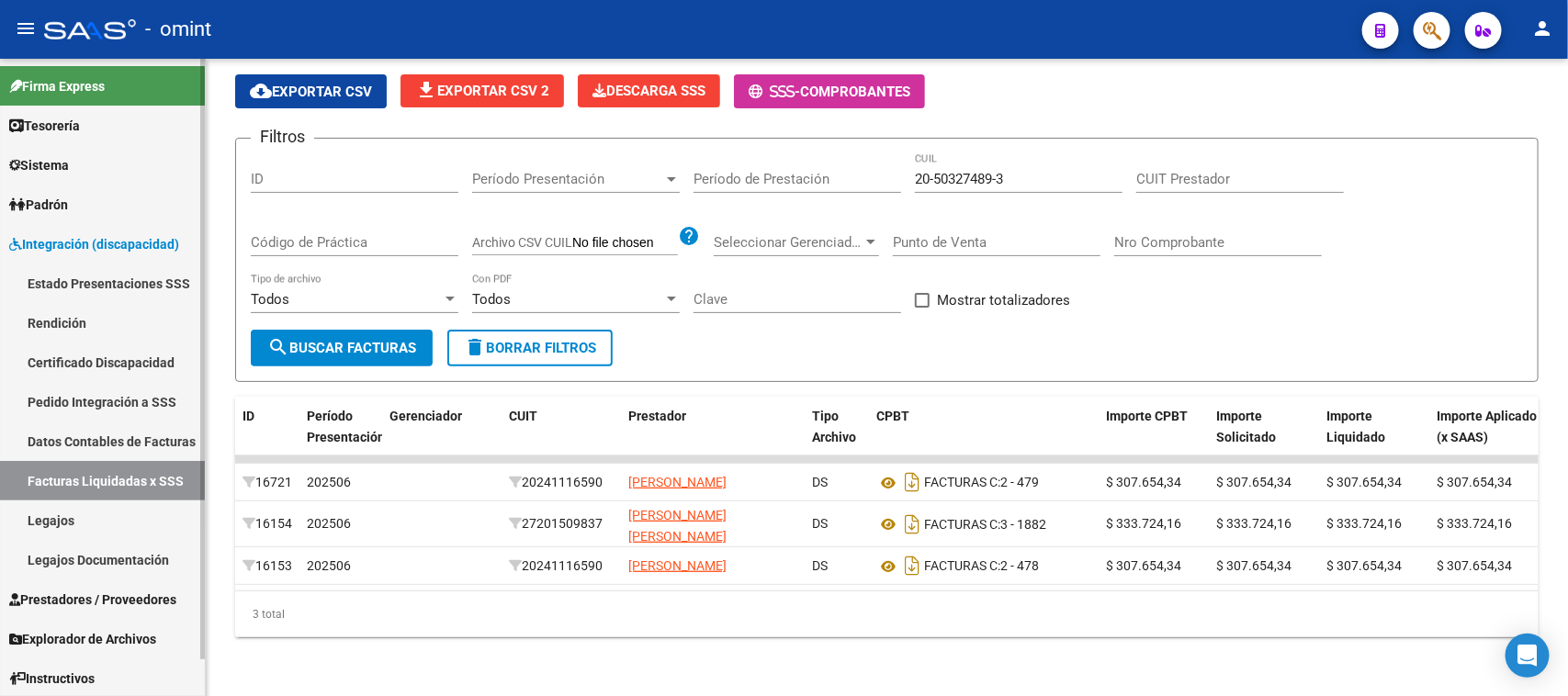
click at [166, 483] on link "Facturas Liquidadas x SSS" at bounding box center [102, 480] width 204 height 39
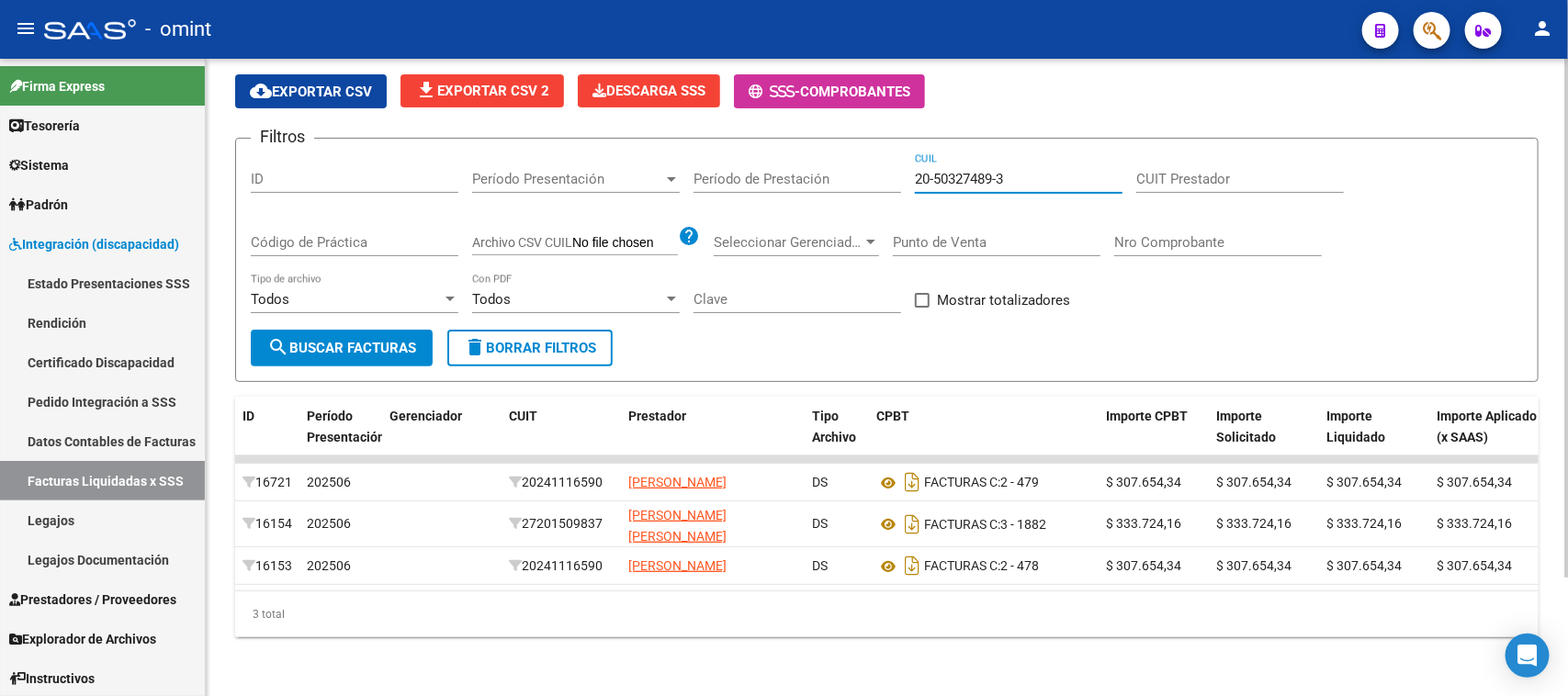
drag, startPoint x: 1047, startPoint y: 144, endPoint x: 705, endPoint y: 112, distance: 343.5
click at [705, 153] on div "Filtros ID Período Presentación Período Presentación Período de Prestación 20-5…" at bounding box center [887, 242] width 1272 height 177
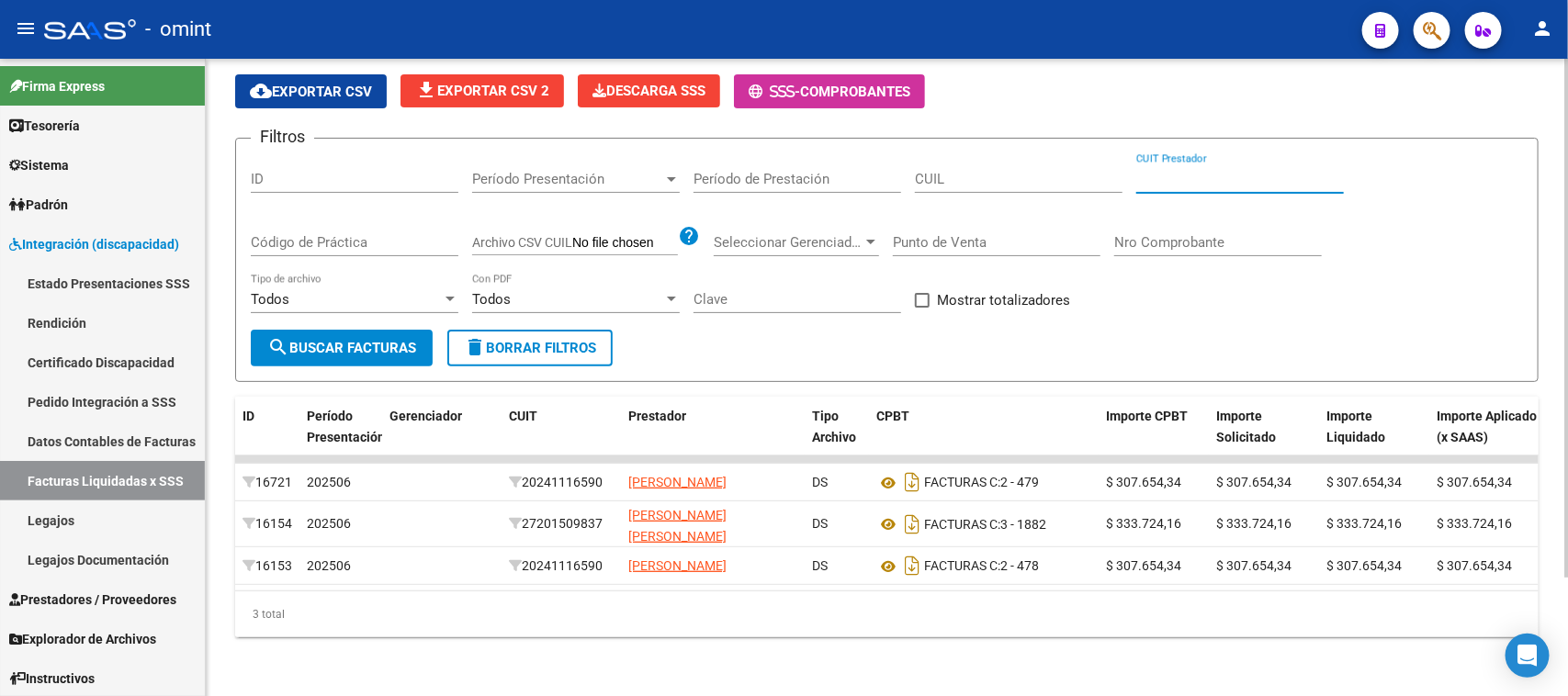
paste input "27-35266304-8"
type input "27-35266304-8"
click at [327, 340] on span "search Buscar Facturas" at bounding box center [342, 348] width 149 height 17
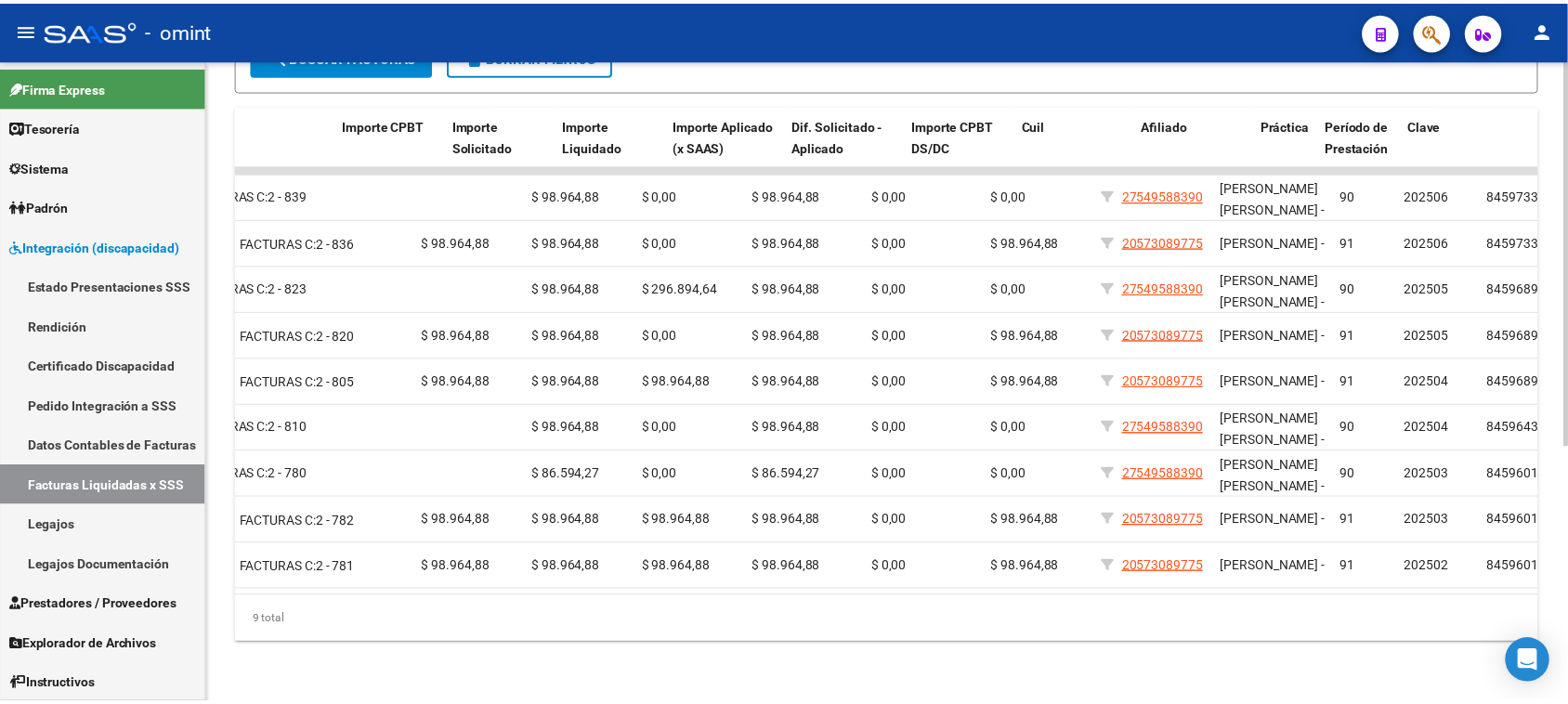
scroll to position [0, 772]
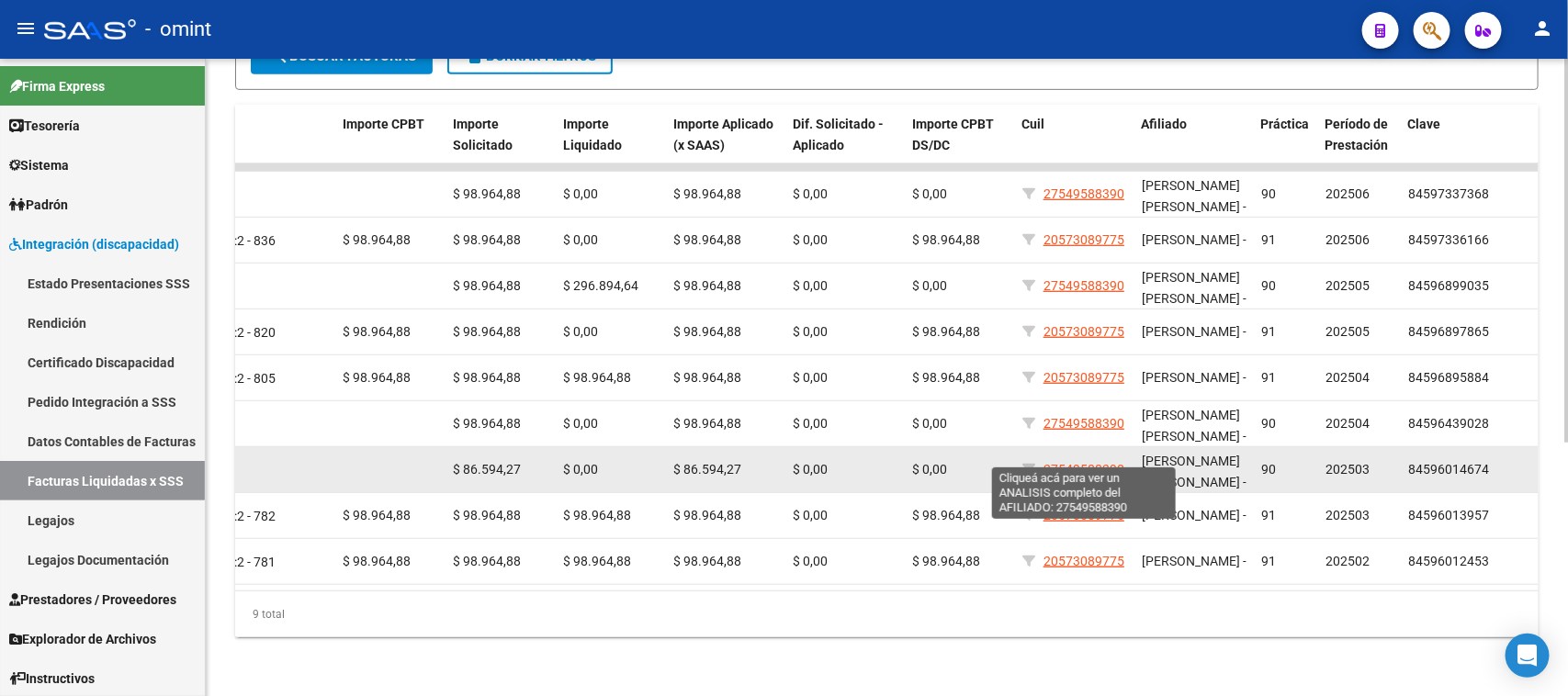
click at [1094, 462] on span "27549588390" at bounding box center [1083, 469] width 81 height 15
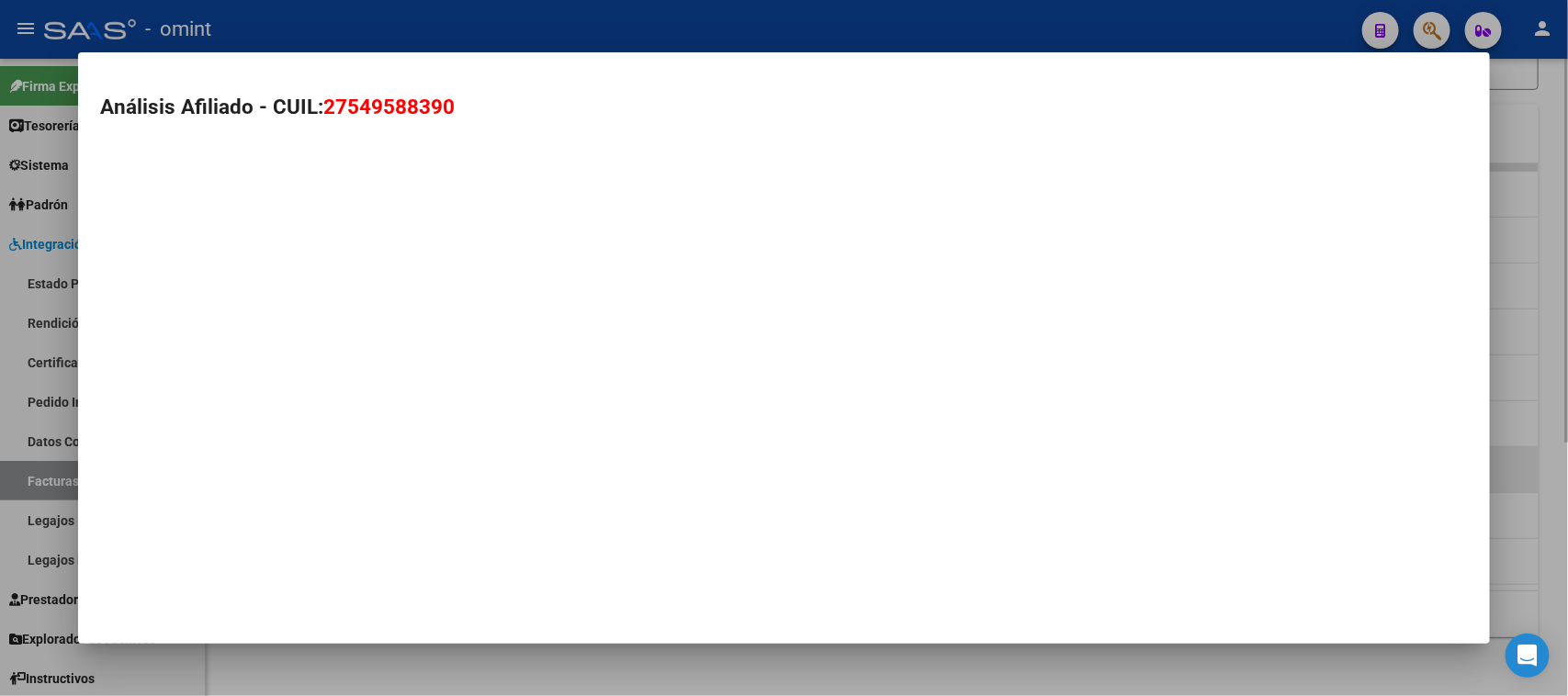
type textarea "27549588390"
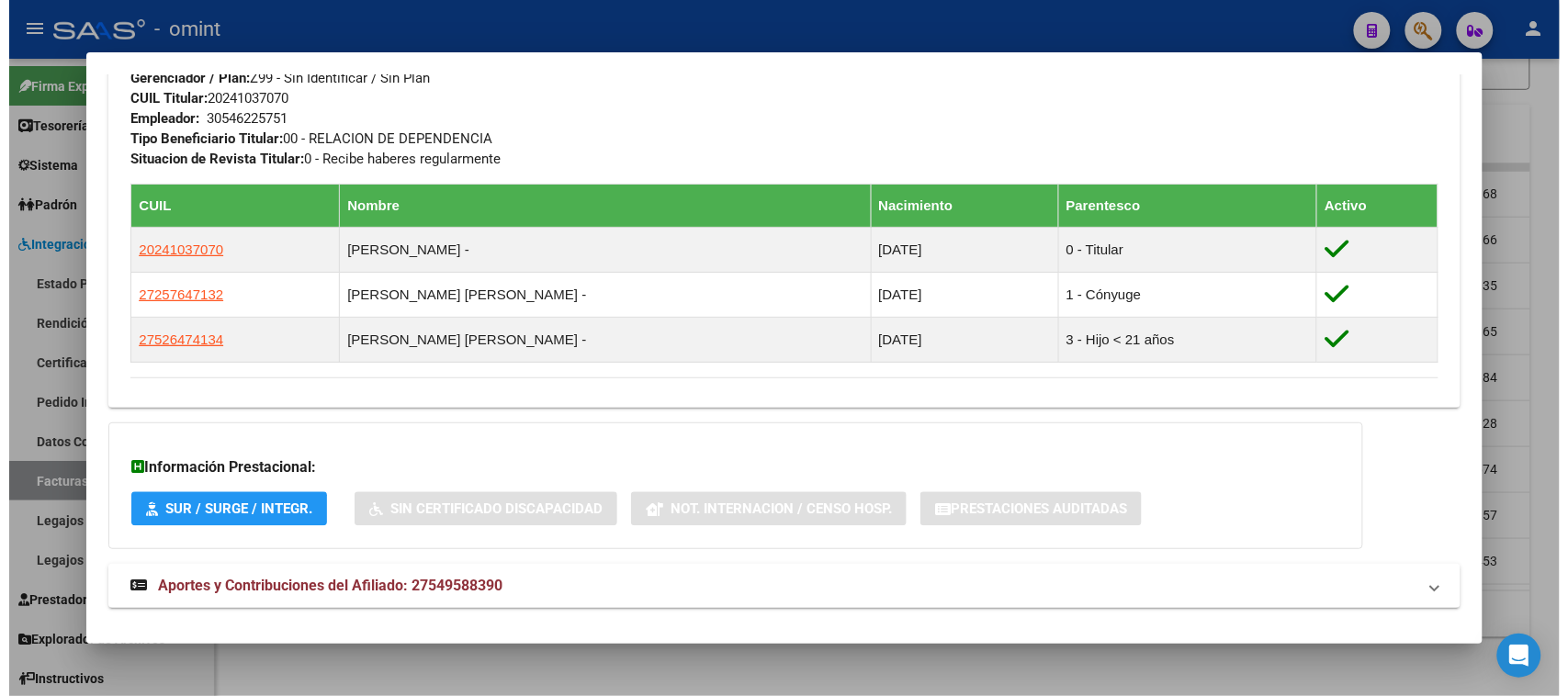
scroll to position [993, 0]
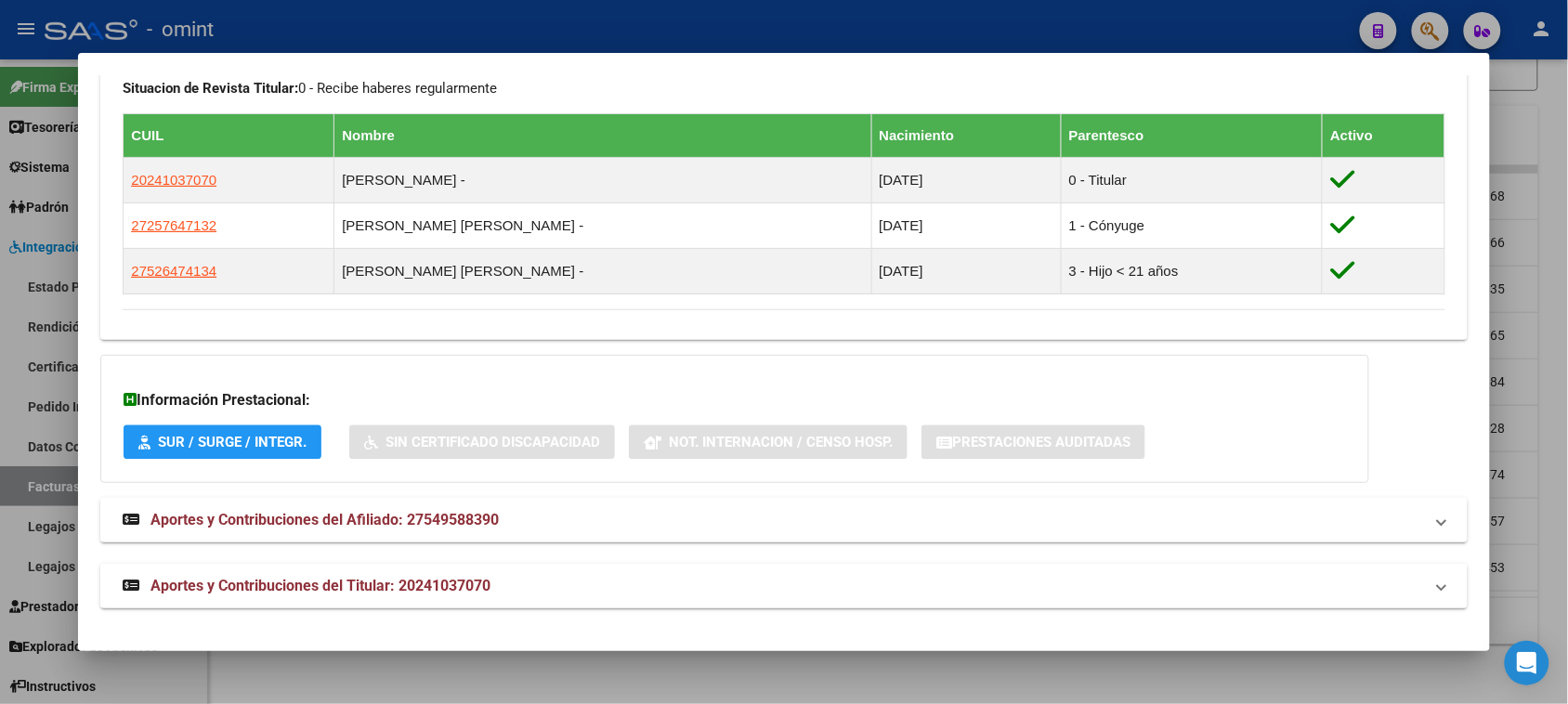
click at [290, 446] on span "SUR / SURGE / INTEGR." at bounding box center [232, 443] width 149 height 17
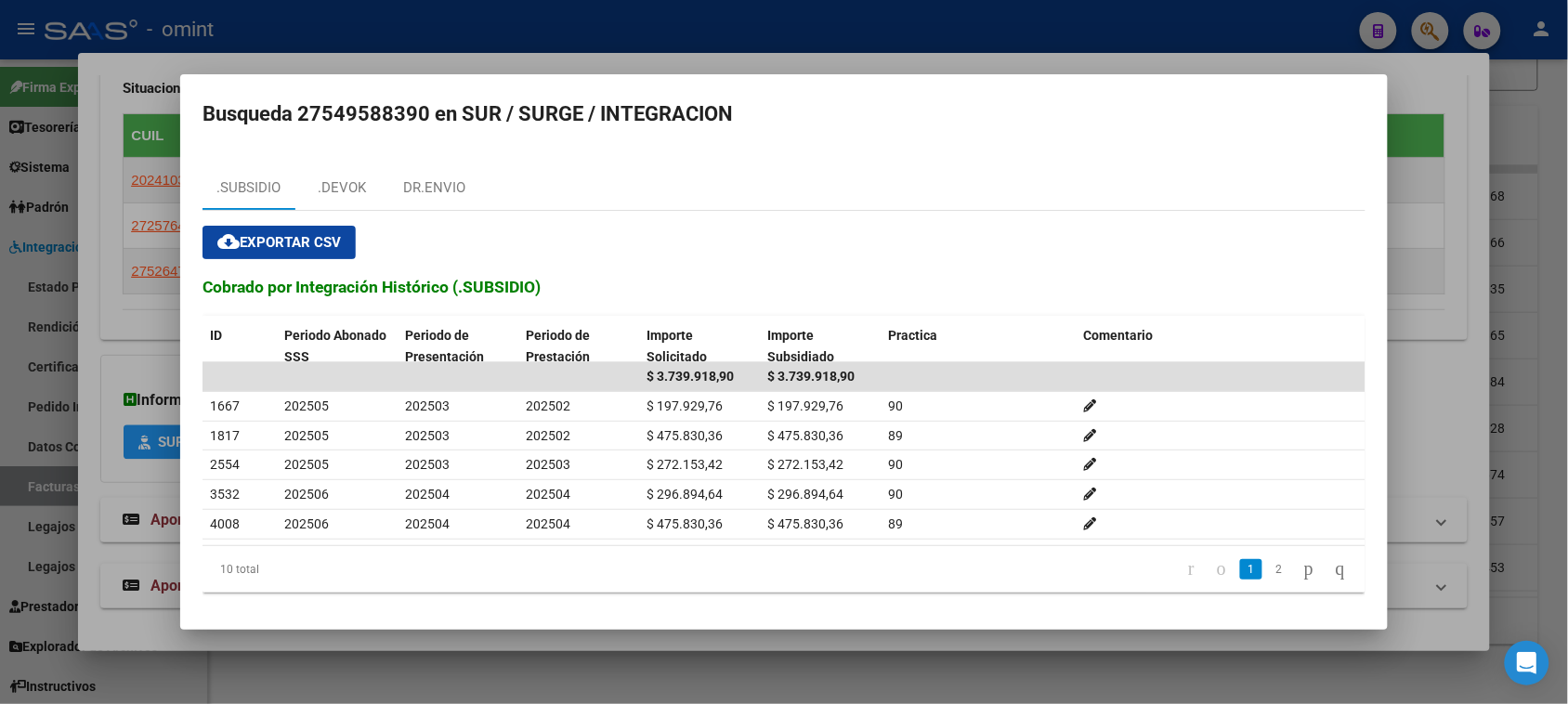
click at [354, 211] on div "cloud_download Exportar CSV Cobrado por Integración Histórico (.SUBSIDIO) ID Pe…" at bounding box center [783, 409] width 1163 height 397
click at [355, 205] on div ".DEVOK" at bounding box center [341, 187] width 93 height 44
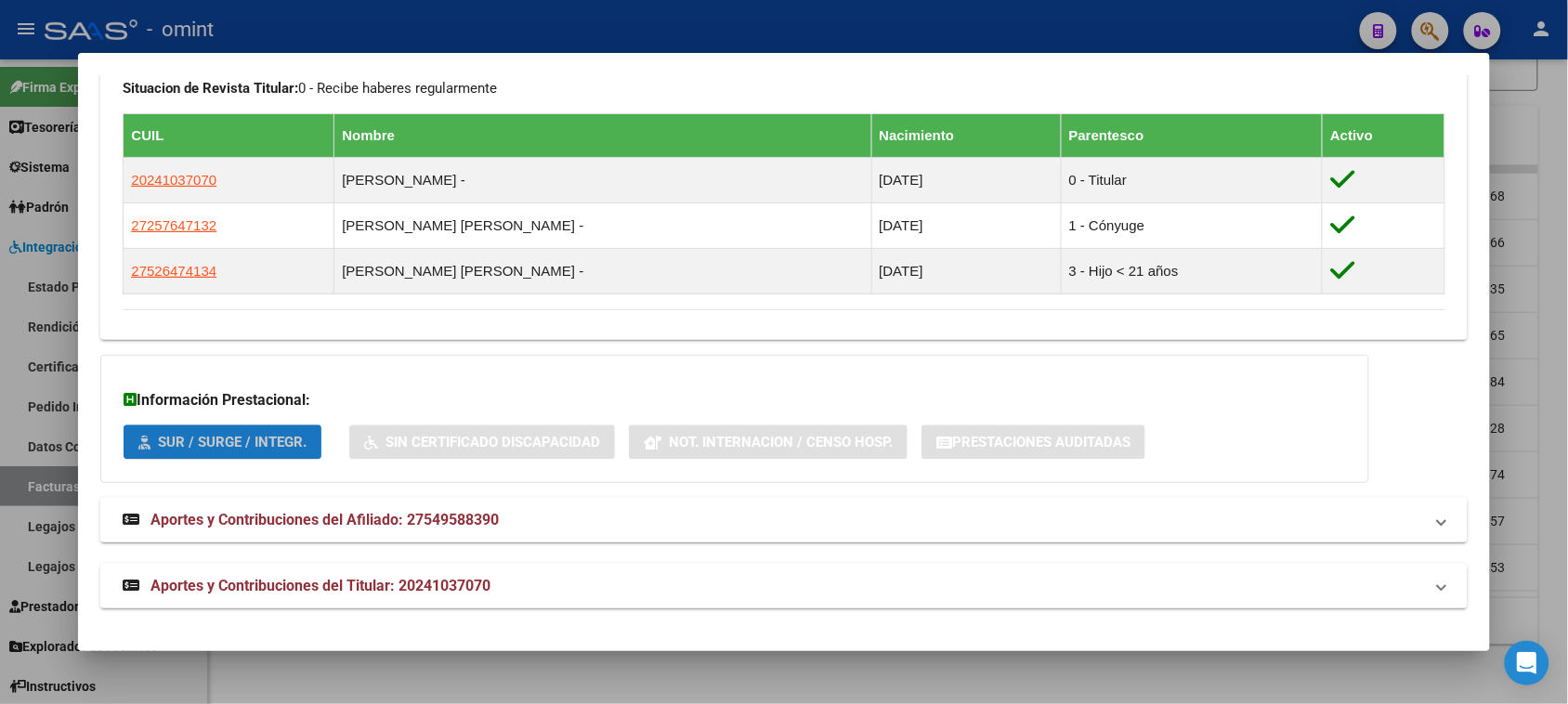
click at [268, 438] on span "SUR / SURGE / INTEGR." at bounding box center [232, 443] width 149 height 17
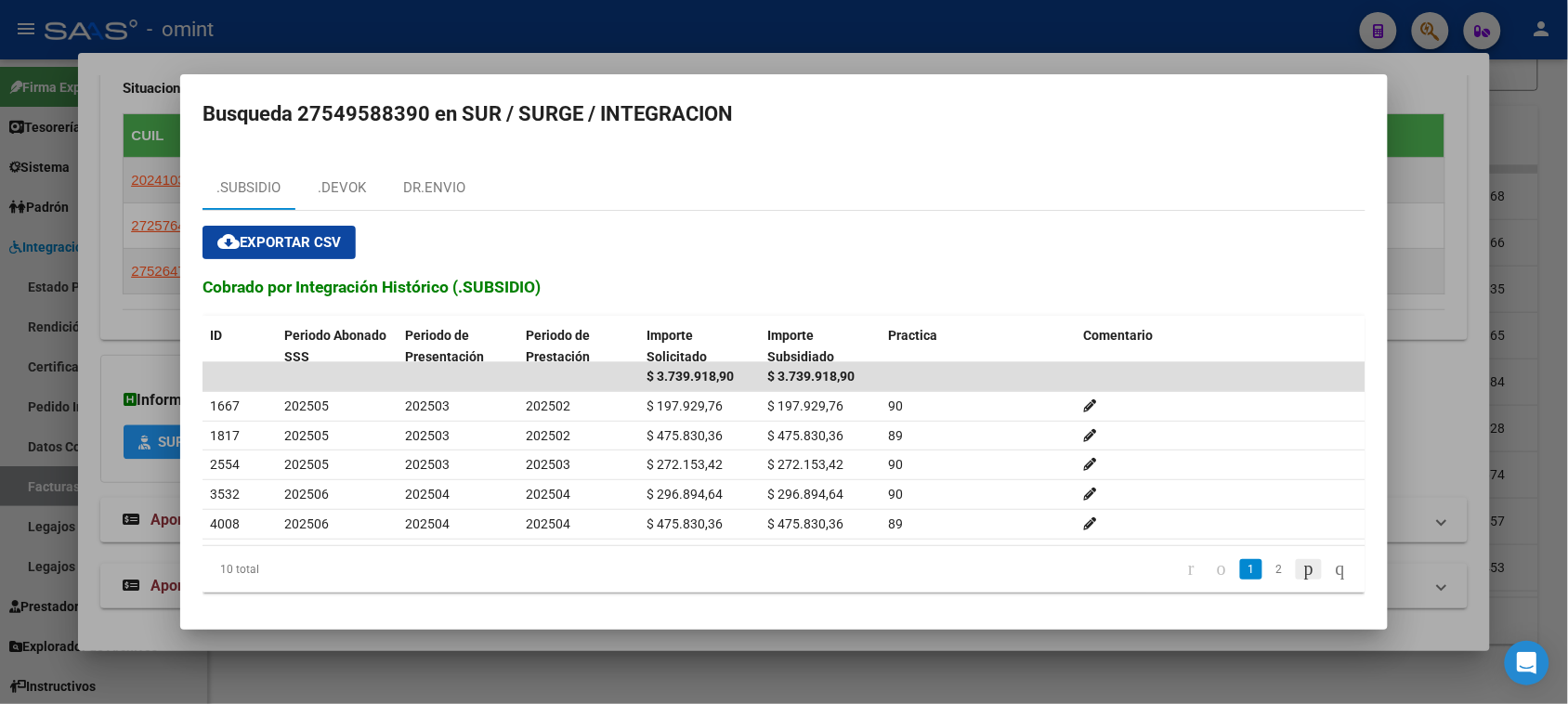
click at [1301, 573] on icon "go to next page" at bounding box center [1309, 569] width 15 height 23
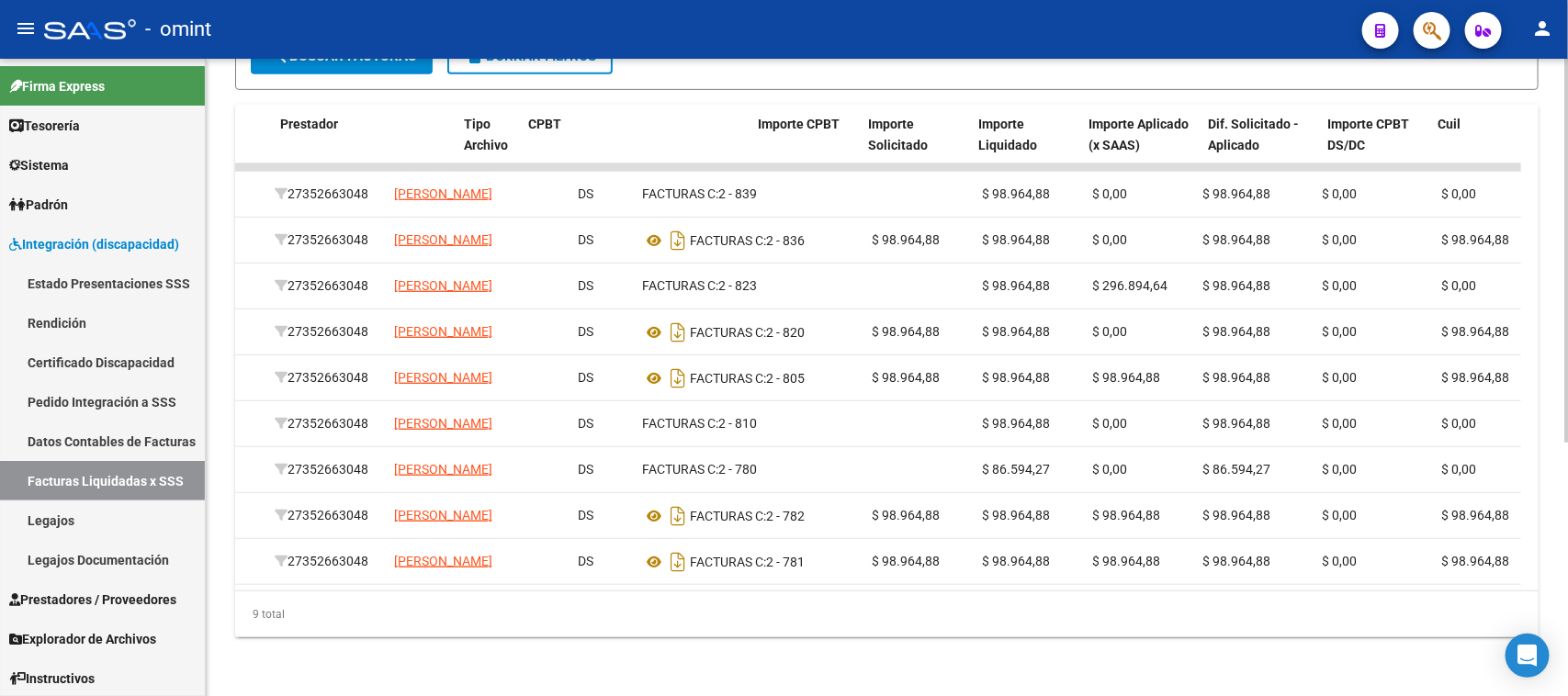
scroll to position [0, 0]
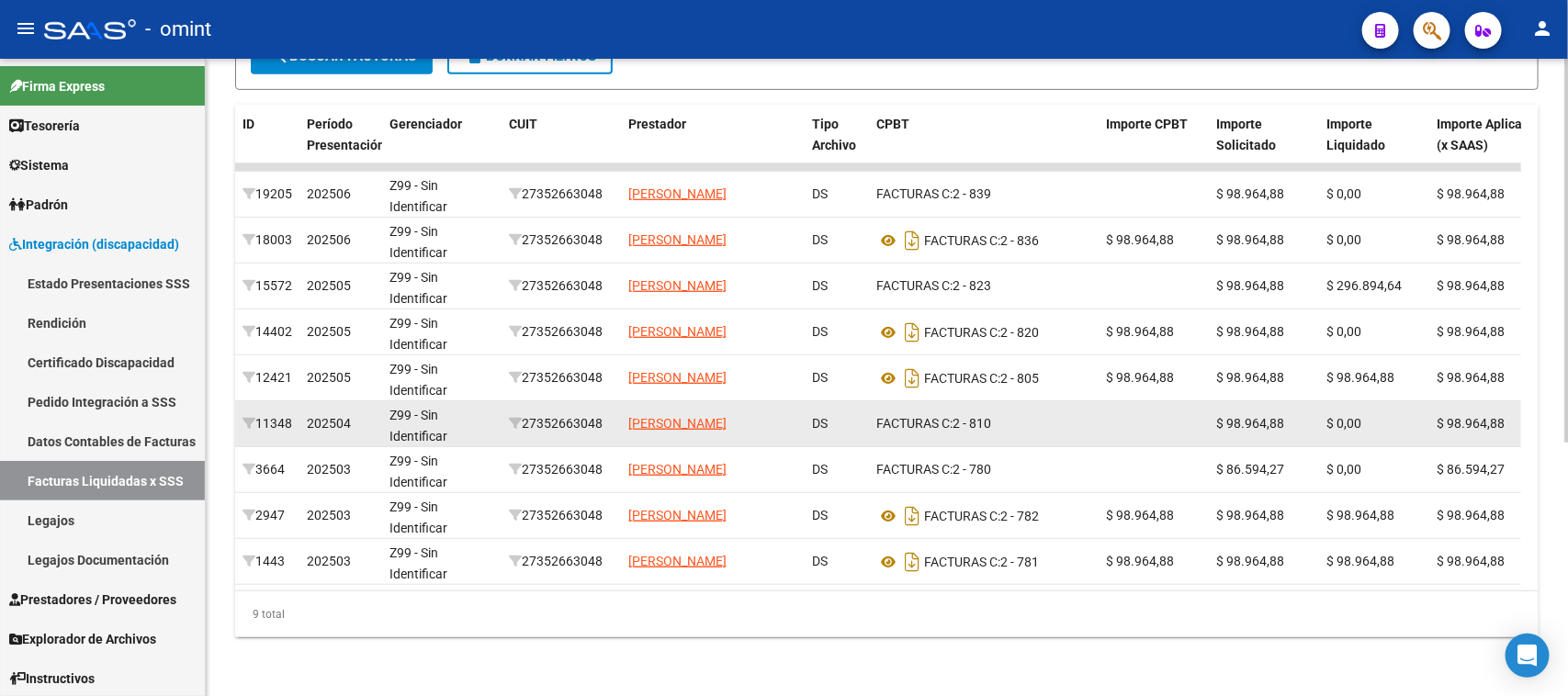
click at [535, 414] on div "27352663048" at bounding box center [560, 424] width 105 height 21
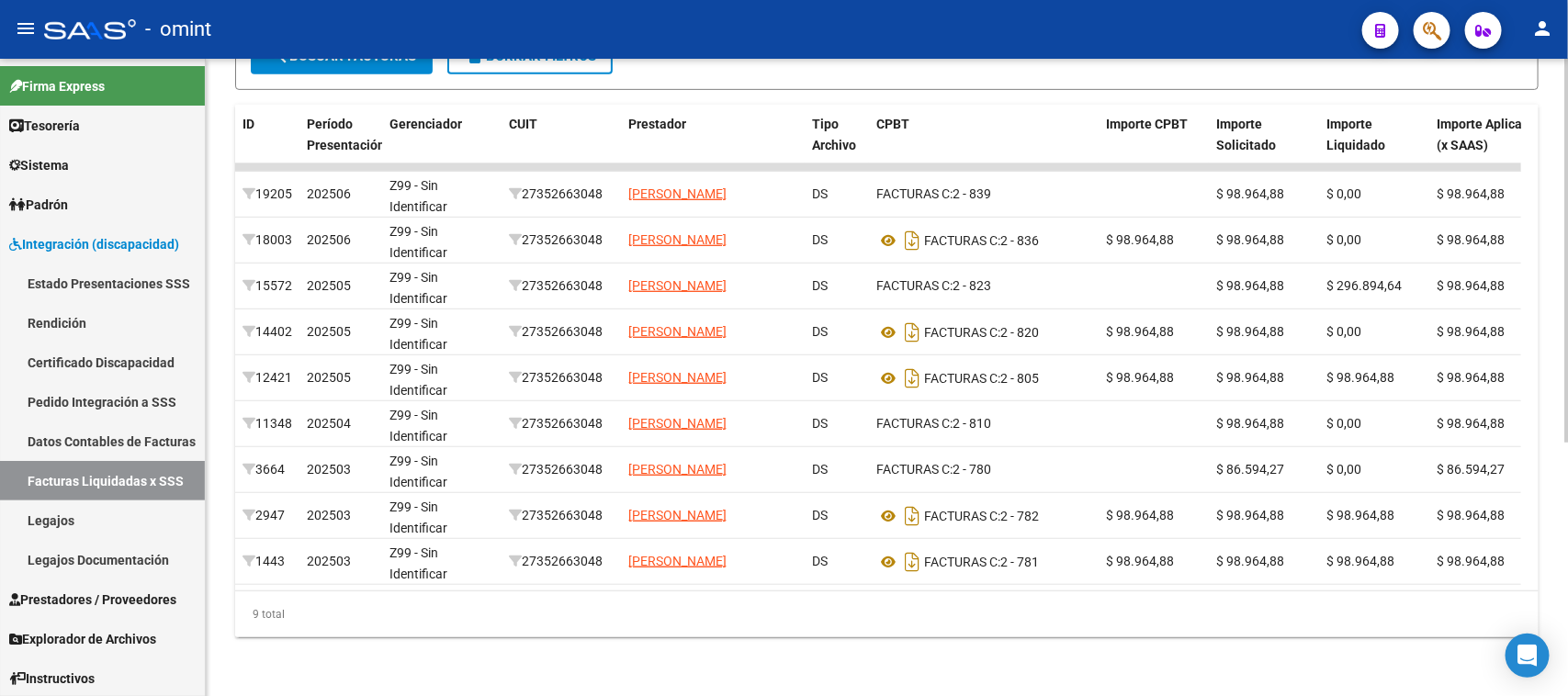
copy div "27352663048"
click at [162, 466] on link "Facturas Liquidadas x SSS" at bounding box center [102, 480] width 204 height 39
click at [125, 471] on link "Facturas Liquidadas x SSS" at bounding box center [102, 480] width 204 height 39
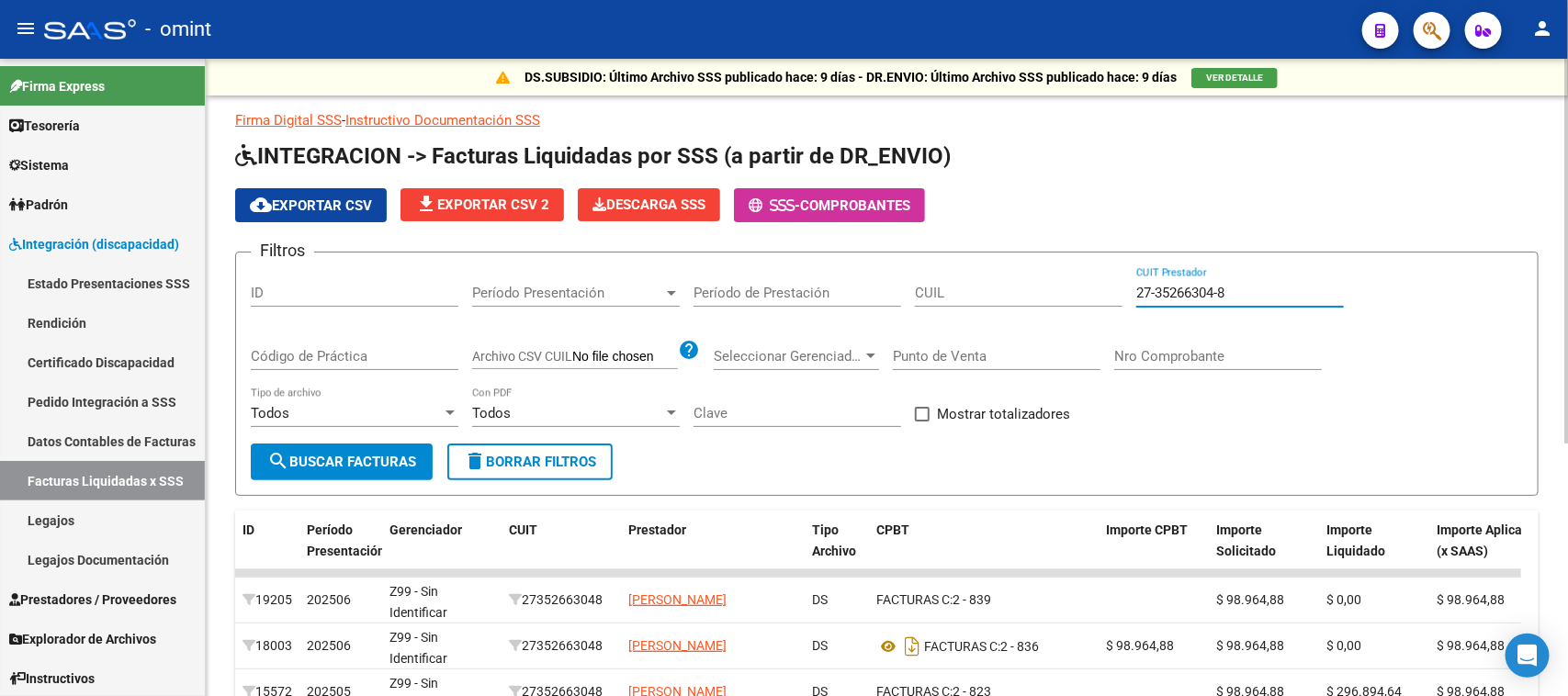
drag, startPoint x: 1250, startPoint y: 295, endPoint x: 779, endPoint y: 270, distance: 471.7
click at [779, 270] on div "Filtros ID Período Presentación Período Presentación Período de Prestación CUIL…" at bounding box center [887, 356] width 1272 height 177
paste input "0-27680638-7"
type input "20-27680638-7"
click at [375, 453] on span "search Buscar Facturas" at bounding box center [342, 462] width 149 height 17
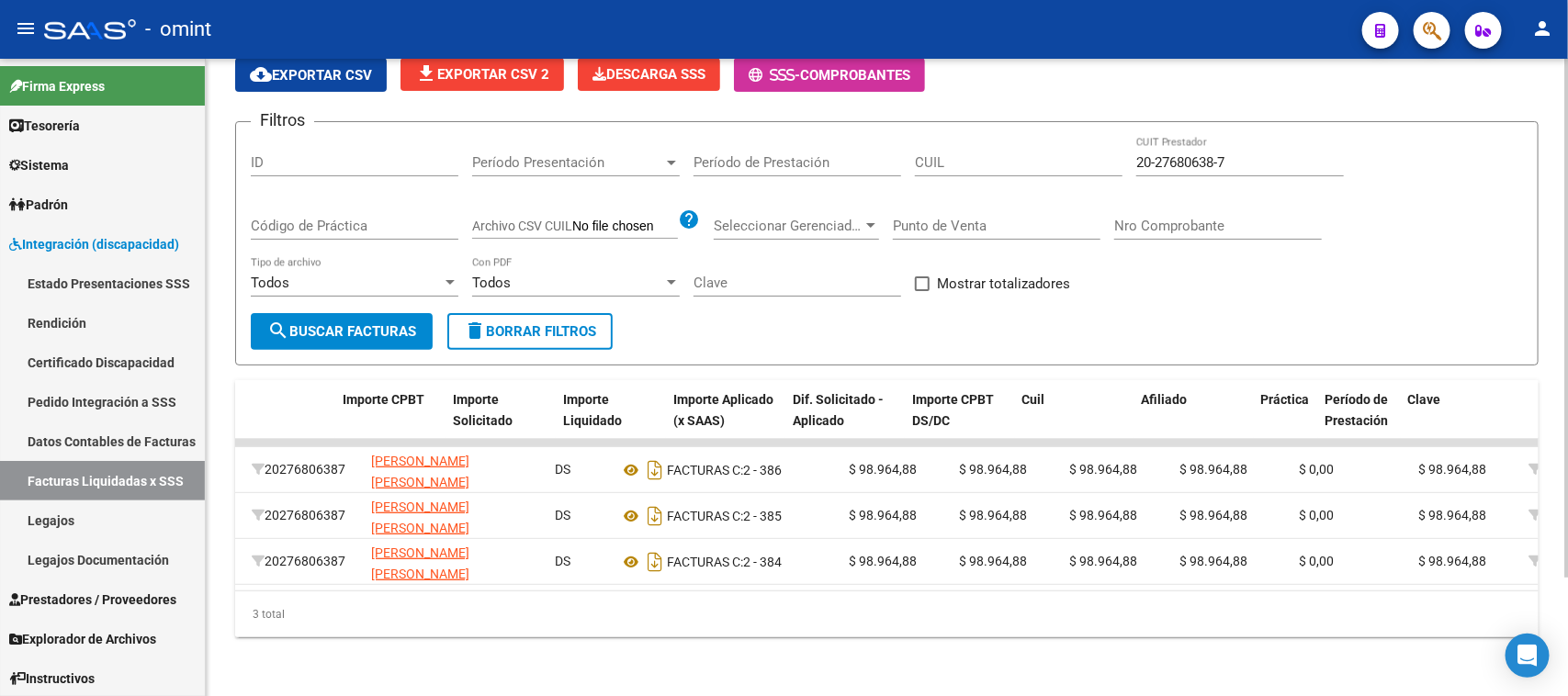
scroll to position [0, 763]
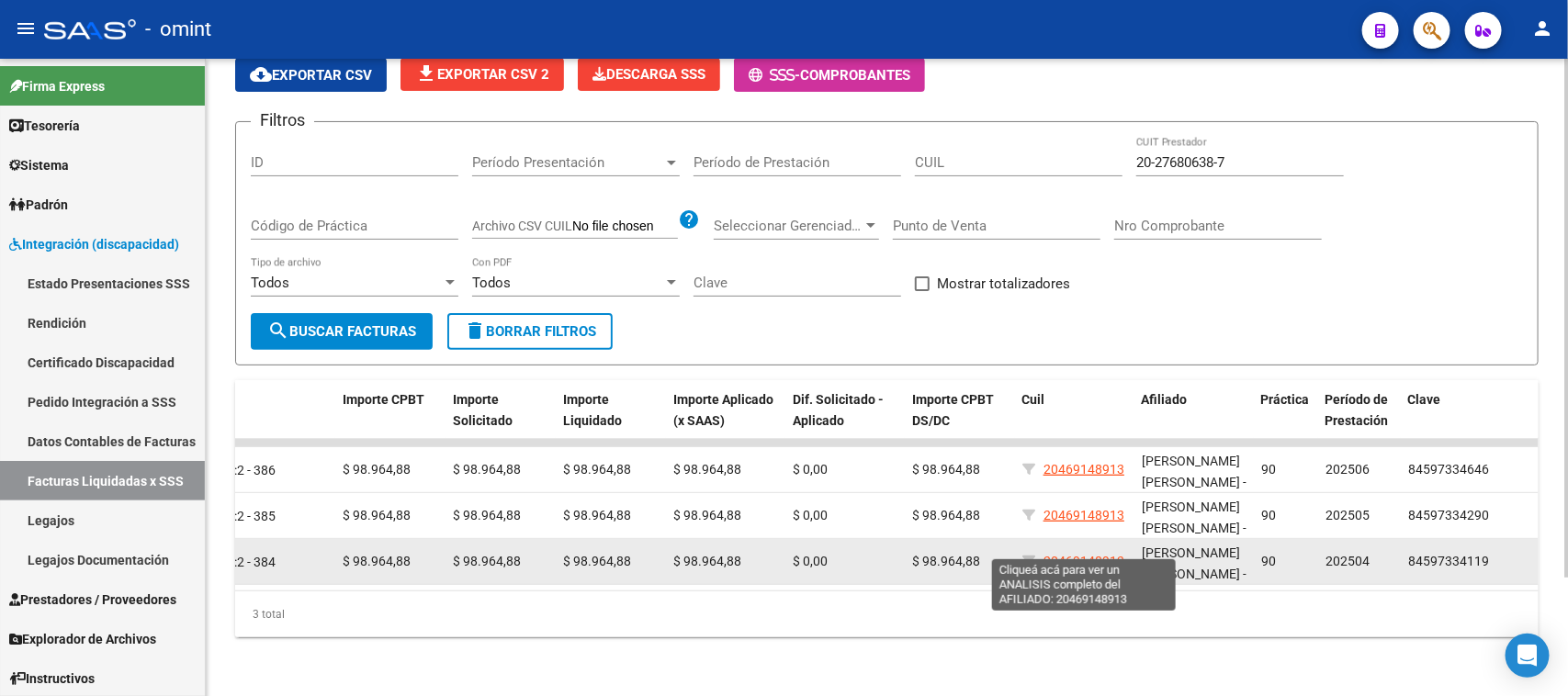
drag, startPoint x: 1127, startPoint y: 552, endPoint x: 1044, endPoint y: 549, distance: 83.1
click at [1044, 549] on datatable-body-cell "20469148913" at bounding box center [1074, 561] width 119 height 45
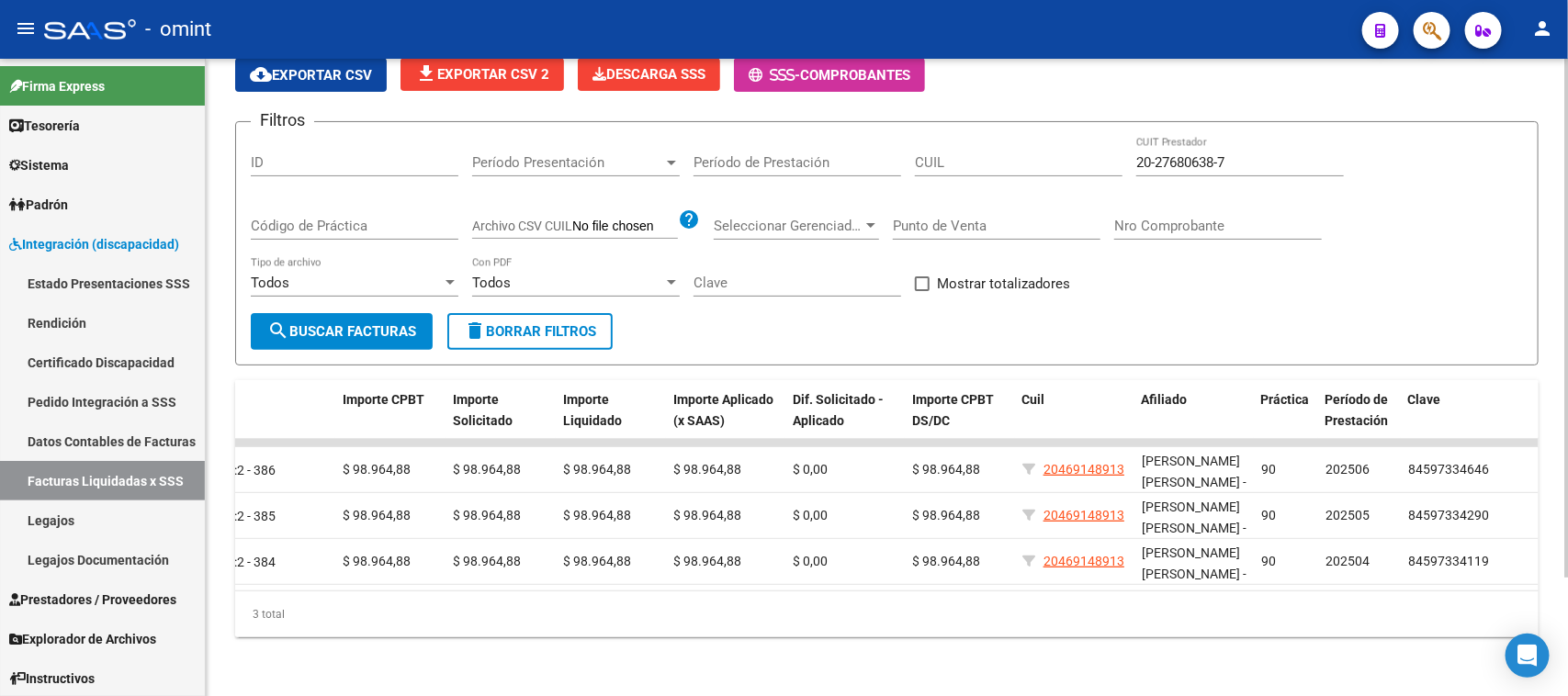
copy span "20469148913"
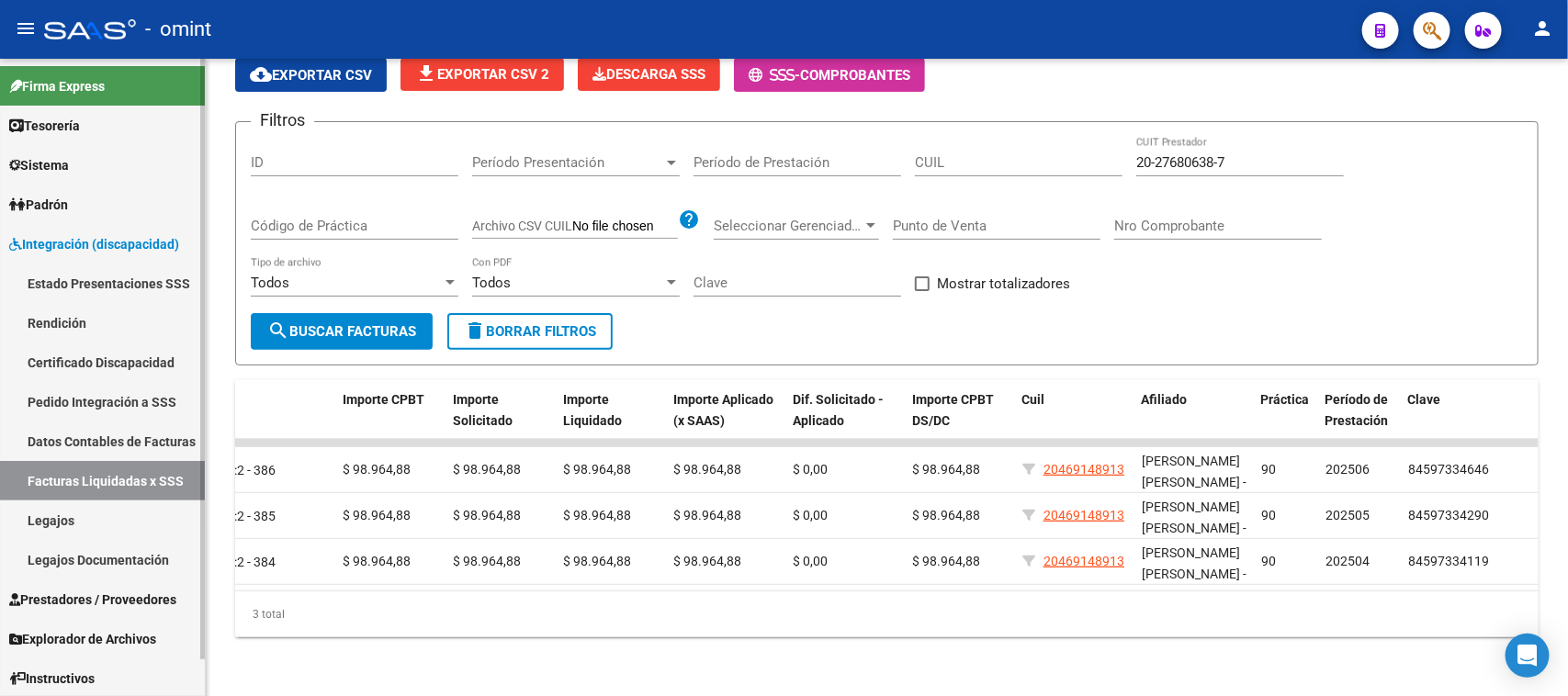
click at [52, 515] on link "Legajos" at bounding box center [102, 520] width 204 height 39
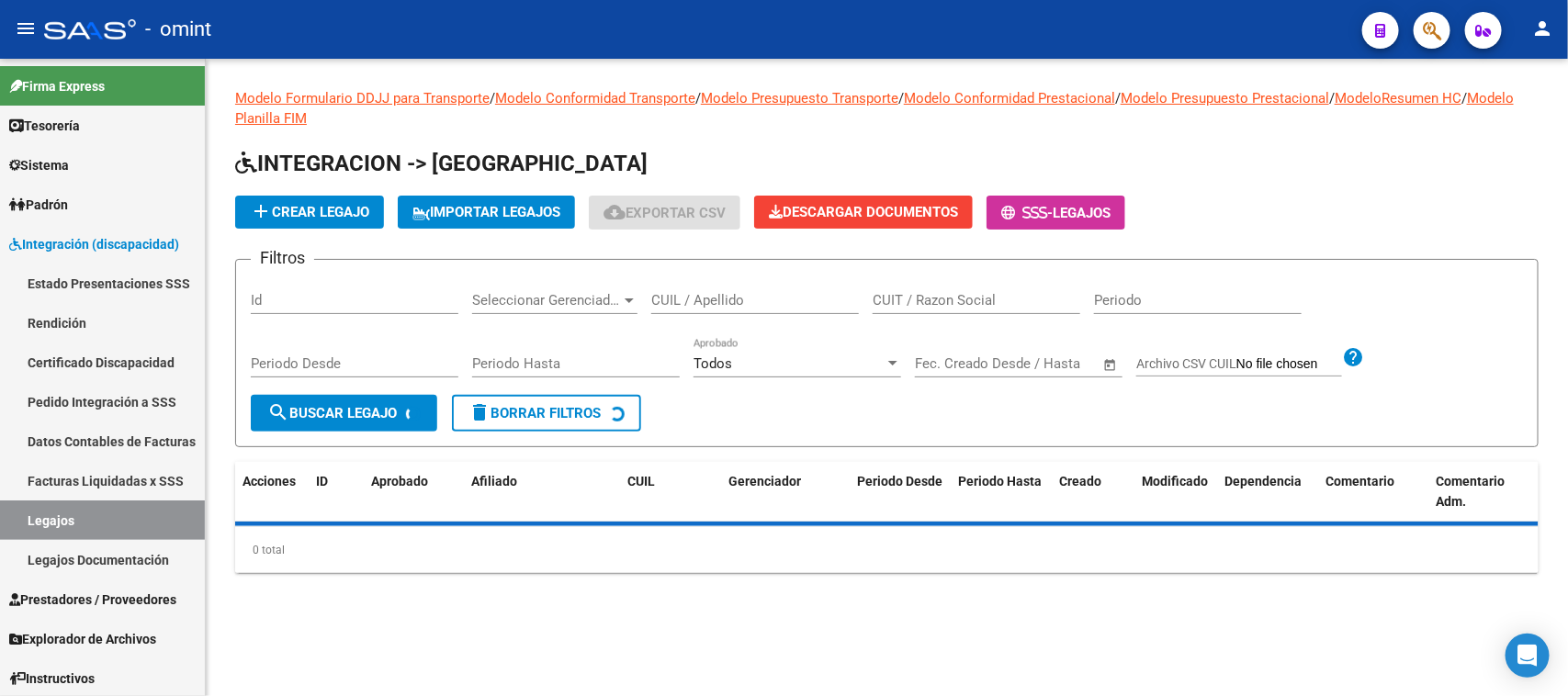
click at [948, 300] on input "CUIT / Razon Social" at bounding box center [976, 300] width 207 height 17
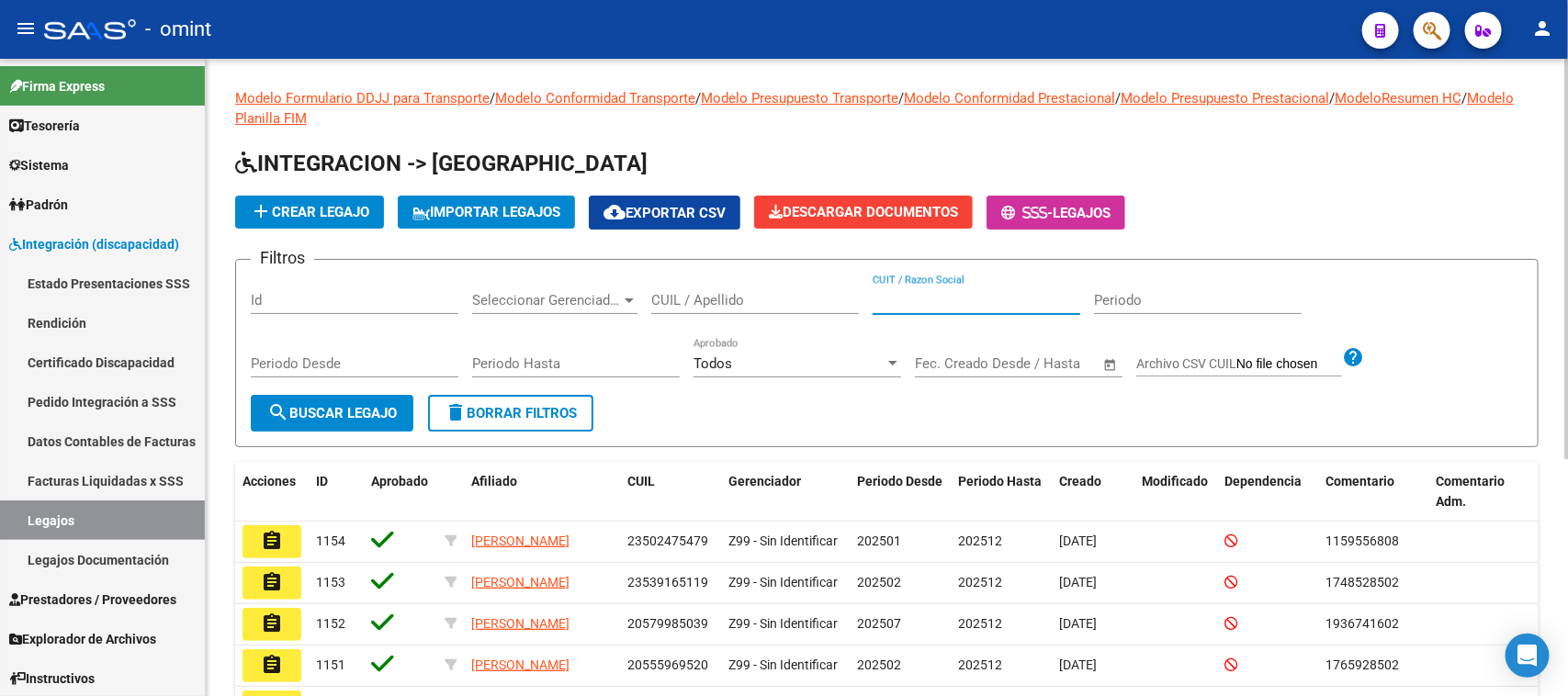
click at [779, 305] on input "CUIL / Apellido" at bounding box center [755, 300] width 207 height 17
paste input "20469148913"
type input "20469148913"
click at [361, 405] on span "search Buscar Legajo" at bounding box center [332, 414] width 129 height 17
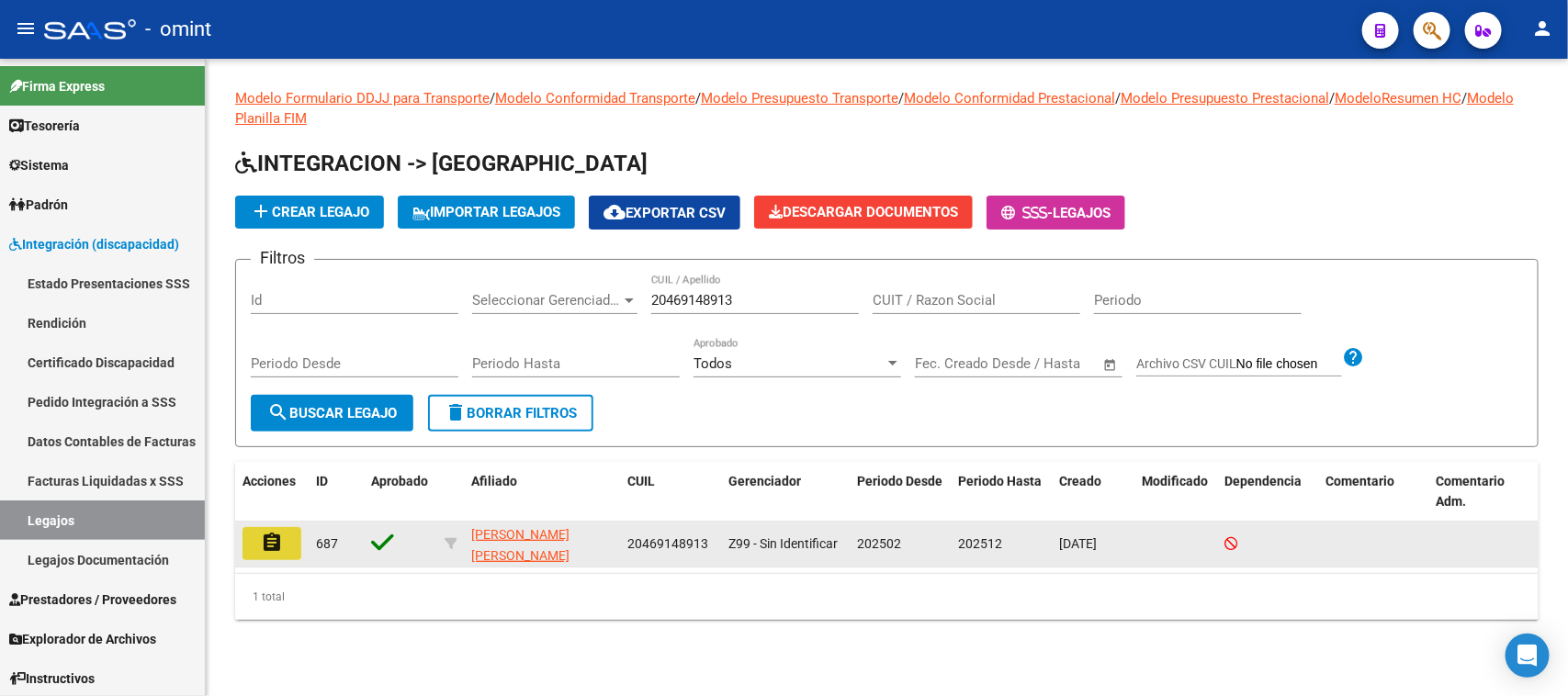
click at [280, 543] on mat-icon "assignment" at bounding box center [272, 543] width 22 height 22
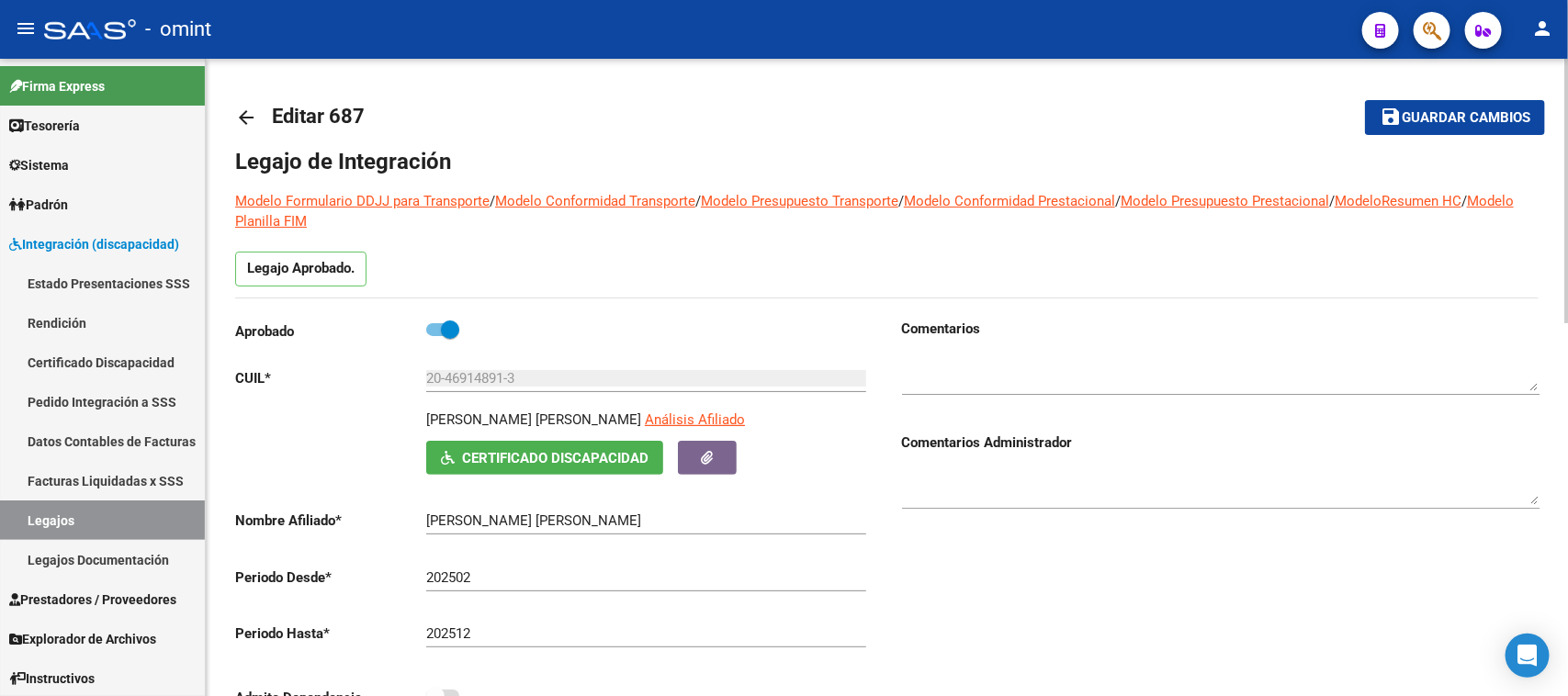
click at [484, 370] on input "20-46914891-3" at bounding box center [645, 378] width 440 height 17
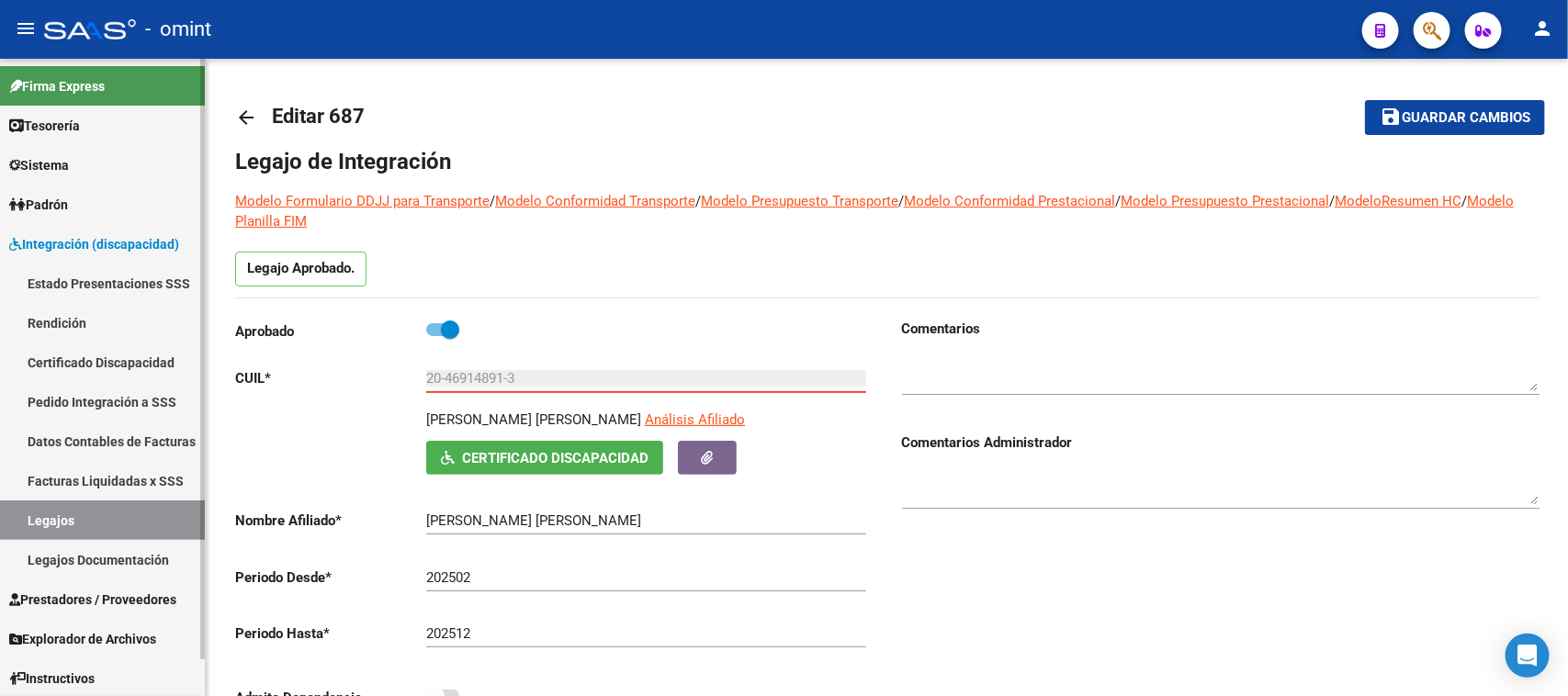
click at [115, 165] on link "Sistema" at bounding box center [102, 164] width 204 height 39
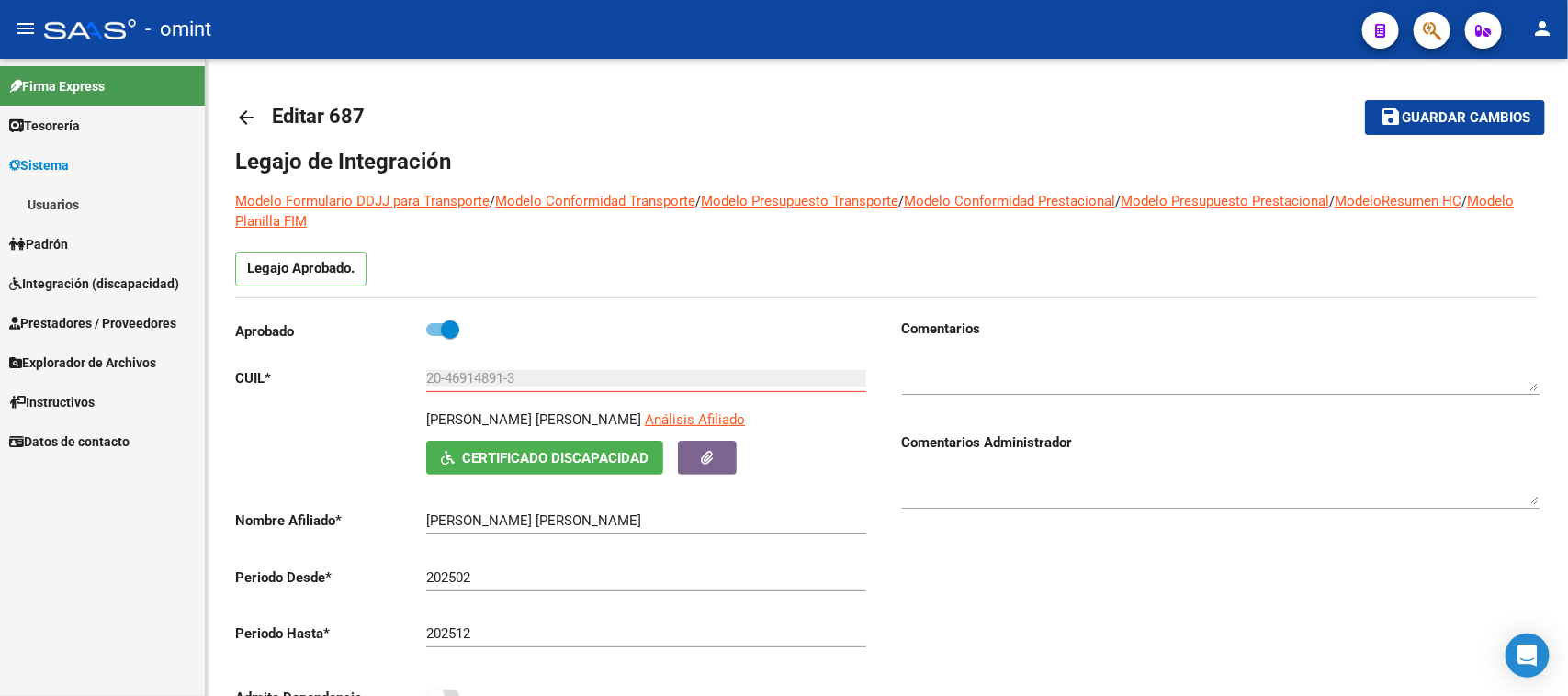
click at [116, 204] on link "Usuarios" at bounding box center [102, 204] width 204 height 39
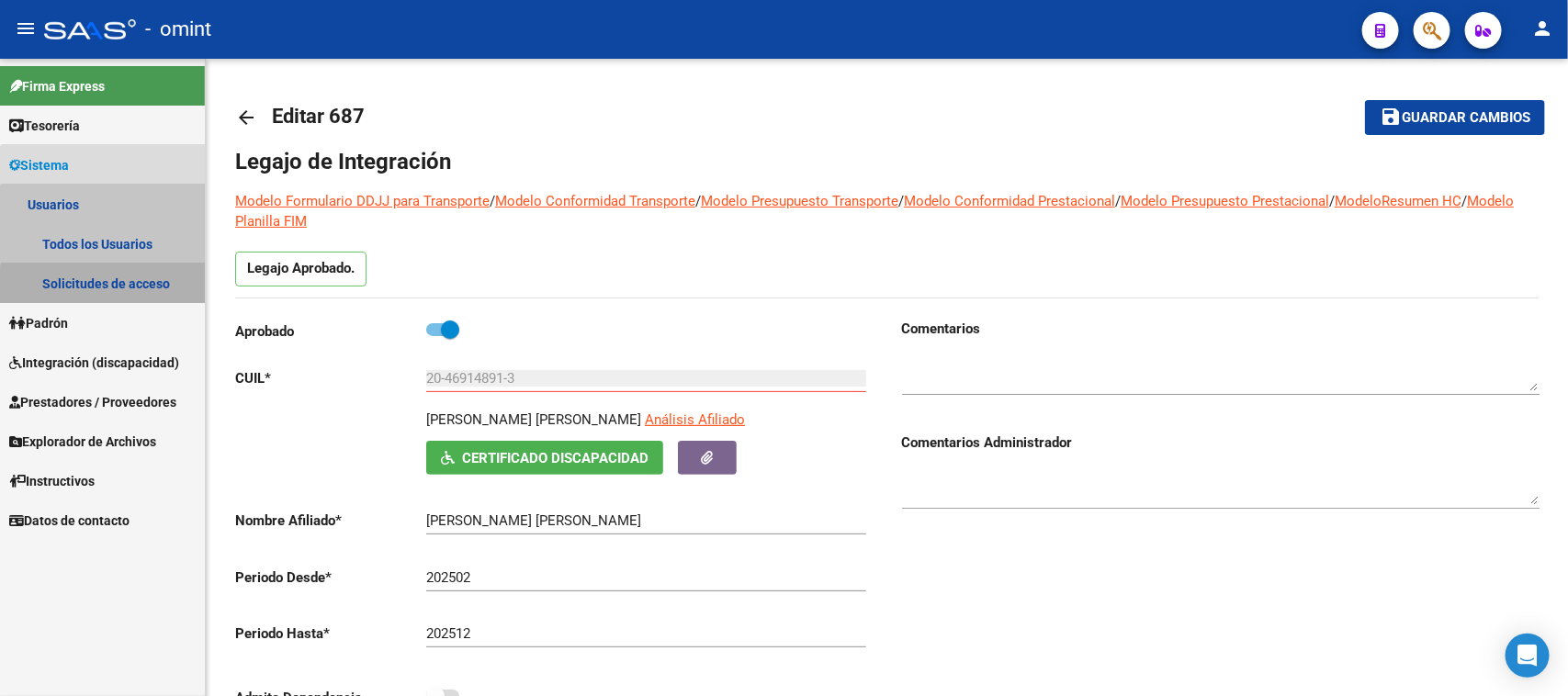
click at [106, 285] on link "Solicitudes de acceso" at bounding box center [102, 283] width 204 height 39
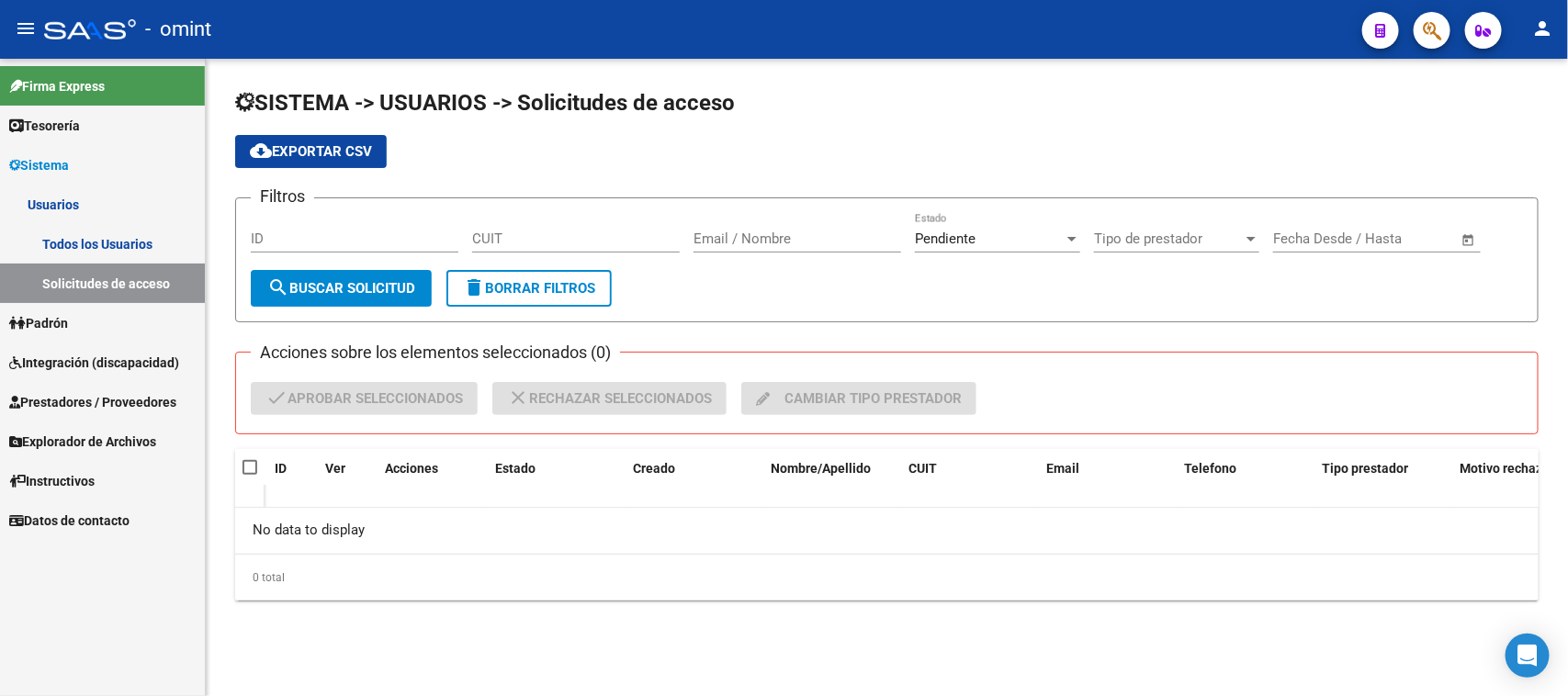
click at [119, 241] on link "Todos los Usuarios" at bounding box center [102, 243] width 204 height 39
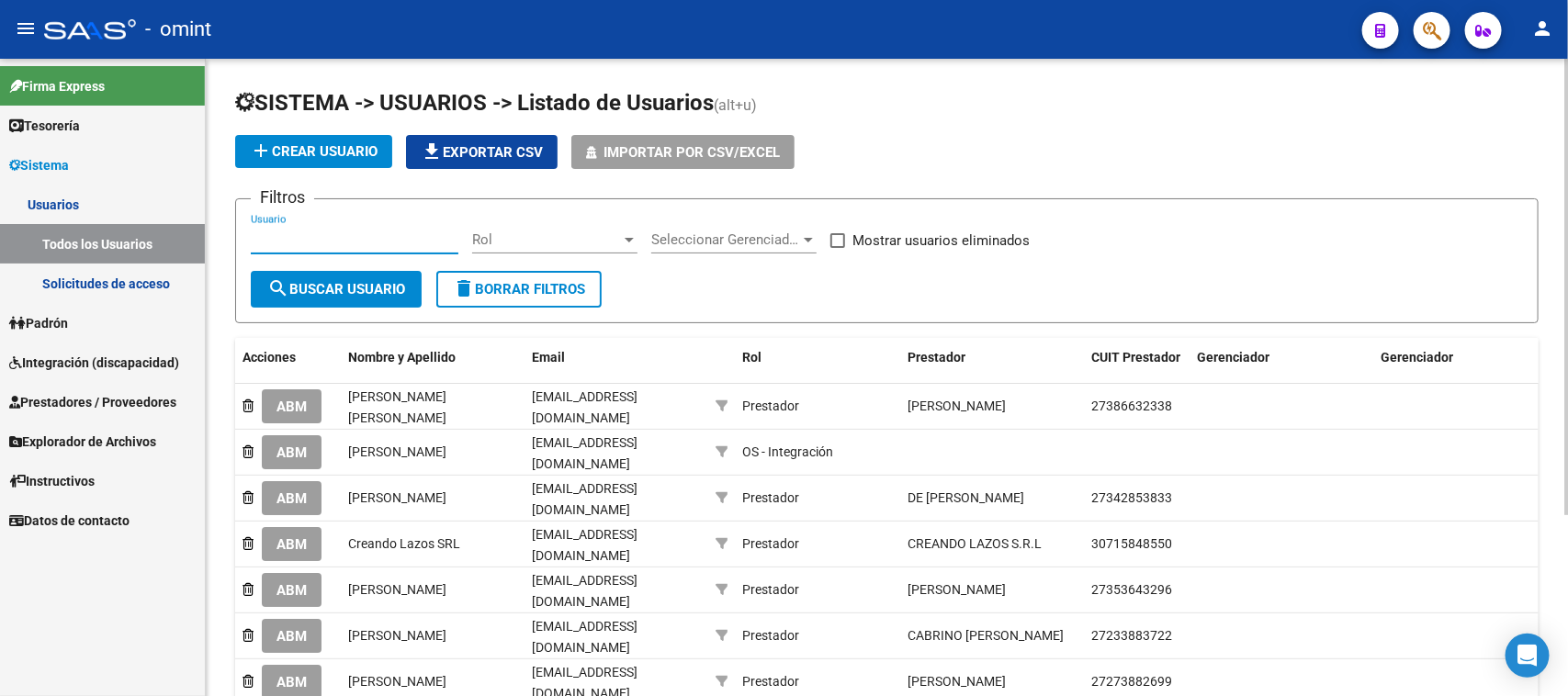
click at [406, 243] on input "Usuario" at bounding box center [354, 240] width 207 height 17
type input "francone"
click at [378, 286] on span "search Buscar Usuario" at bounding box center [336, 289] width 138 height 17
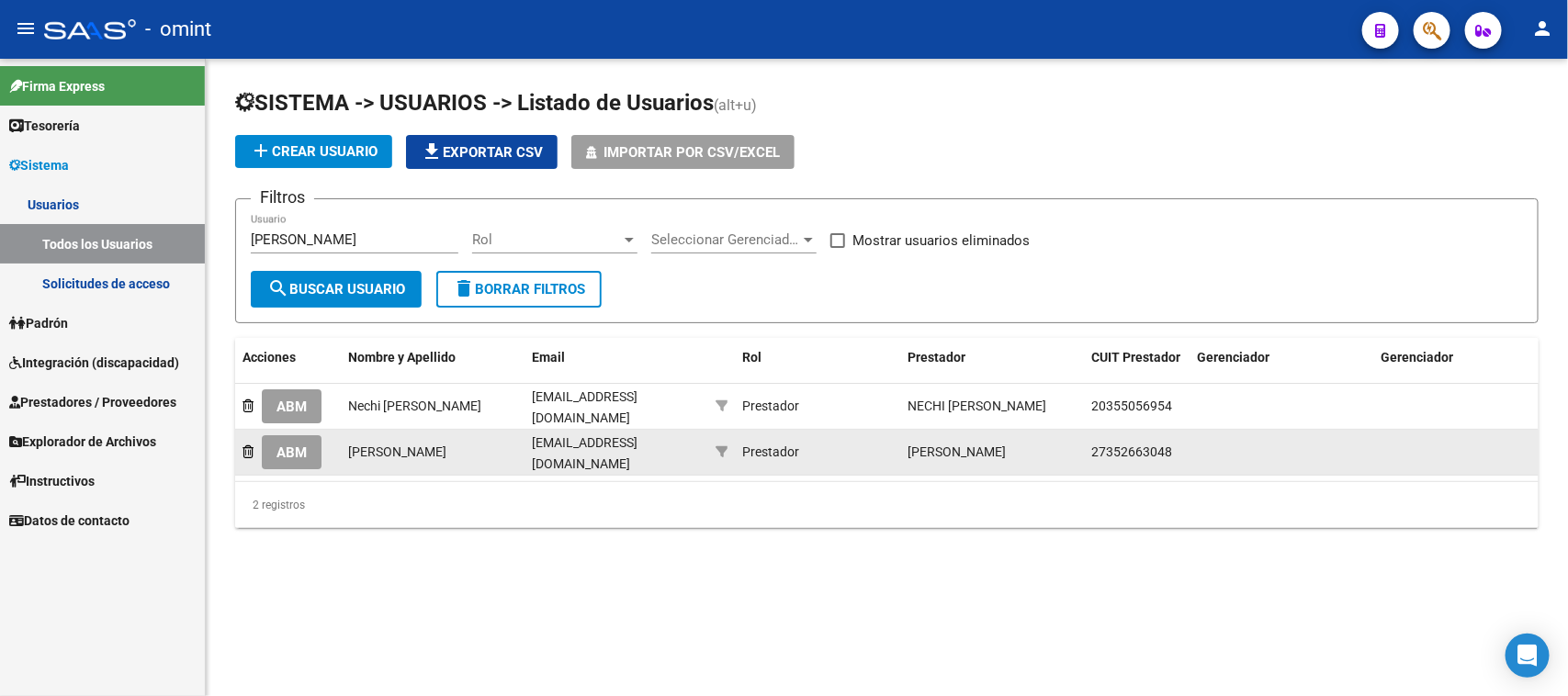
click at [1153, 444] on span "27352663048" at bounding box center [1131, 452] width 81 height 15
click at [1153, 444] on span "27352663048" at bounding box center [1131, 452] width 81 height 15
copy span "27352663048"
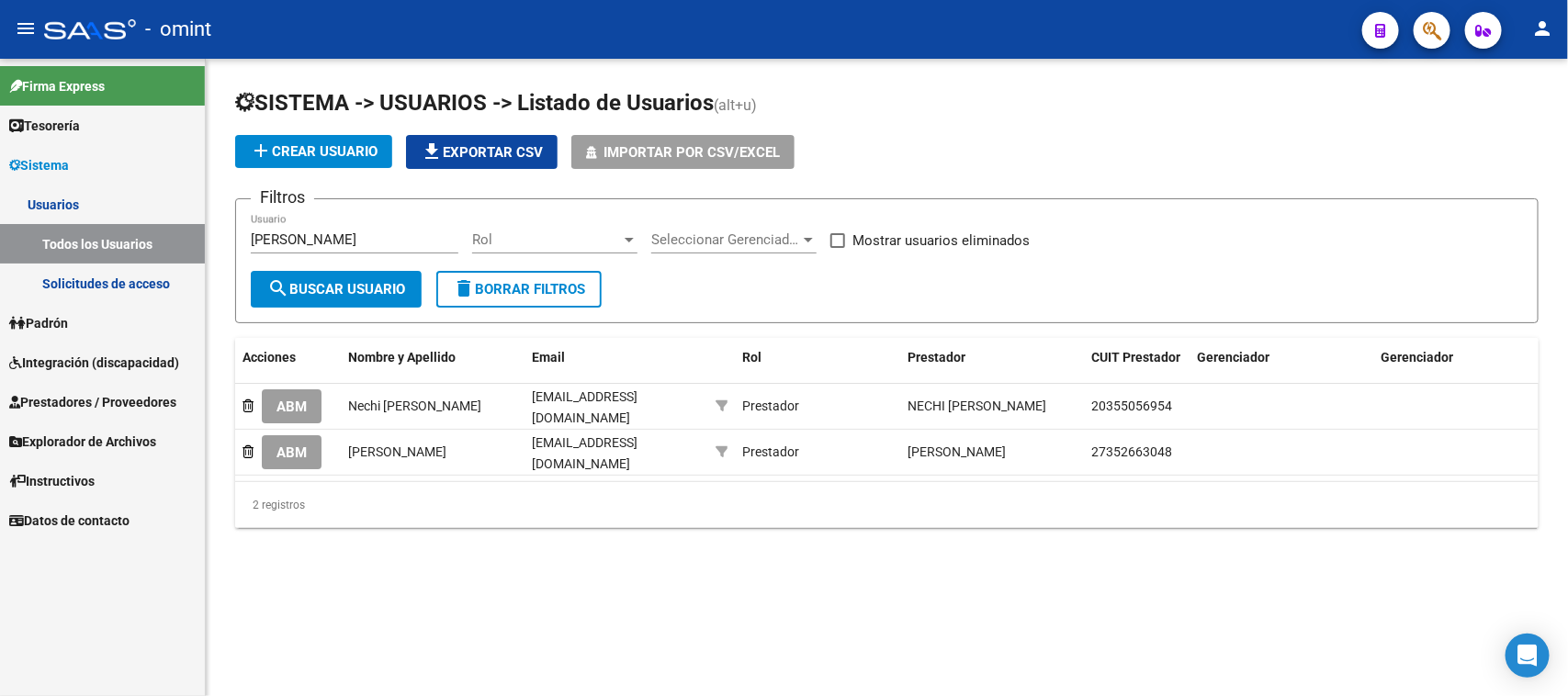
click at [179, 353] on span "Integración (discapacidad)" at bounding box center [94, 362] width 170 height 20
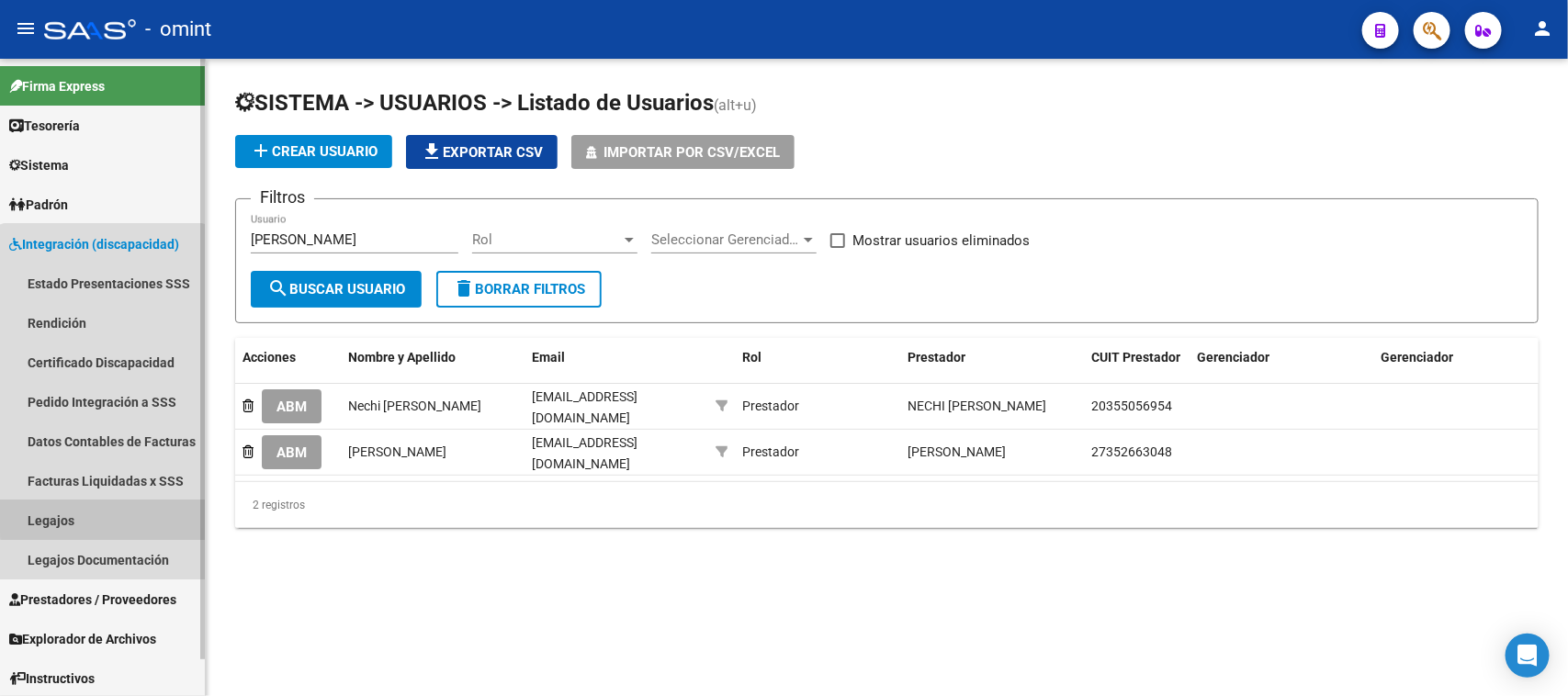
click at [103, 514] on link "Legajos" at bounding box center [102, 520] width 204 height 39
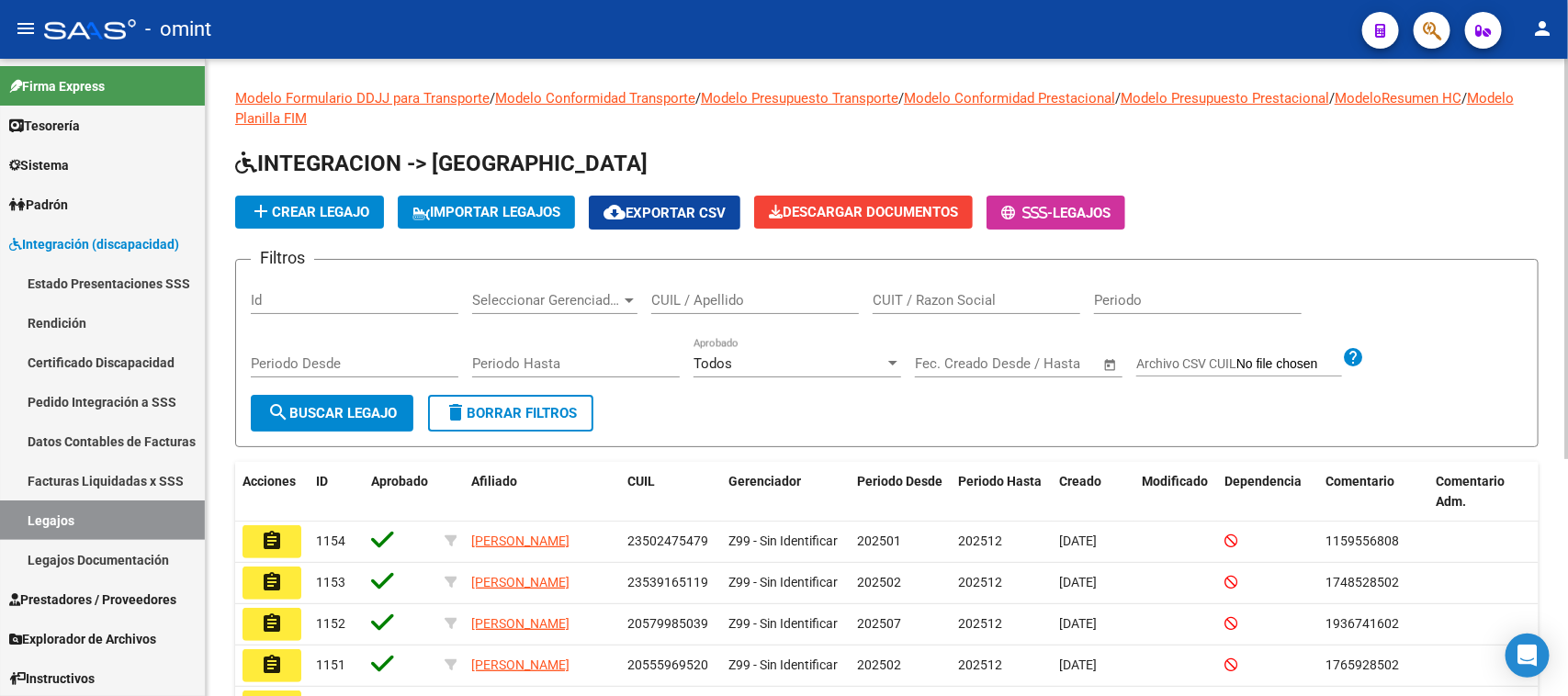
click at [926, 287] on div "CUIT / Razon Social" at bounding box center [976, 294] width 207 height 39
paste input "27352663048"
type input "27352663048"
click at [244, 429] on form "Filtros Id Seleccionar Gerenciador Seleccionar Gerenciador CUIL / Apellido 2735…" at bounding box center [887, 353] width 1303 height 189
click at [331, 420] on button "search Buscar Legajo" at bounding box center [332, 414] width 163 height 37
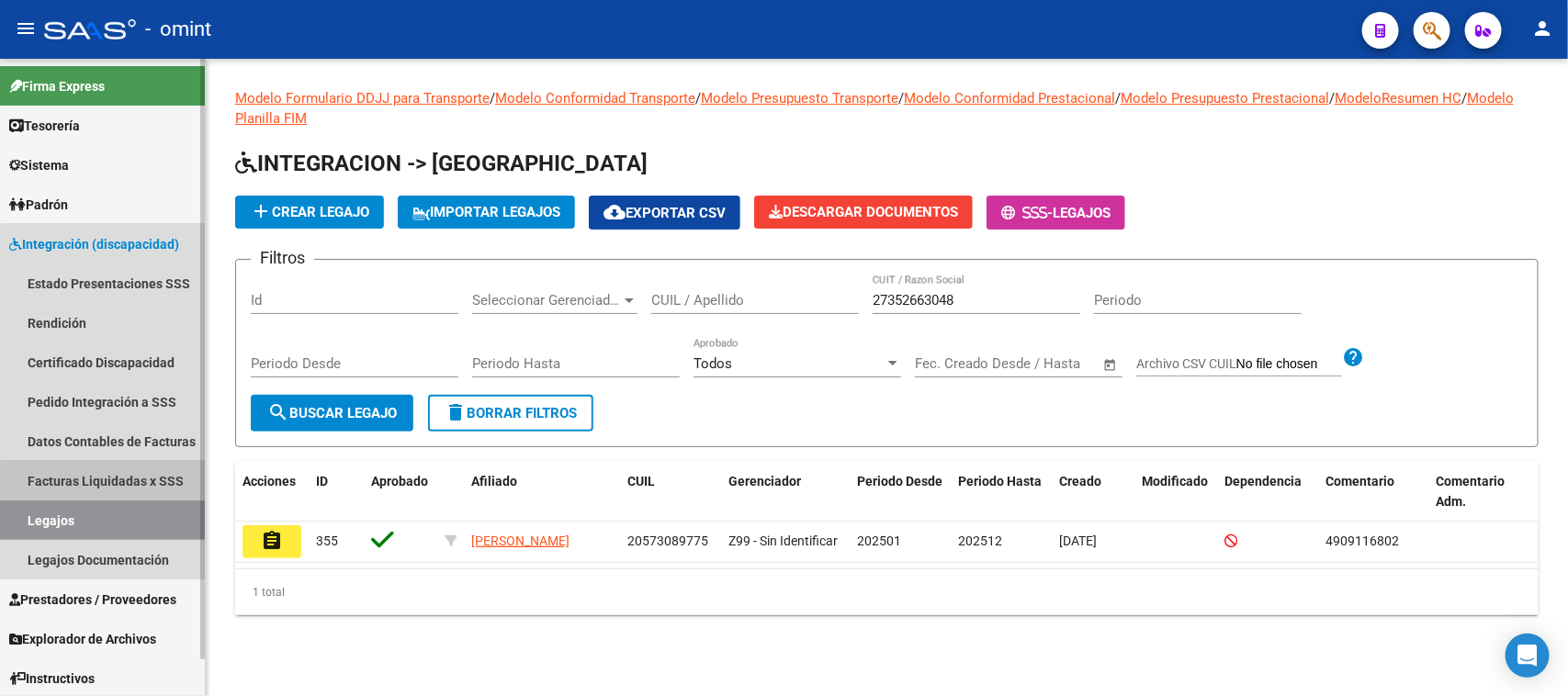
click at [111, 483] on link "Facturas Liquidadas x SSS" at bounding box center [102, 480] width 204 height 39
